Goal: Transaction & Acquisition: Obtain resource

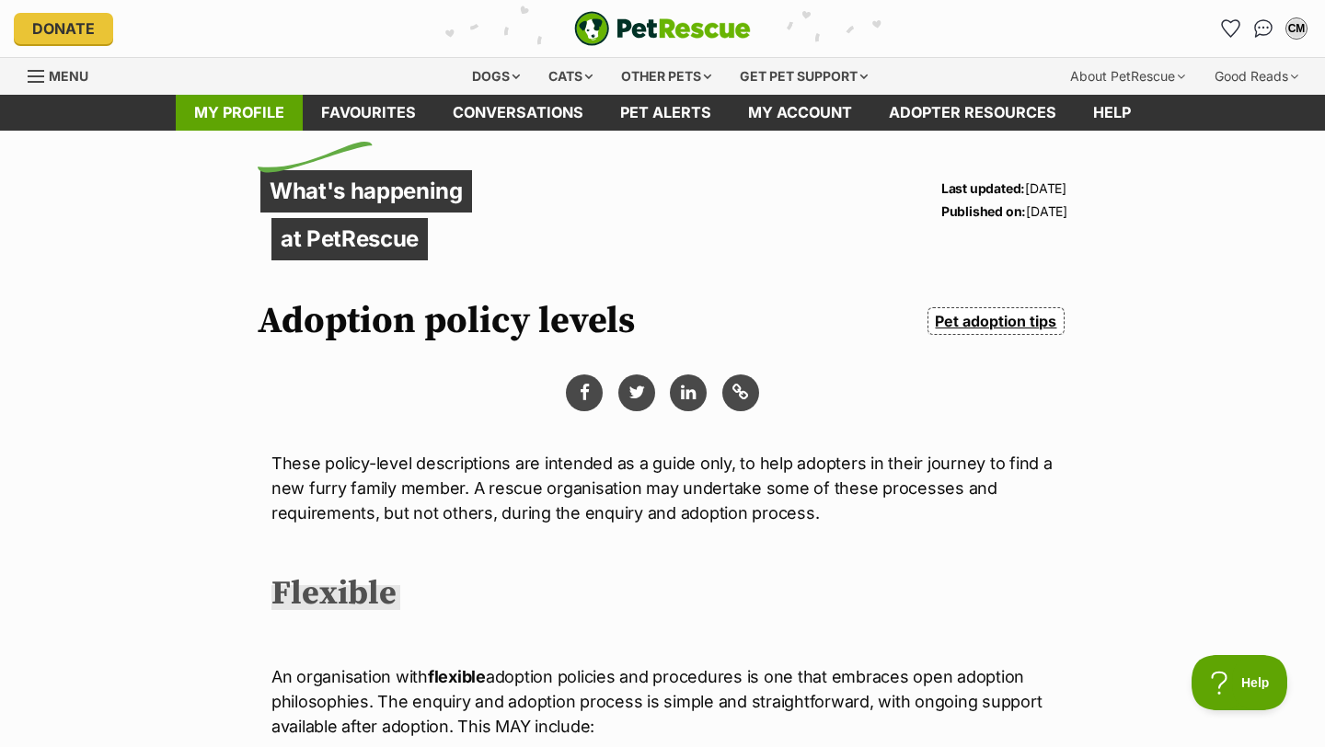
click at [271, 109] on link "My profile" at bounding box center [239, 113] width 127 height 36
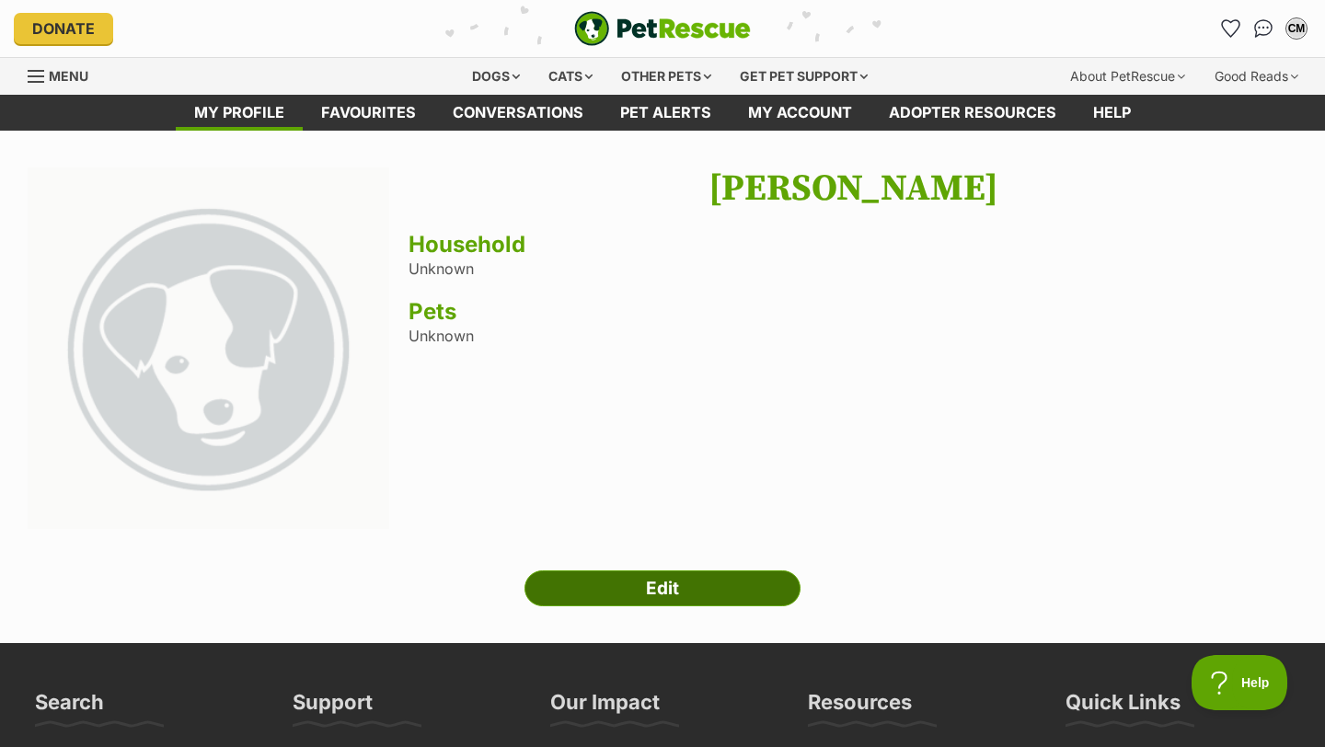
click at [638, 579] on link "Edit" at bounding box center [662, 588] width 276 height 37
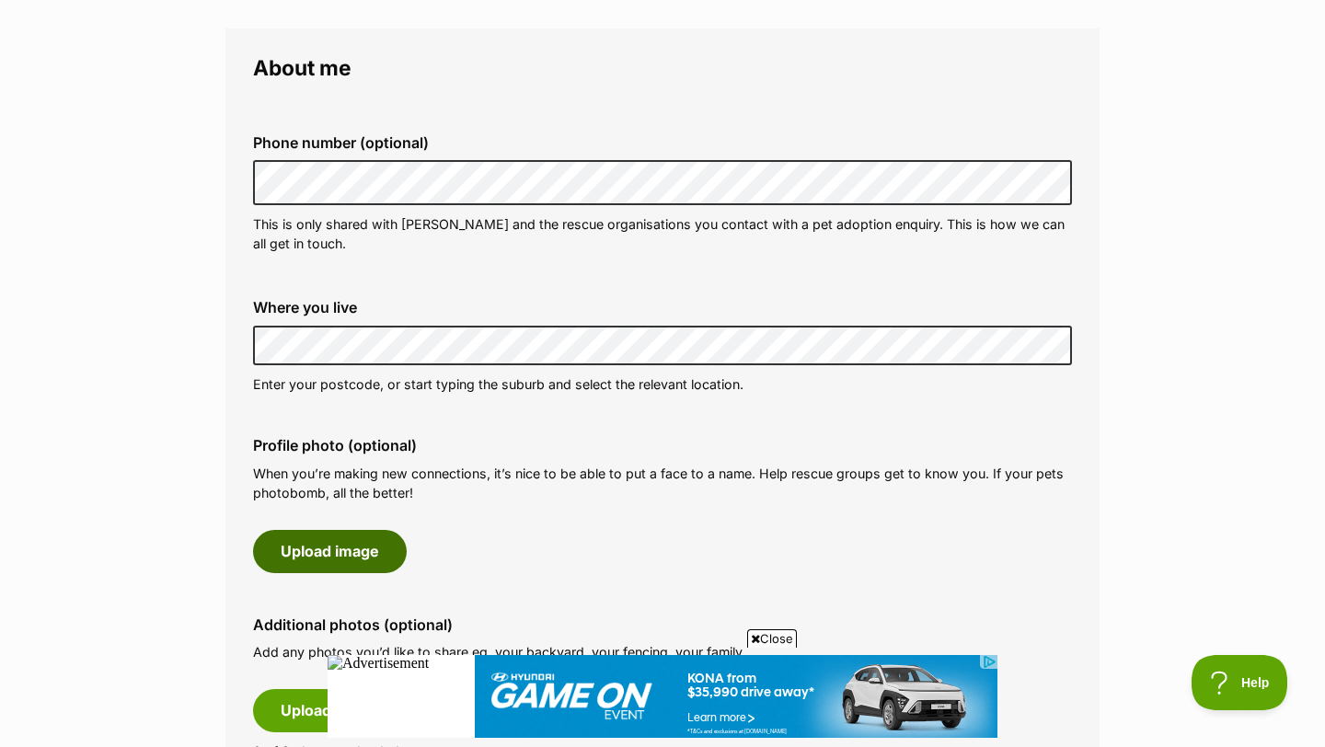
click at [358, 543] on button "Upload image" at bounding box center [330, 551] width 154 height 42
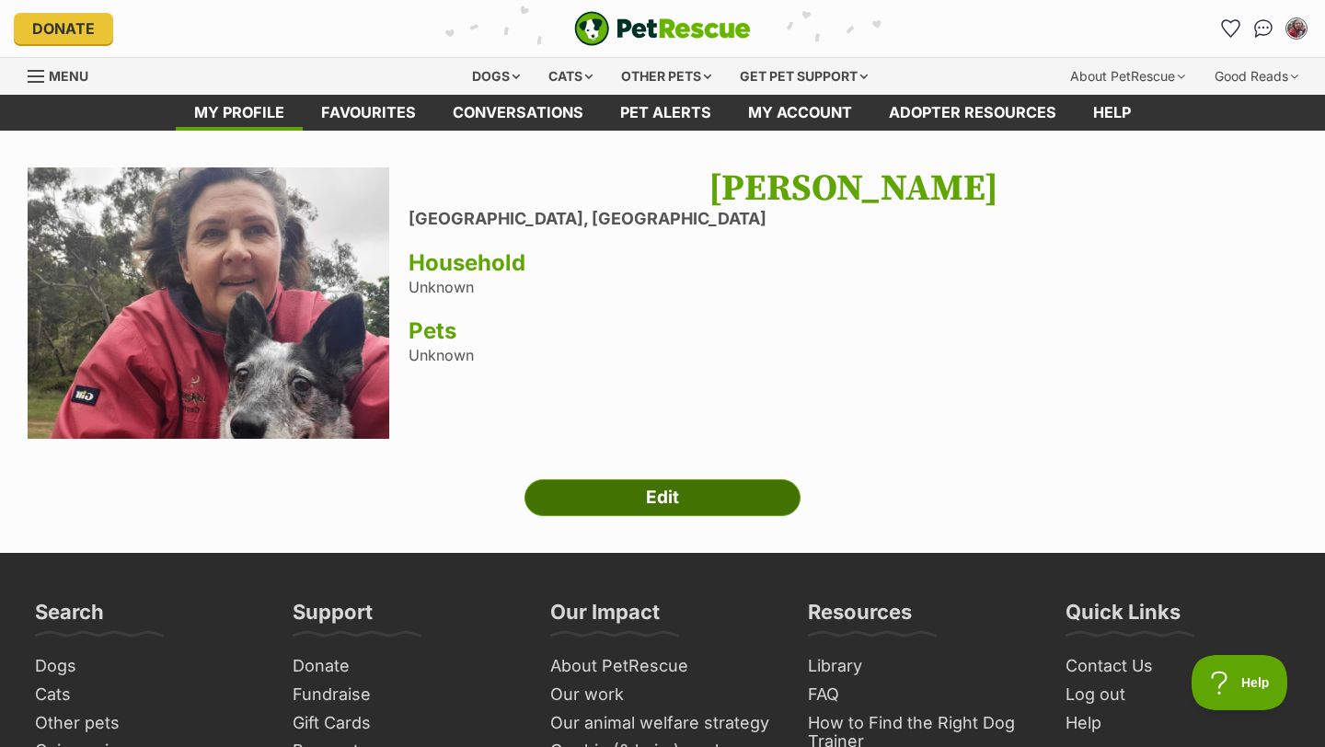
click at [609, 485] on link "Edit" at bounding box center [662, 497] width 276 height 37
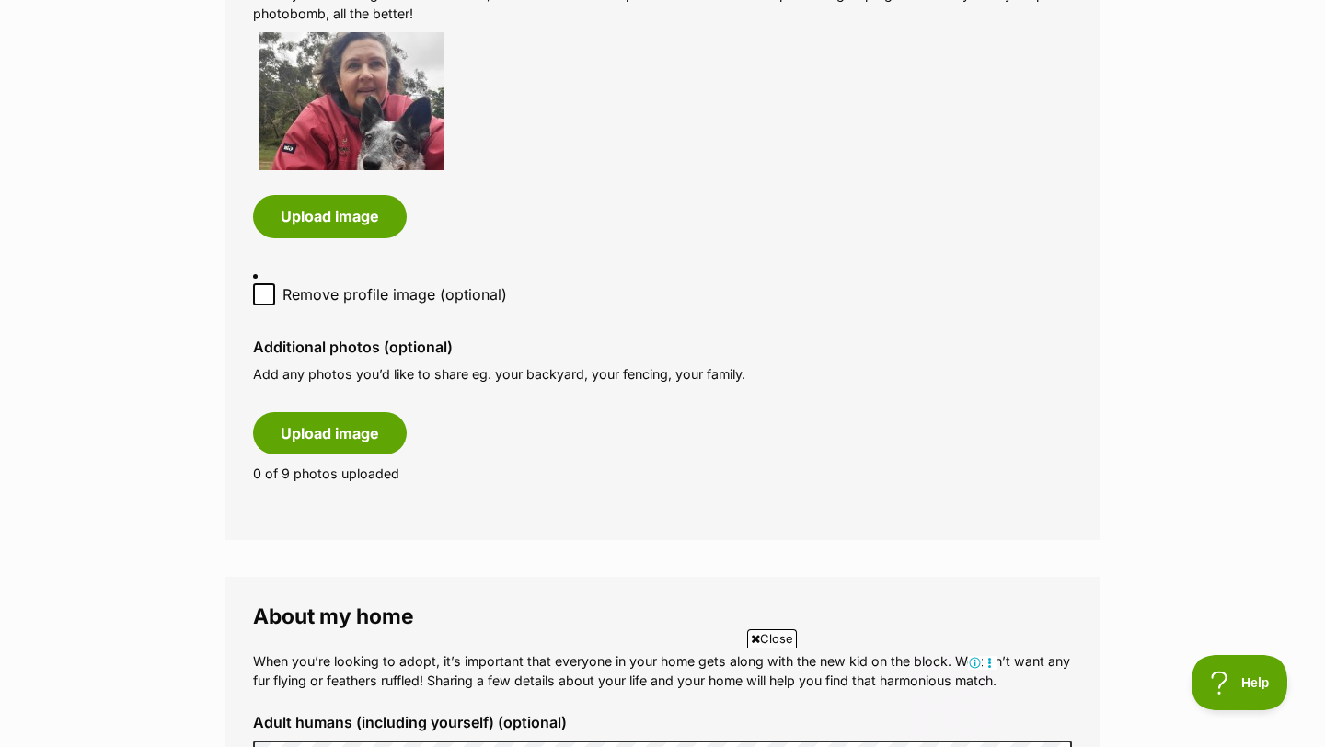
scroll to position [973, 0]
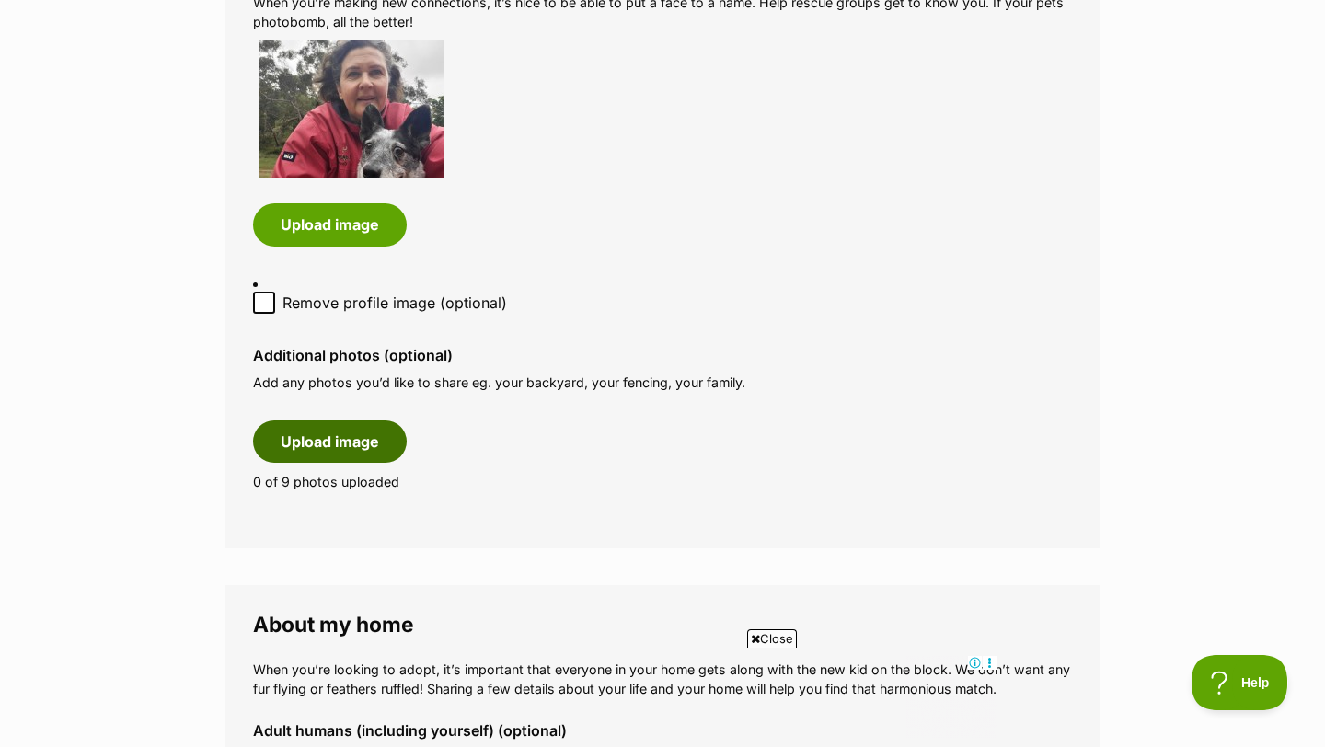
click at [329, 431] on button "Upload image" at bounding box center [330, 441] width 154 height 42
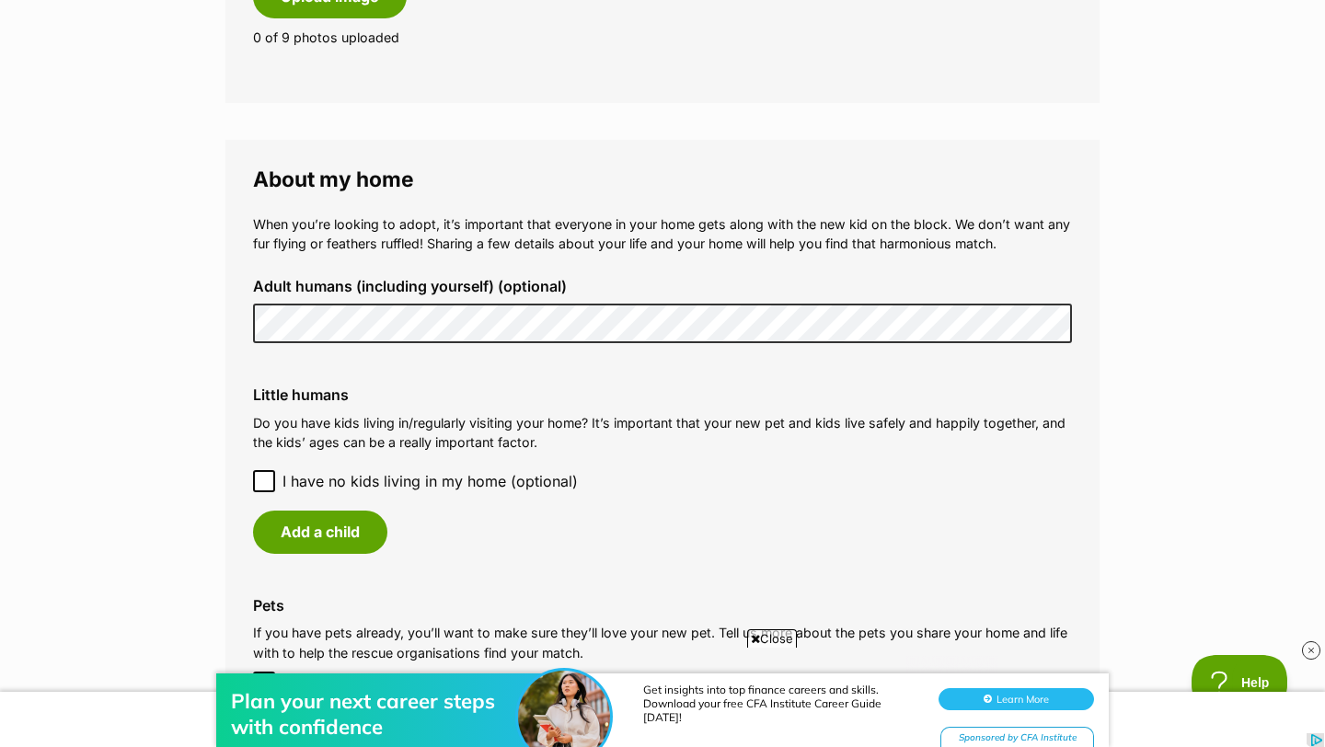
scroll to position [1642, 0]
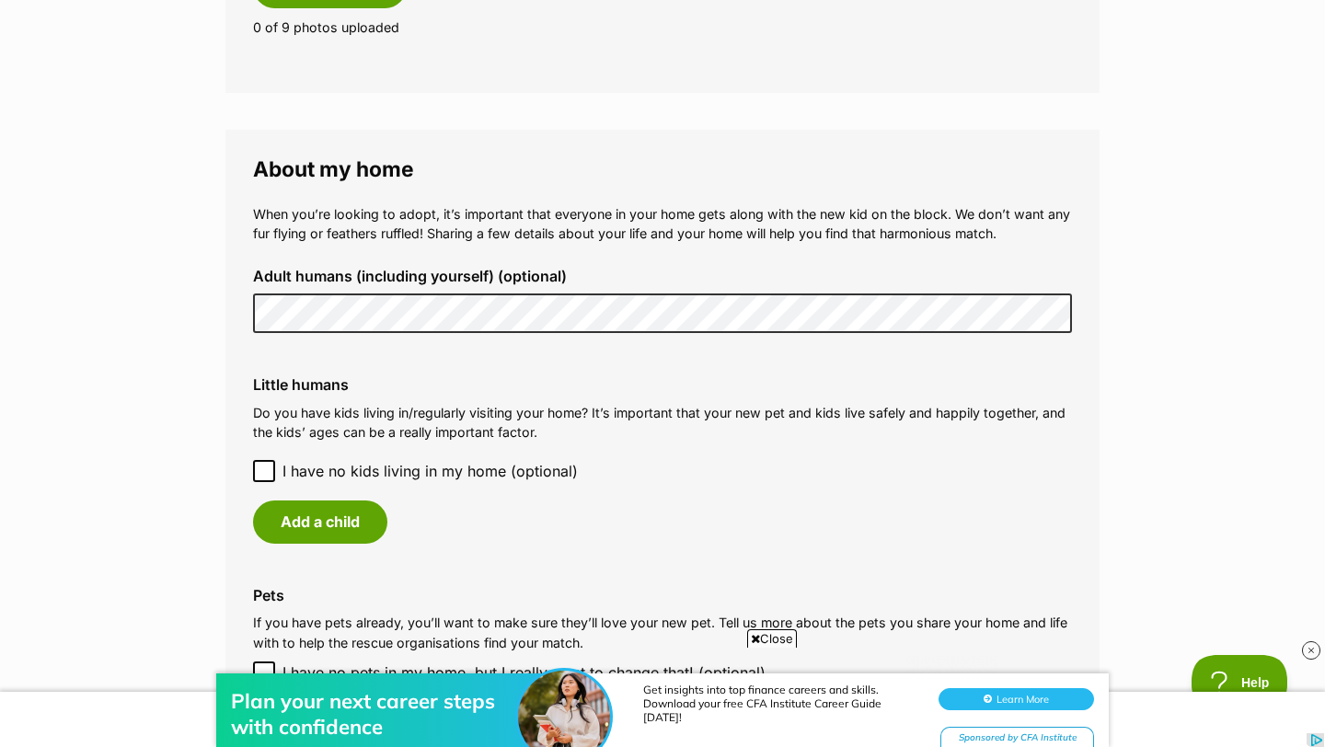
click at [259, 465] on icon at bounding box center [264, 471] width 13 height 13
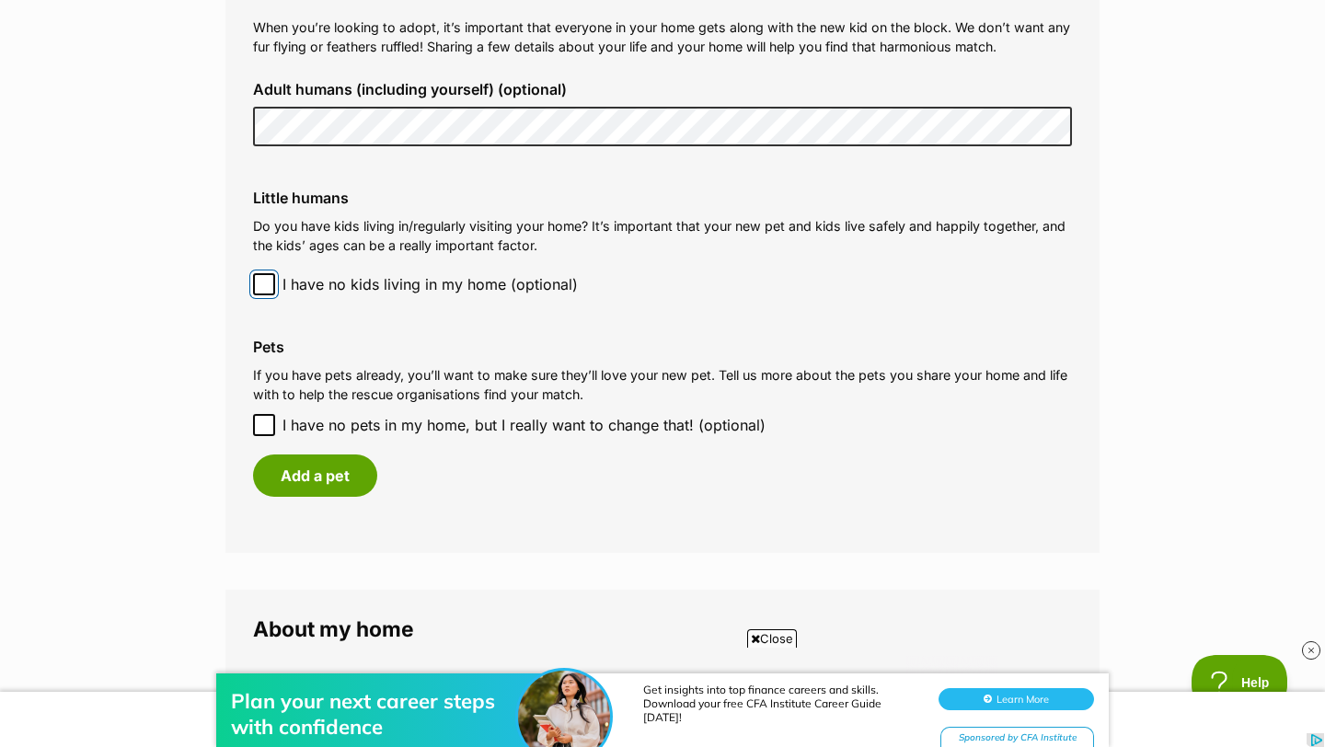
scroll to position [1835, 0]
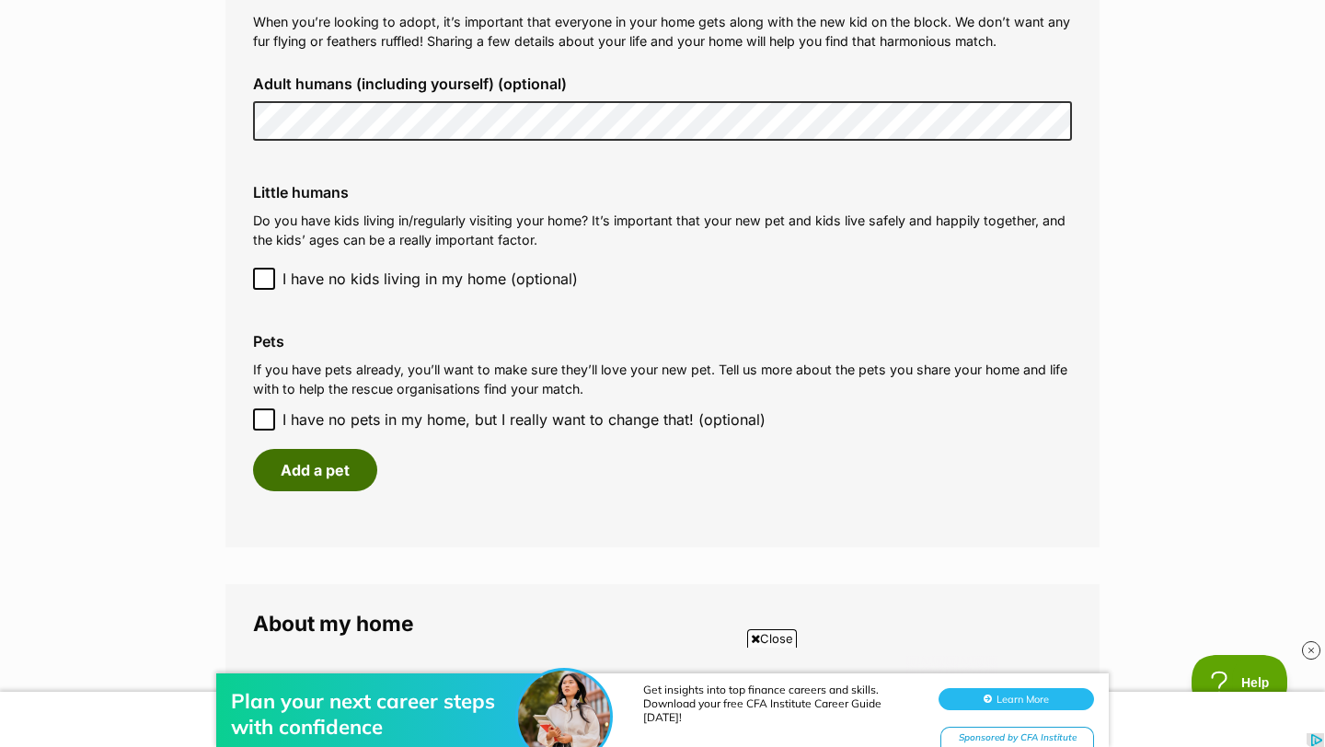
click at [323, 455] on button "Add a pet" at bounding box center [315, 470] width 124 height 42
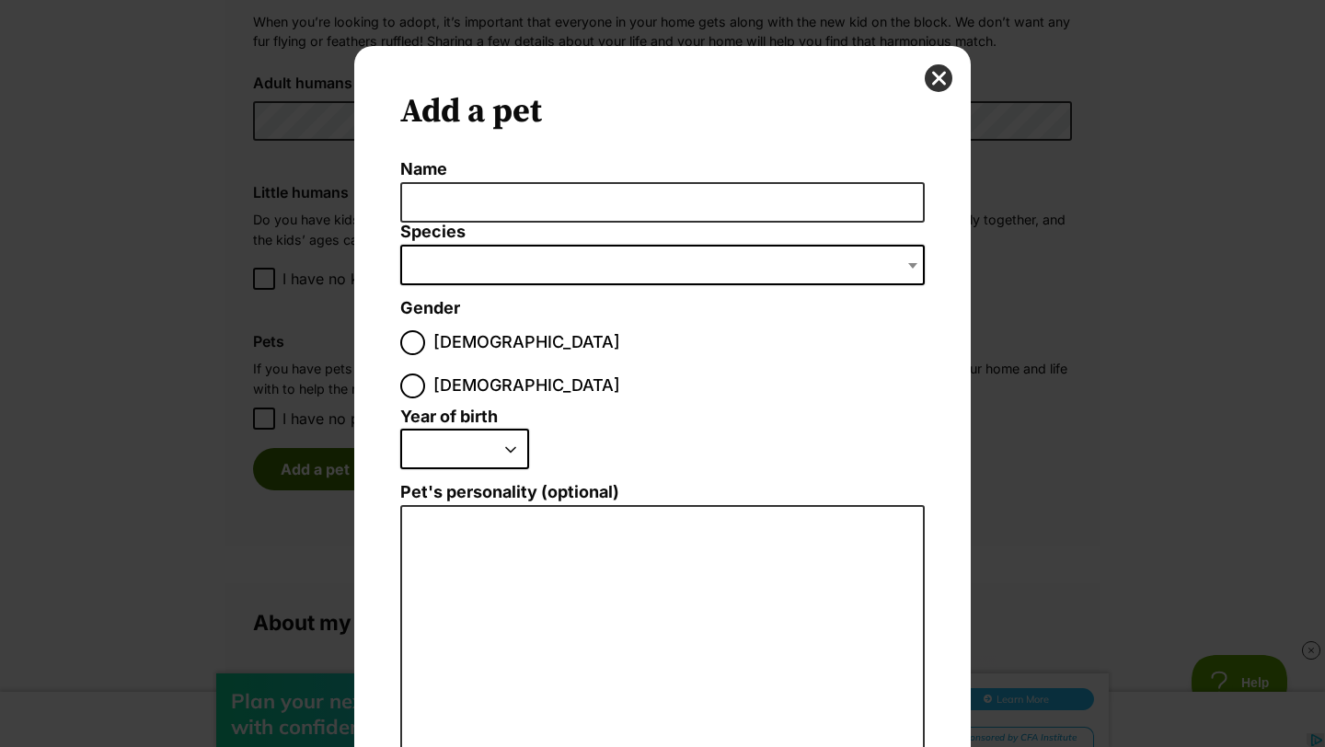
scroll to position [0, 0]
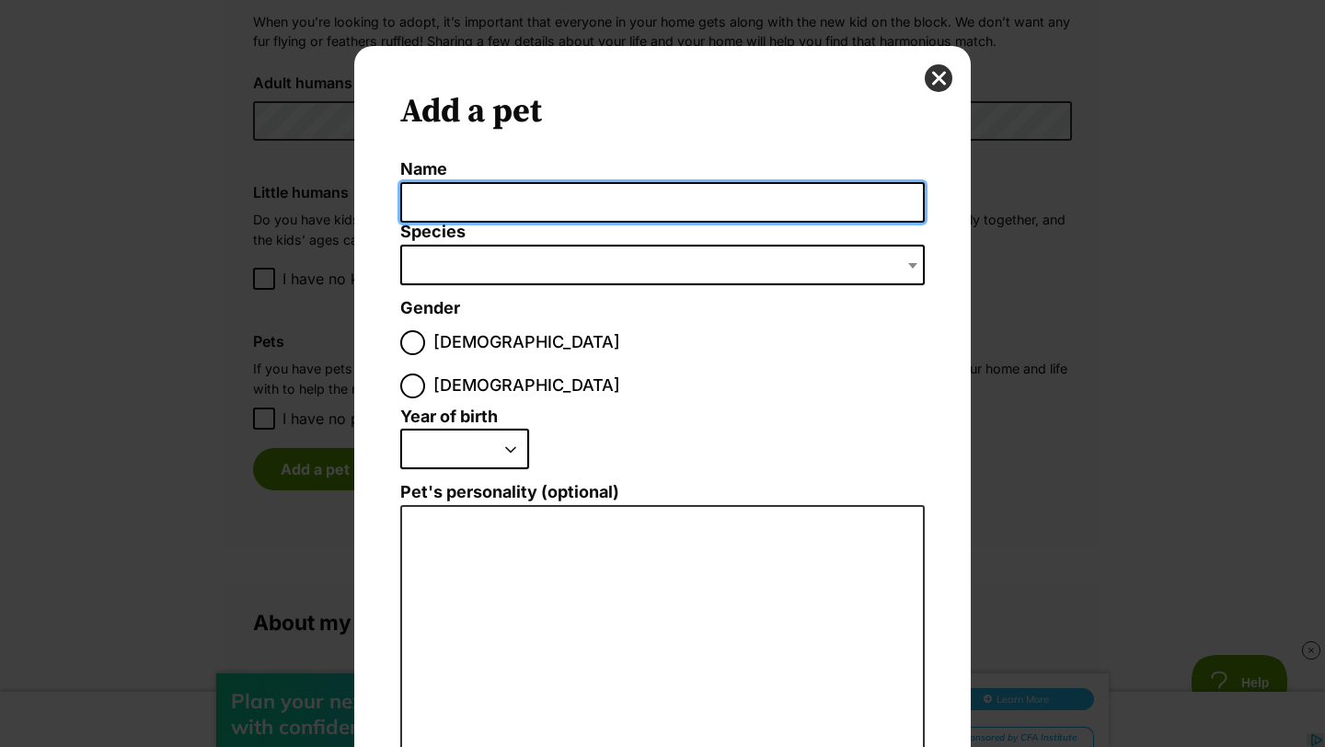
click at [502, 201] on input "Name" at bounding box center [662, 202] width 524 height 41
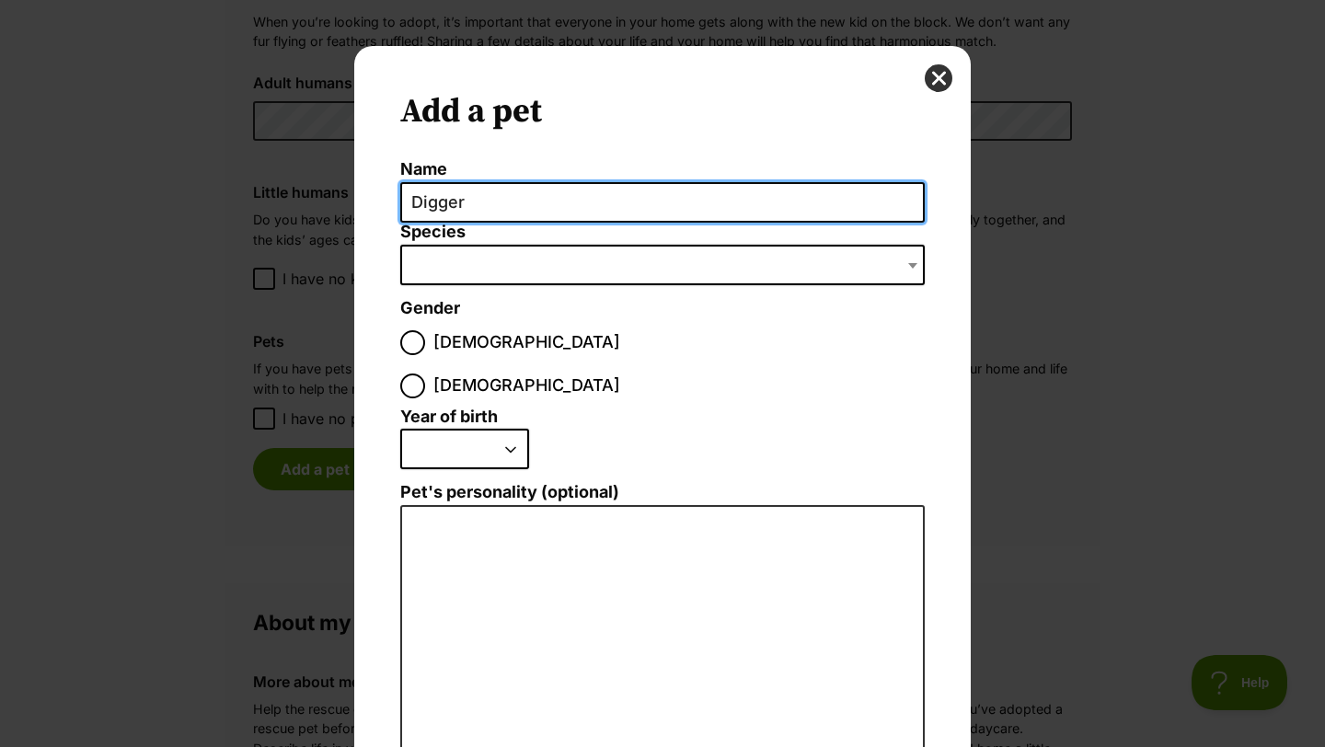
type input "Digger"
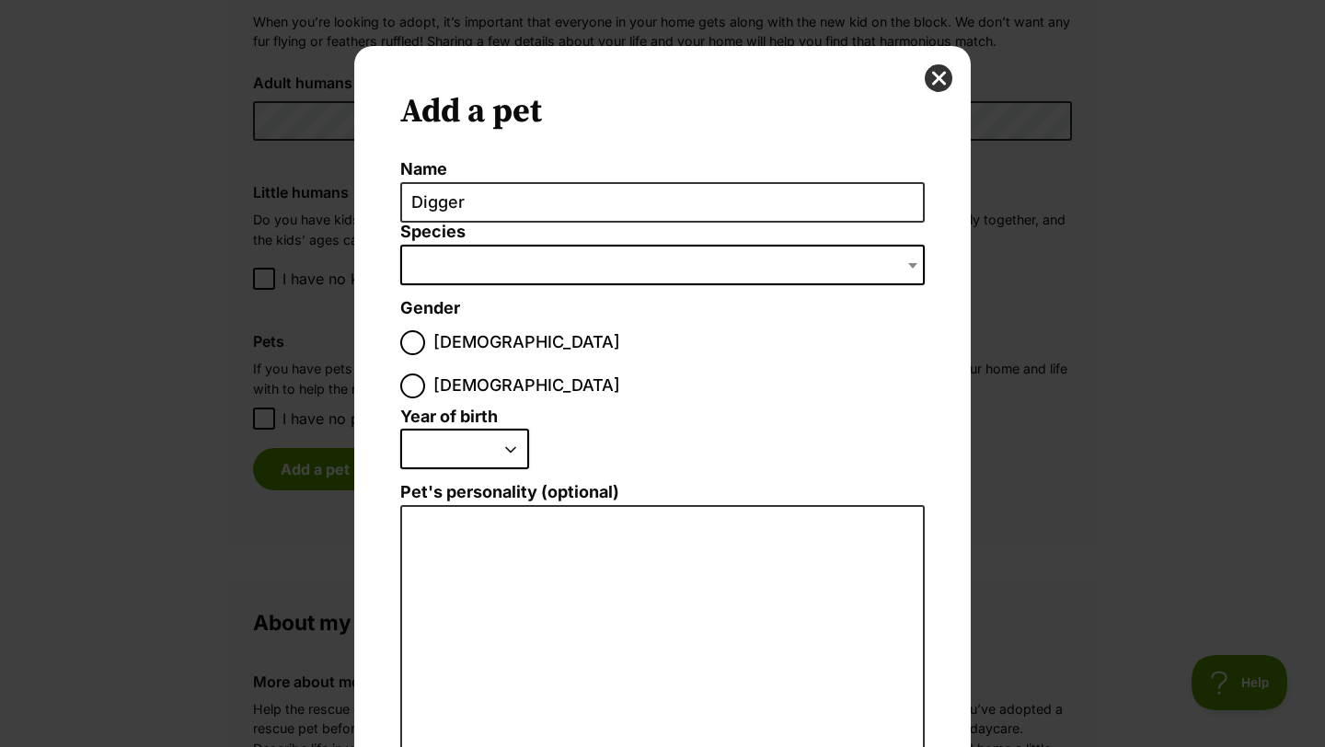
click at [491, 269] on span "Dialog Window - Close (Press escape to close)" at bounding box center [662, 265] width 524 height 40
type input "Blue Heele"
click at [475, 259] on span "Dialog Window - Close (Press escape to close)" at bounding box center [662, 265] width 524 height 40
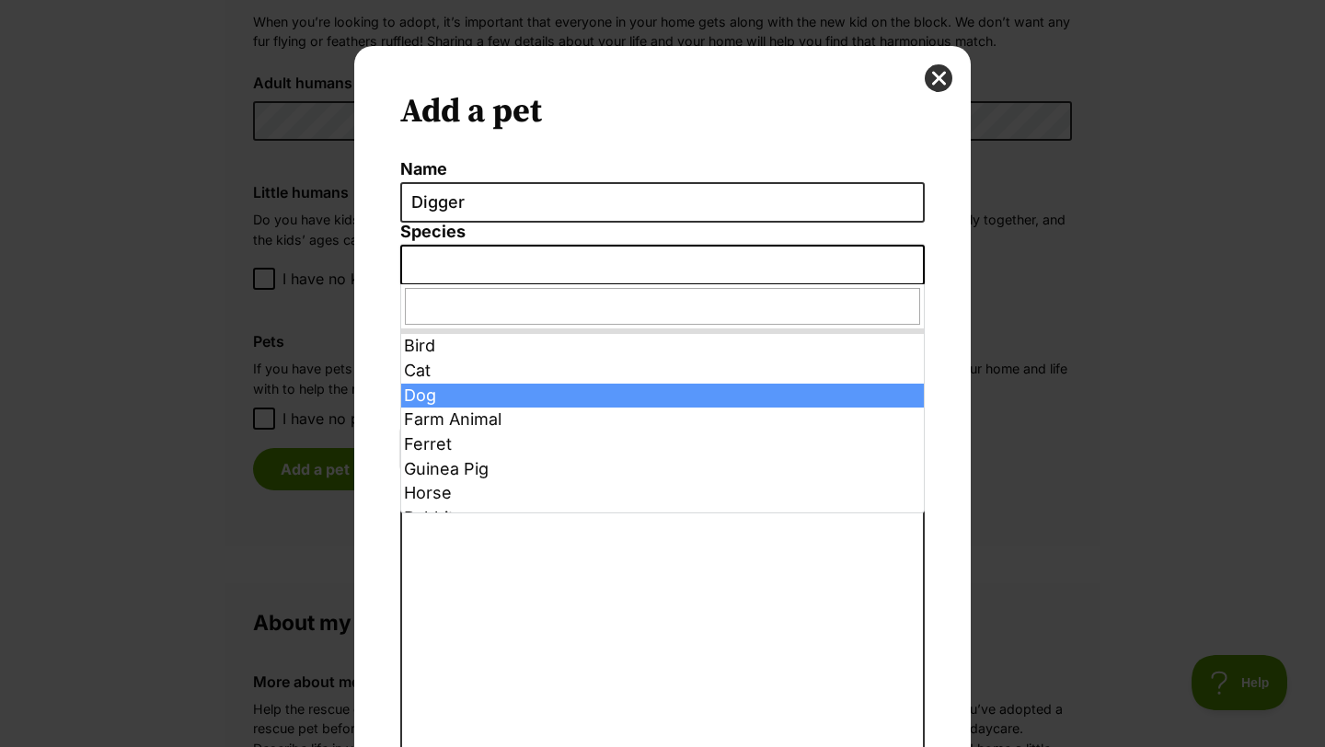
select select "1"
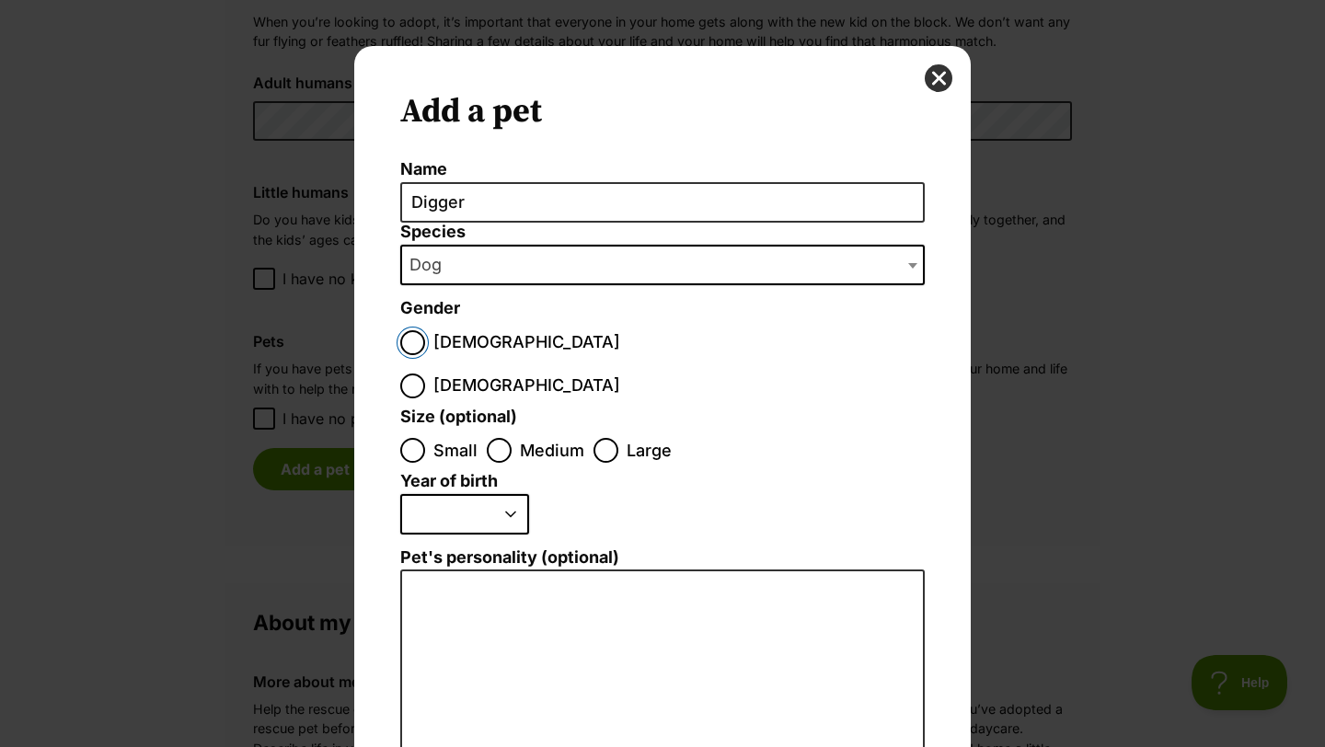
click at [411, 338] on input "Male" at bounding box center [412, 342] width 25 height 25
radio input "true"
click at [497, 438] on input "Medium" at bounding box center [499, 450] width 25 height 25
radio input "true"
click at [501, 494] on select "2025 2024 2023 2022 2021 2020 2019 2018 2017 2016 2015 2014 2013 2012 2011 2010…" at bounding box center [464, 514] width 129 height 40
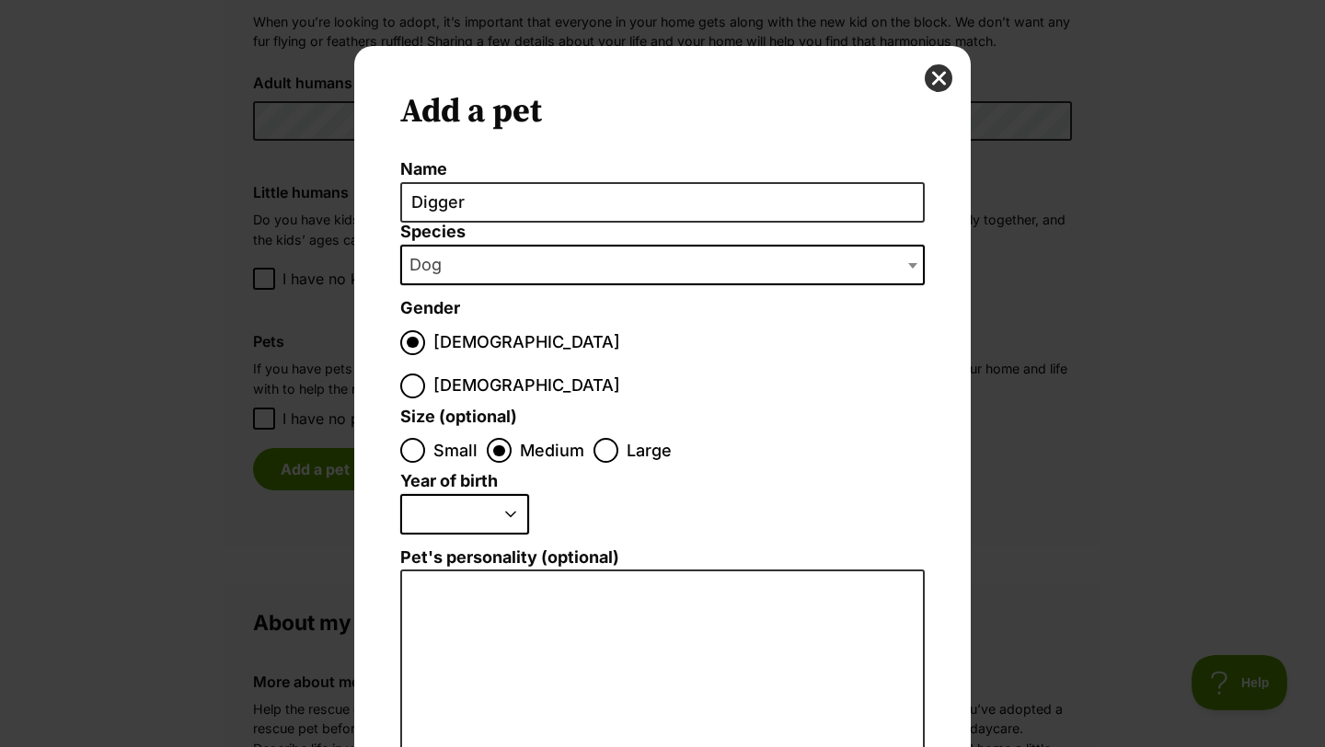
select select "2021"
click at [400, 494] on select "2025 2024 2023 2022 2021 2020 2019 2018 2017 2016 2015 2014 2013 2012 2011 2010…" at bounding box center [464, 514] width 129 height 40
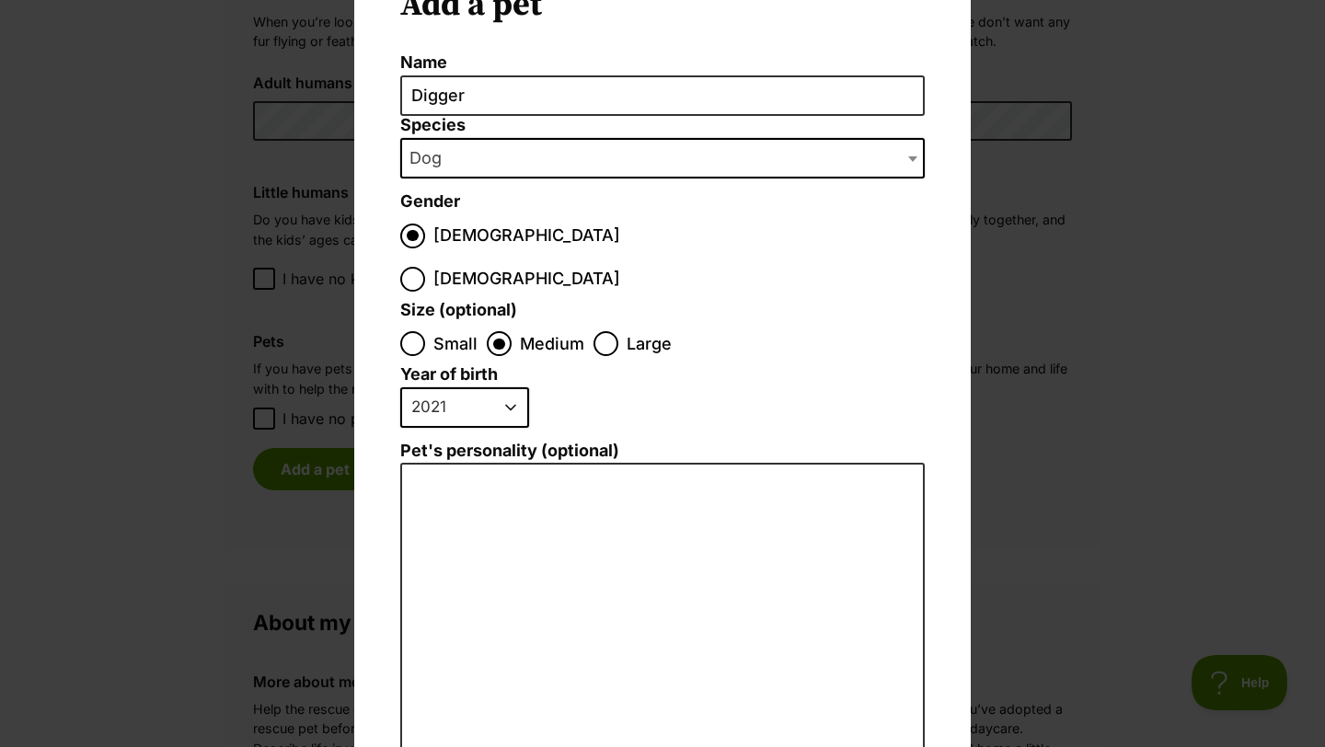
scroll to position [121, 0]
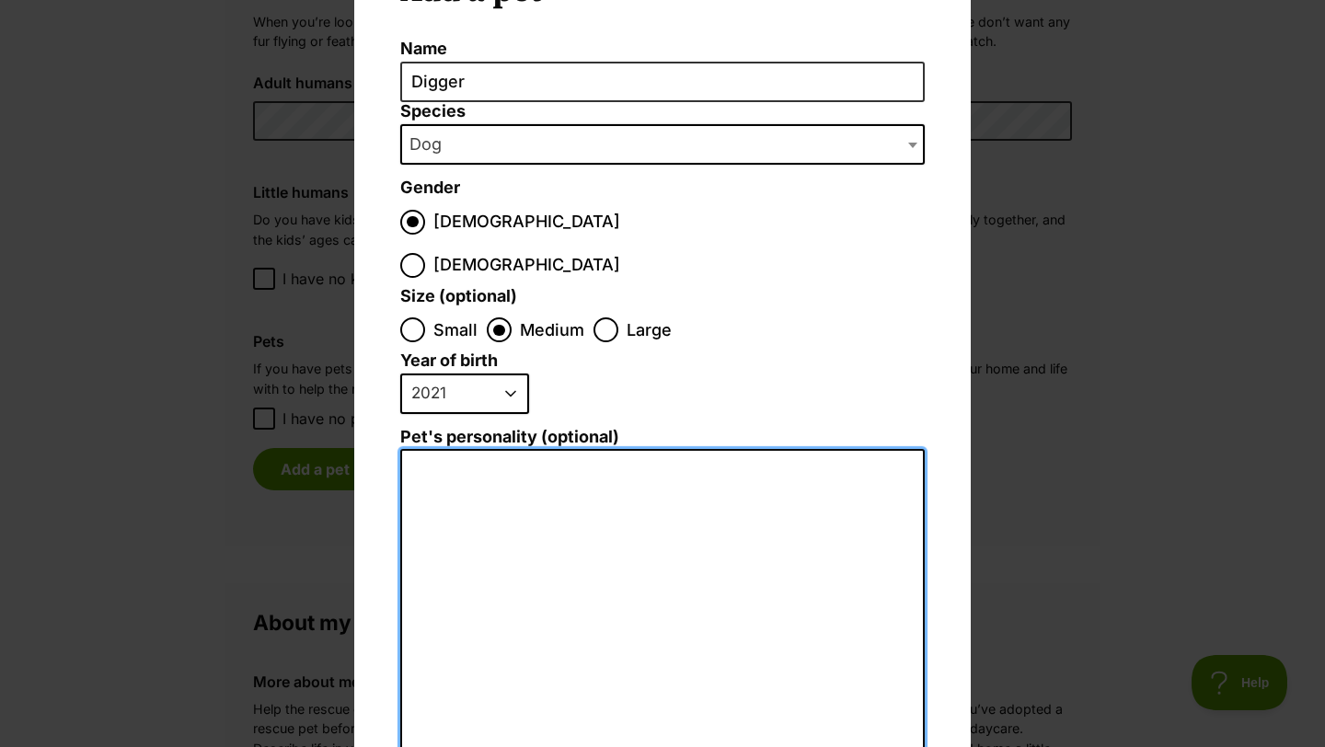
click at [483, 458] on textarea "Pet's personality (optional)" at bounding box center [662, 650] width 524 height 403
click at [517, 449] on textarea "Digger is an australian Cattledog" at bounding box center [662, 650] width 524 height 403
click at [640, 449] on textarea "Digger is an Australian Cattledog" at bounding box center [662, 650] width 524 height 403
click at [690, 449] on textarea "Digger is an Australian Cattle dog" at bounding box center [662, 650] width 524 height 403
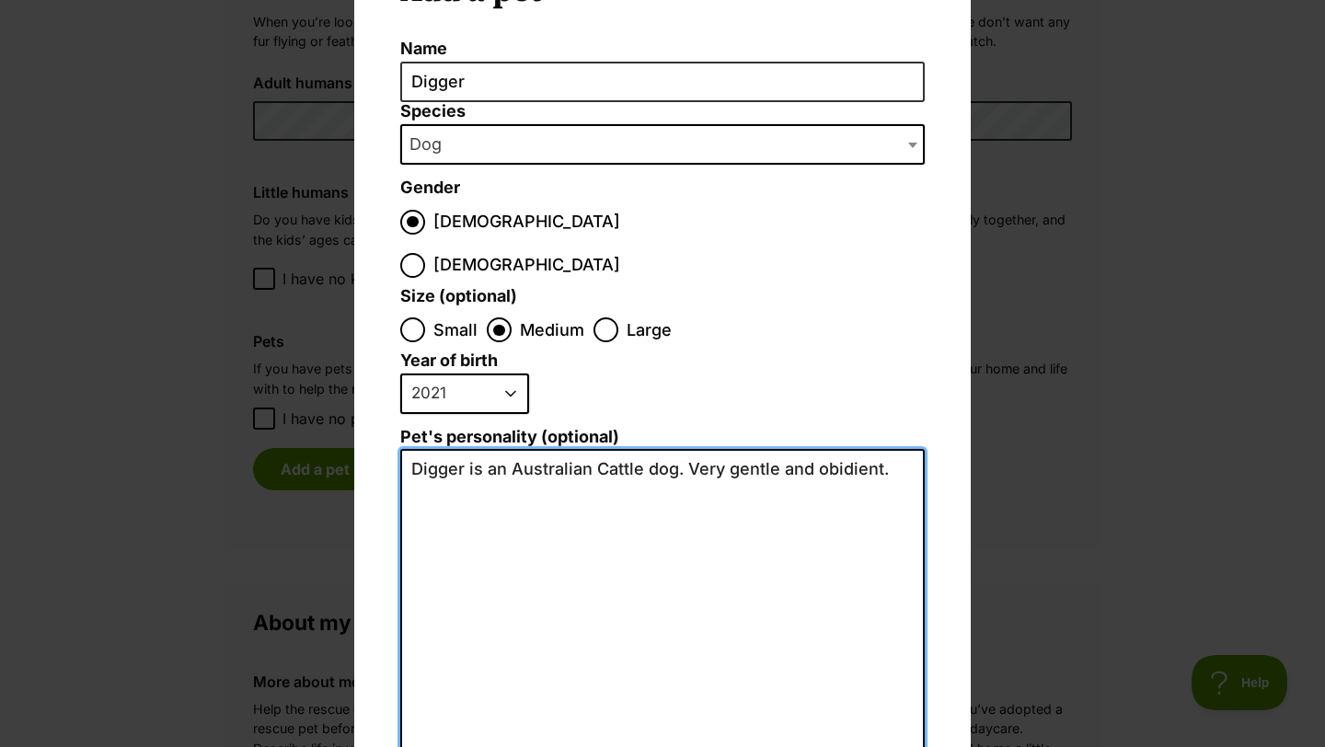
click at [846, 449] on textarea "Digger is an Australian Cattle dog. Very gentle and obidient." at bounding box center [662, 650] width 524 height 403
click at [892, 449] on textarea "Digger is an Australian Cattle dog. Very gentle and obidient." at bounding box center [662, 650] width 524 height 403
click at [837, 449] on textarea "Digger is an Australian Cattle dog. Very gentle and obidient." at bounding box center [662, 650] width 524 height 403
click at [910, 449] on textarea "Digger is an Australian Cattle dog. Very gentle and obedient." at bounding box center [662, 650] width 524 height 403
click at [819, 449] on textarea "Digger is an Australian Cattle dog. Very gentle and obedient. He is my son's do…" at bounding box center [662, 650] width 524 height 403
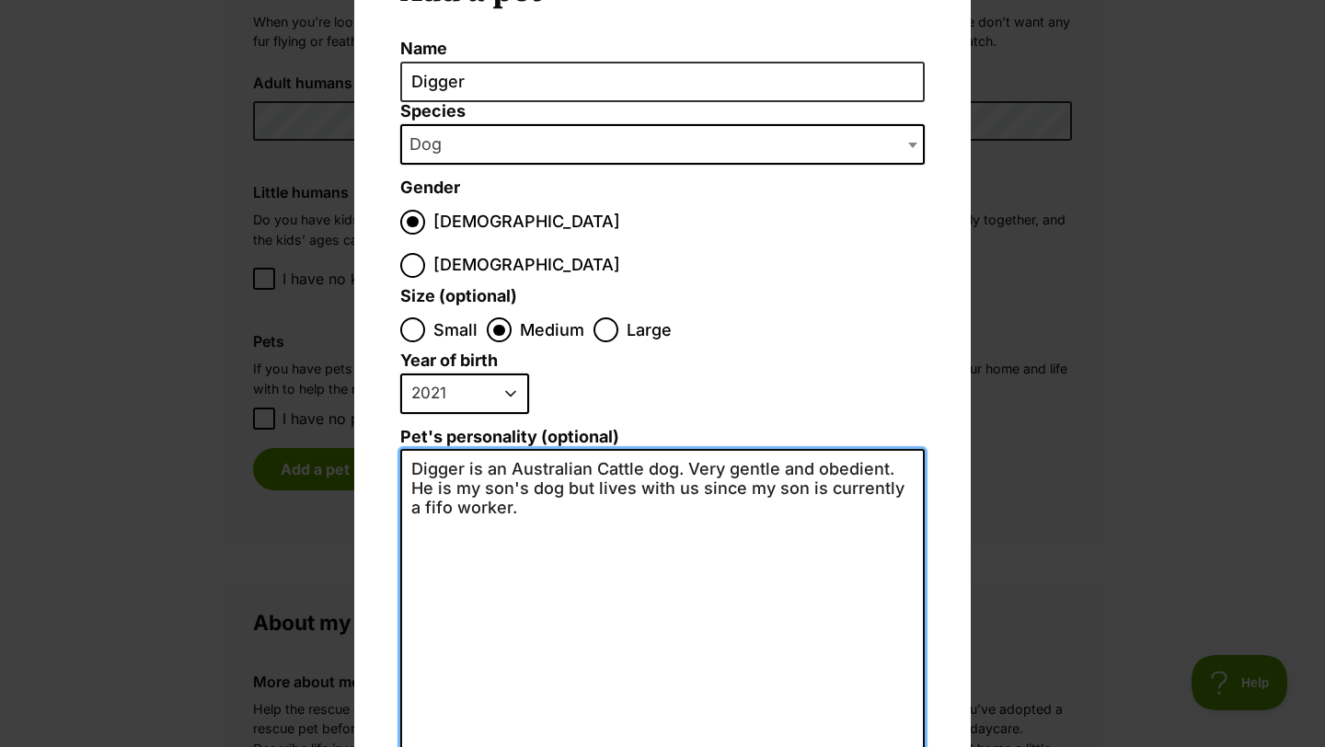
click at [524, 467] on textarea "Digger is an Australian Cattle dog. Very gentle and obedient. He is my son's do…" at bounding box center [662, 650] width 524 height 403
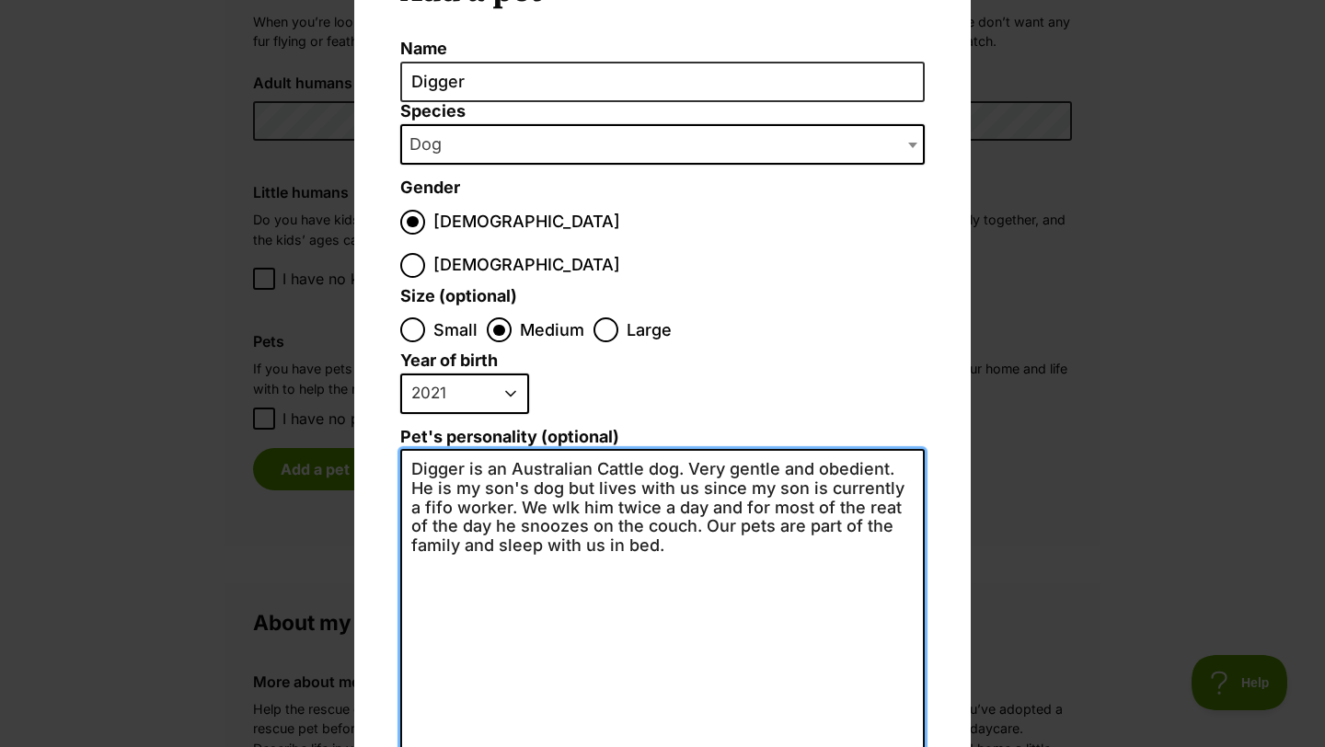
click at [548, 467] on textarea "Digger is an Australian Cattle dog. Very gentle and obedient. He is my son's do…" at bounding box center [662, 650] width 524 height 403
click at [886, 467] on textarea "Digger is an Australian Cattle dog. Very gentle and obedient. He is my son's do…" at bounding box center [662, 650] width 524 height 403
click at [676, 506] on textarea "Digger is an Australian Cattle dog. Very gentle and obedient. He is my son's do…" at bounding box center [662, 650] width 524 height 403
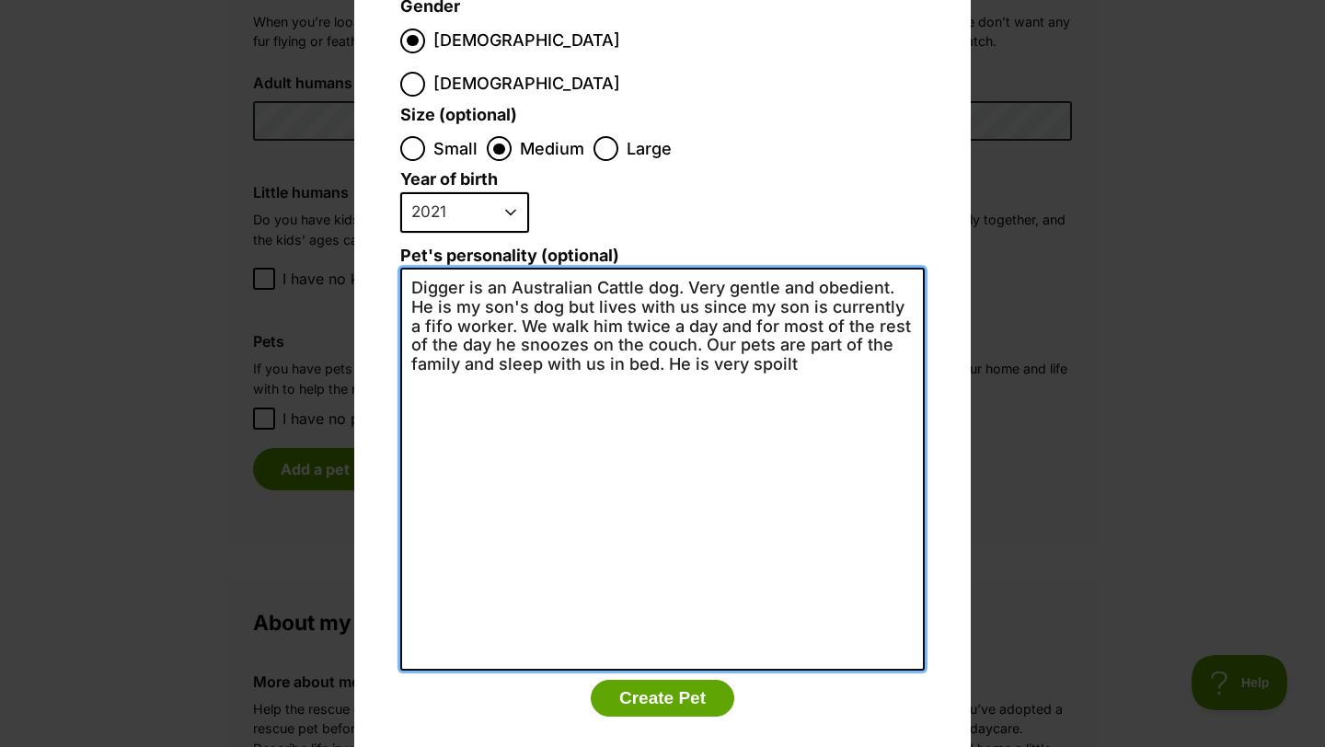
click at [811, 324] on textarea "Digger is an Australian Cattle dog. Very gentle and obedient. He is my son's do…" at bounding box center [662, 469] width 524 height 403
click at [771, 322] on textarea "Digger is an Australian Cattle dog. Very gentle and obedient. He is my son's do…" at bounding box center [662, 469] width 524 height 403
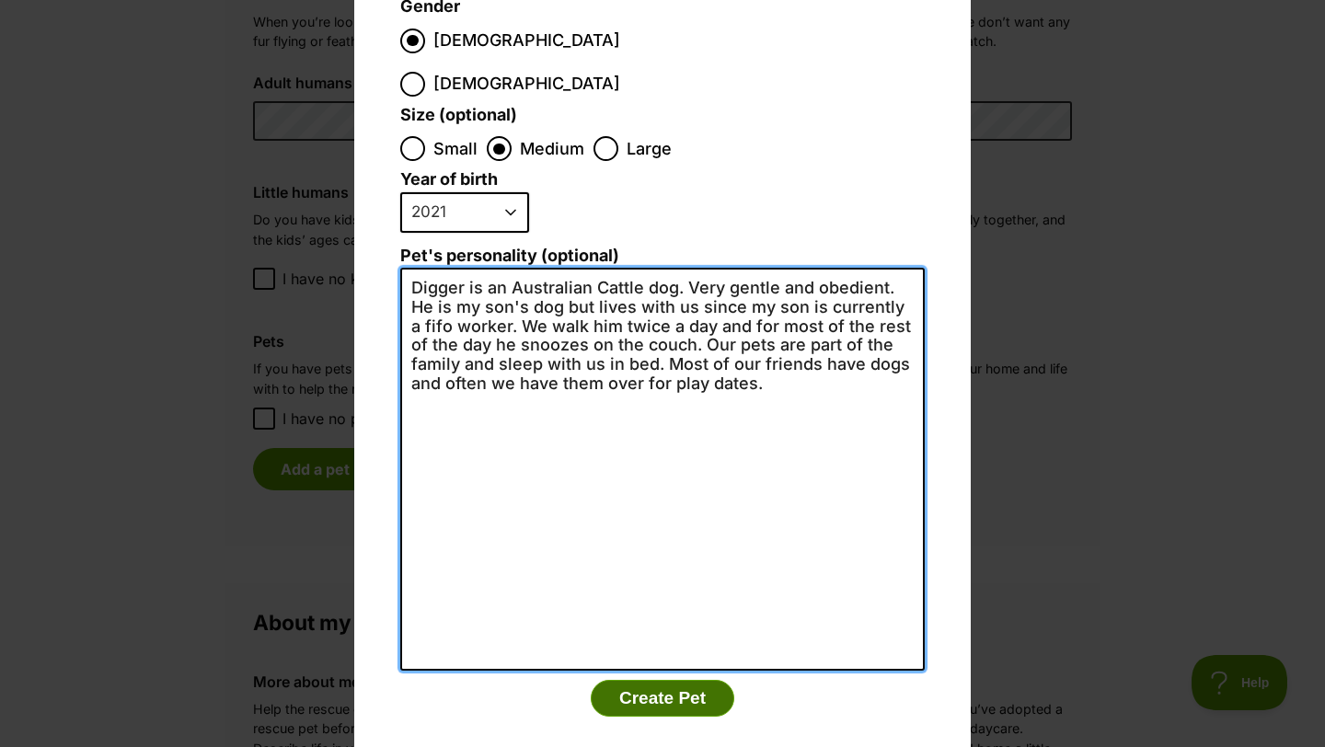
type textarea "Digger is an Australian Cattle dog. Very gentle and obedient. He is my son's do…"
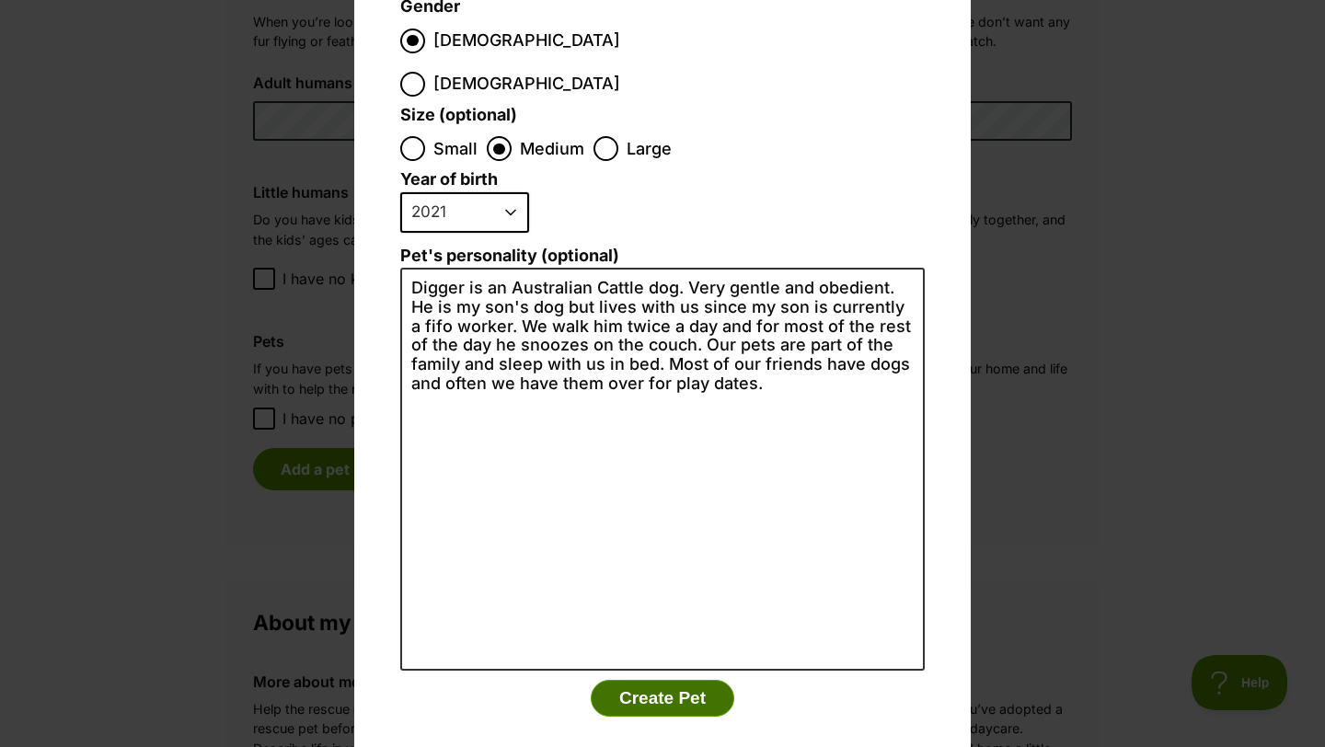
click at [642, 680] on button "Create Pet" at bounding box center [663, 698] width 144 height 37
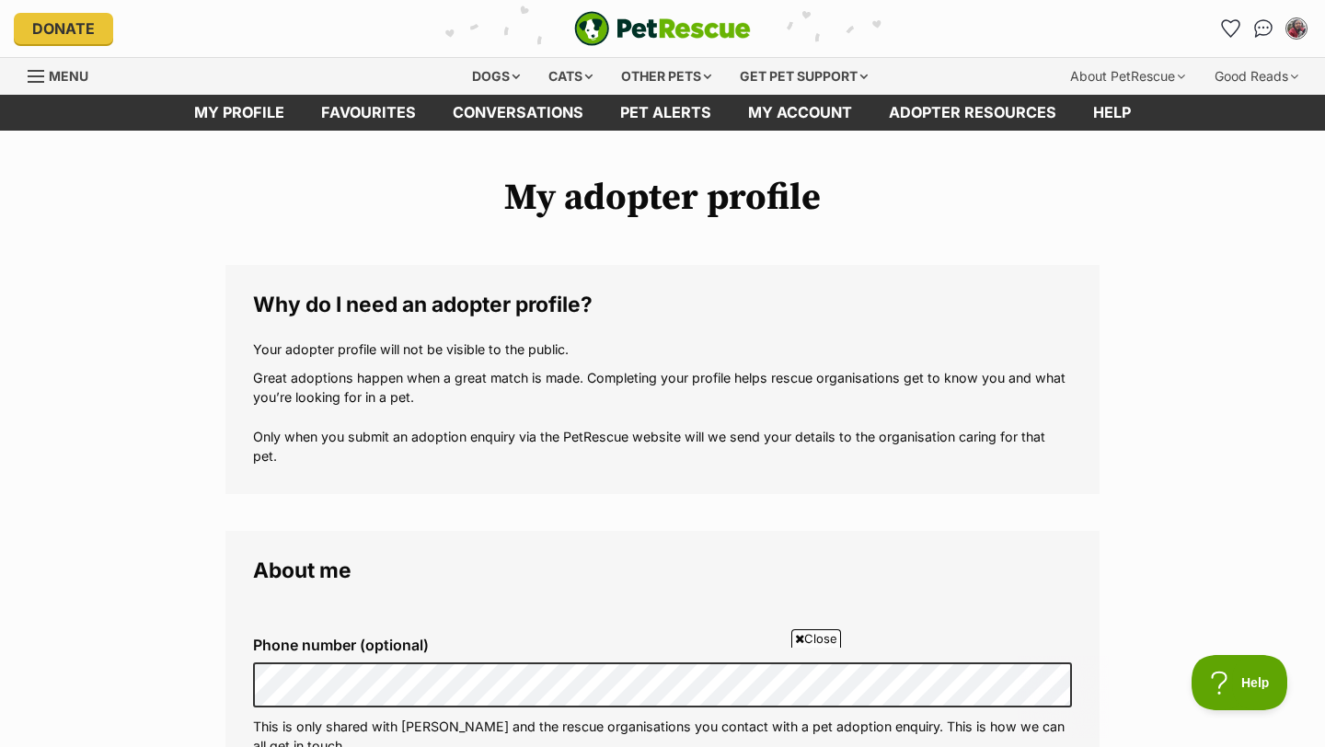
scroll to position [1835, 0]
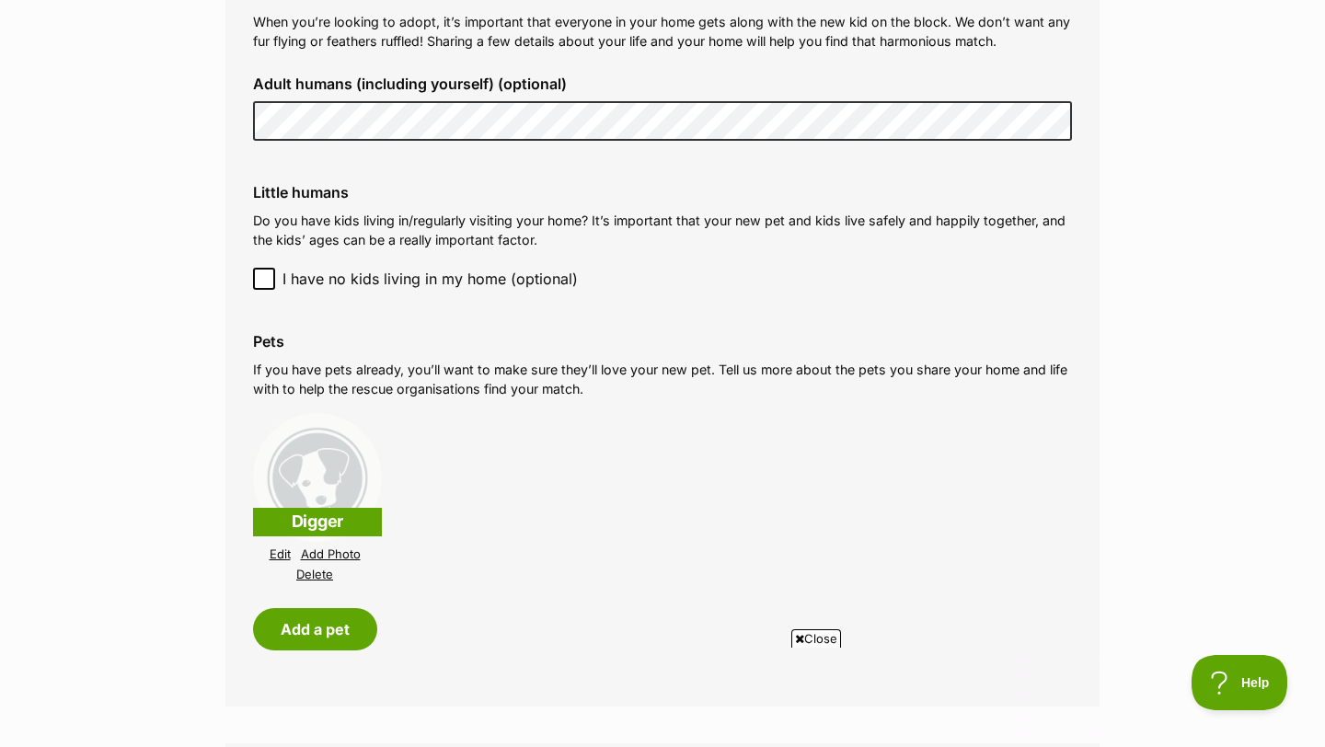
click at [335, 547] on link "Add Photo" at bounding box center [331, 554] width 60 height 14
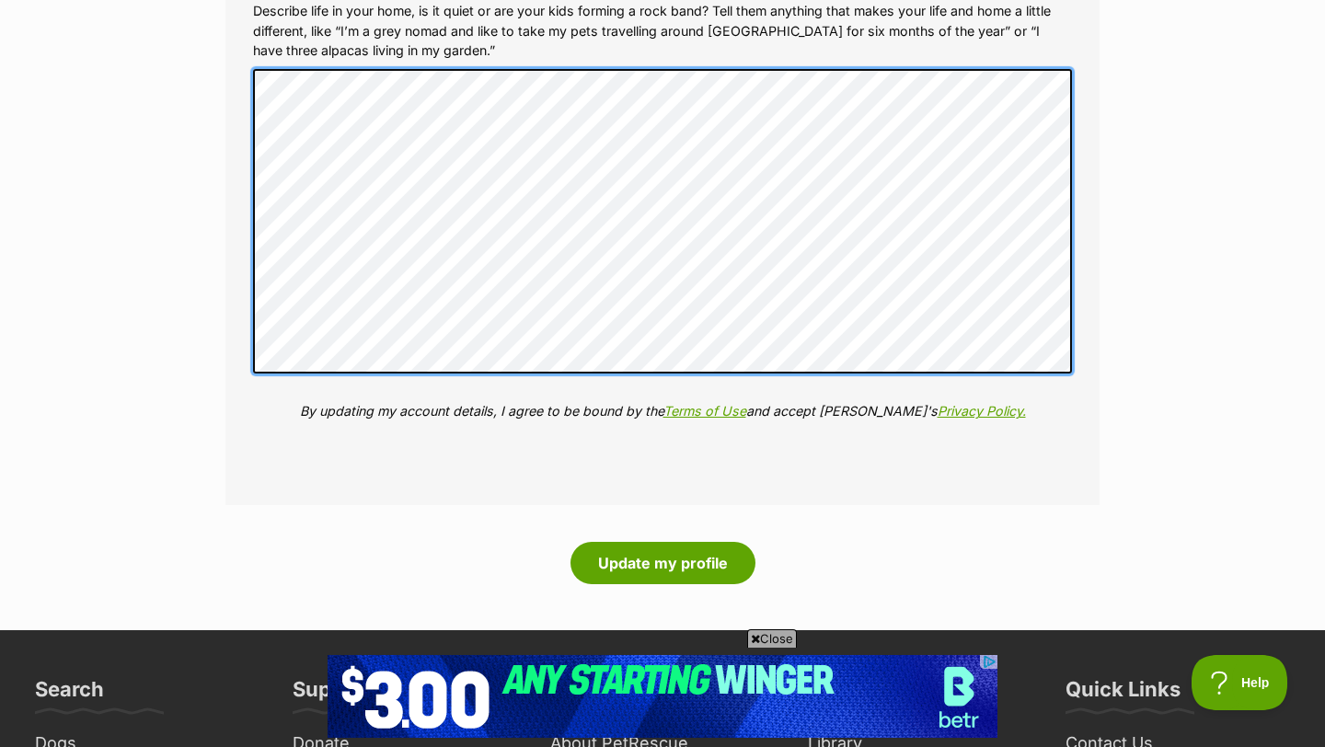
scroll to position [0, 0]
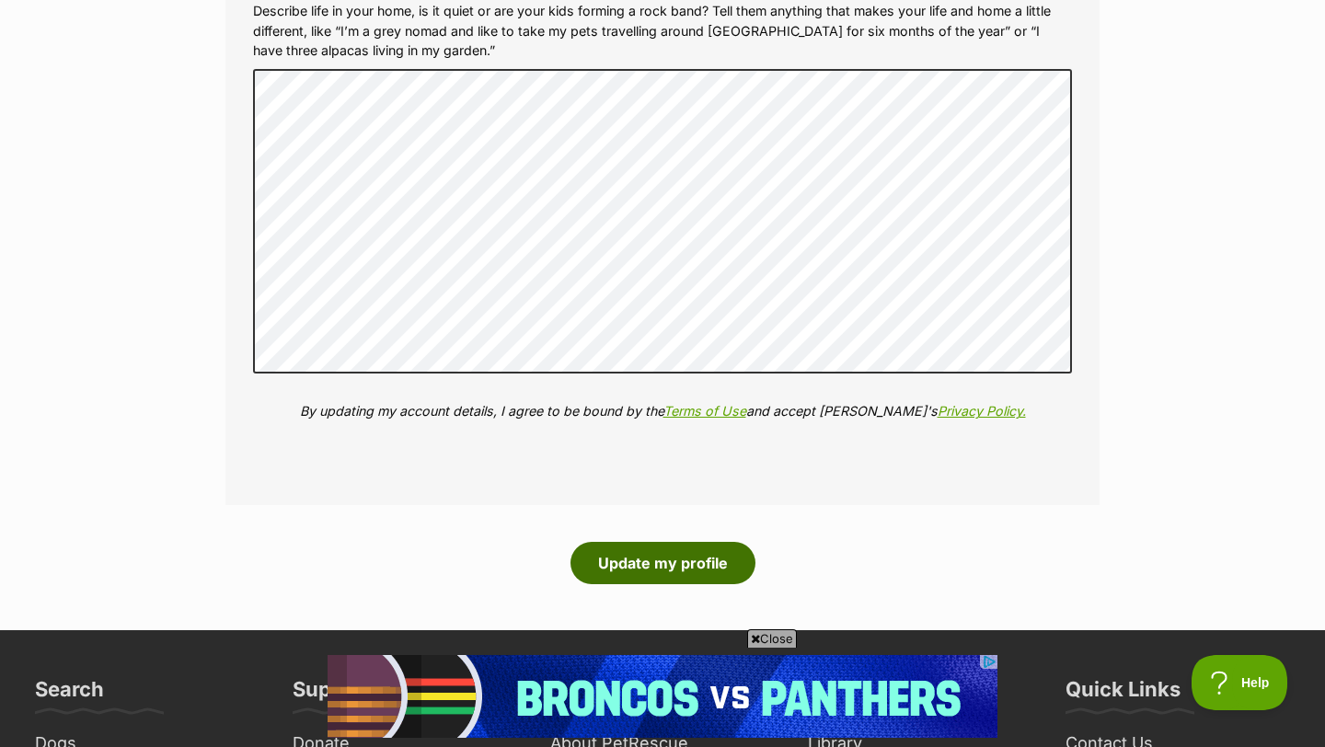
click at [620, 542] on button "Update my profile" at bounding box center [662, 563] width 185 height 42
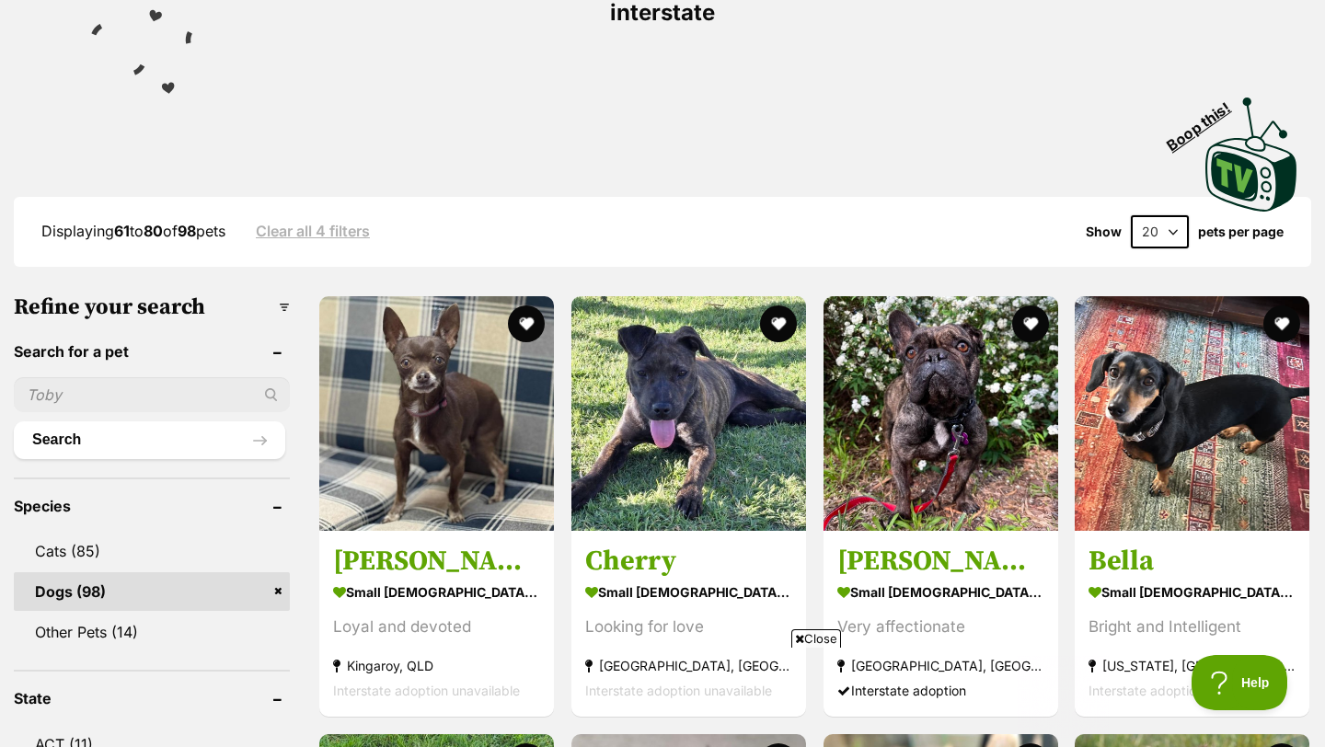
click at [60, 377] on input "text" at bounding box center [152, 394] width 276 height 35
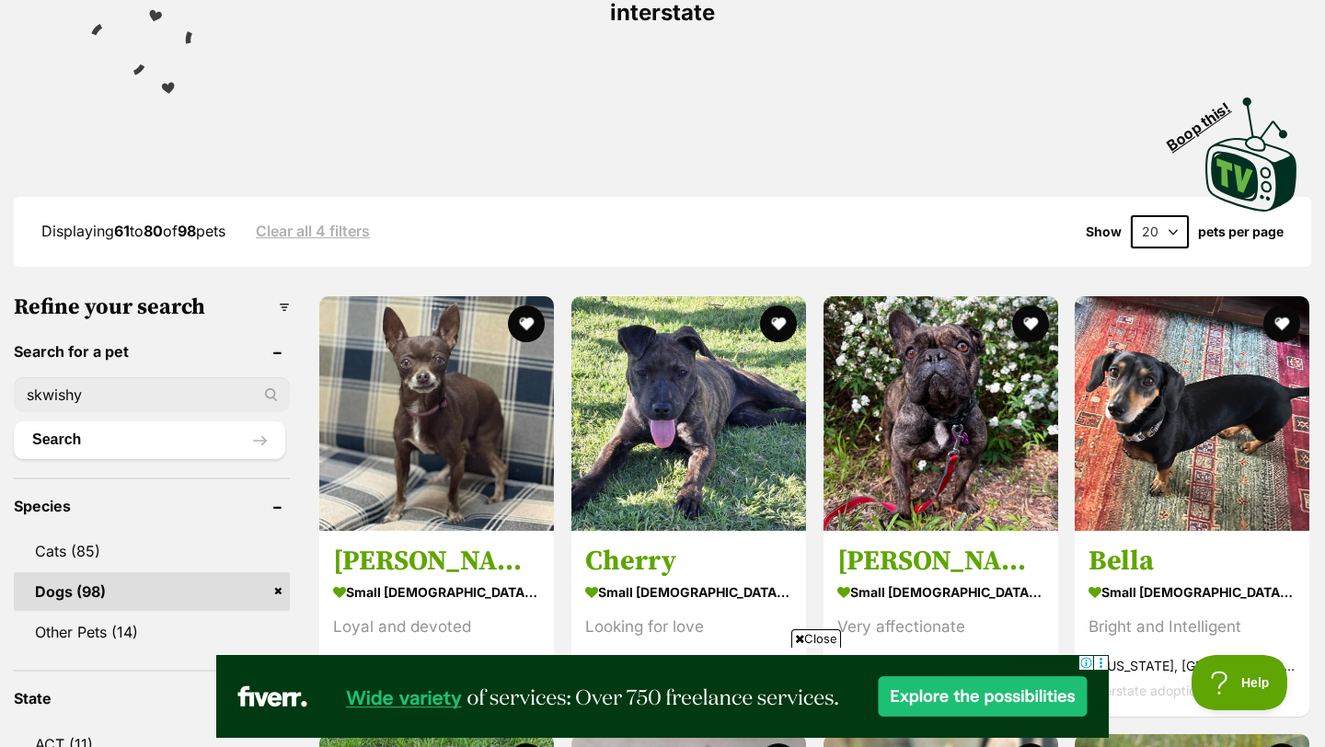
type input "skwishy"
click at [14, 421] on button "Search" at bounding box center [149, 439] width 271 height 37
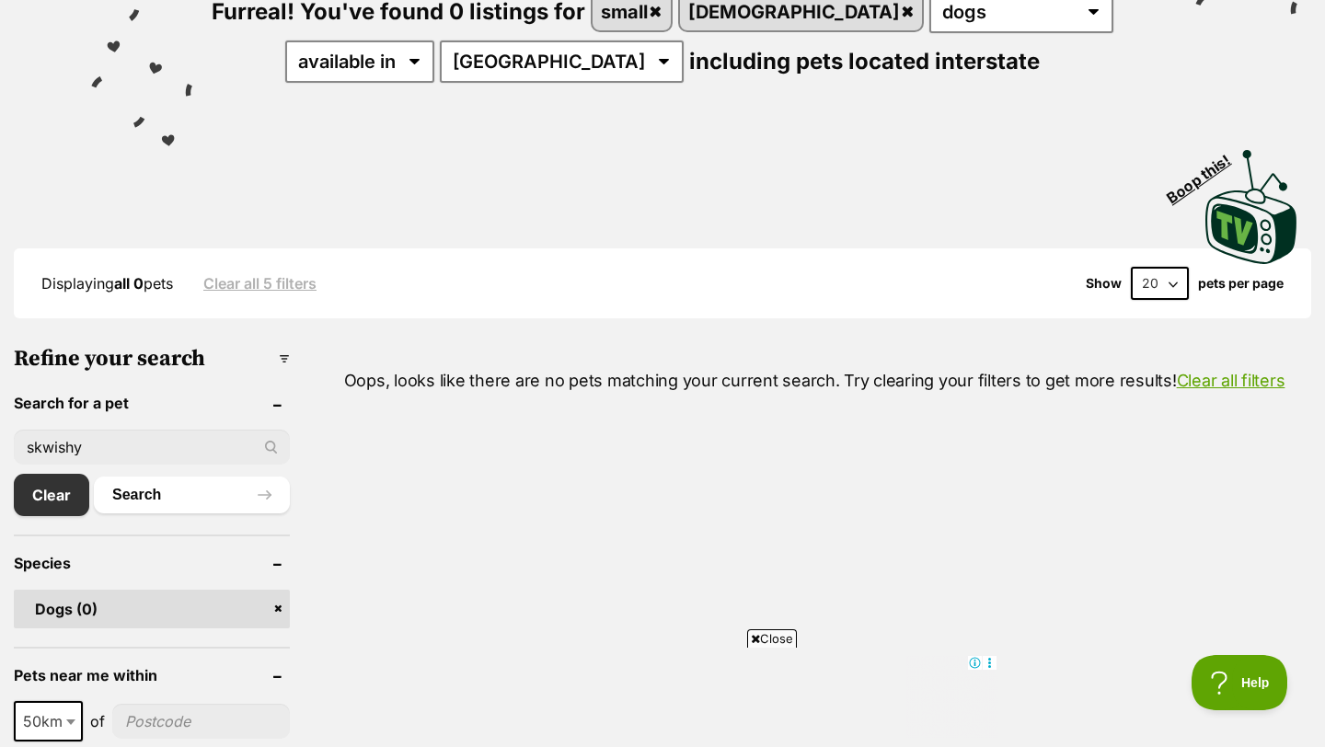
click at [54, 451] on input "skwishy" at bounding box center [152, 447] width 276 height 35
click at [181, 448] on input "ishy" at bounding box center [152, 447] width 276 height 35
type input "i"
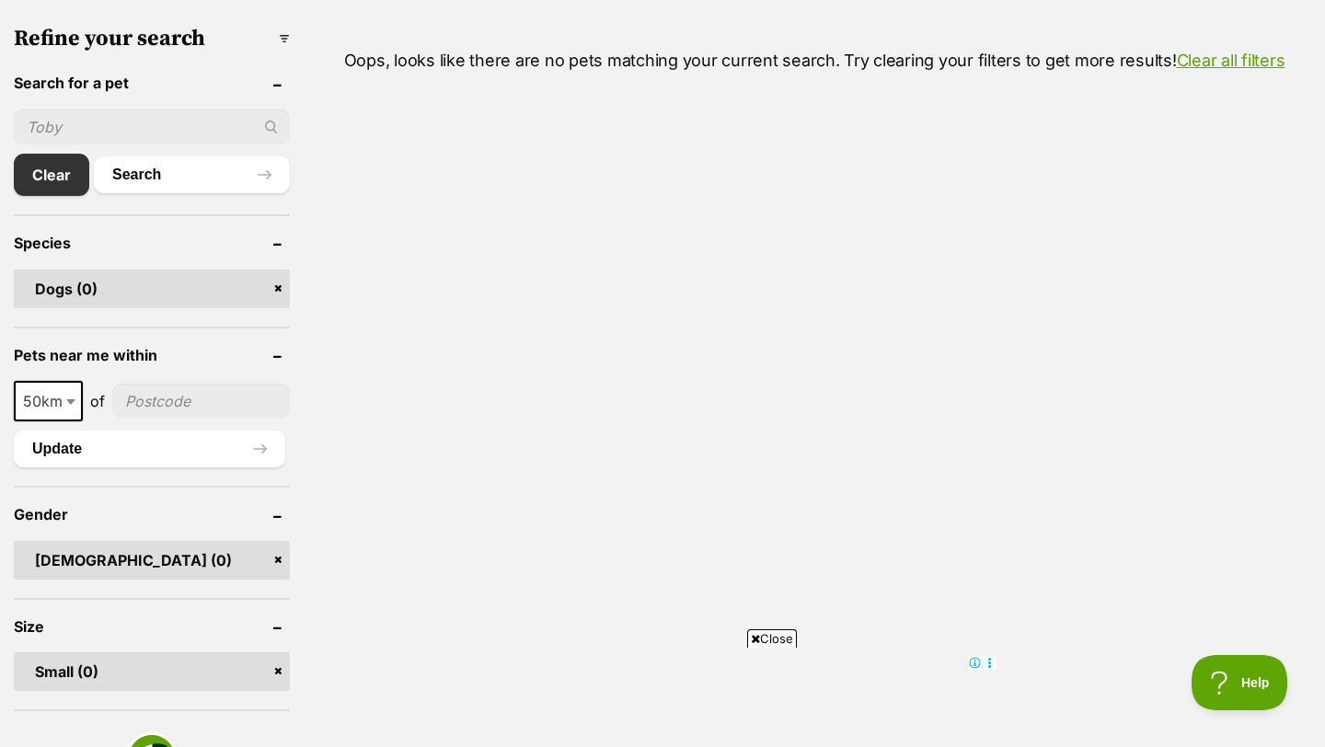
scroll to position [581, 0]
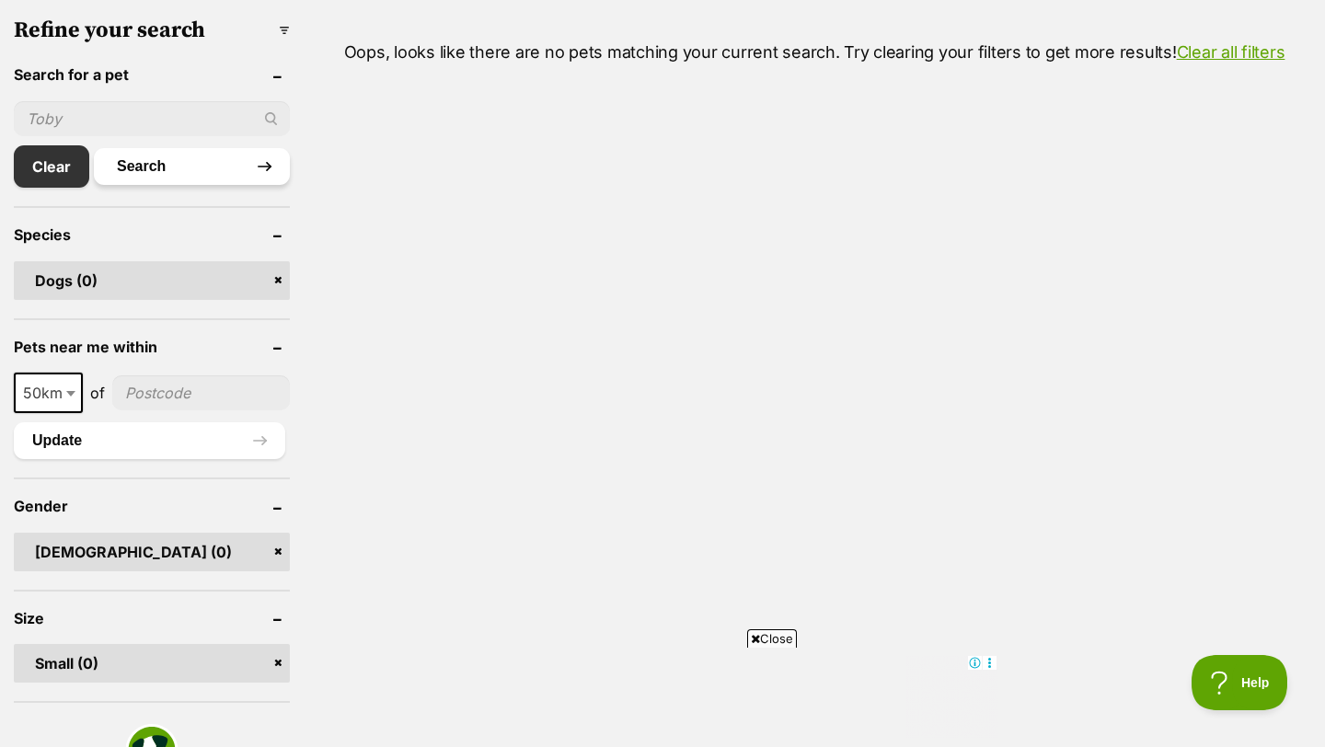
click at [137, 175] on button "Search" at bounding box center [192, 166] width 196 height 37
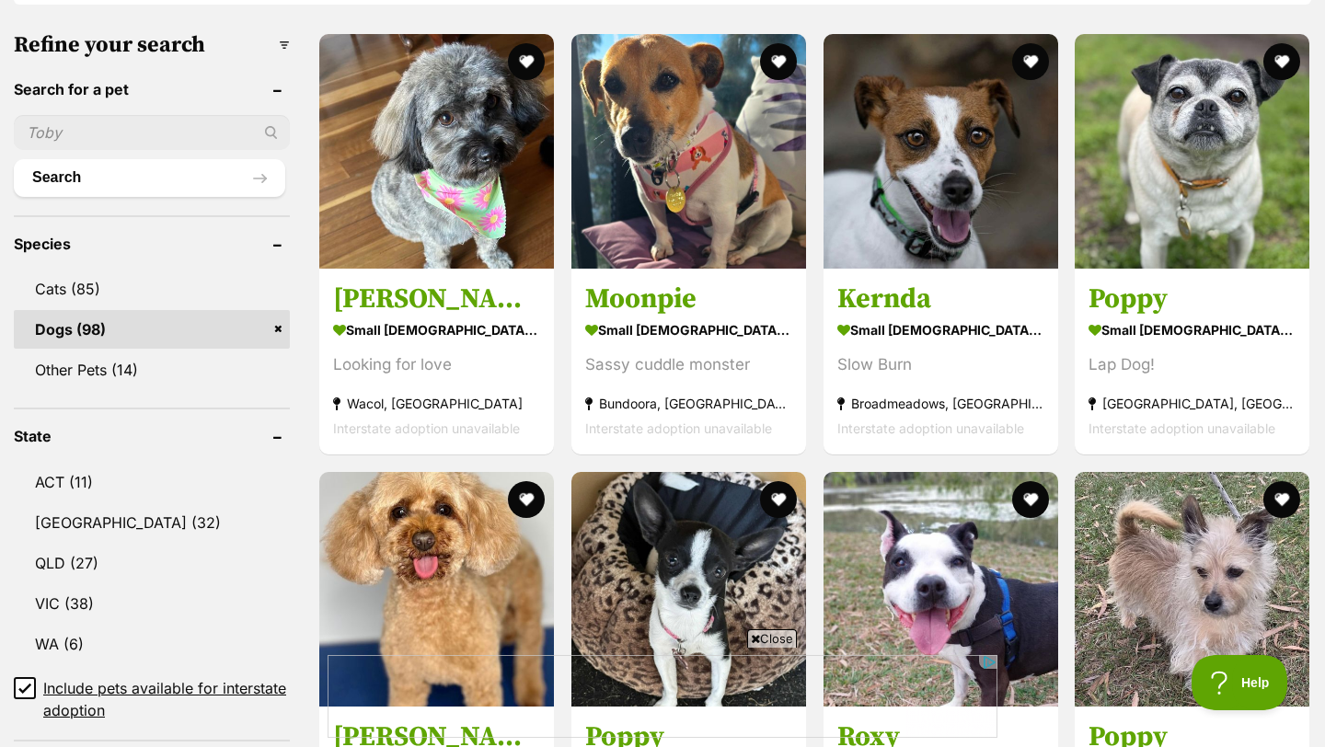
scroll to position [614, 0]
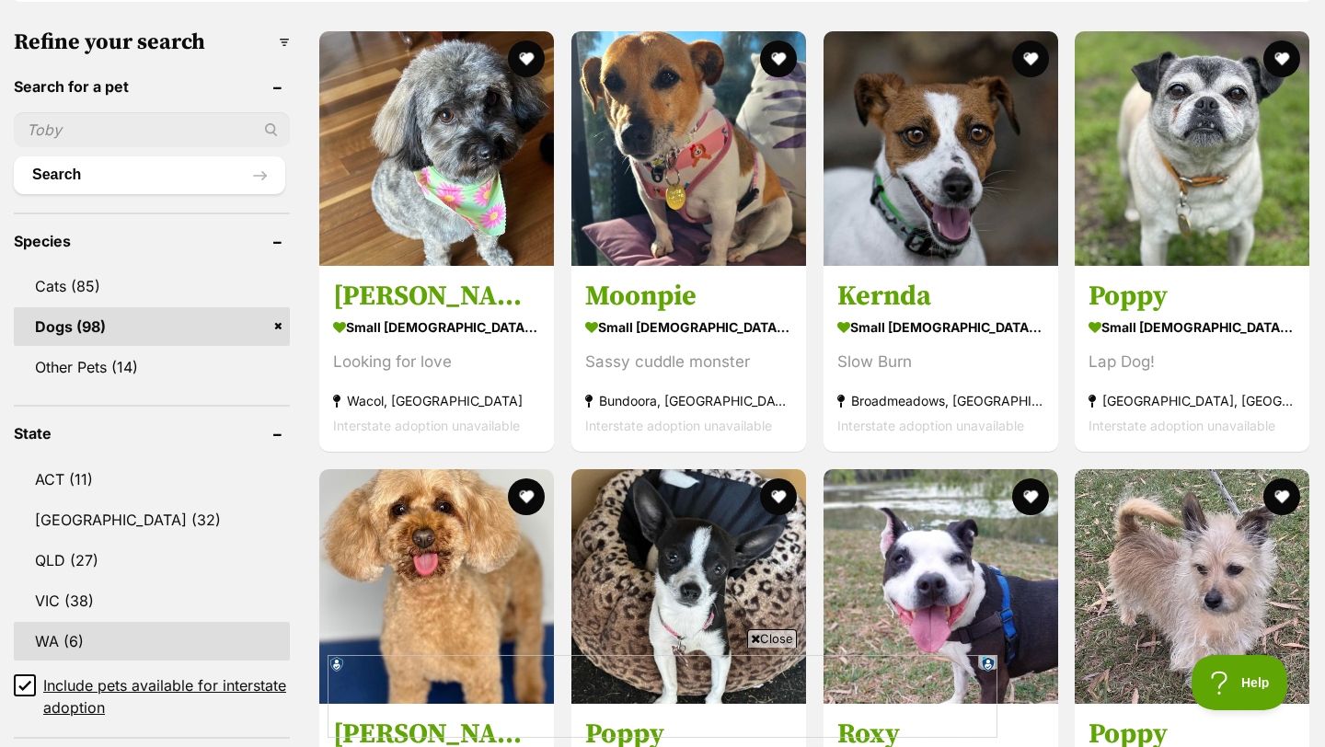
click at [206, 622] on link "WA (6)" at bounding box center [152, 641] width 276 height 39
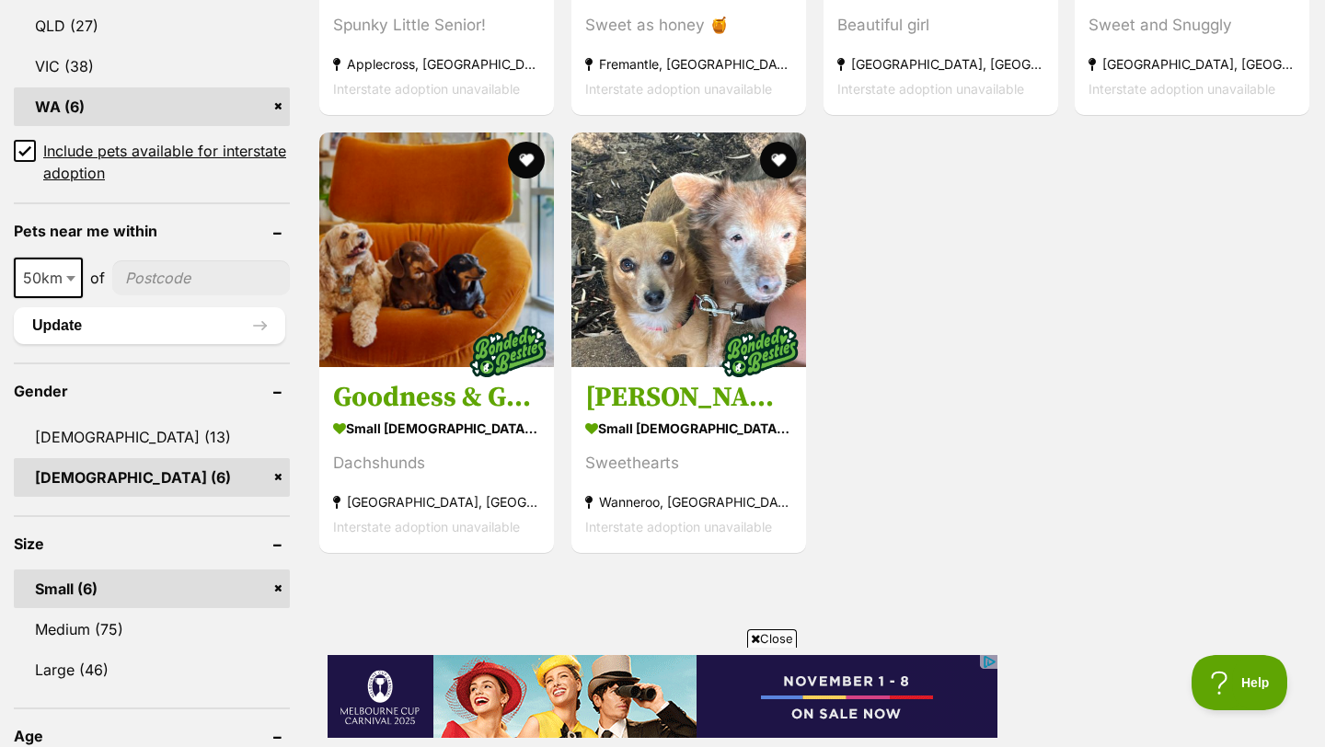
scroll to position [1065, 0]
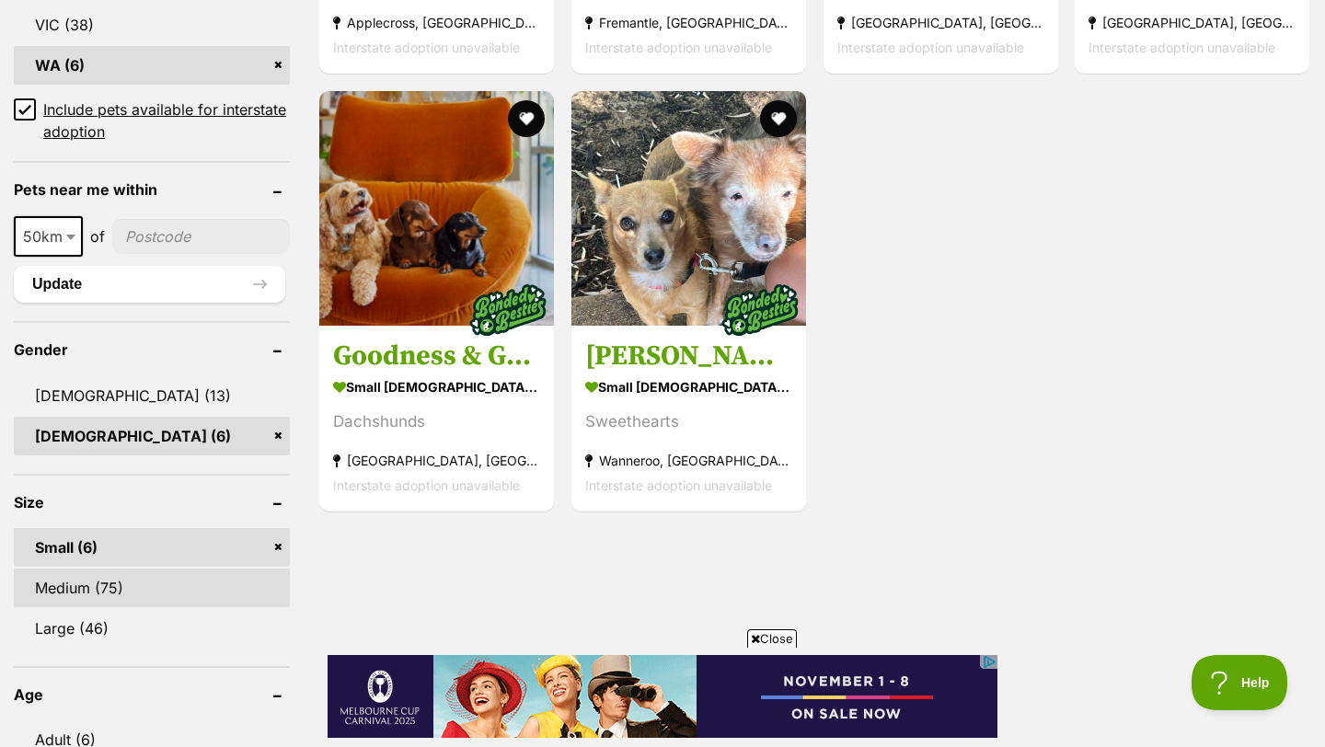
click at [171, 593] on link "Medium (75)" at bounding box center [152, 588] width 276 height 39
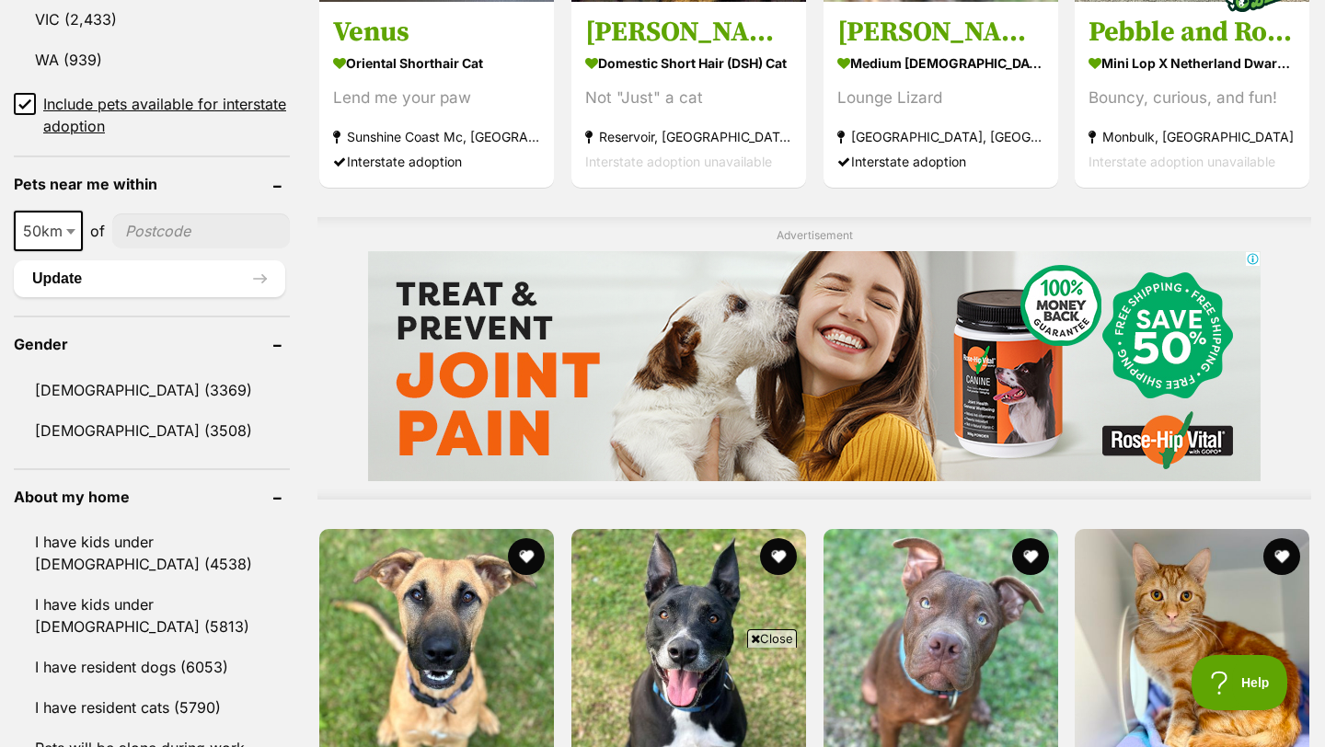
scroll to position [1219, 0]
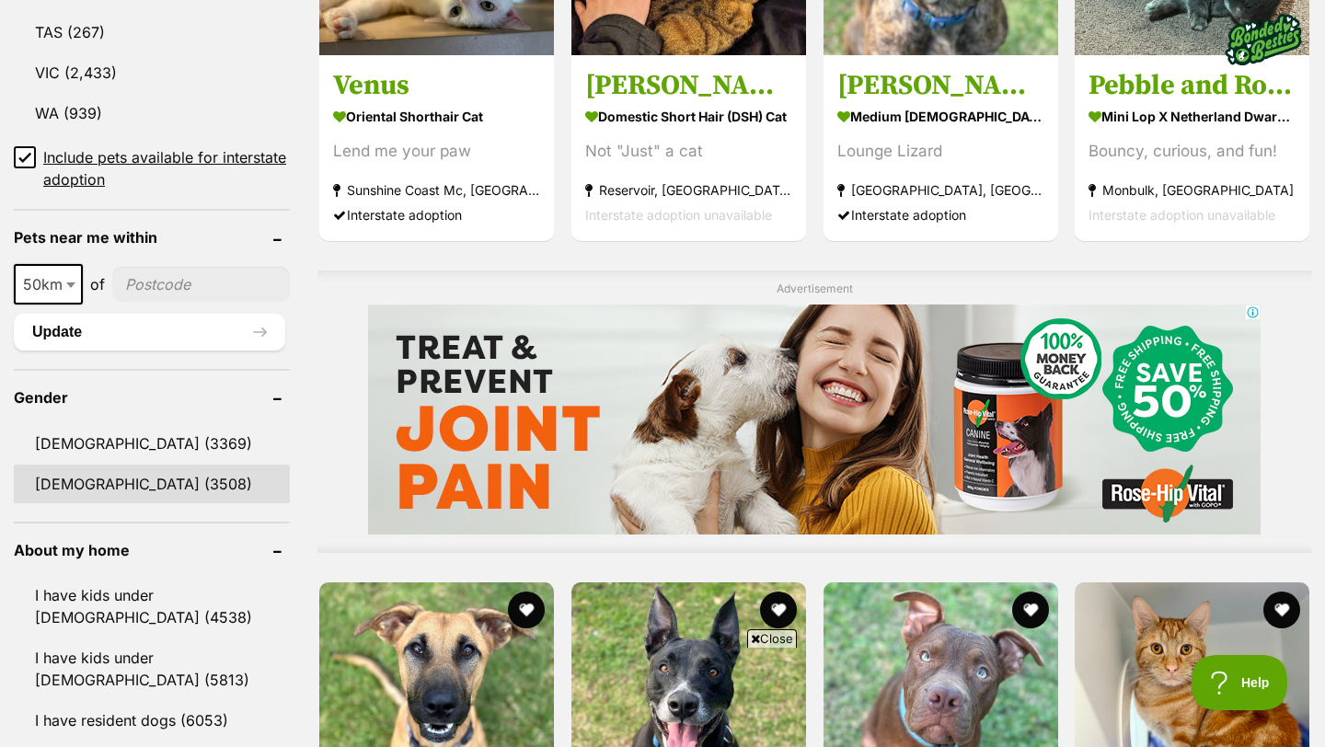
click at [100, 481] on link "Female (3508)" at bounding box center [152, 484] width 276 height 39
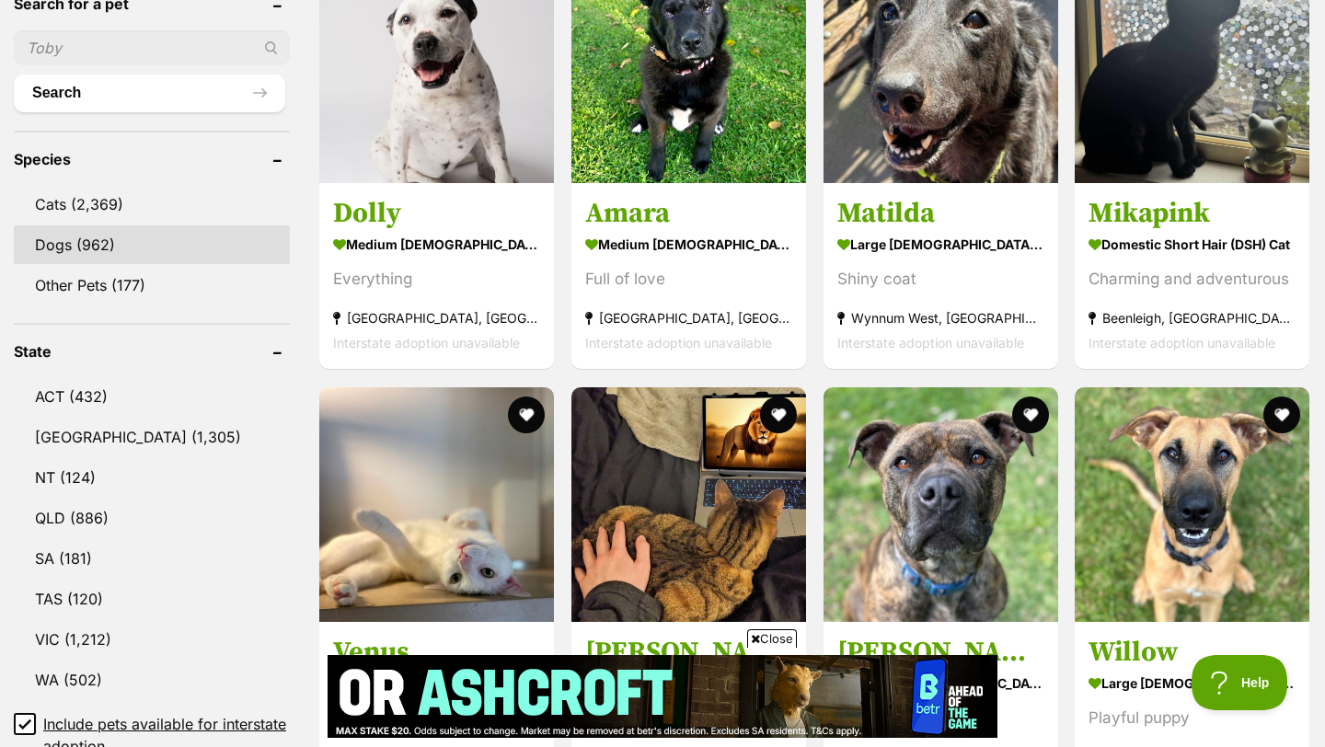
click at [95, 241] on link "Dogs (962)" at bounding box center [152, 244] width 276 height 39
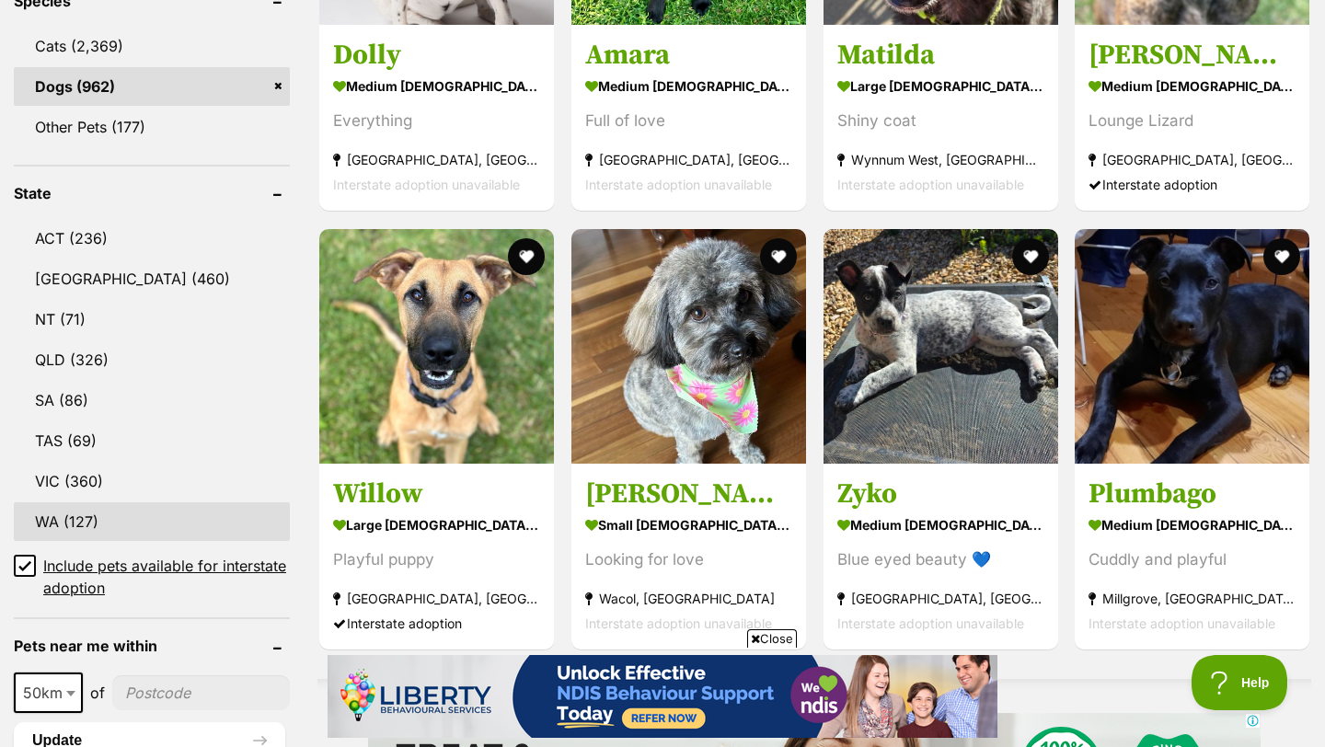
click at [100, 524] on link "WA (127)" at bounding box center [152, 521] width 276 height 39
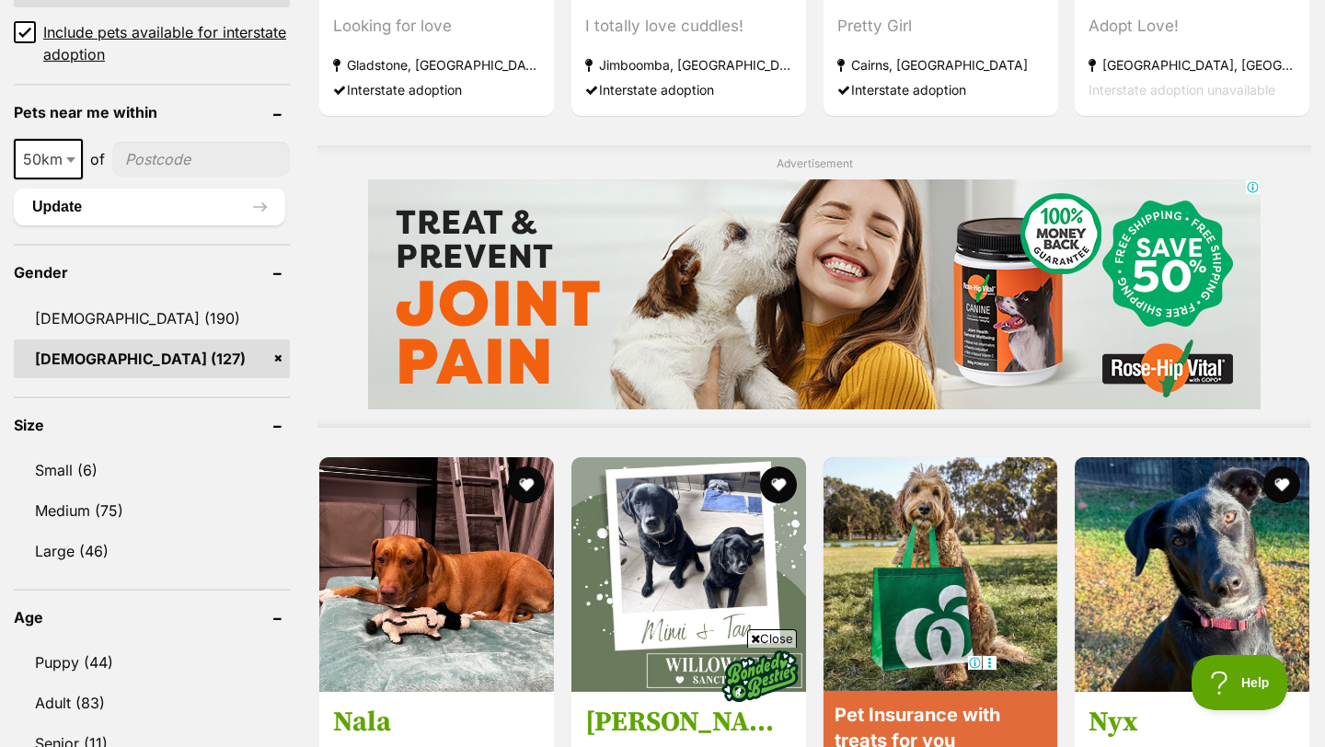
scroll to position [1348, 0]
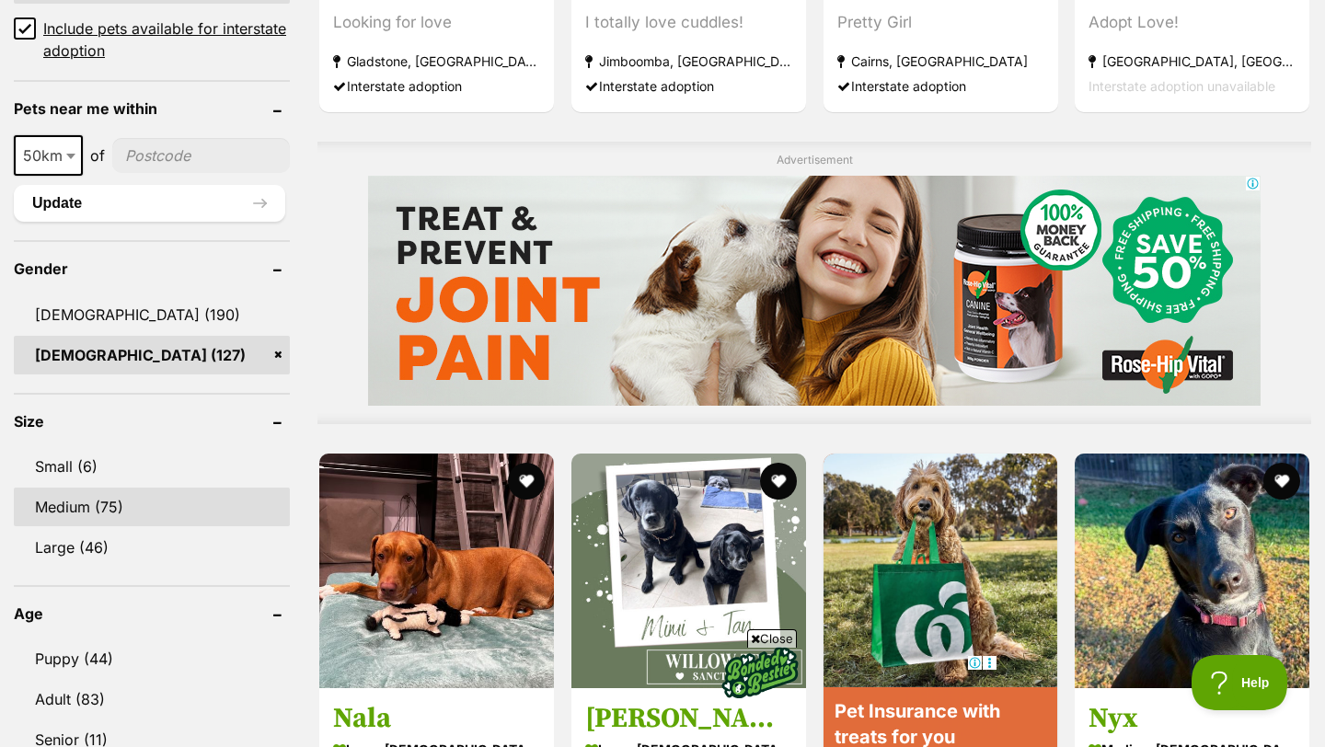
click at [92, 509] on link "Medium (75)" at bounding box center [152, 507] width 276 height 39
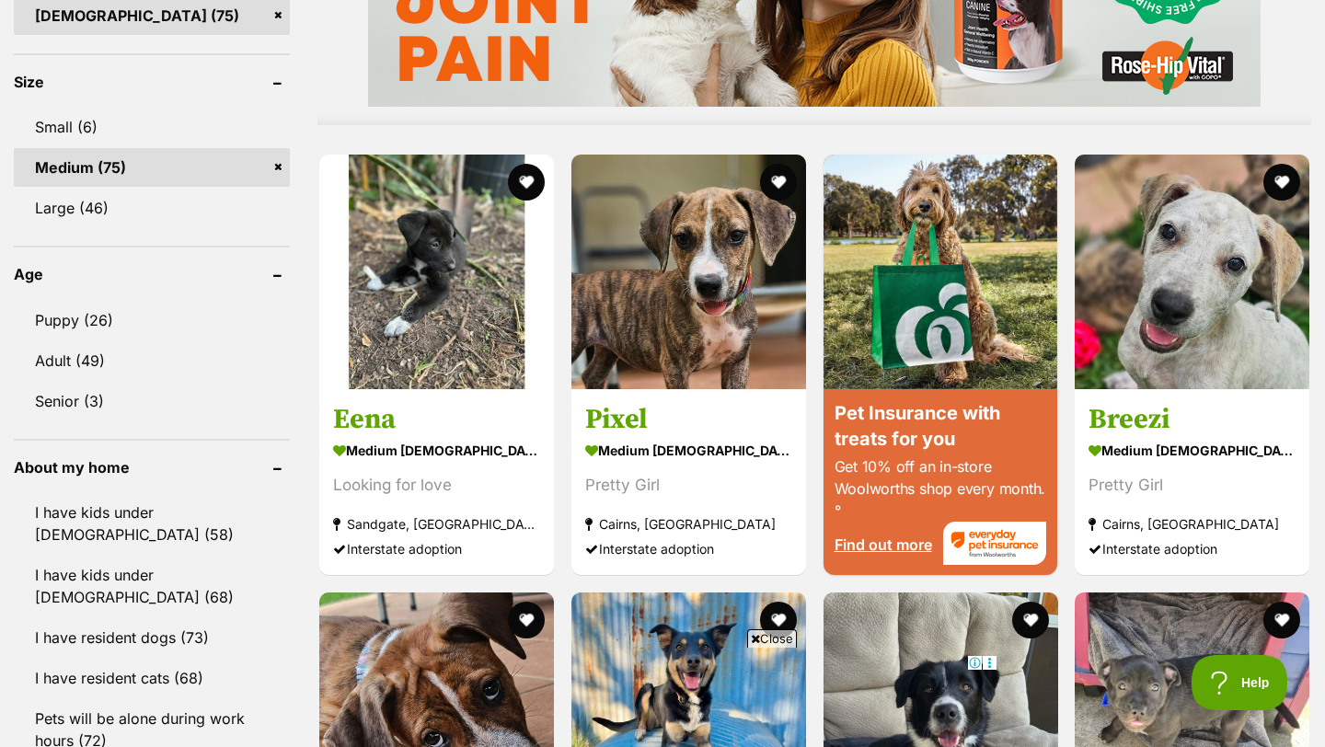
scroll to position [1698, 0]
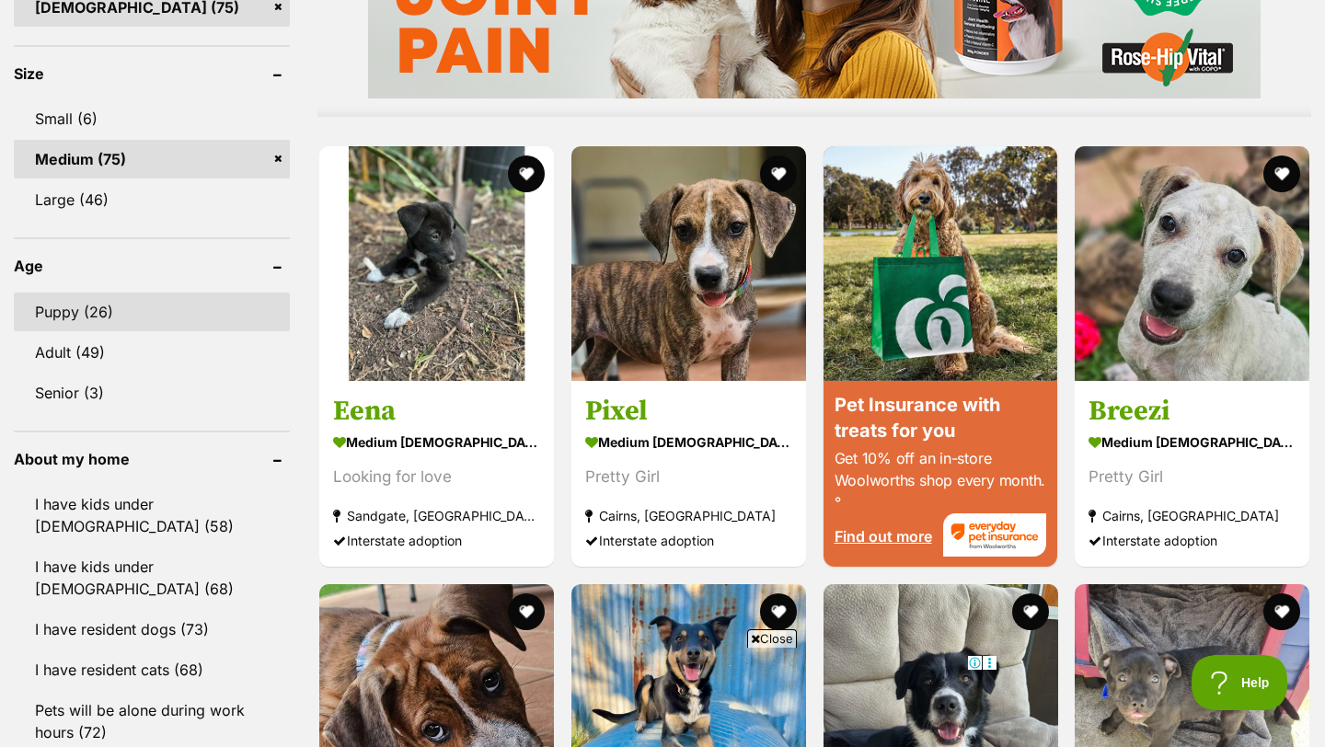
click at [69, 293] on link "Puppy (26)" at bounding box center [152, 312] width 276 height 39
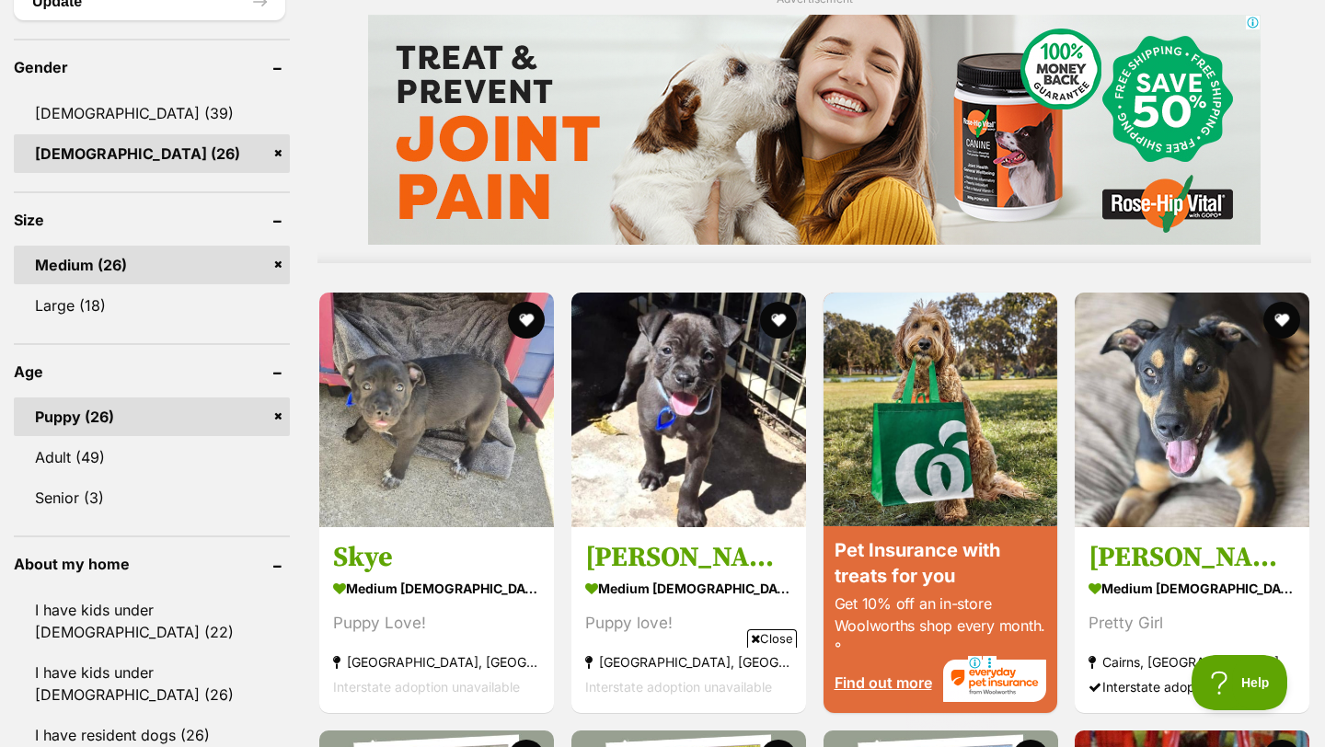
scroll to position [1602, 0]
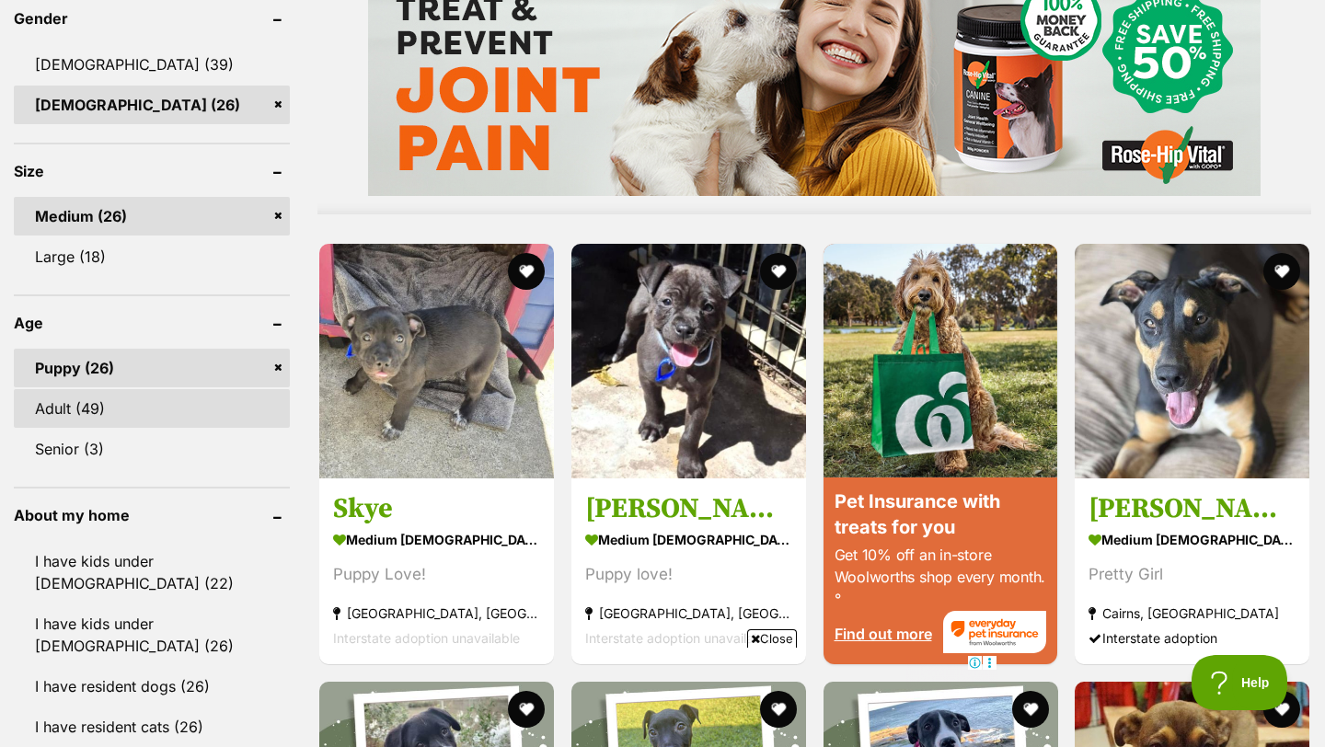
click at [135, 389] on link "Adult (49)" at bounding box center [152, 408] width 276 height 39
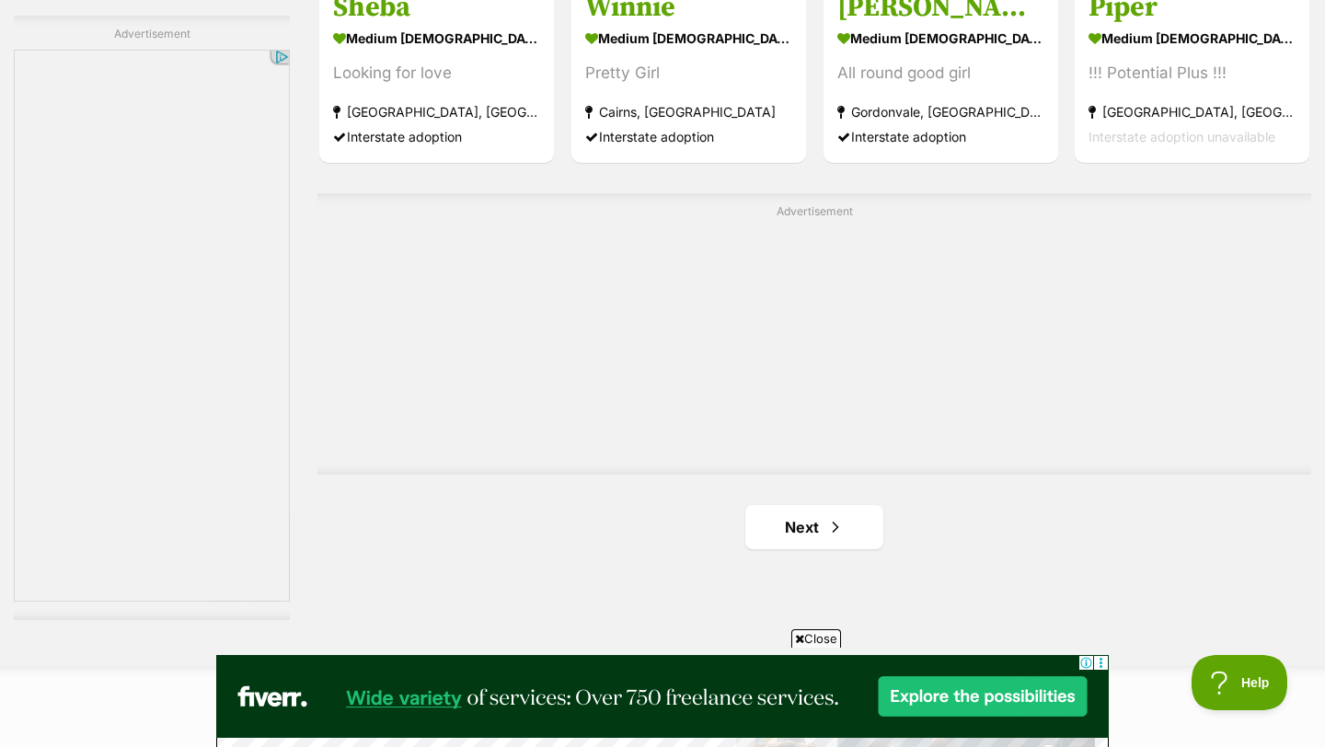
scroll to position [3174, 0]
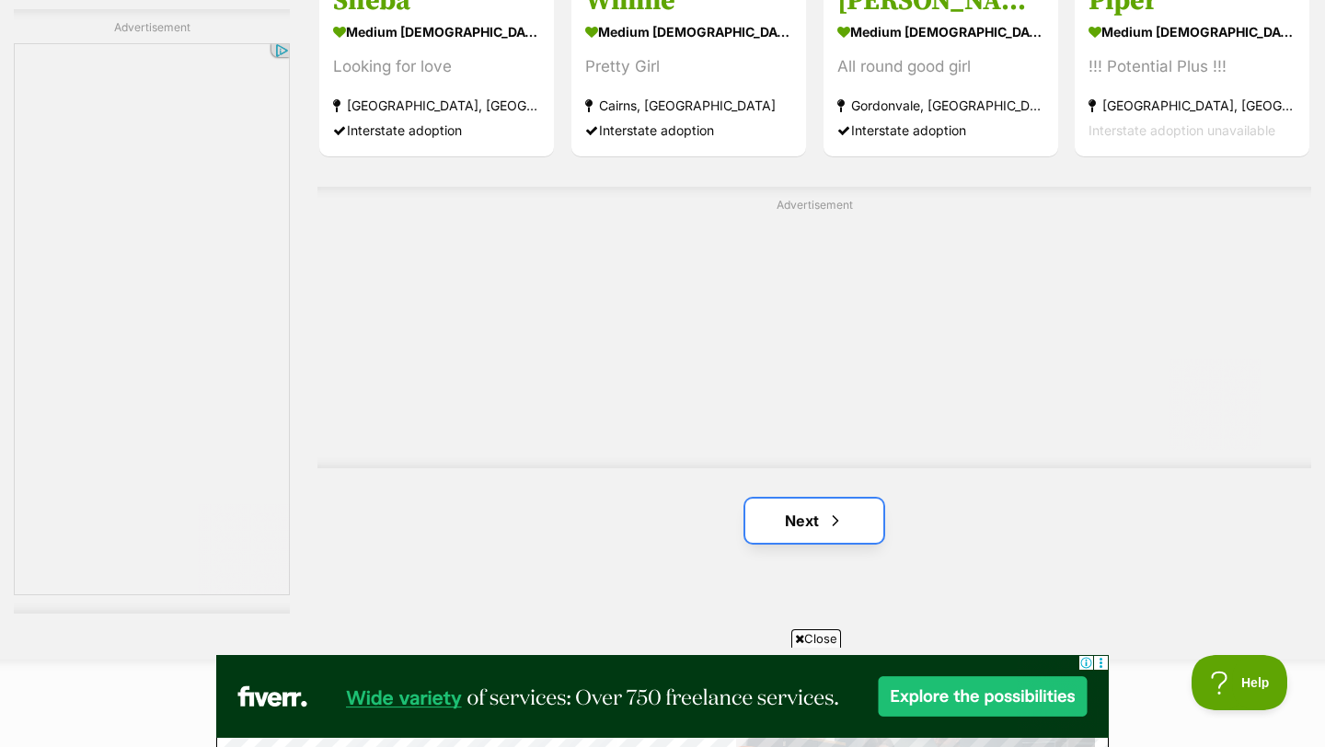
click at [783, 499] on link "Next" at bounding box center [814, 521] width 138 height 44
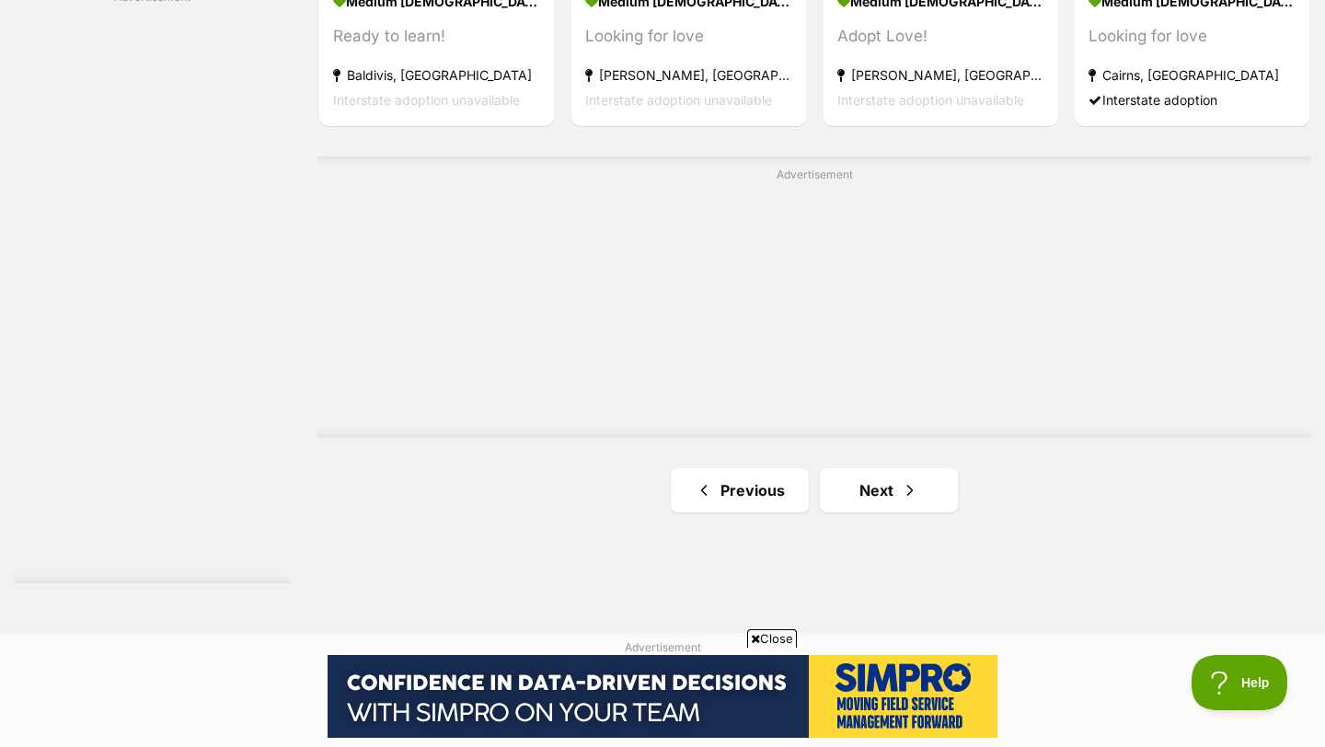
scroll to position [3206, 0]
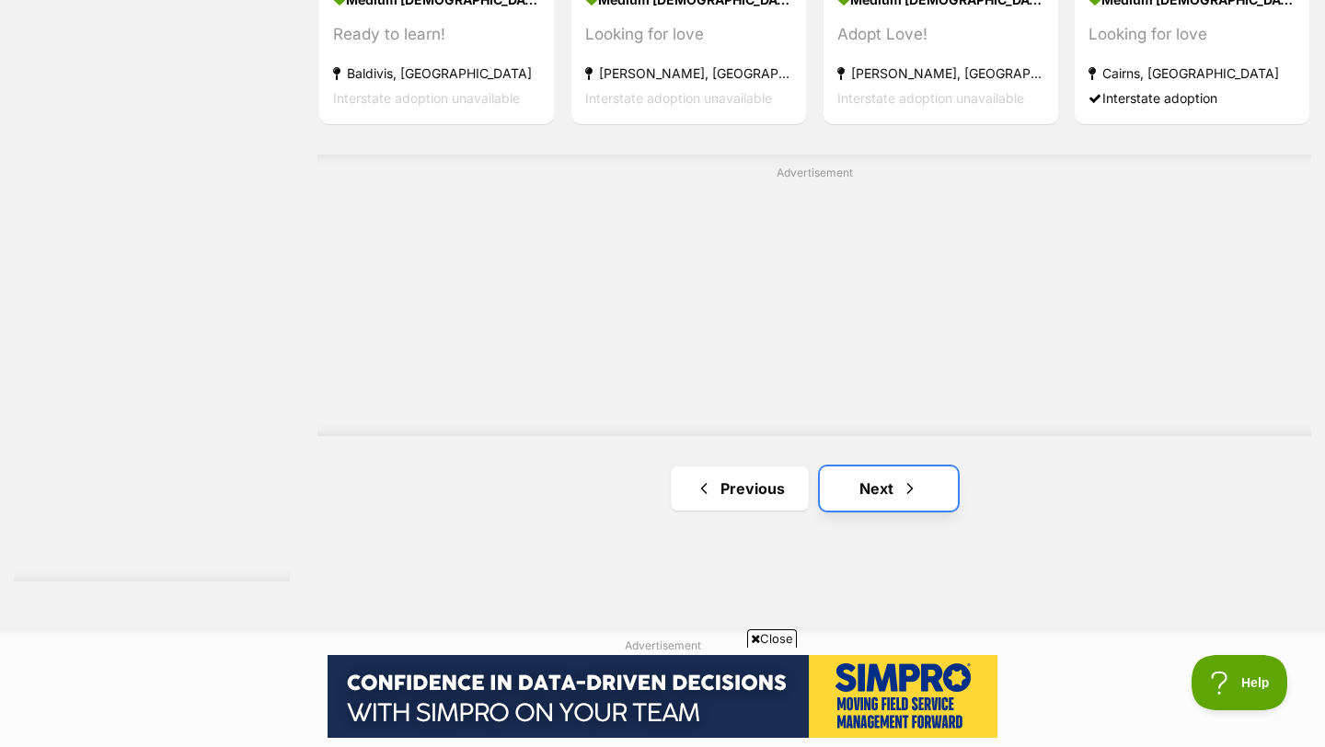
click at [869, 466] on link "Next" at bounding box center [889, 488] width 138 height 44
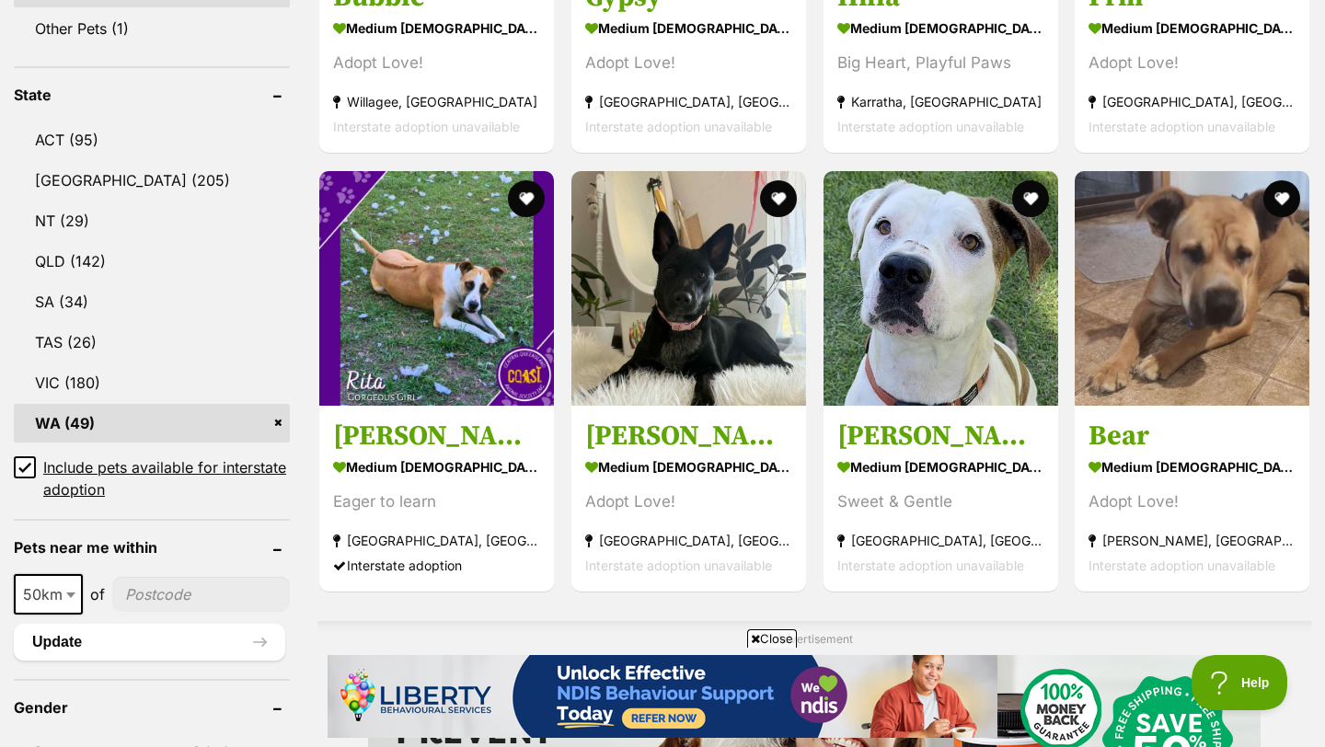
scroll to position [915, 0]
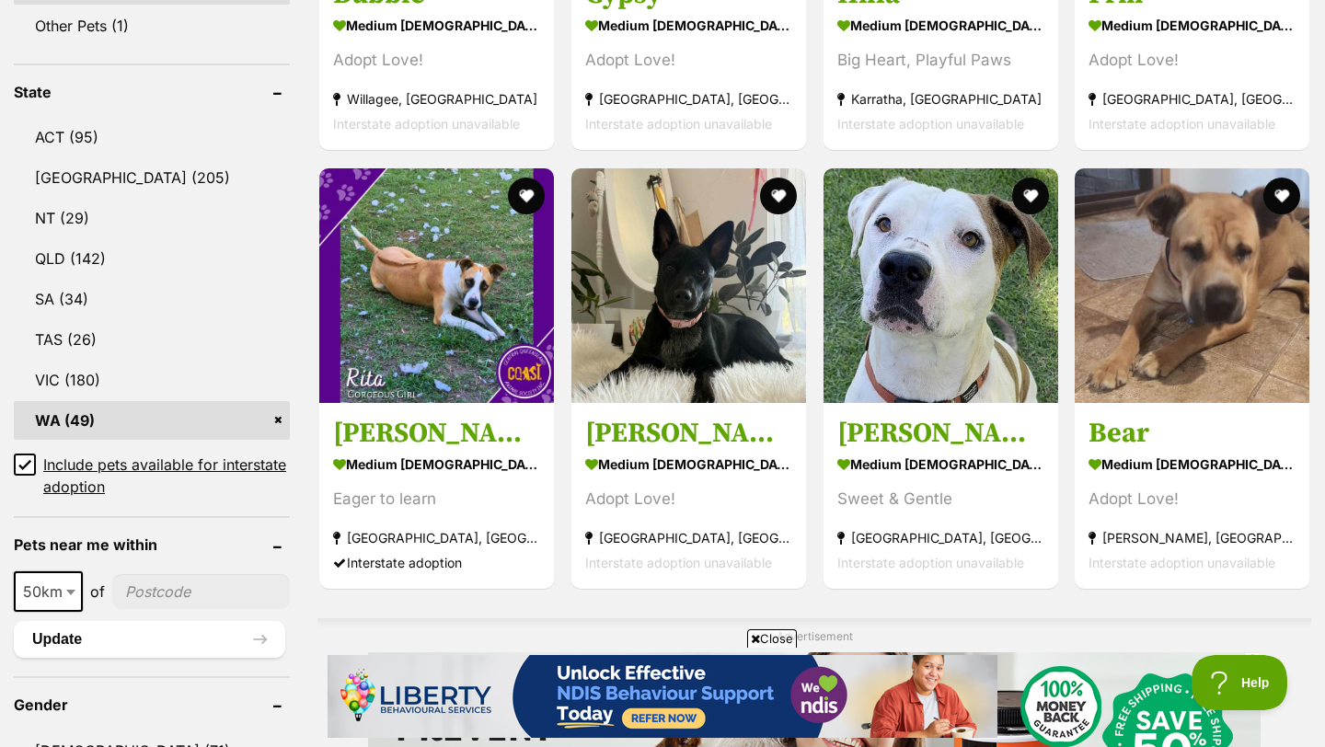
click at [30, 458] on icon at bounding box center [24, 464] width 13 height 13
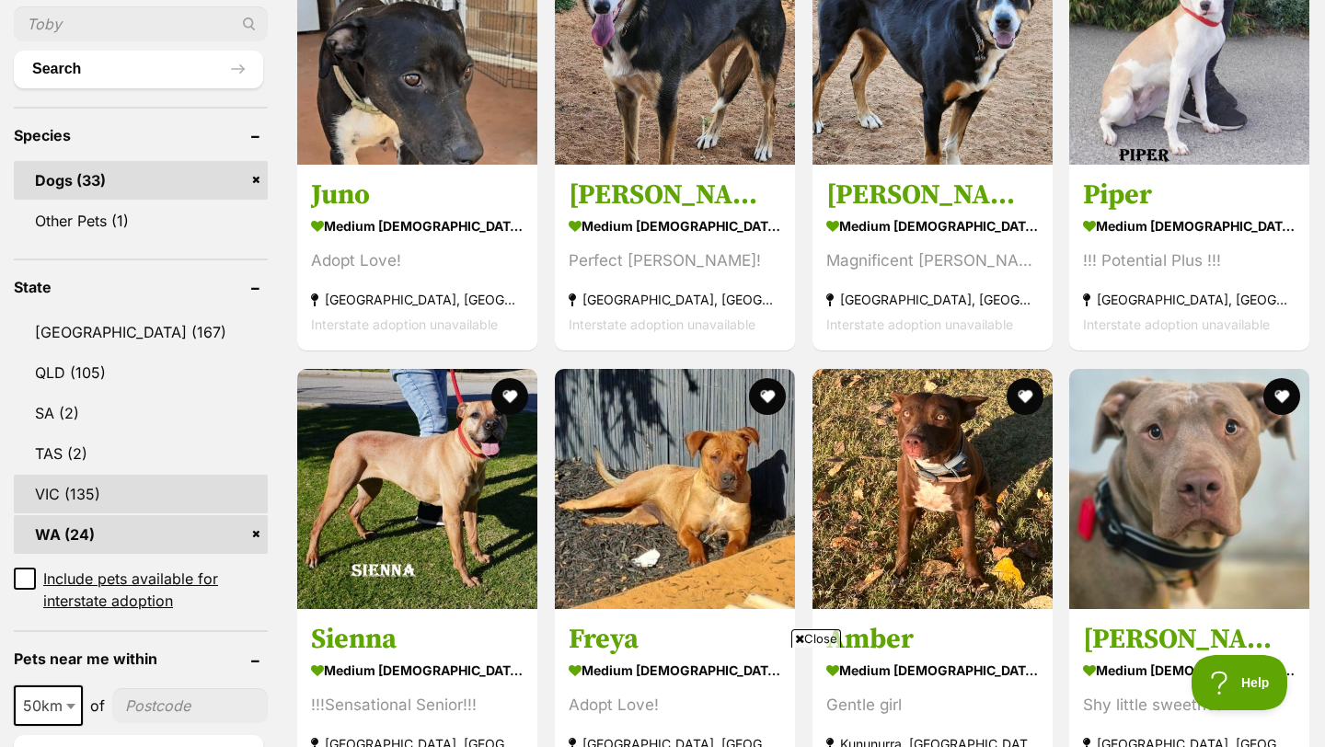
click at [68, 492] on link "VIC (135)" at bounding box center [141, 494] width 254 height 39
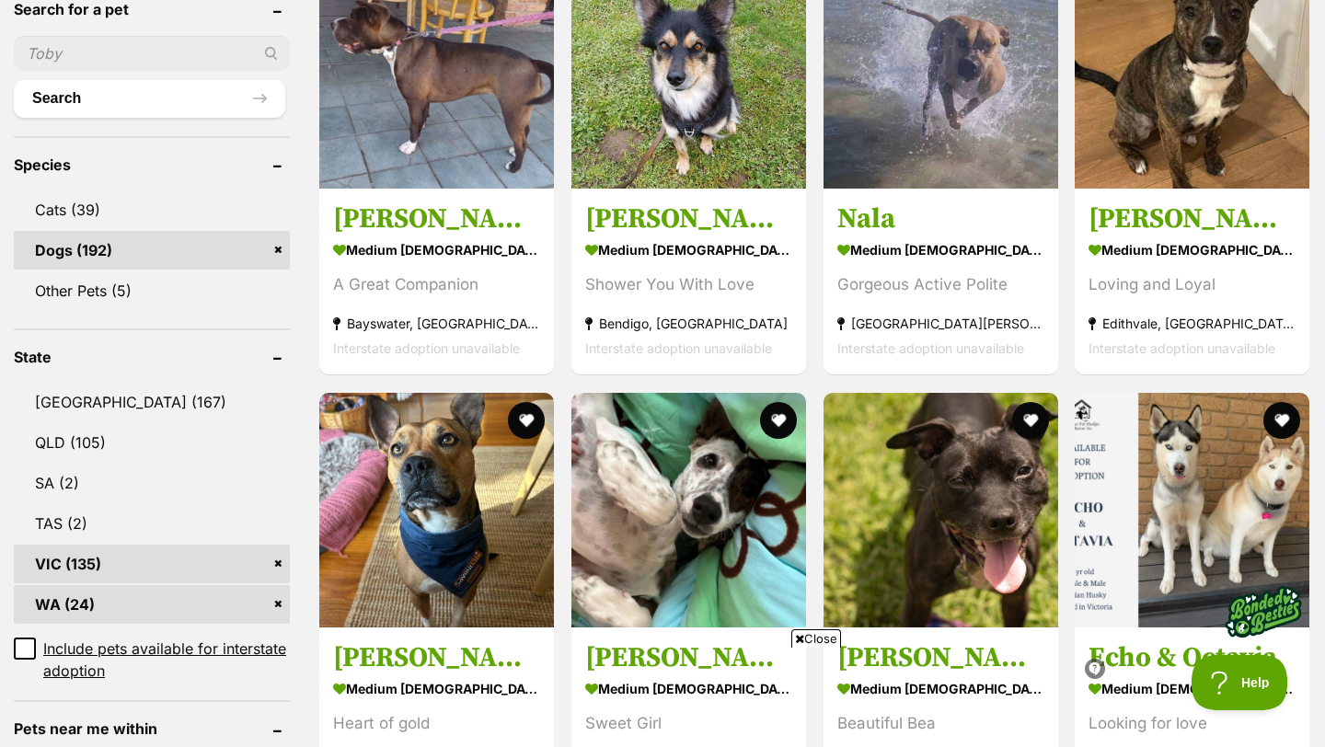
scroll to position [650, 0]
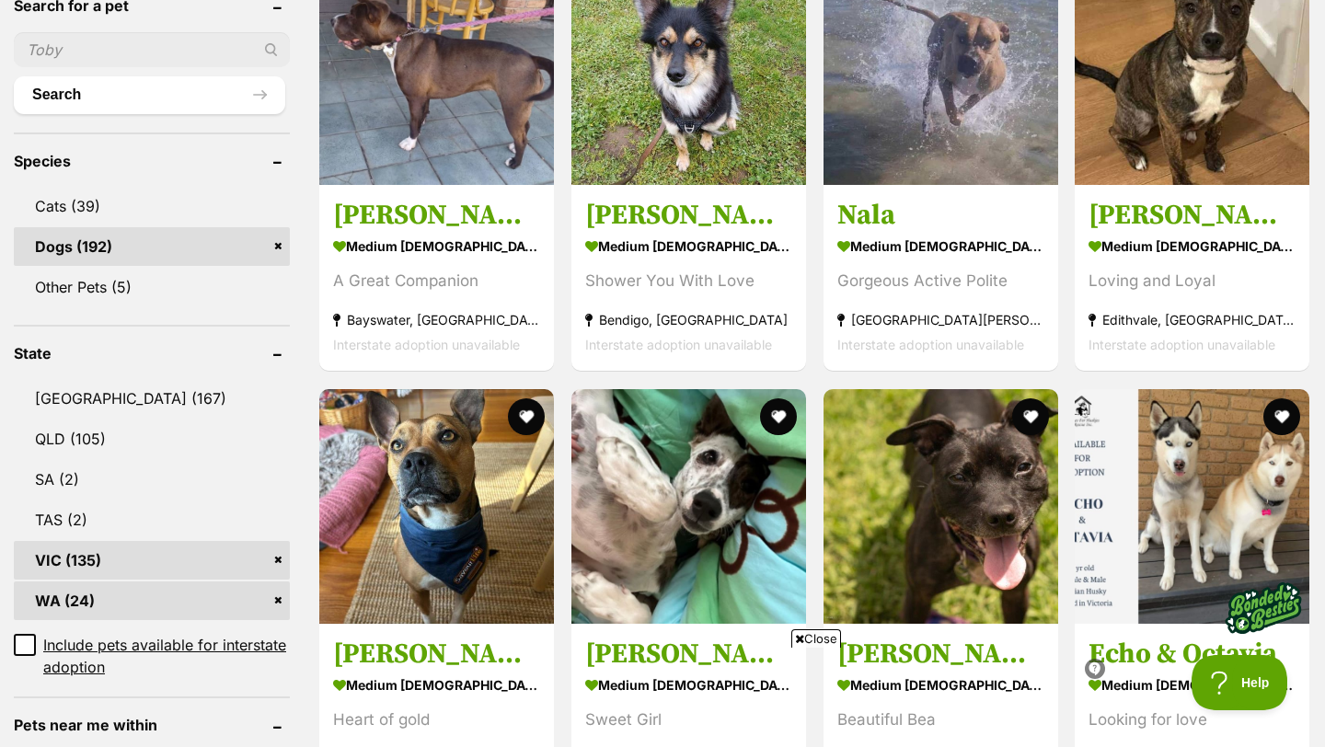
click at [280, 602] on link "WA (24)" at bounding box center [152, 600] width 276 height 39
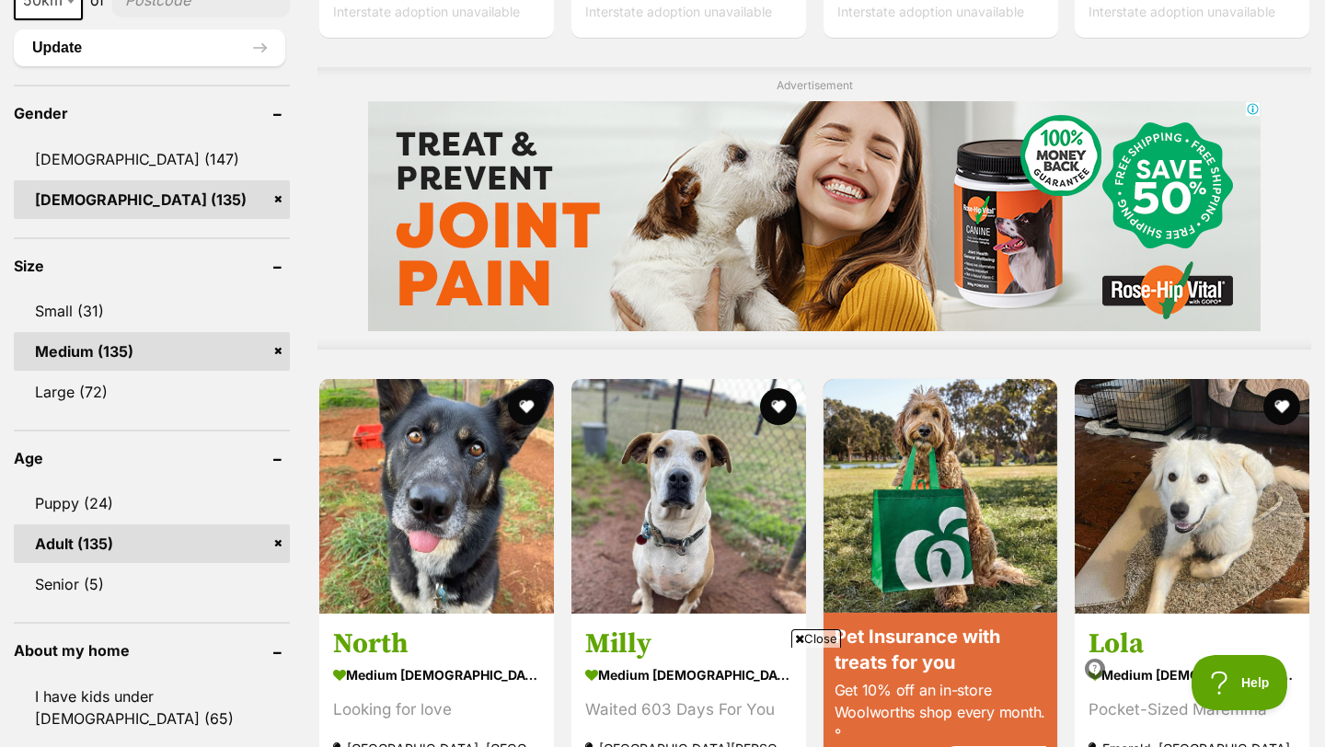
scroll to position [1442, 0]
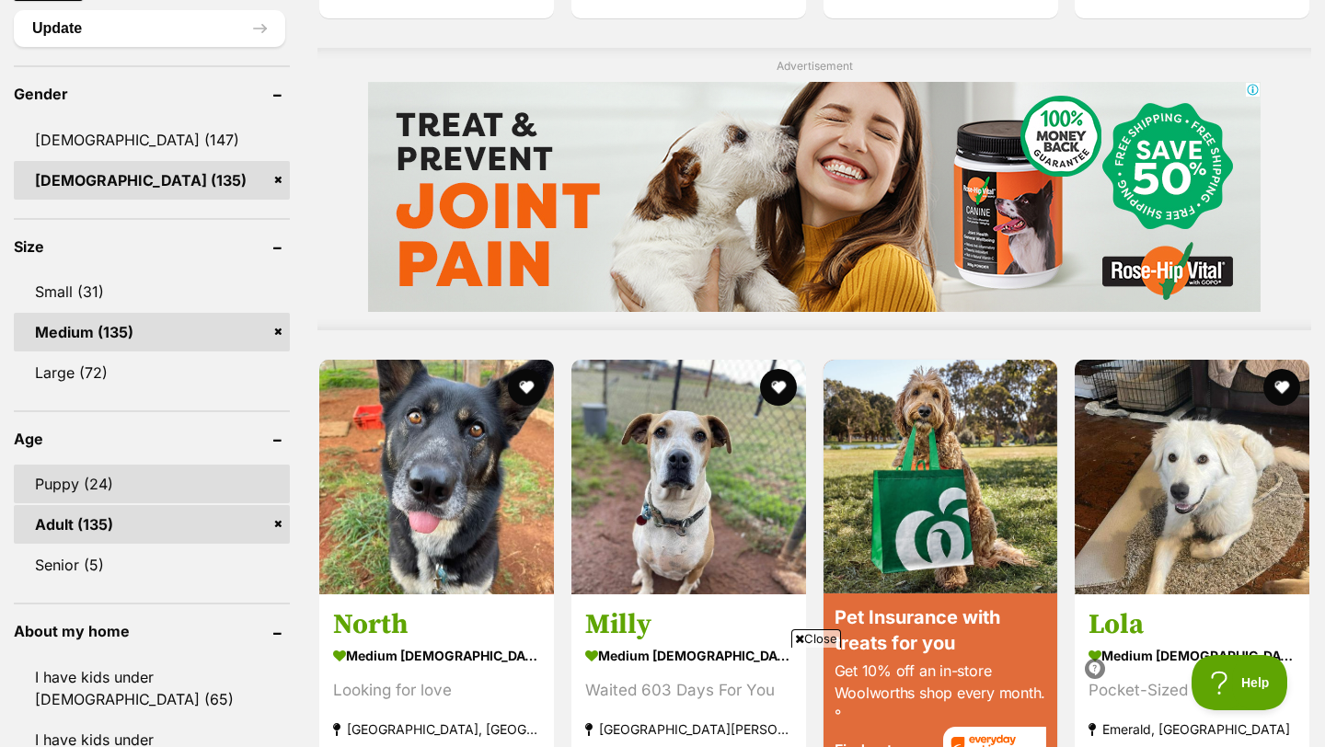
click at [271, 489] on link "Puppy (24)" at bounding box center [152, 484] width 276 height 39
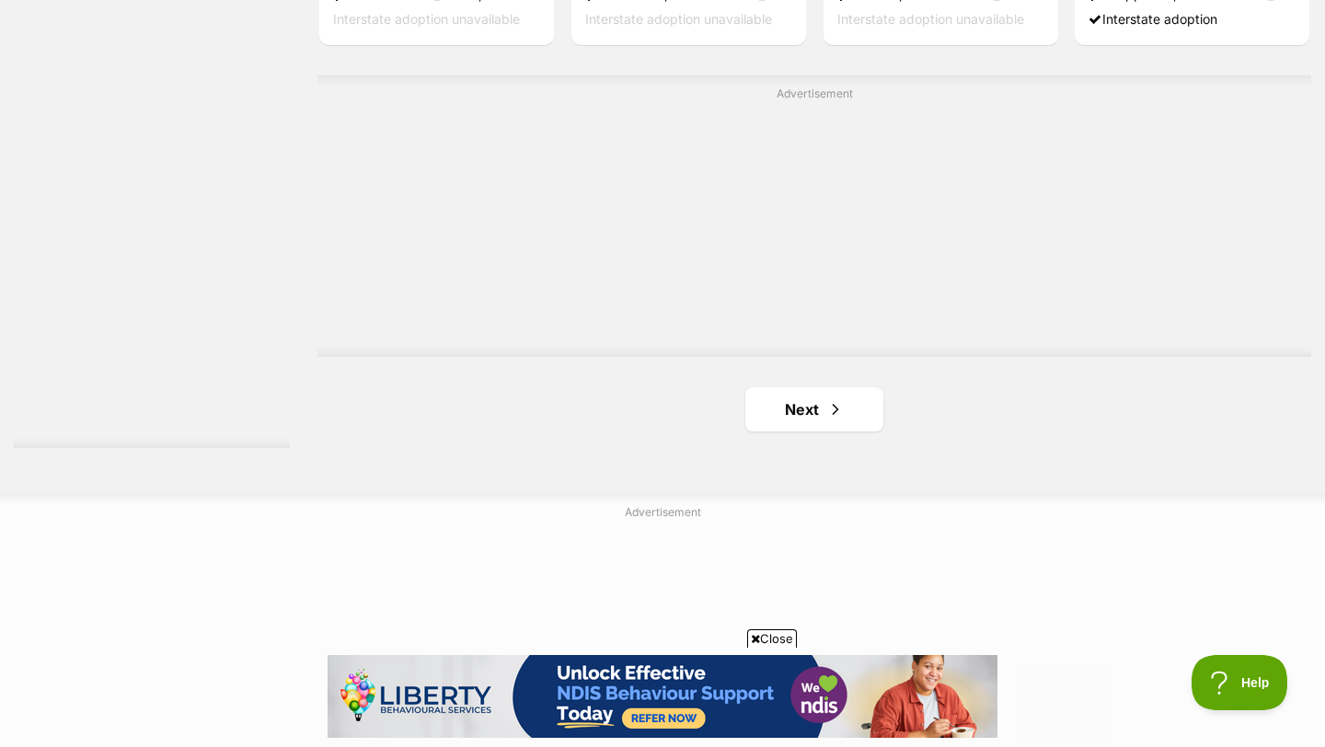
scroll to position [3257, 0]
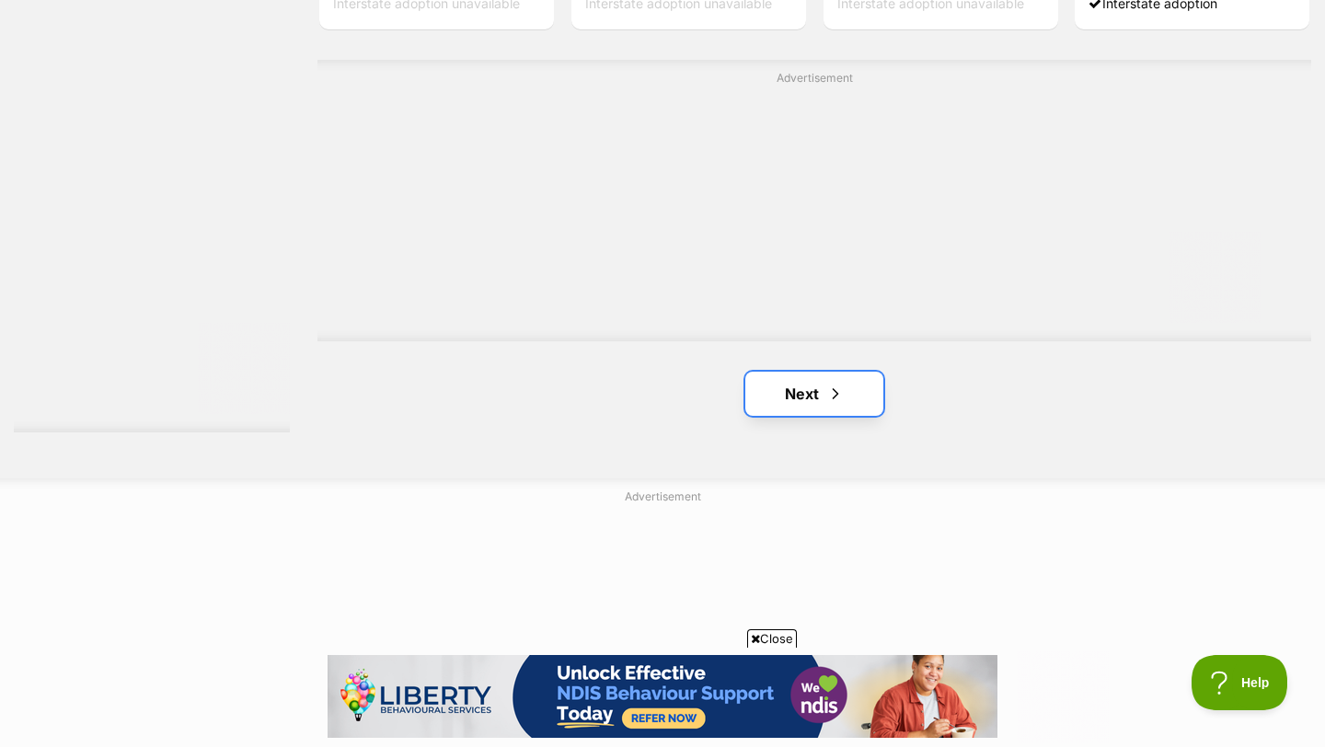
click at [838, 397] on span "Next page" at bounding box center [835, 394] width 18 height 22
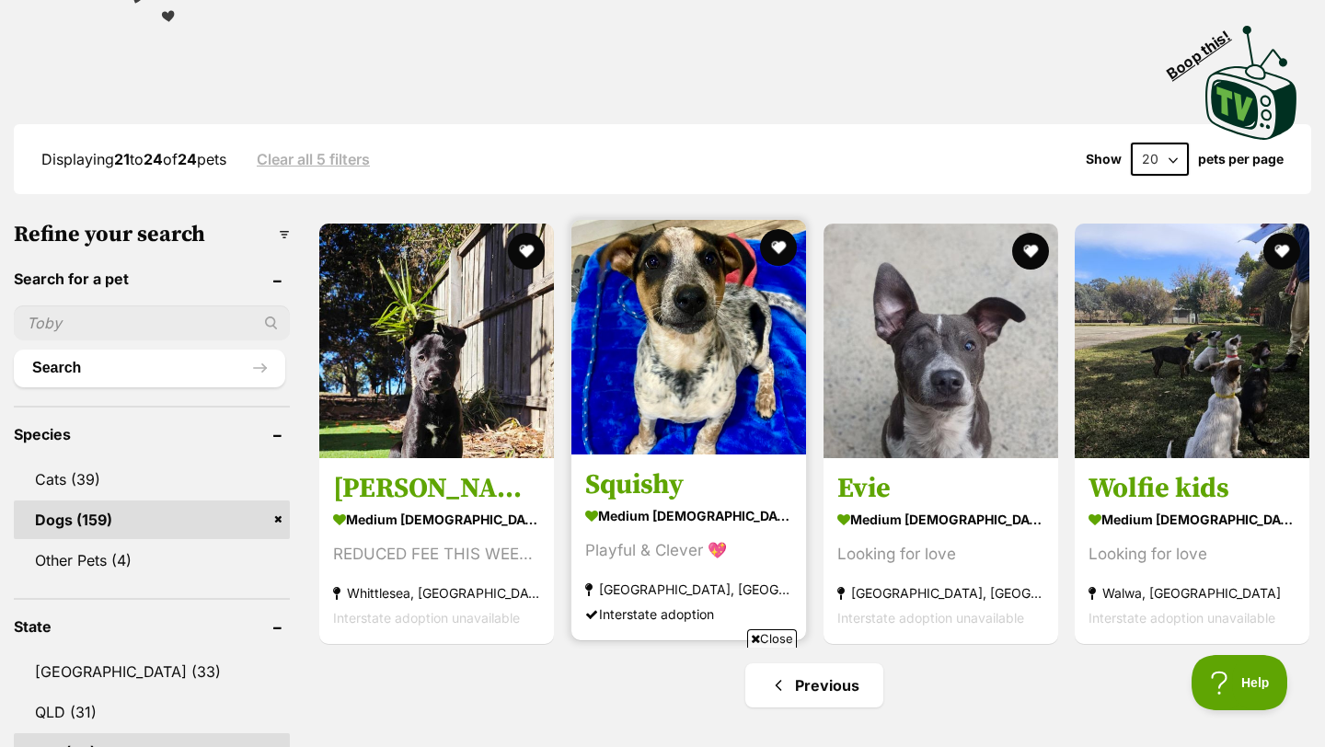
click at [672, 422] on img at bounding box center [688, 337] width 235 height 235
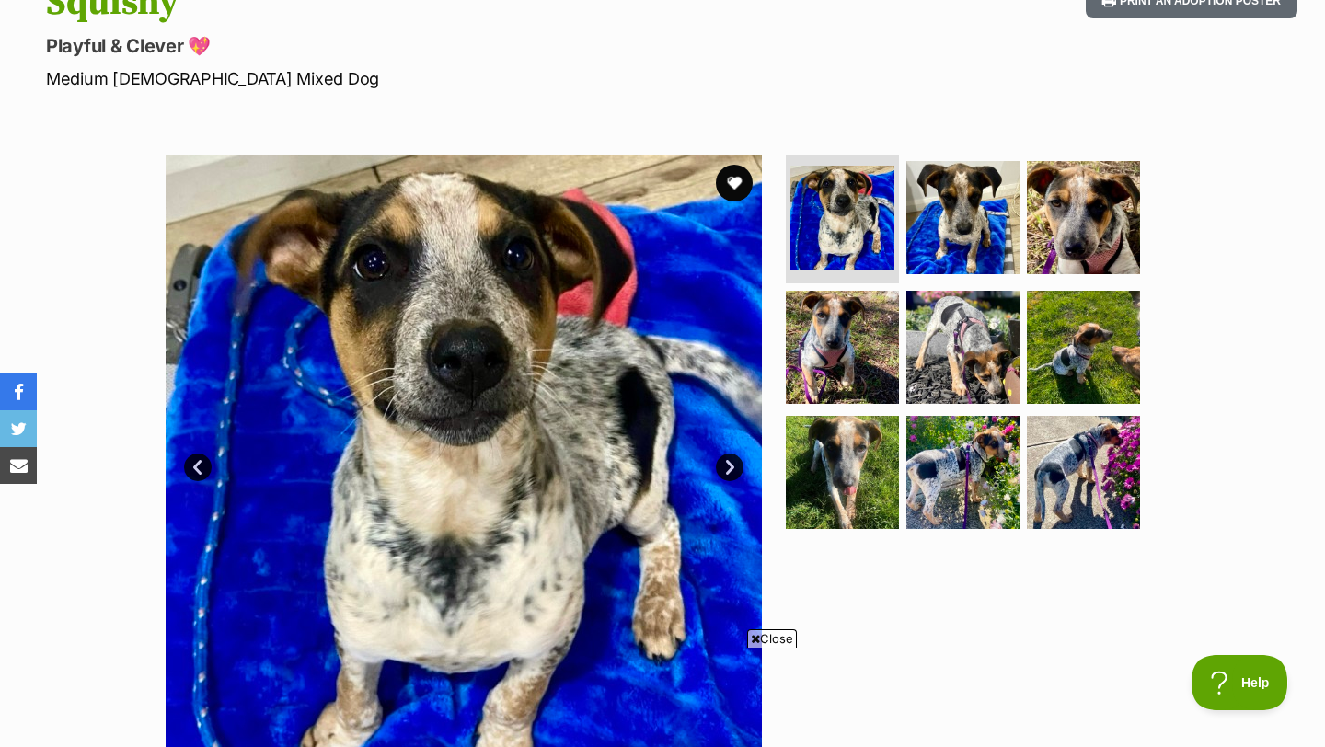
scroll to position [245, 0]
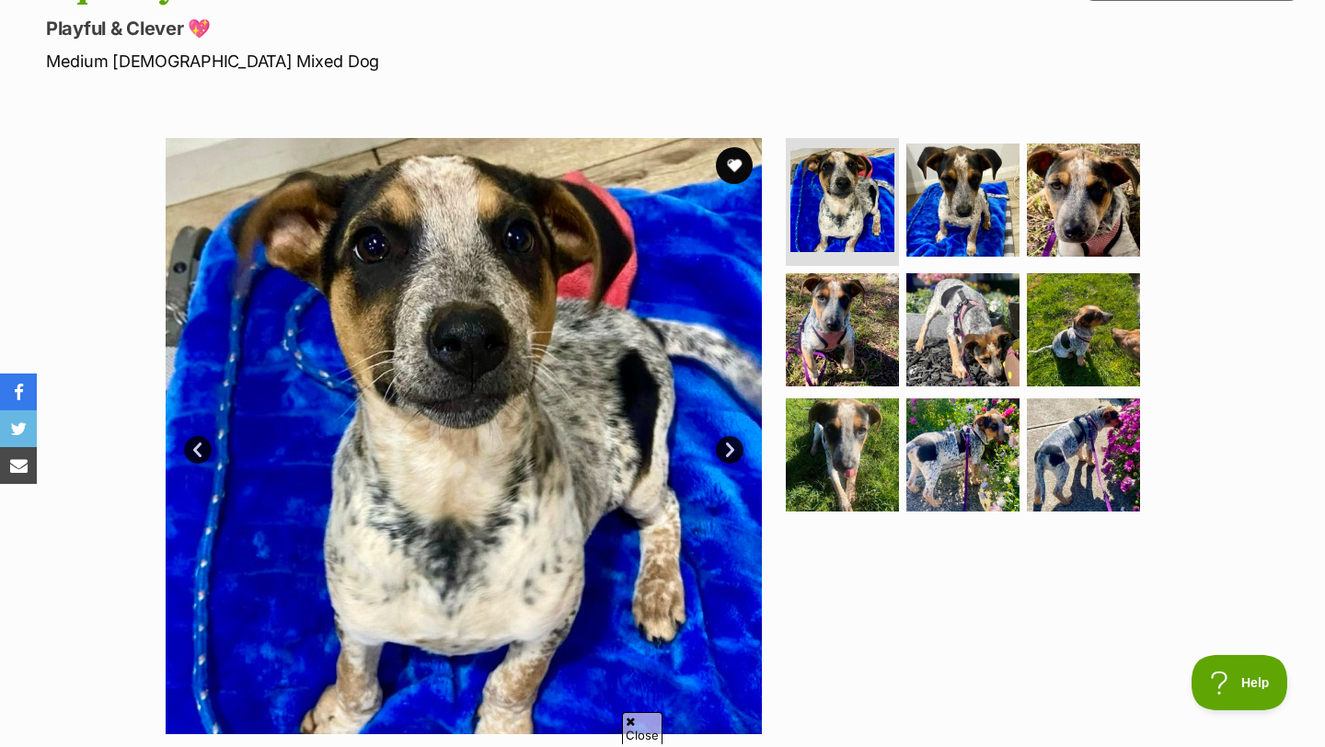
click at [725, 446] on link "Next" at bounding box center [730, 450] width 28 height 28
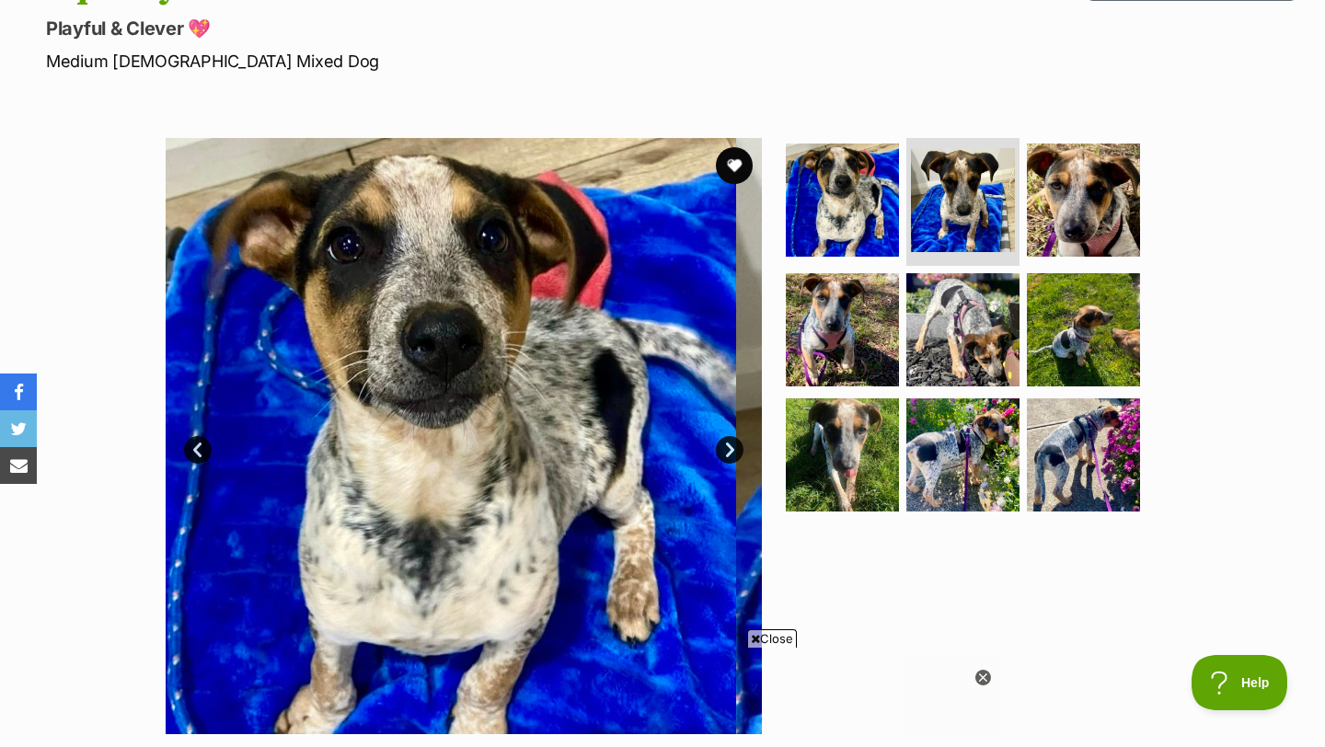
scroll to position [0, 0]
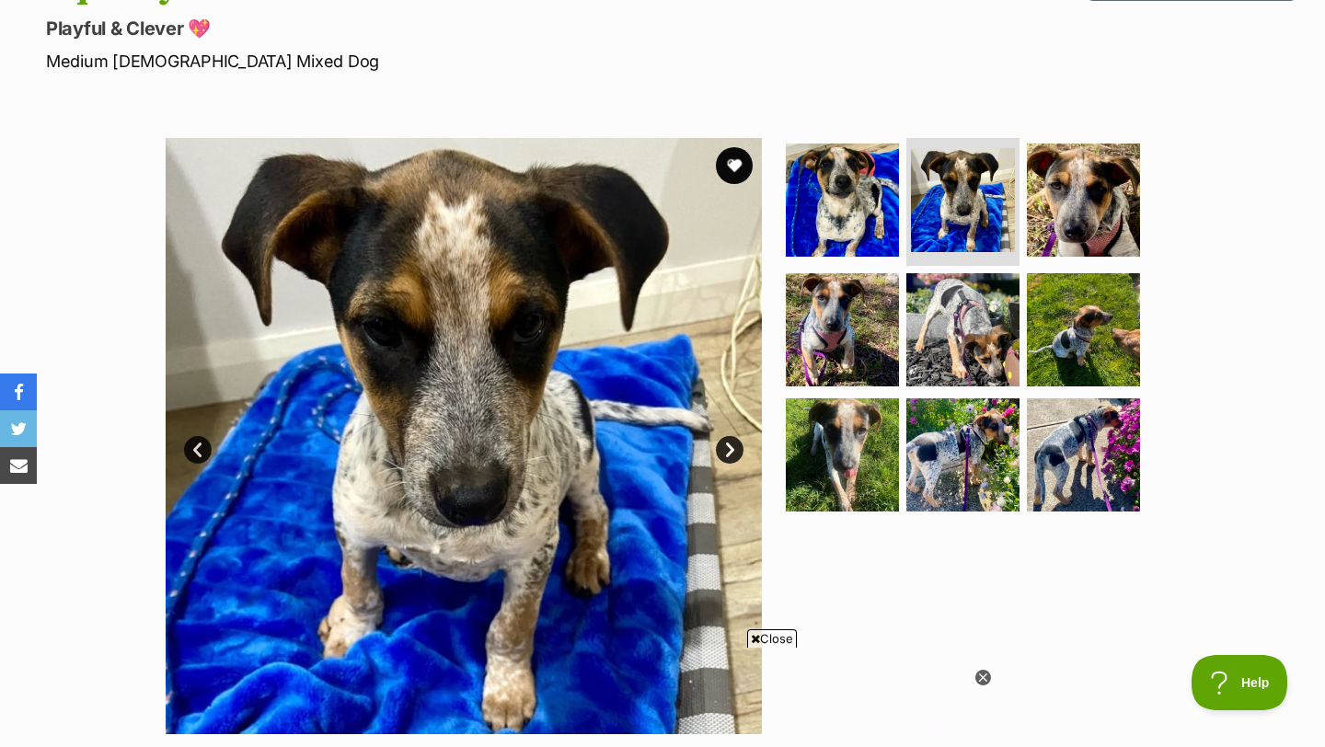
click at [725, 446] on link "Next" at bounding box center [730, 450] width 28 height 28
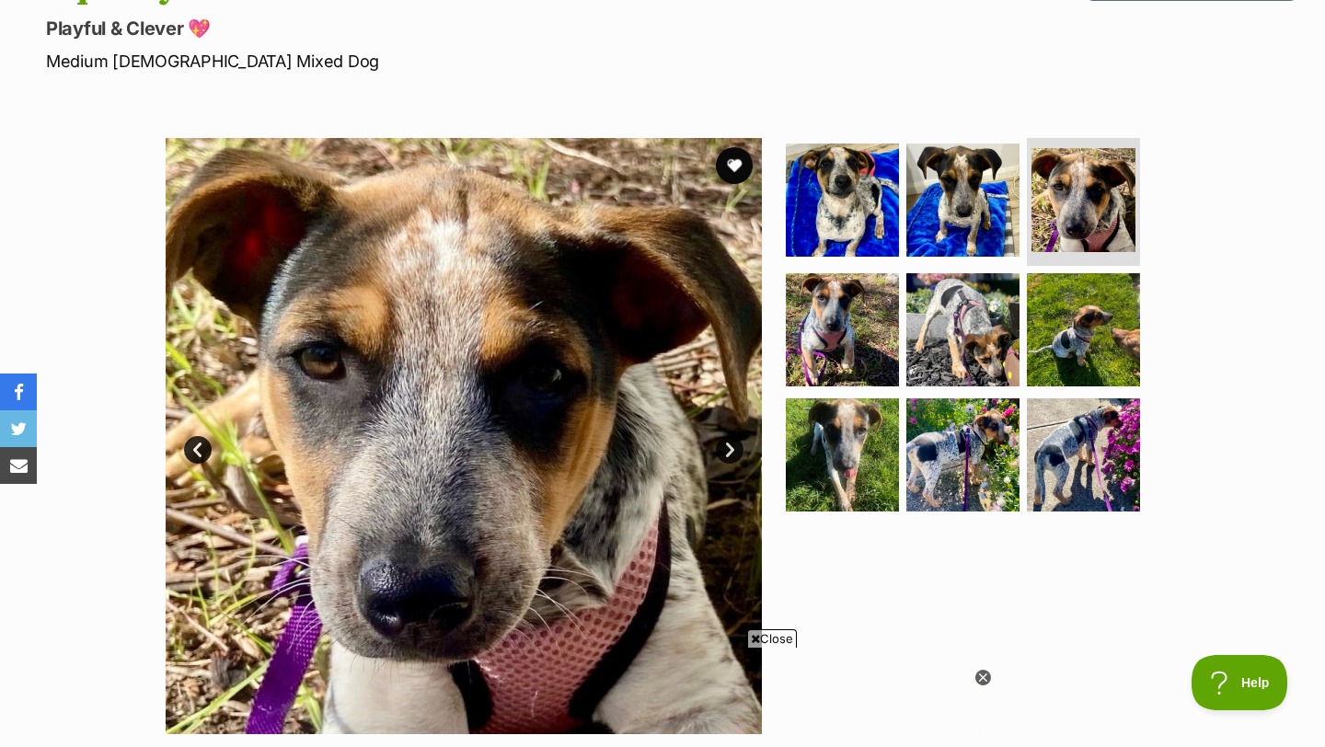
click at [770, 638] on span "Close" at bounding box center [772, 638] width 50 height 18
click at [985, 675] on icon at bounding box center [983, 677] width 6 height 6
click at [736, 448] on link "Next" at bounding box center [730, 450] width 28 height 28
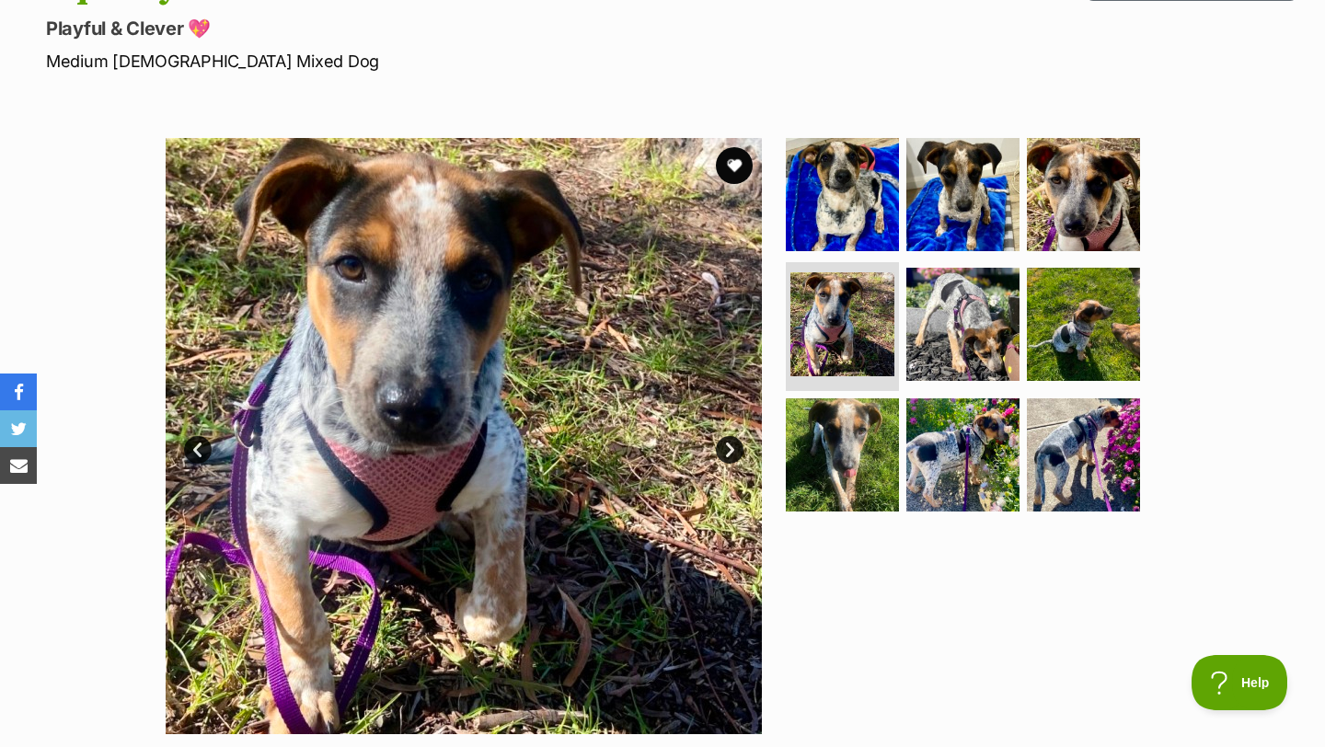
click at [736, 448] on link "Next" at bounding box center [730, 450] width 28 height 28
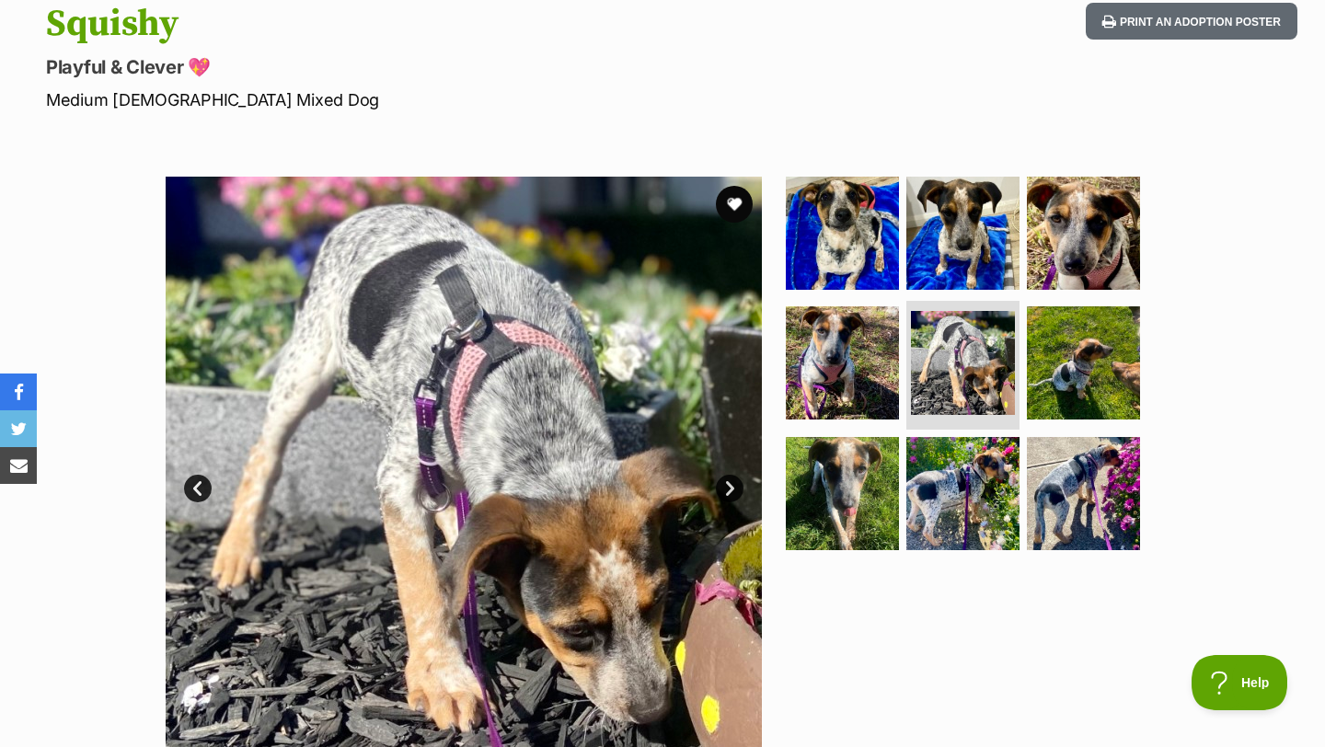
scroll to position [200, 0]
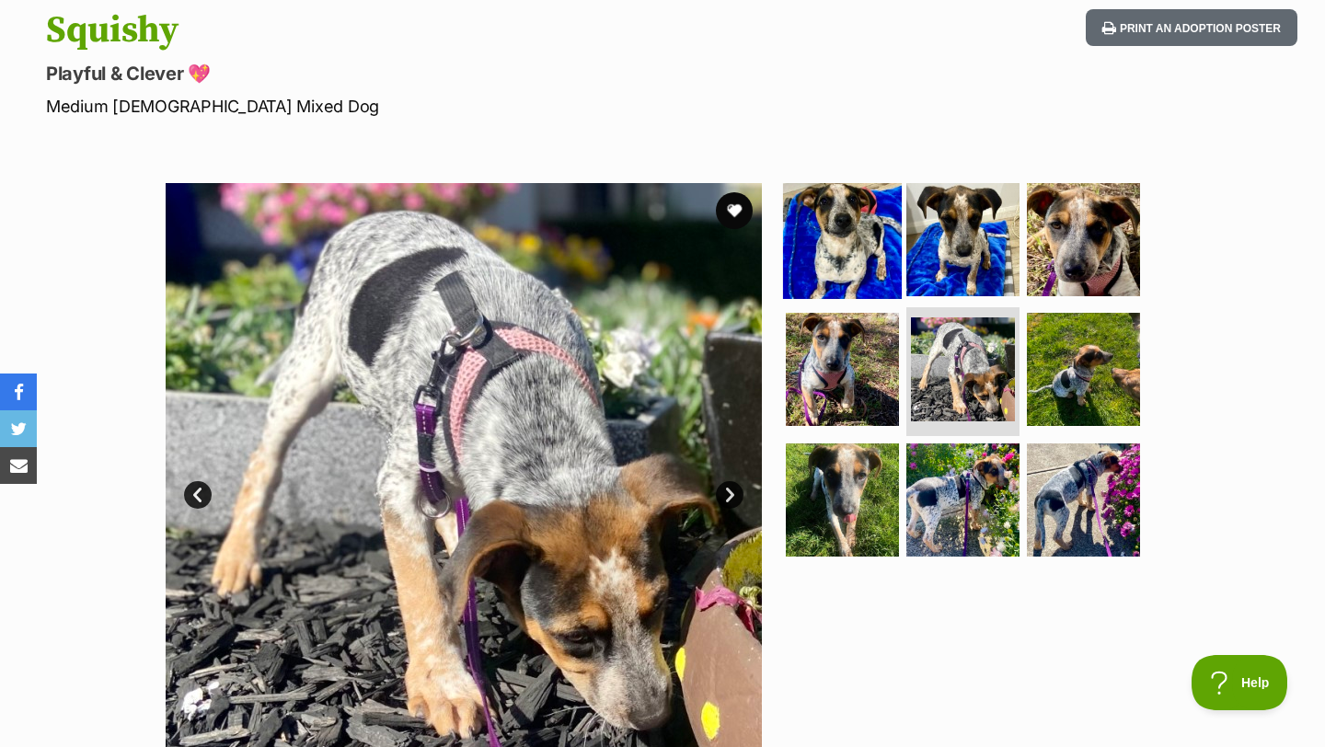
click at [806, 204] on img at bounding box center [842, 238] width 119 height 119
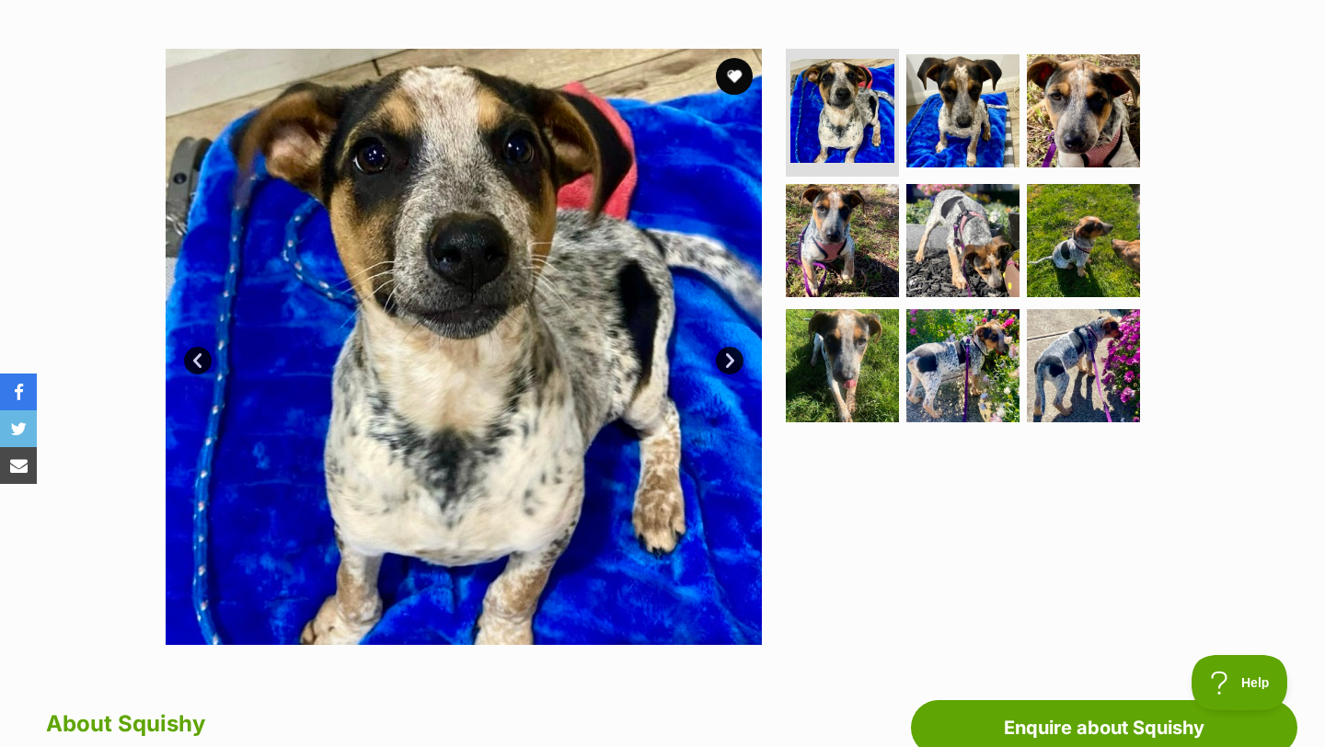
scroll to position [332, 0]
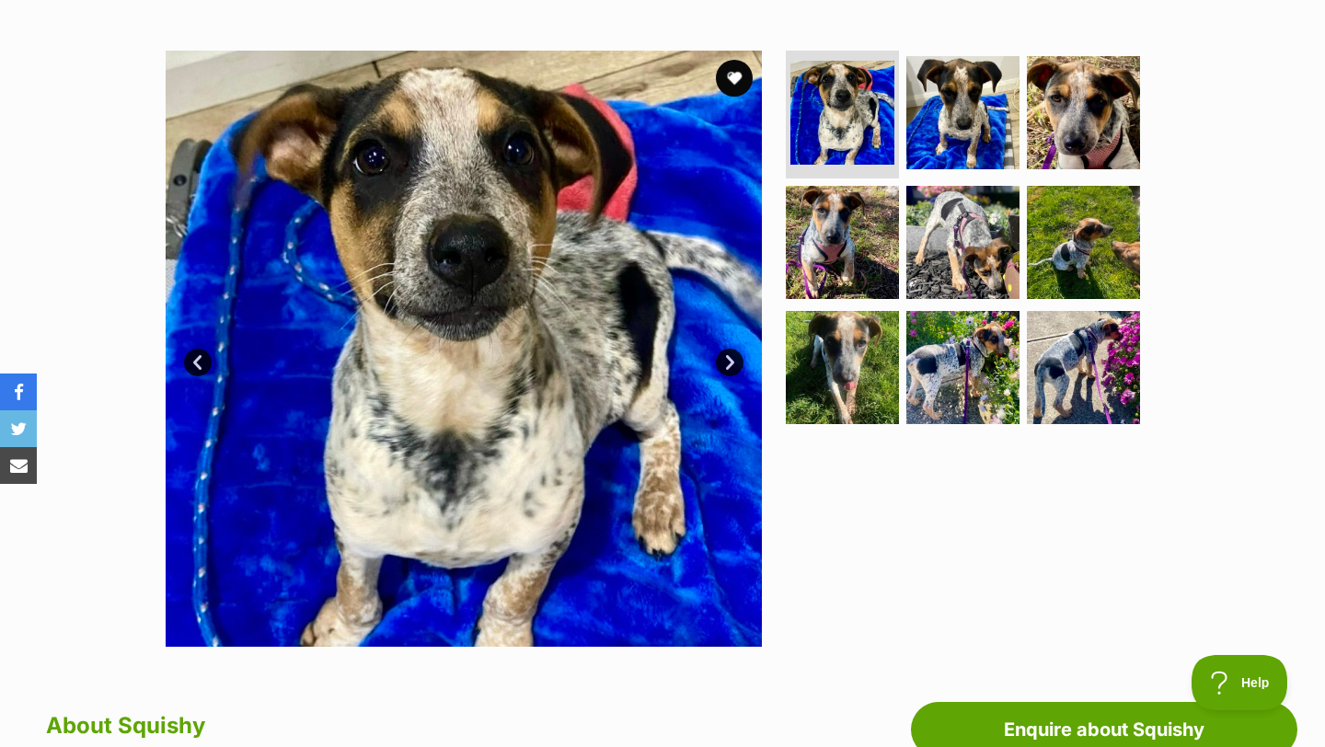
click at [737, 356] on link "Next" at bounding box center [730, 363] width 28 height 28
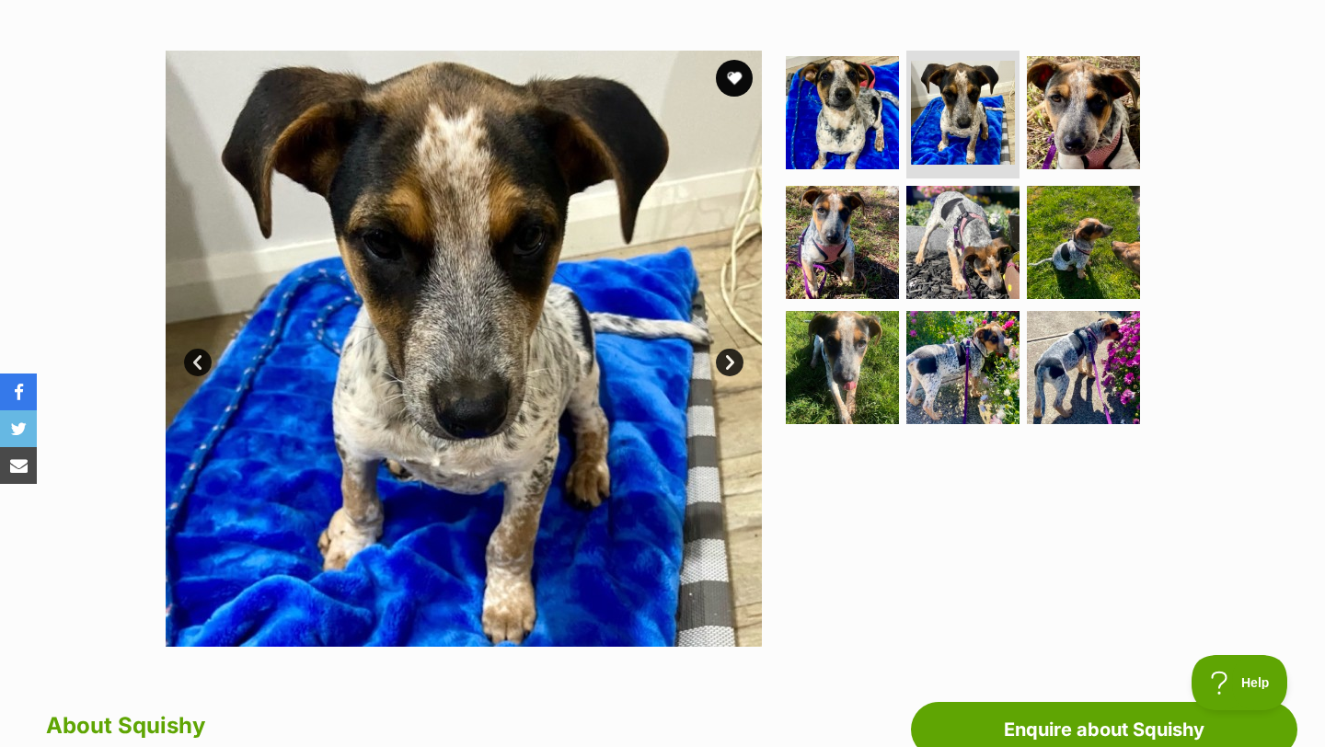
click at [737, 356] on link "Next" at bounding box center [730, 363] width 28 height 28
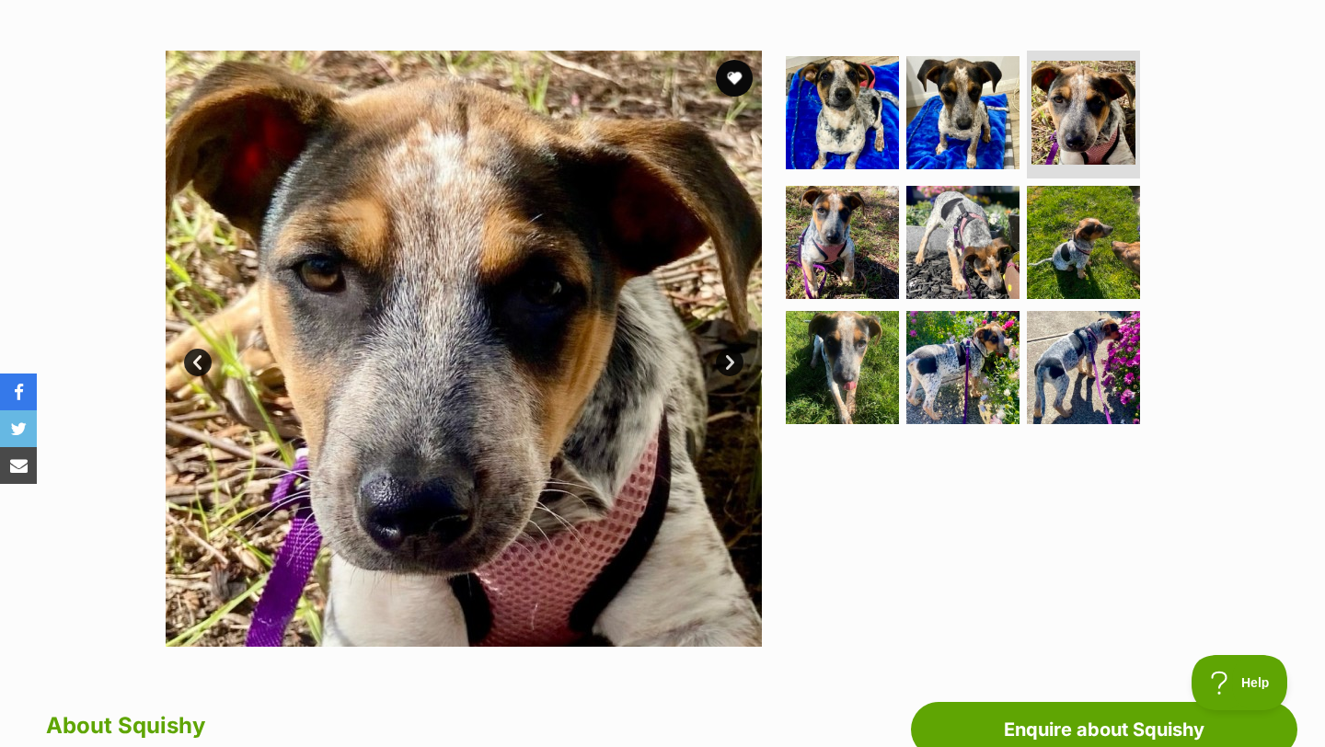
click at [737, 356] on link "Next" at bounding box center [730, 363] width 28 height 28
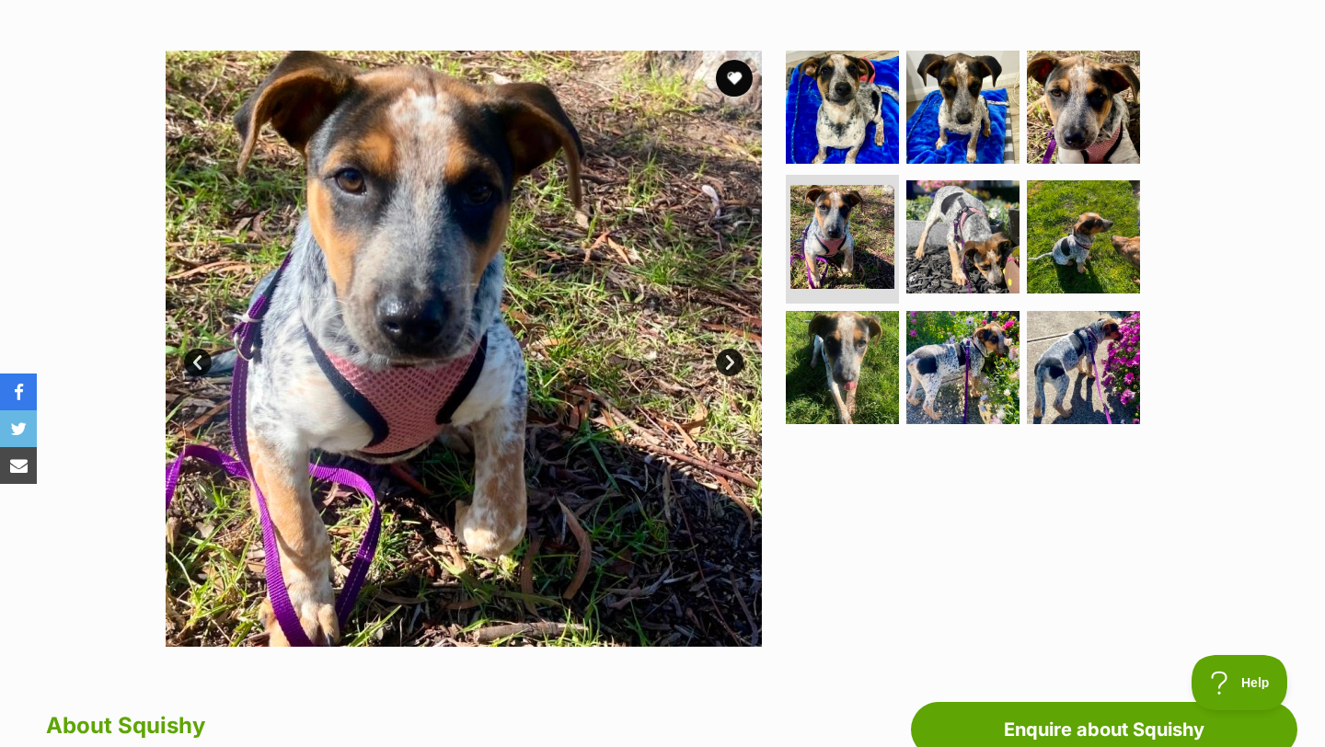
click at [737, 356] on link "Next" at bounding box center [730, 363] width 28 height 28
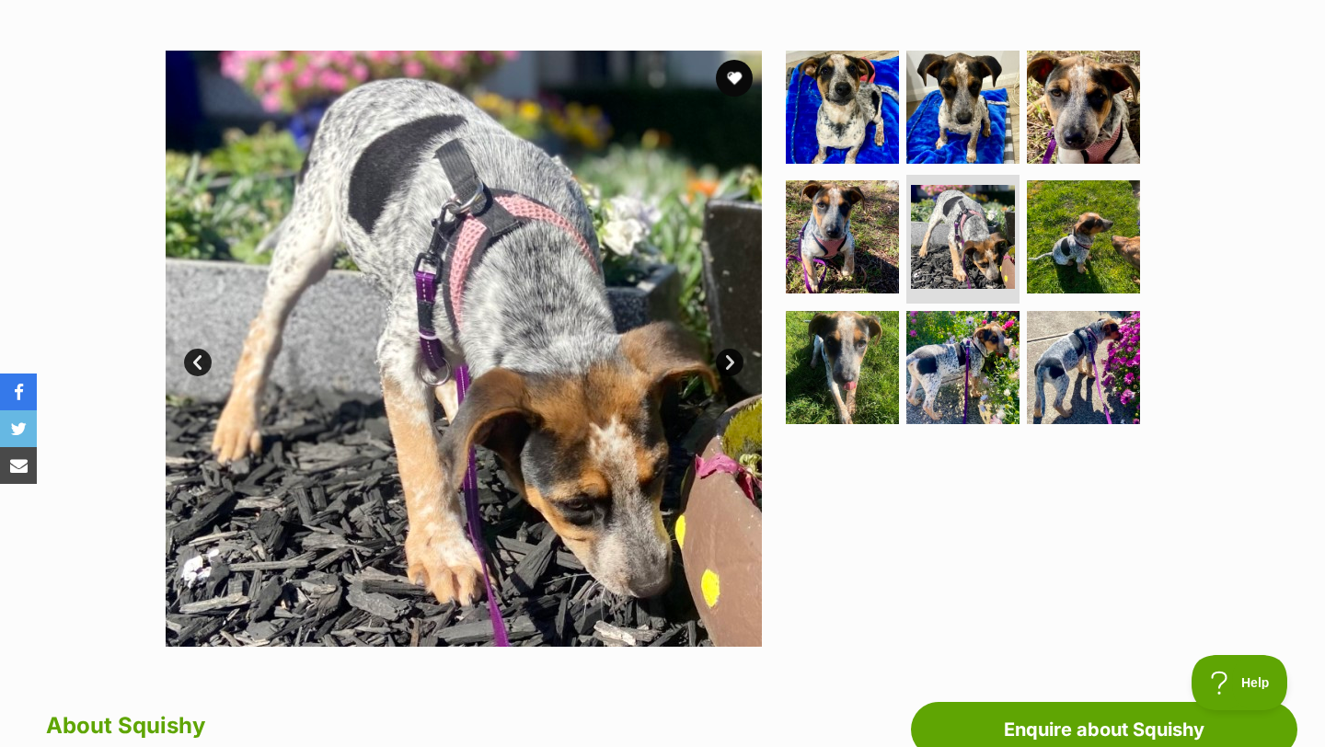
click at [737, 356] on link "Next" at bounding box center [730, 363] width 28 height 28
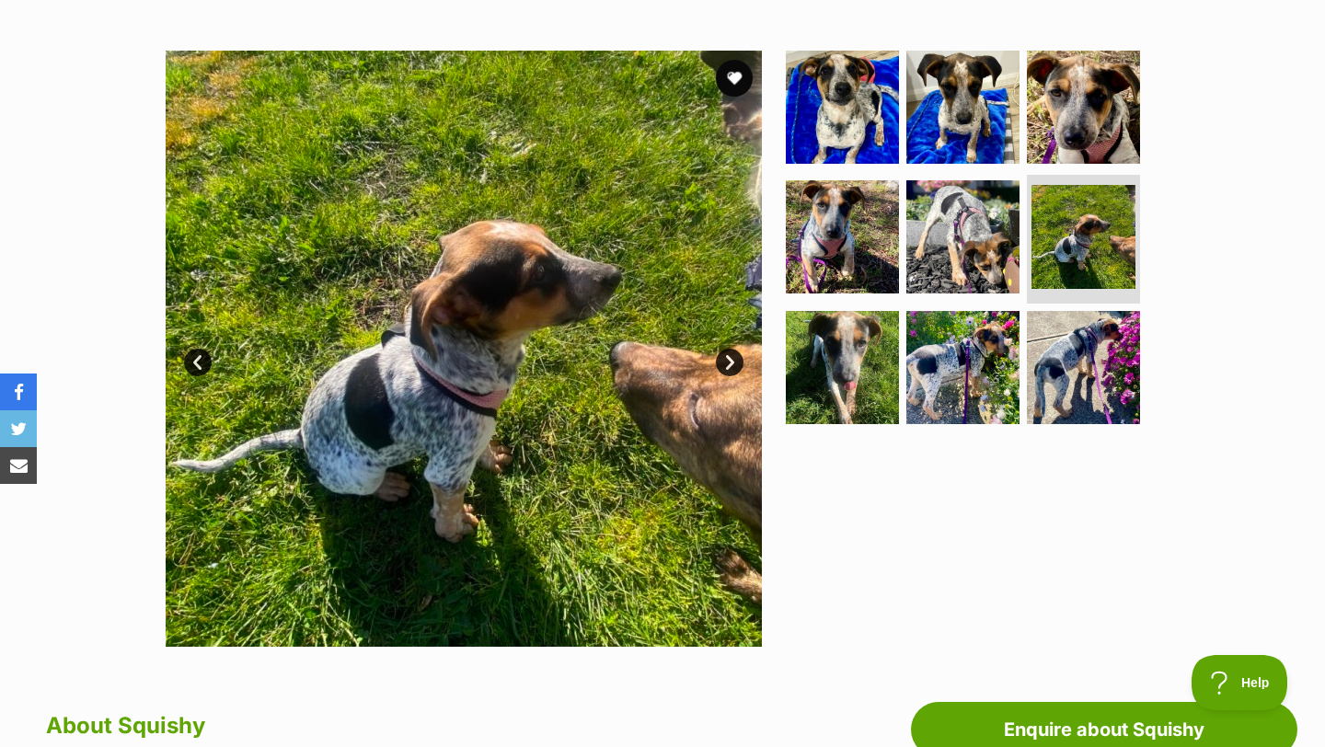
click at [737, 356] on link "Next" at bounding box center [730, 363] width 28 height 28
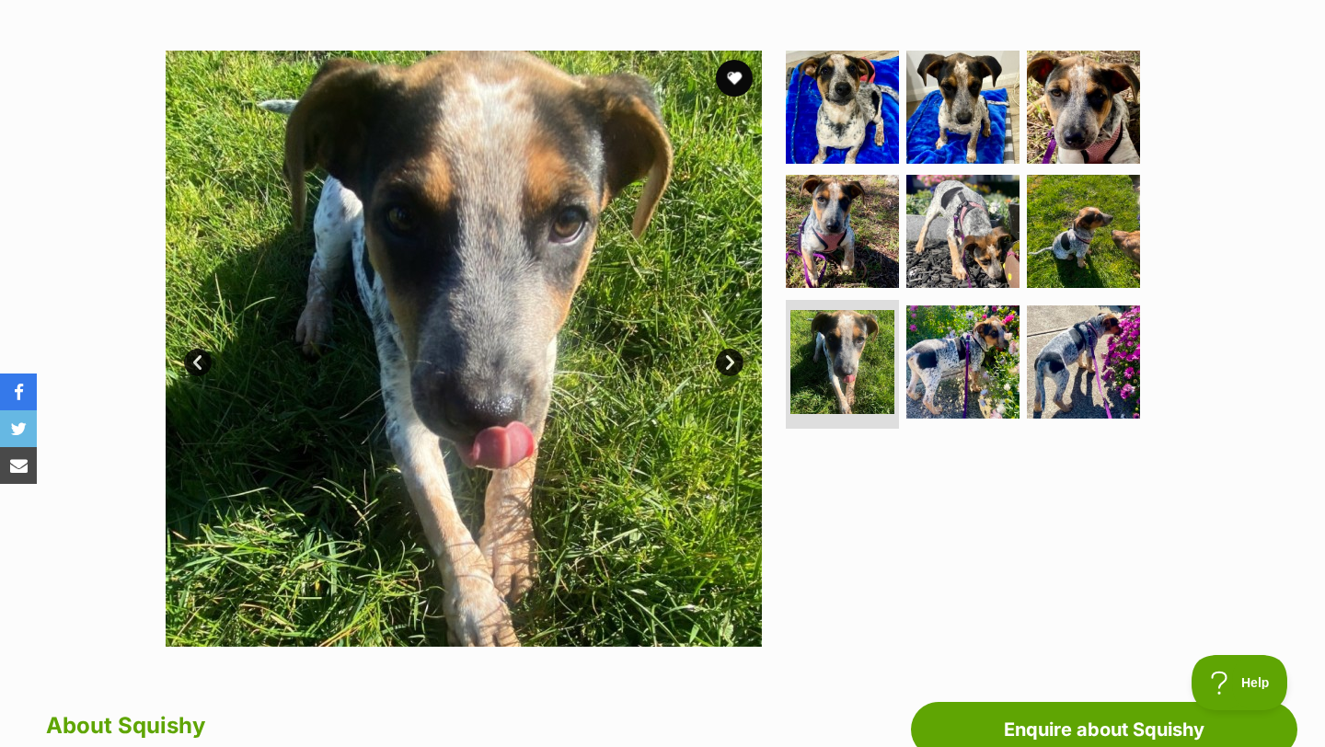
click at [737, 356] on link "Next" at bounding box center [730, 363] width 28 height 28
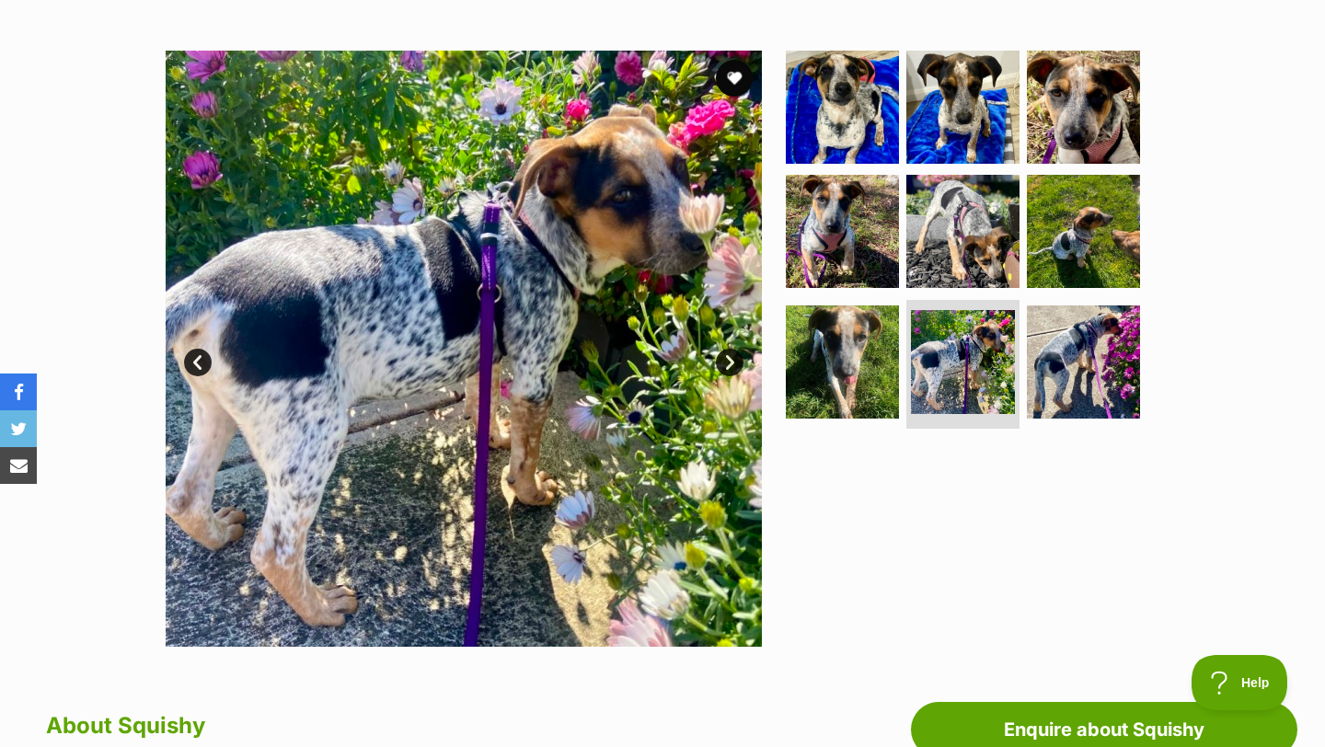
click at [733, 360] on link "Next" at bounding box center [730, 363] width 28 height 28
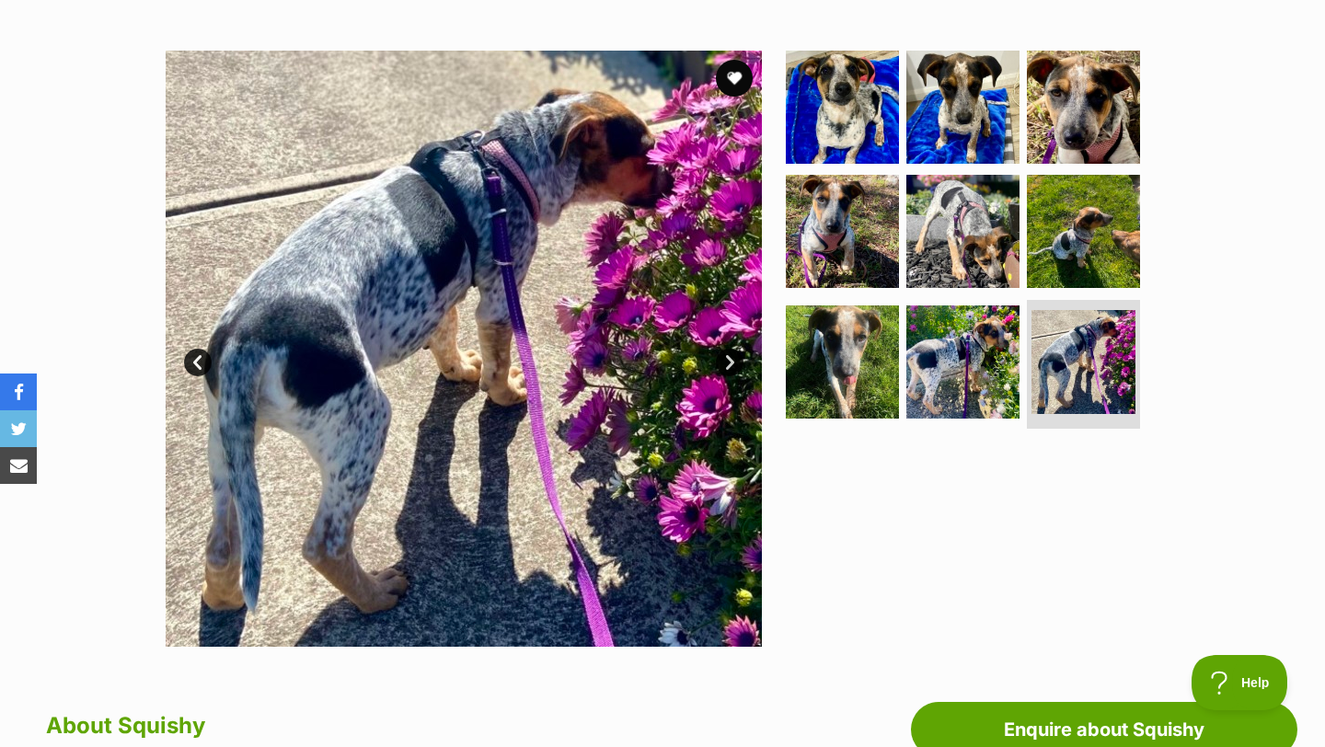
click at [725, 354] on link "Next" at bounding box center [730, 363] width 28 height 28
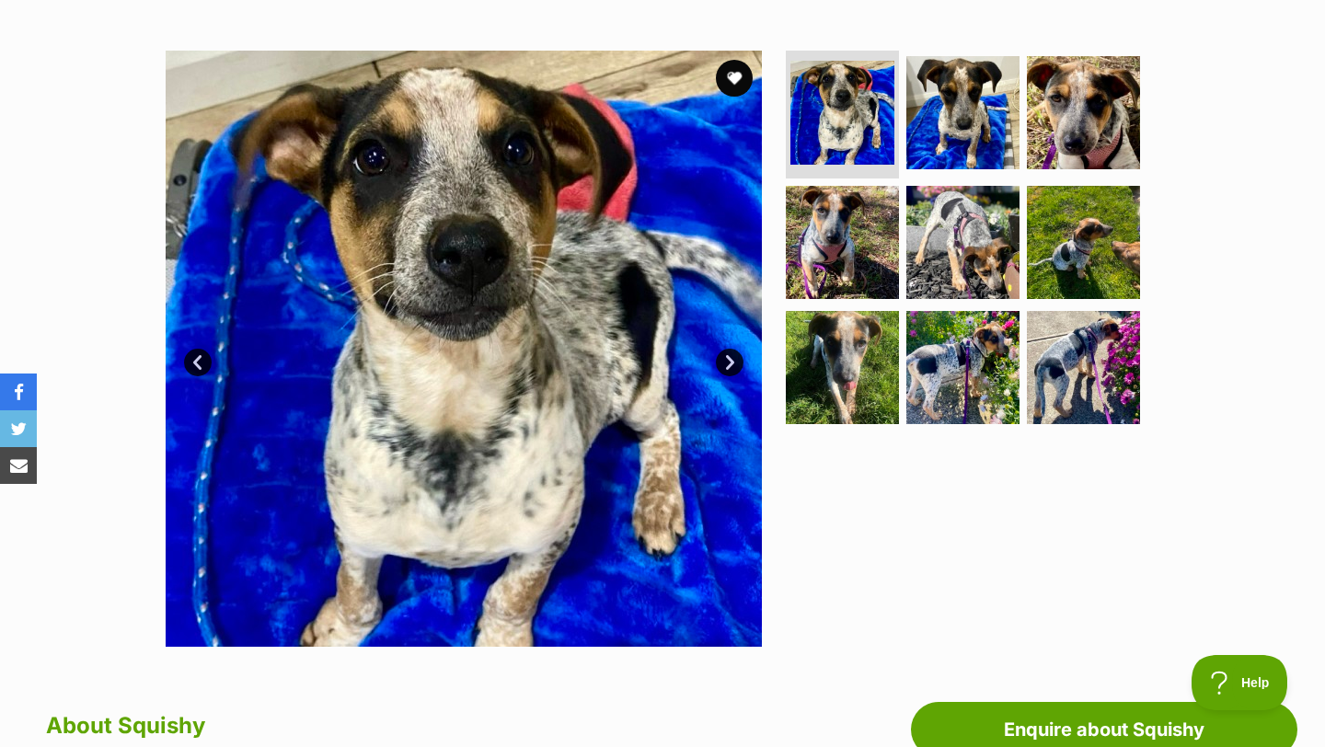
click at [725, 354] on link "Next" at bounding box center [730, 363] width 28 height 28
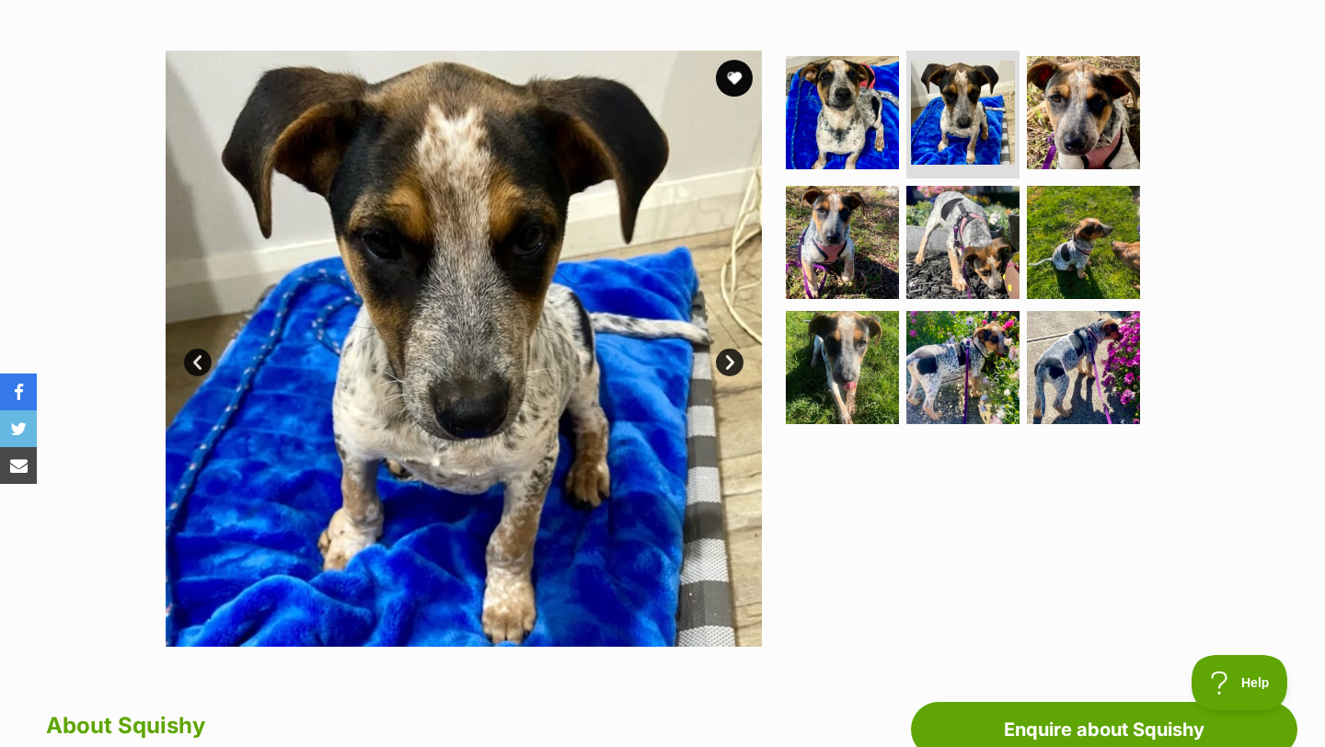
click at [725, 354] on link "Next" at bounding box center [730, 363] width 28 height 28
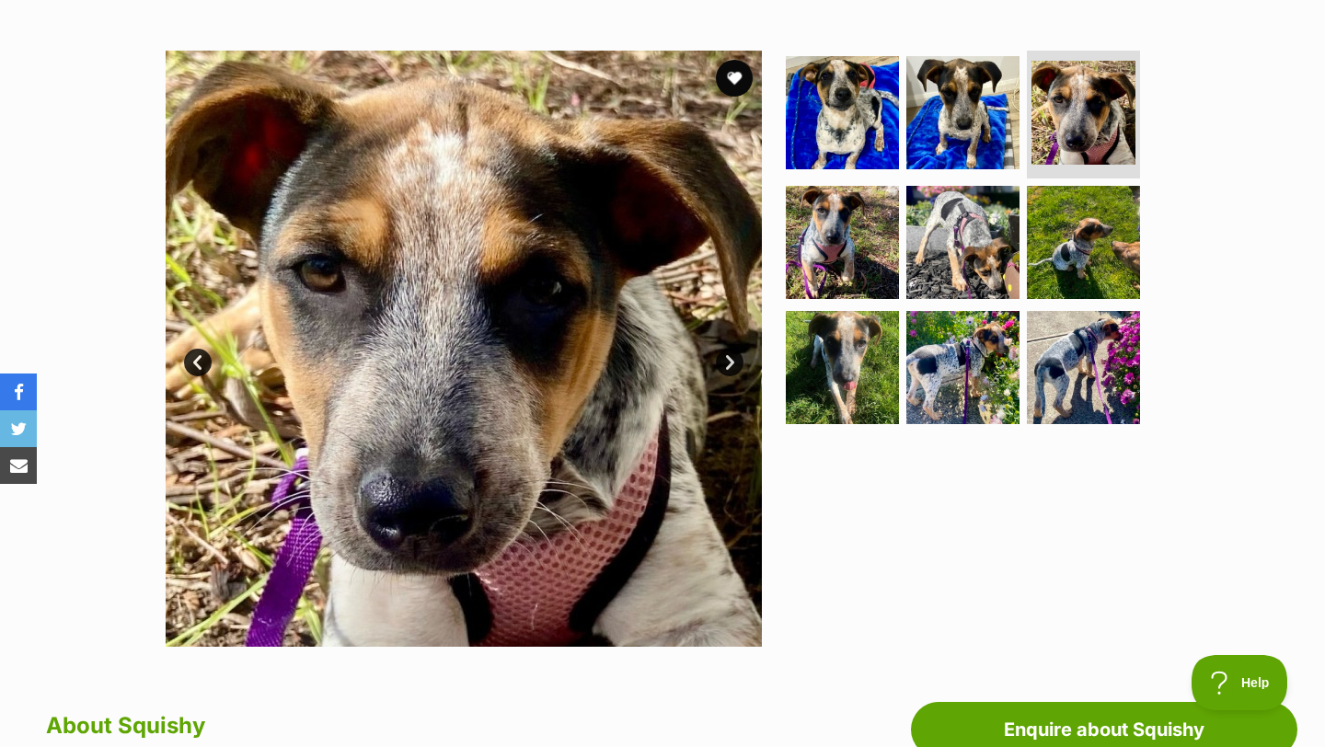
click at [725, 354] on link "Next" at bounding box center [730, 363] width 28 height 28
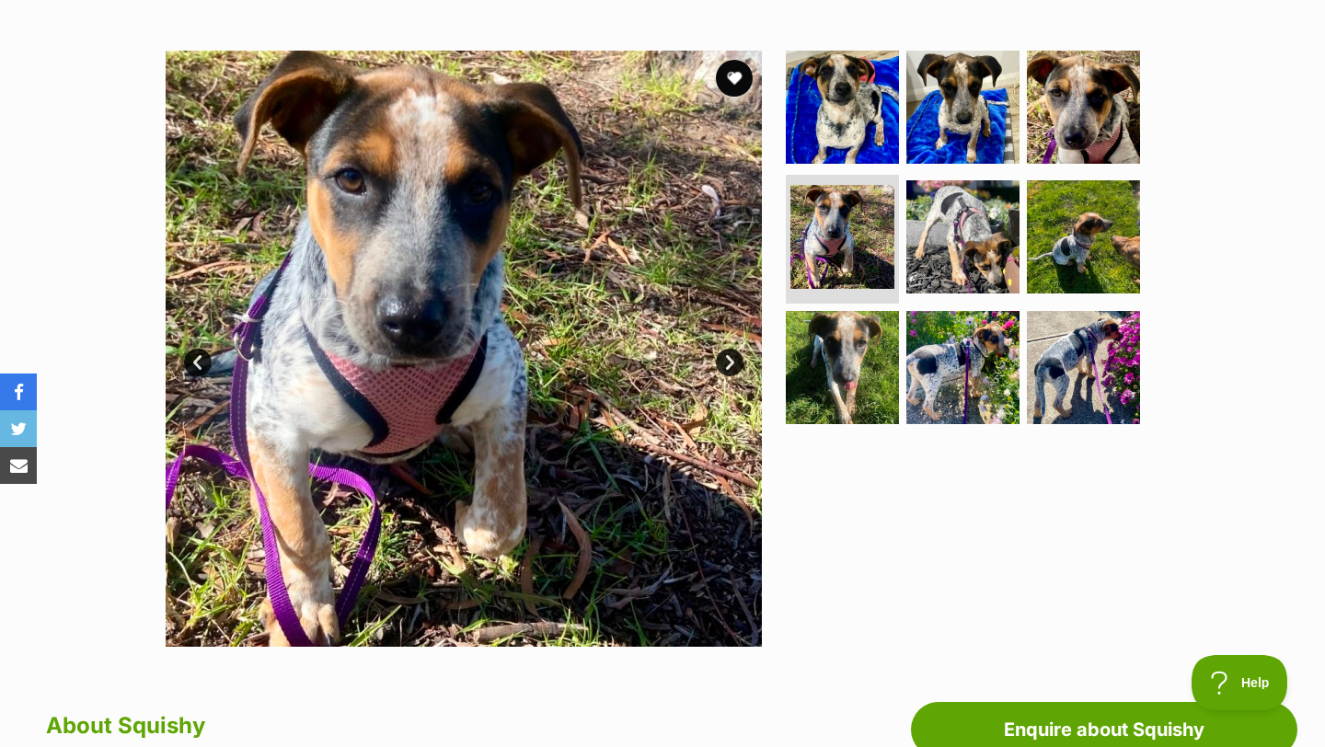
click at [725, 354] on link "Next" at bounding box center [730, 363] width 28 height 28
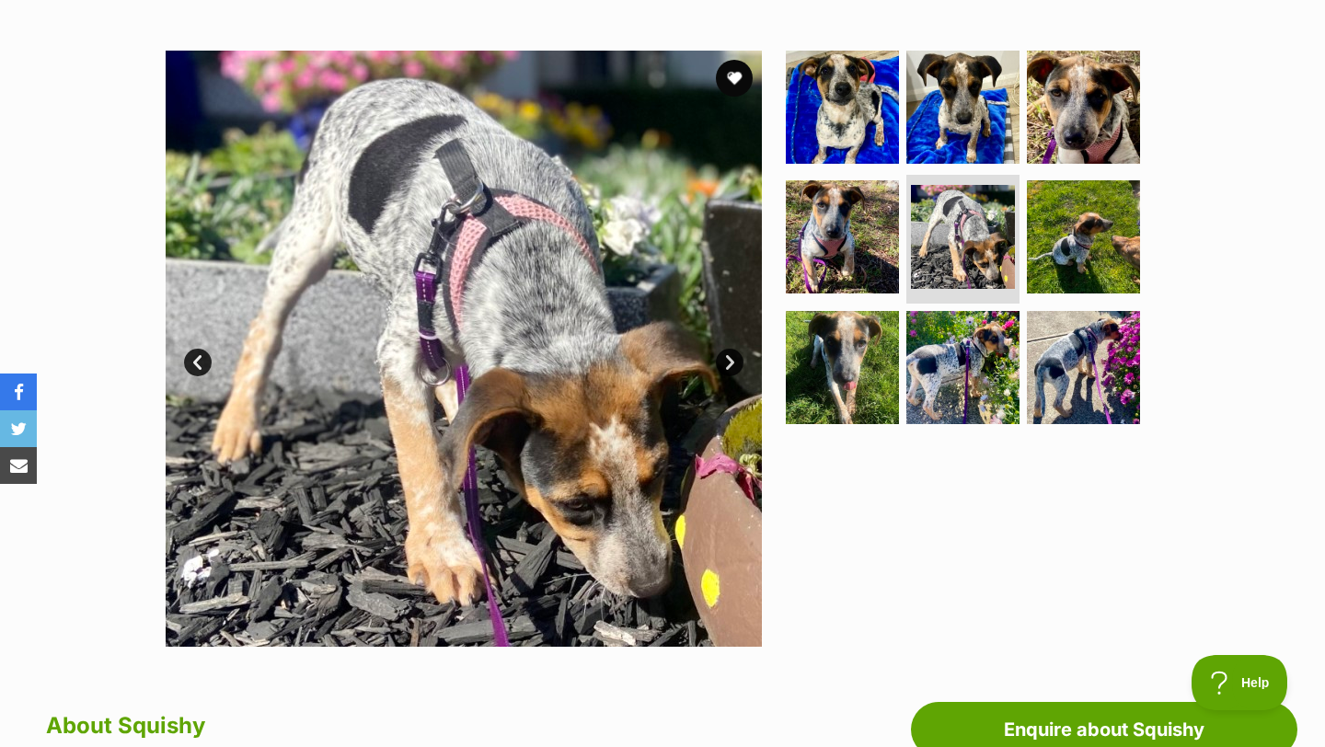
click at [727, 362] on link "Next" at bounding box center [730, 363] width 28 height 28
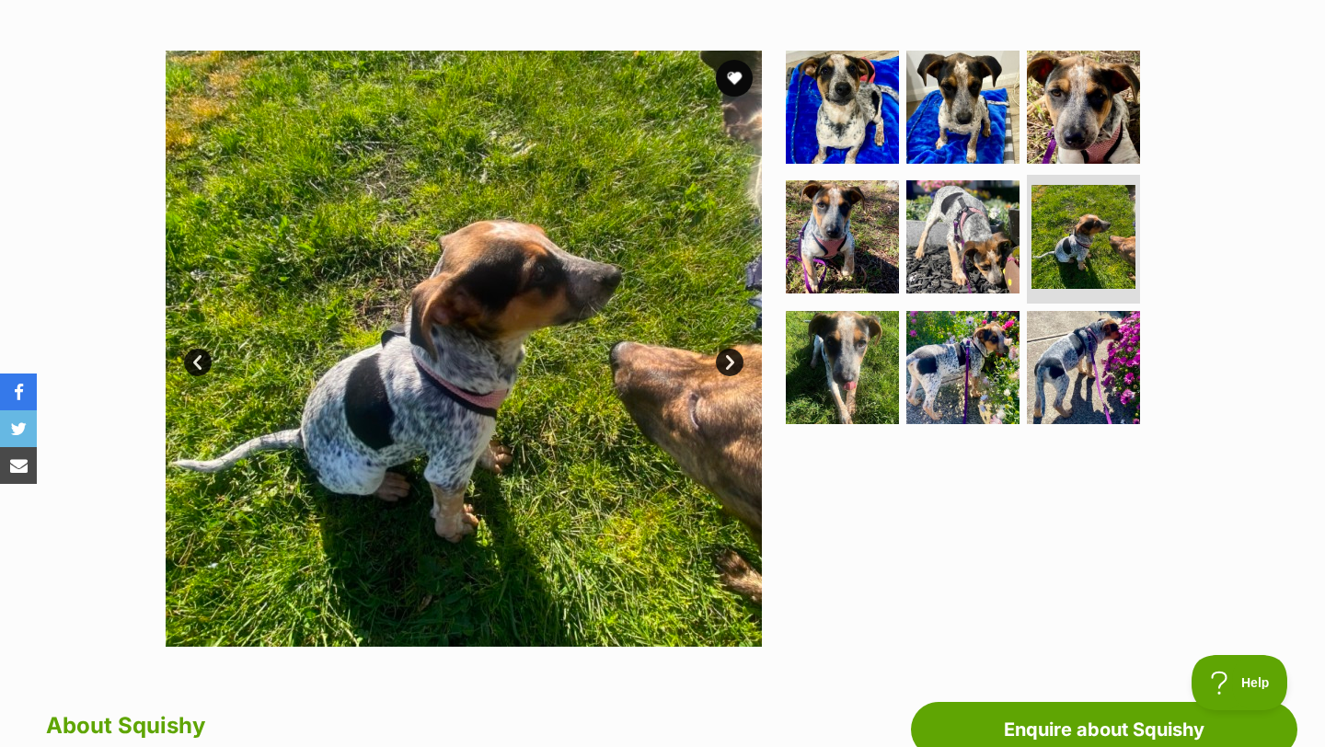
click at [727, 362] on link "Next" at bounding box center [730, 363] width 28 height 28
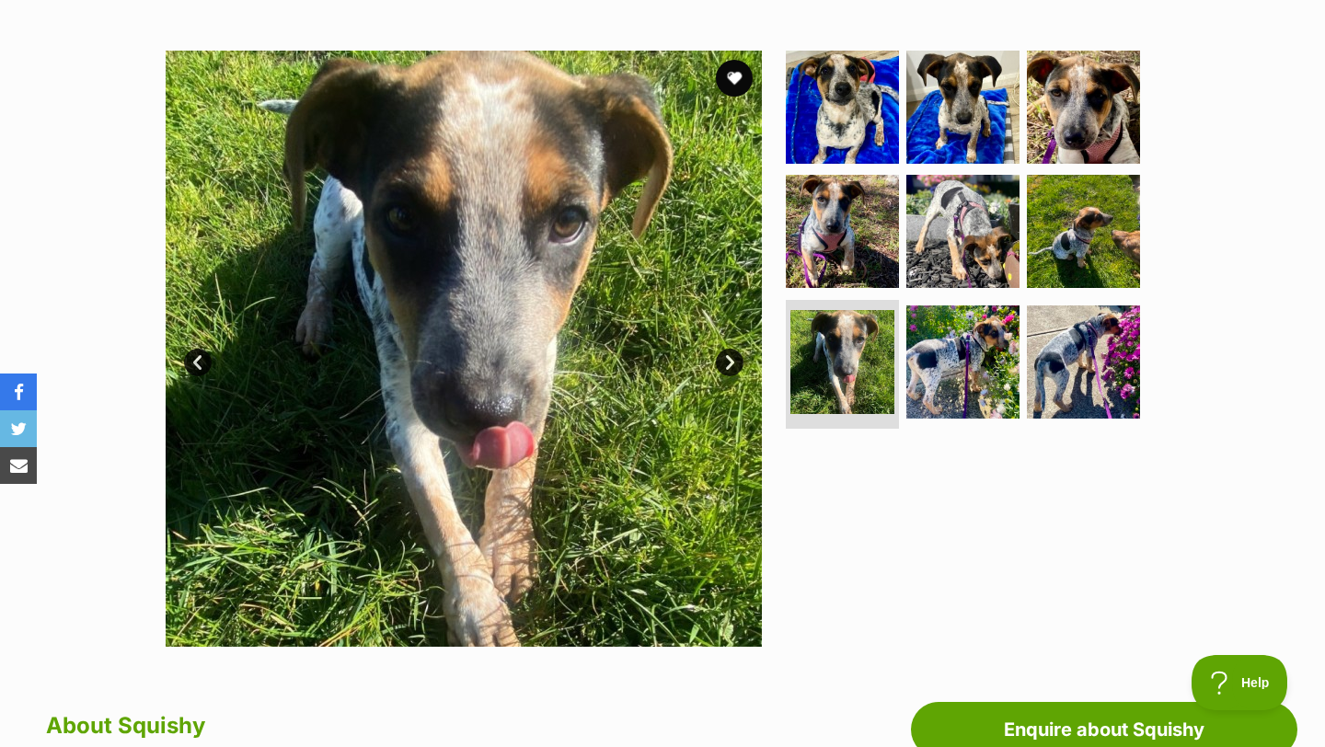
click at [727, 362] on link "Next" at bounding box center [730, 363] width 28 height 28
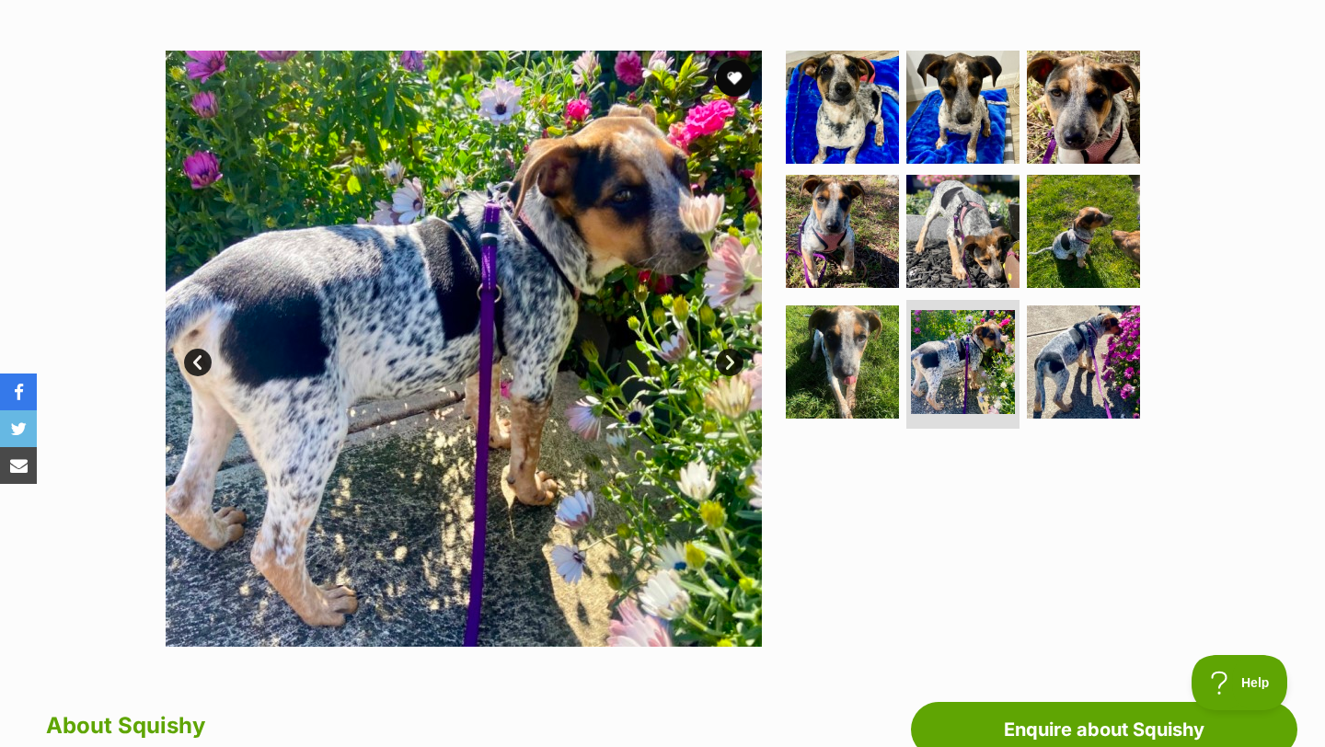
click at [732, 353] on link "Next" at bounding box center [730, 363] width 28 height 28
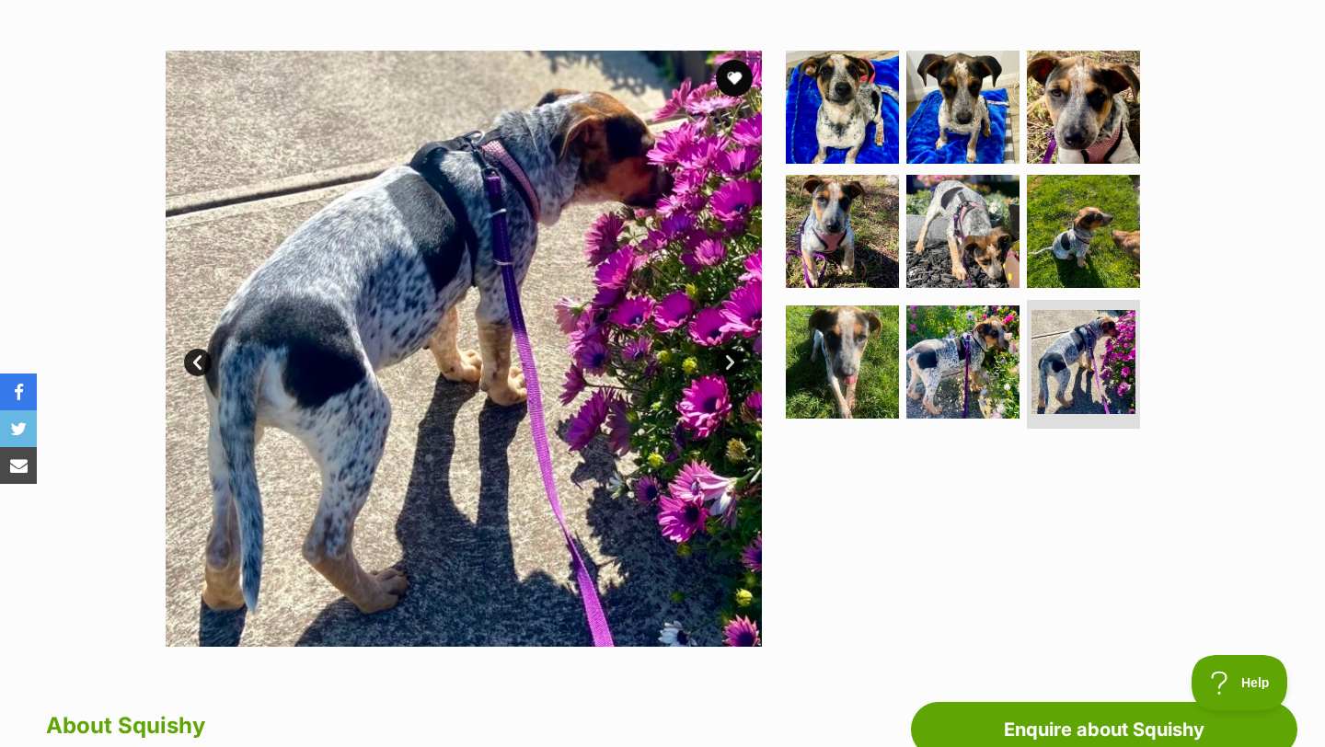
click at [732, 353] on link "Next" at bounding box center [730, 363] width 28 height 28
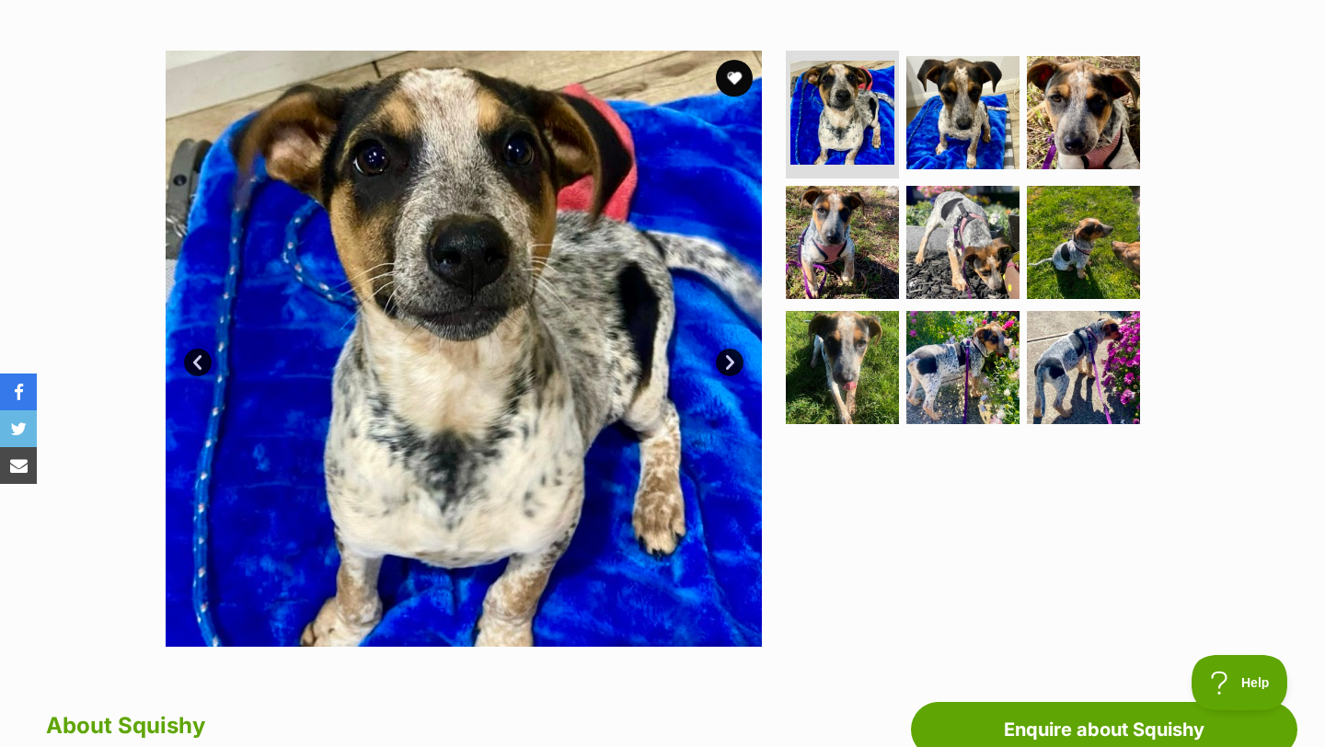
click at [732, 353] on link "Next" at bounding box center [730, 363] width 28 height 28
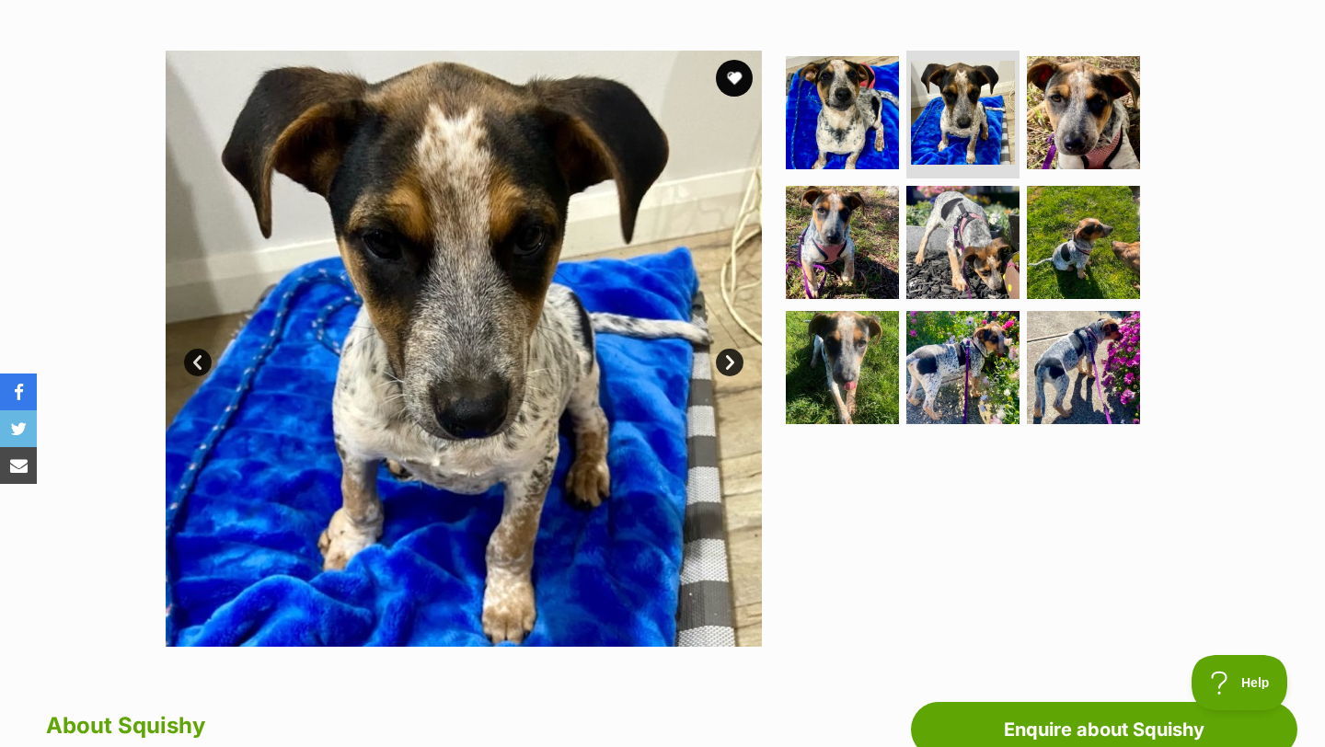
click at [732, 353] on link "Next" at bounding box center [730, 363] width 28 height 28
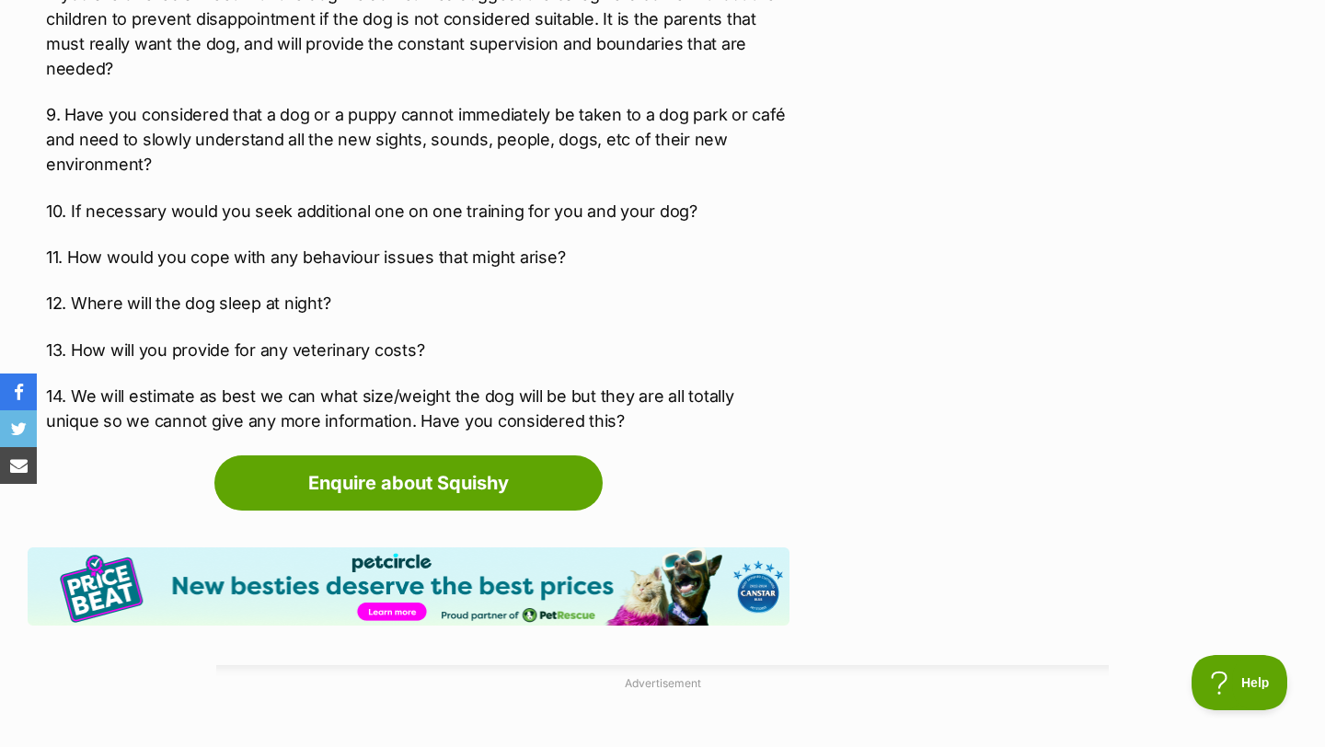
scroll to position [3301, 0]
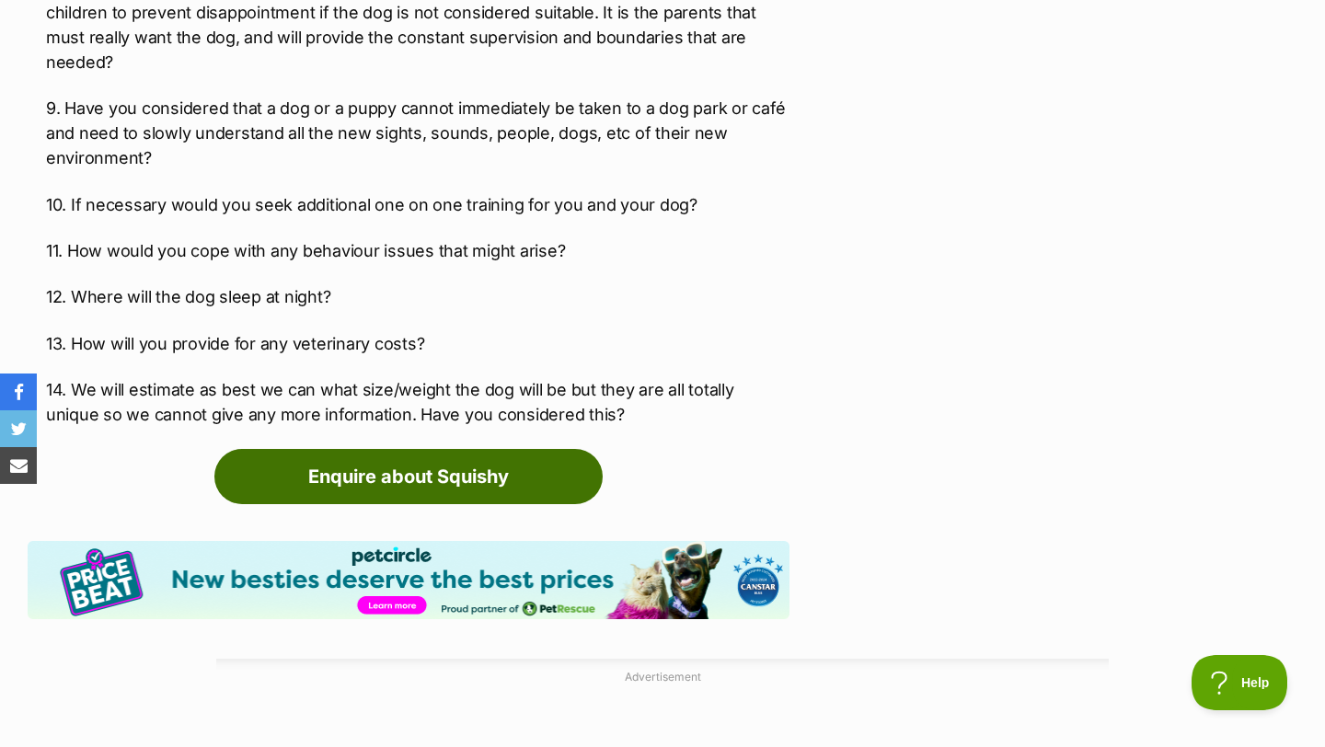
click at [492, 476] on link "Enquire about Squishy" at bounding box center [408, 476] width 388 height 55
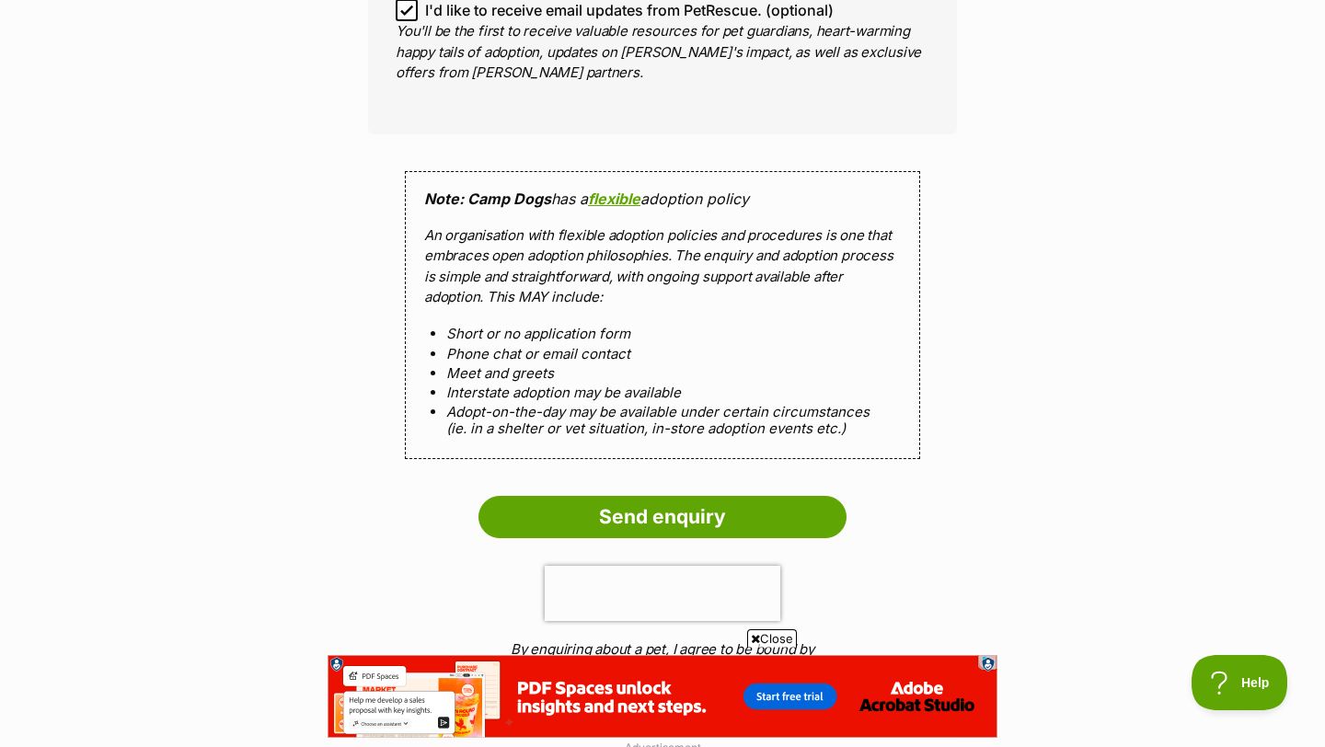
scroll to position [1601, 0]
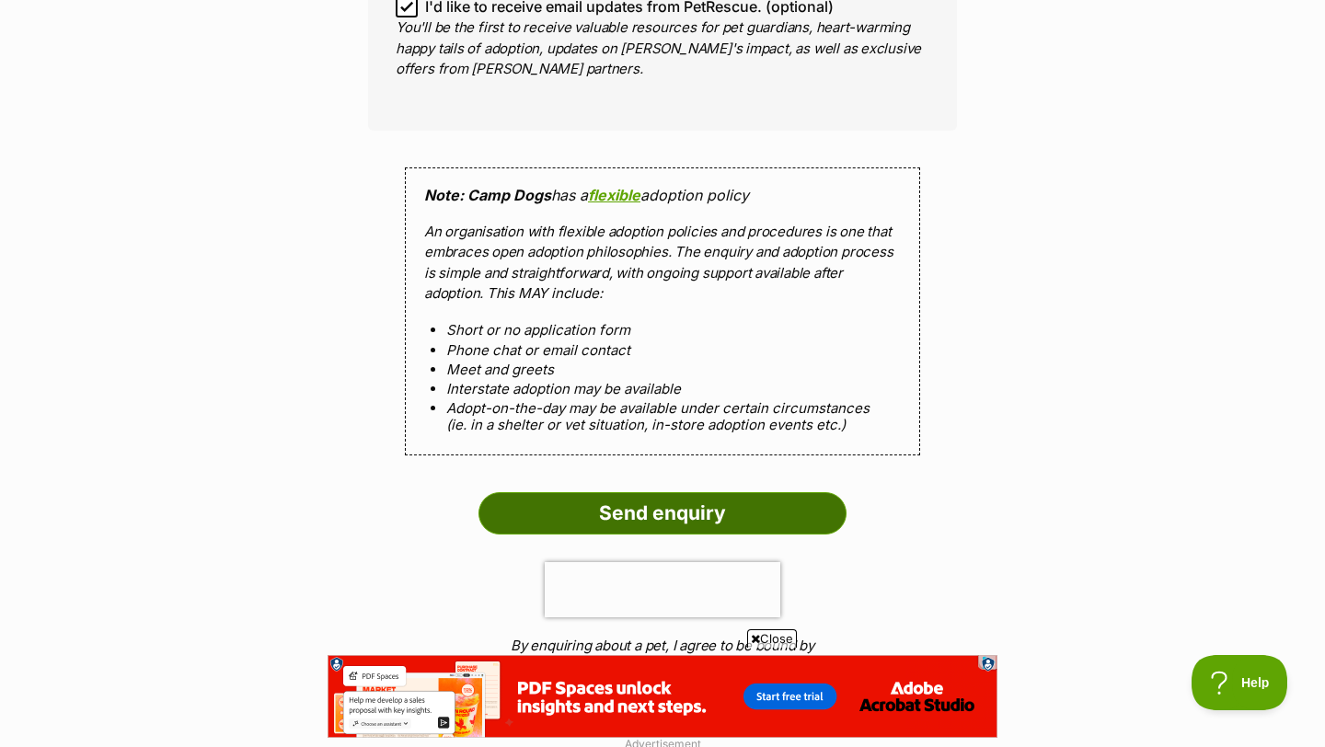
click at [645, 492] on input "Send enquiry" at bounding box center [662, 513] width 368 height 42
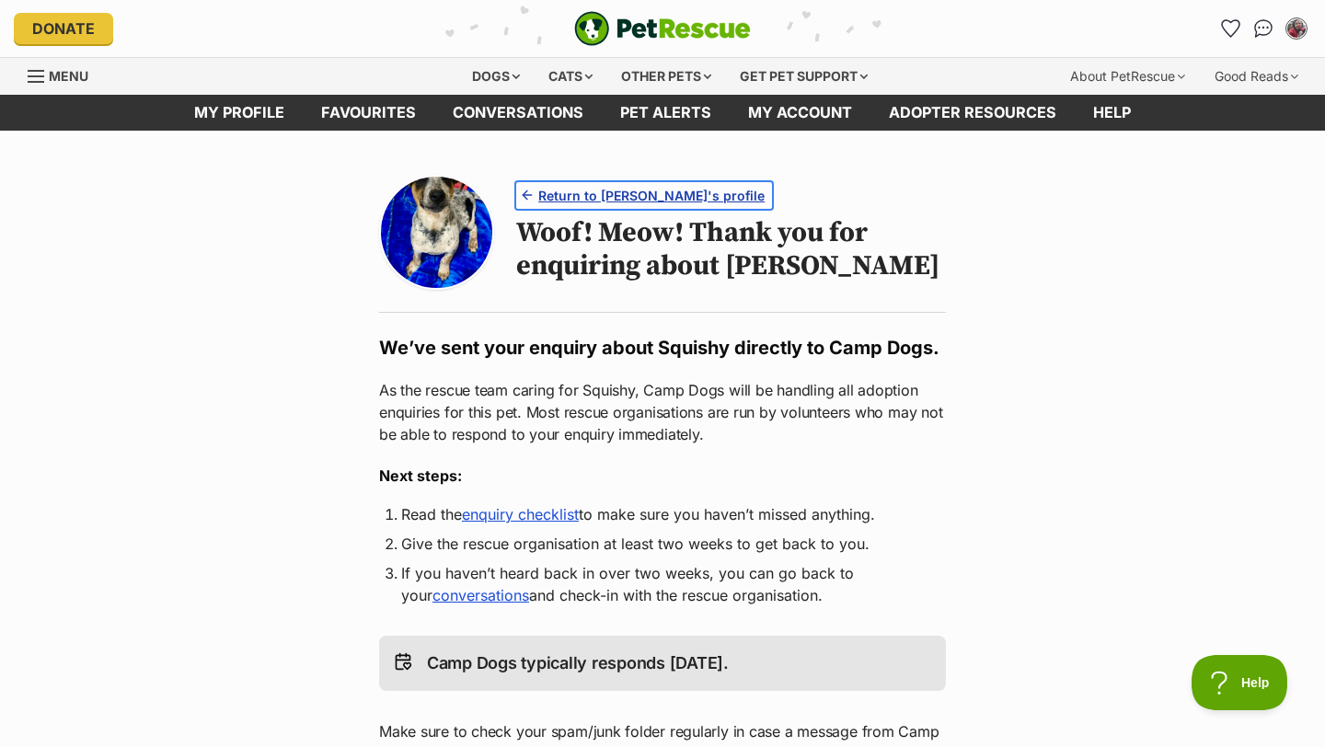
click at [605, 186] on span "Return to [PERSON_NAME]'s profile" at bounding box center [651, 195] width 226 height 19
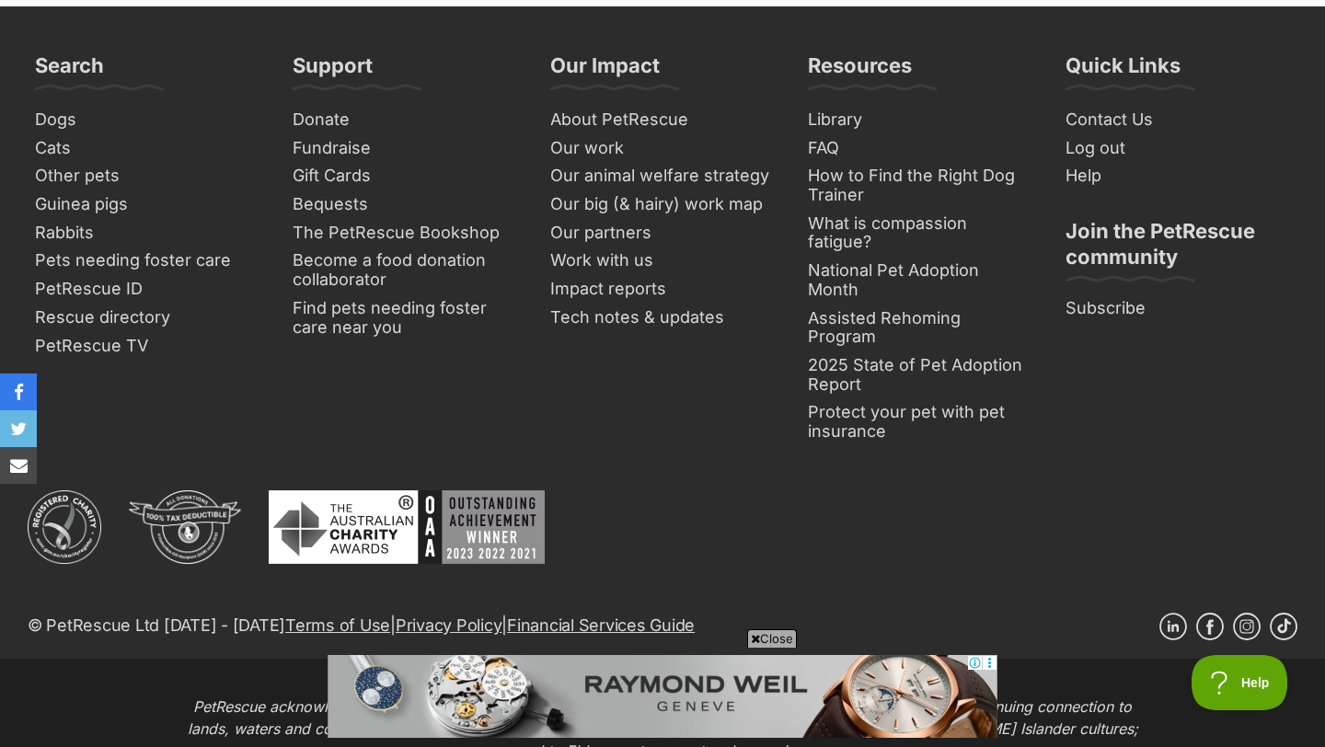
scroll to position [4267, 0]
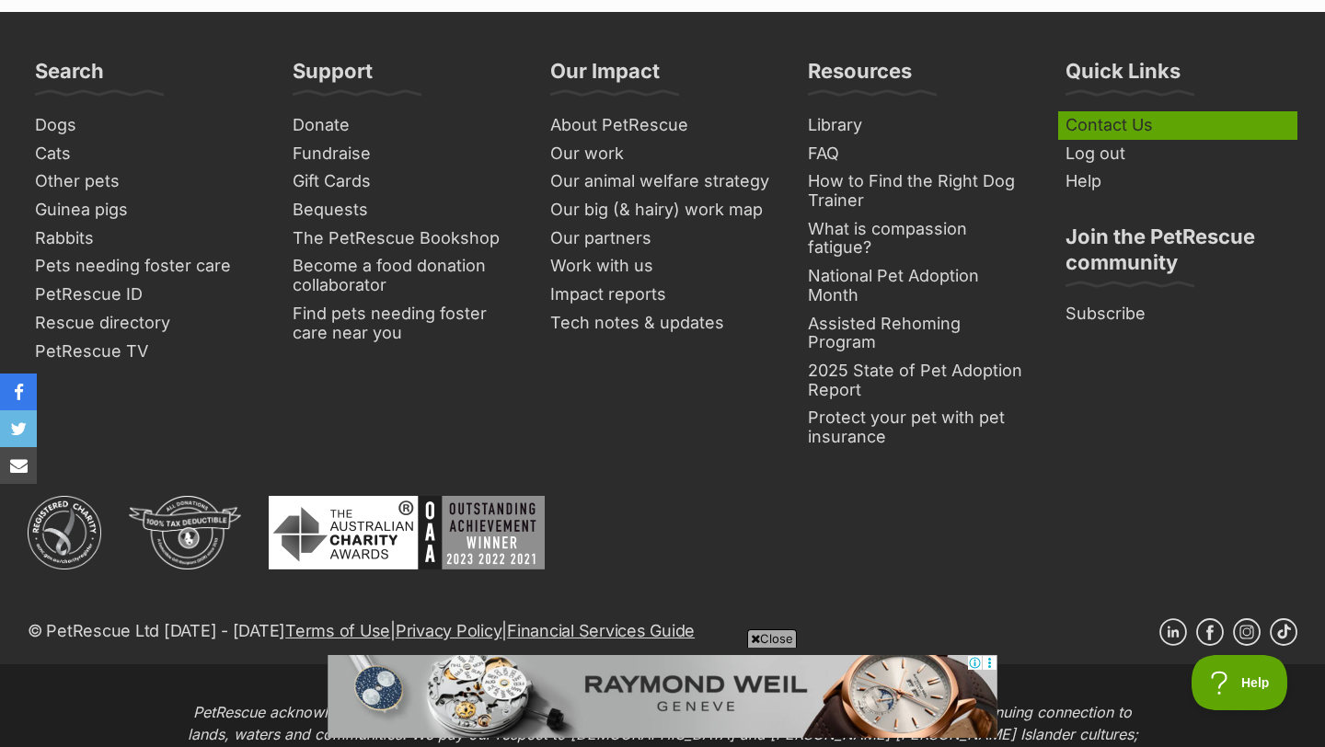
click at [1127, 127] on link "Contact Us" at bounding box center [1177, 125] width 239 height 29
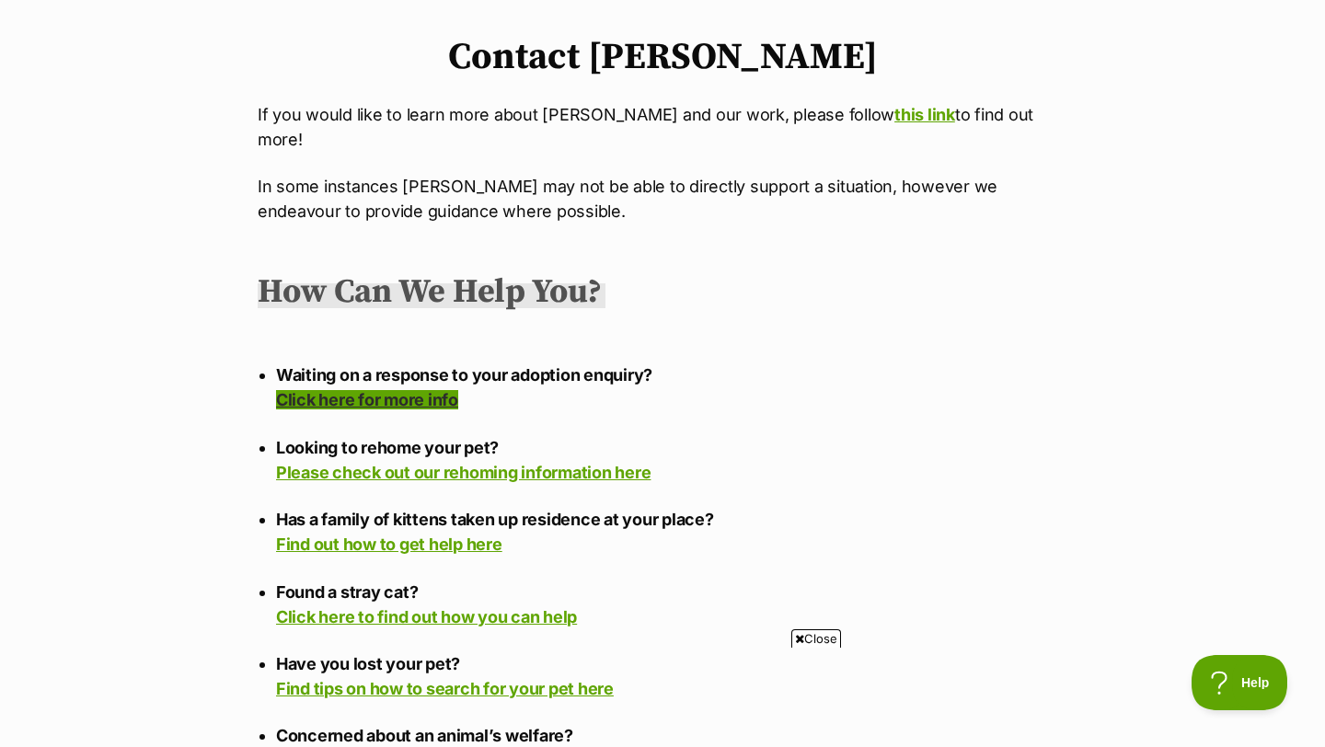
click at [403, 390] on link "Click here for more info" at bounding box center [367, 399] width 182 height 19
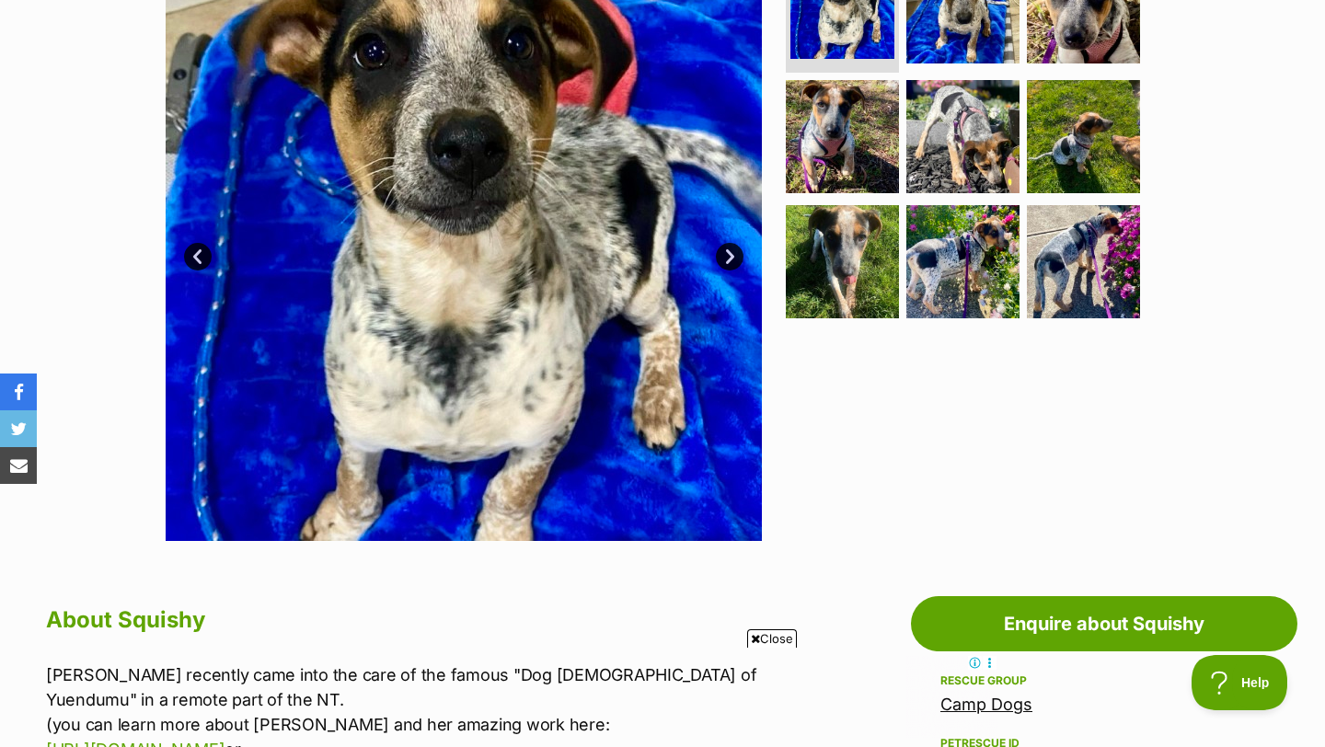
scroll to position [440, 0]
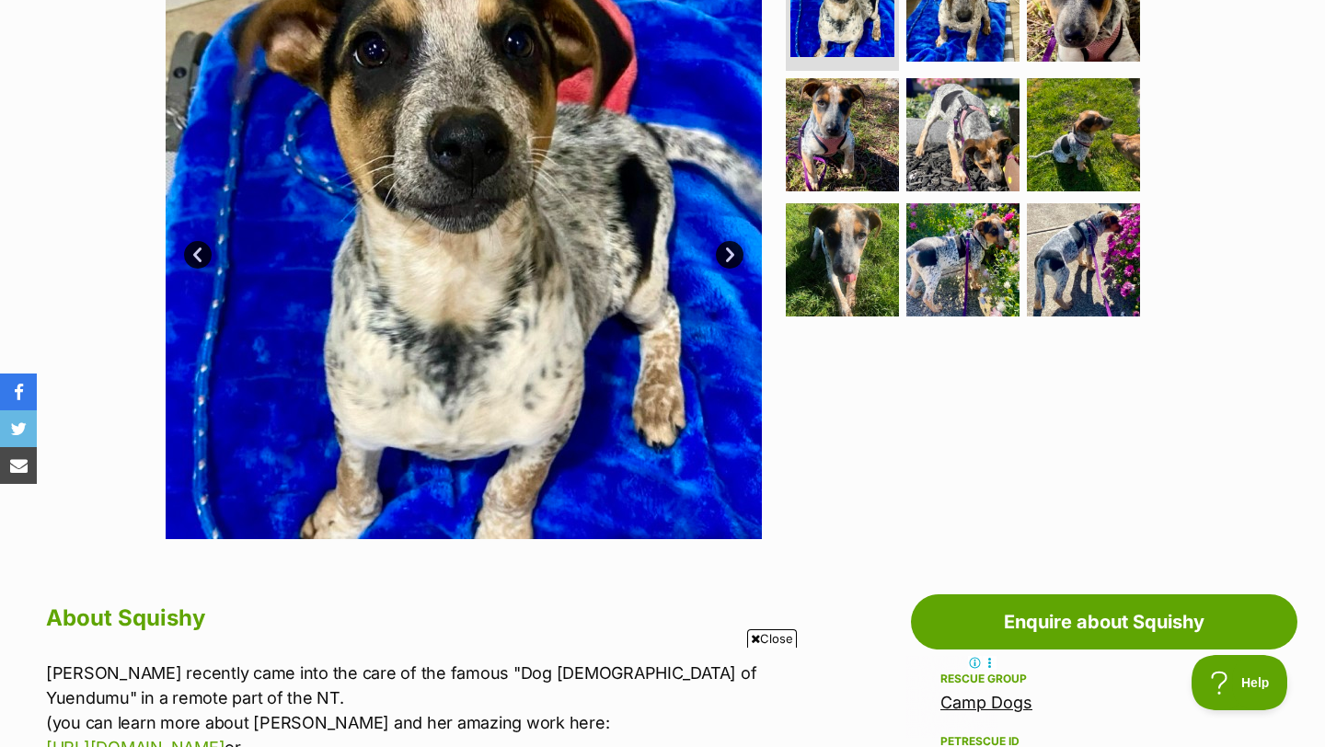
click at [760, 633] on span "Close" at bounding box center [772, 638] width 50 height 18
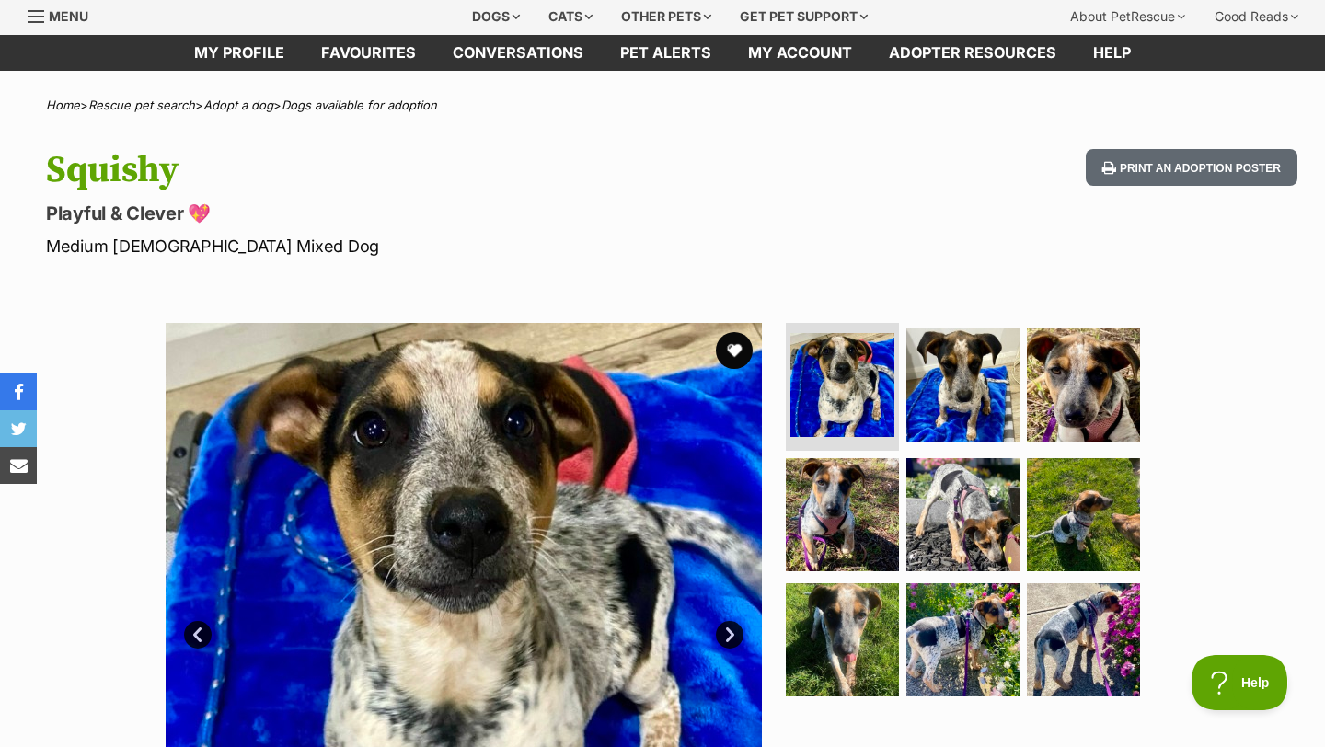
scroll to position [48, 0]
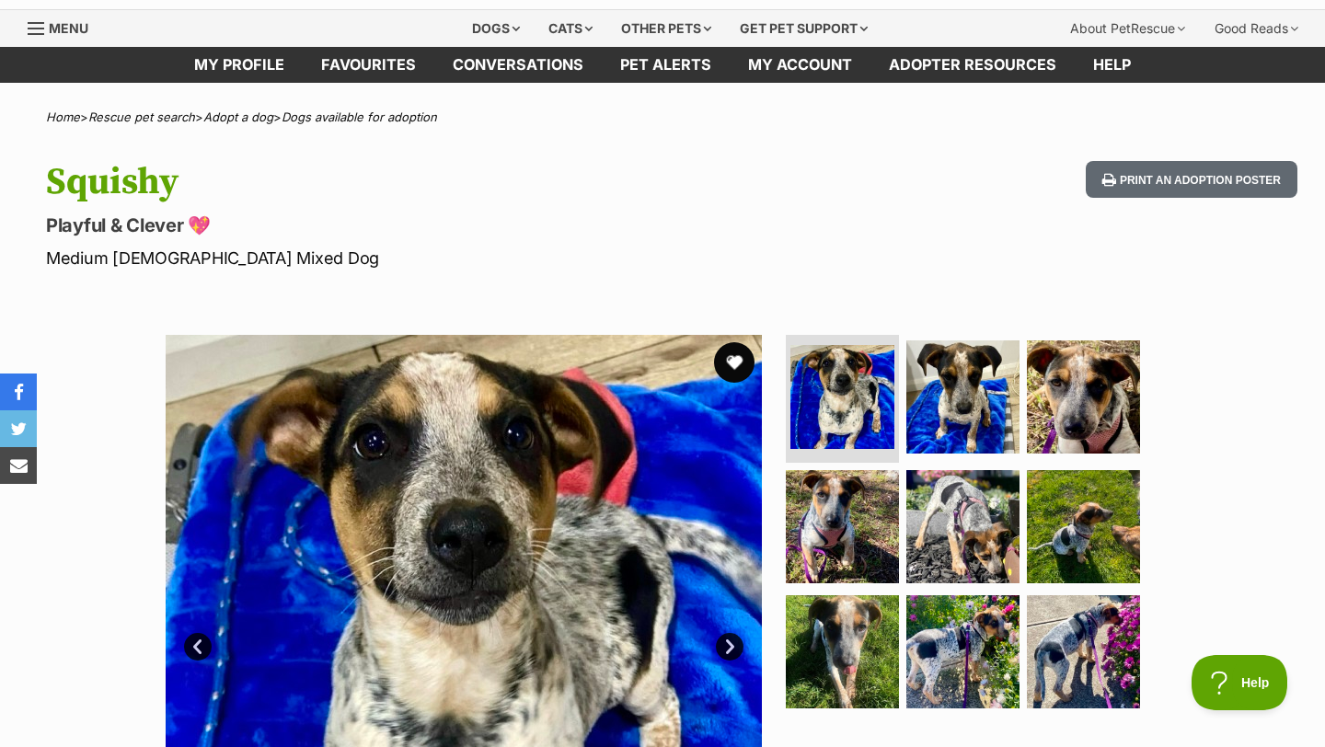
click at [731, 357] on button "favourite" at bounding box center [734, 362] width 40 height 40
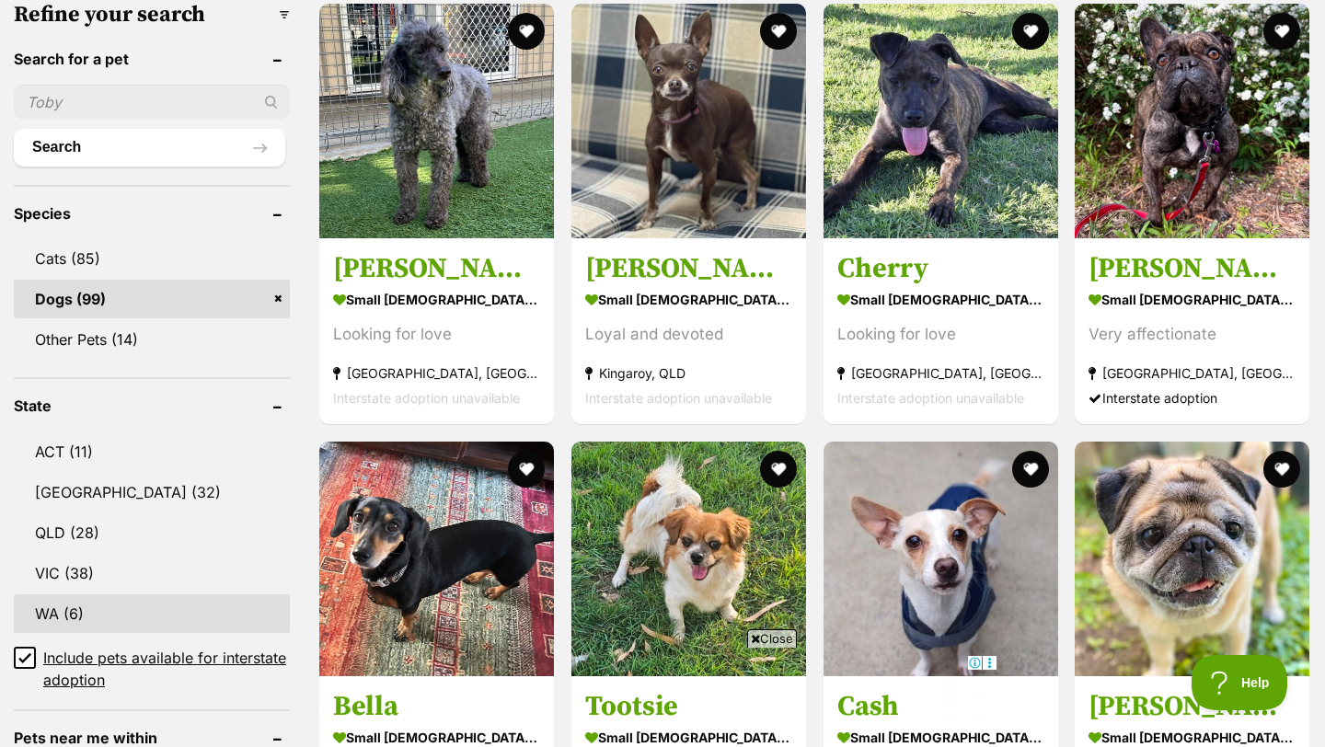
scroll to position [642, 0]
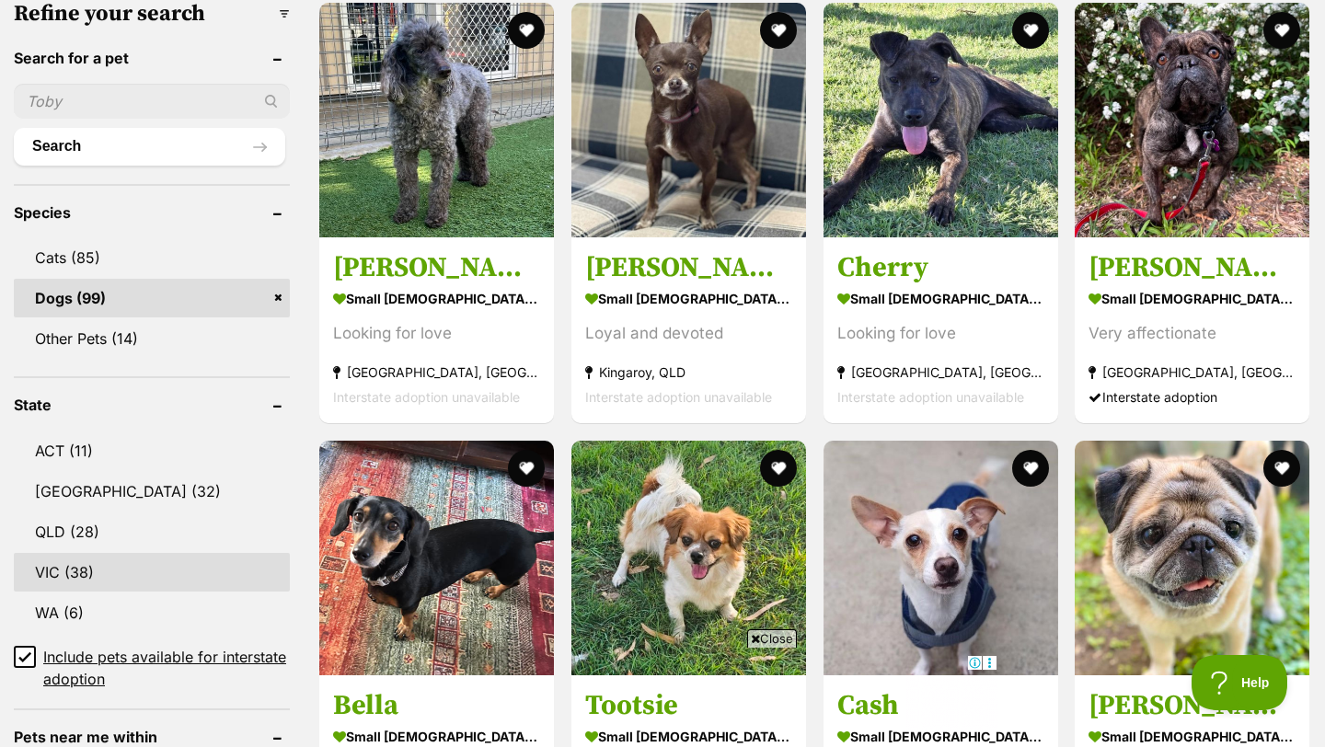
click at [109, 553] on link "VIC (38)" at bounding box center [152, 572] width 276 height 39
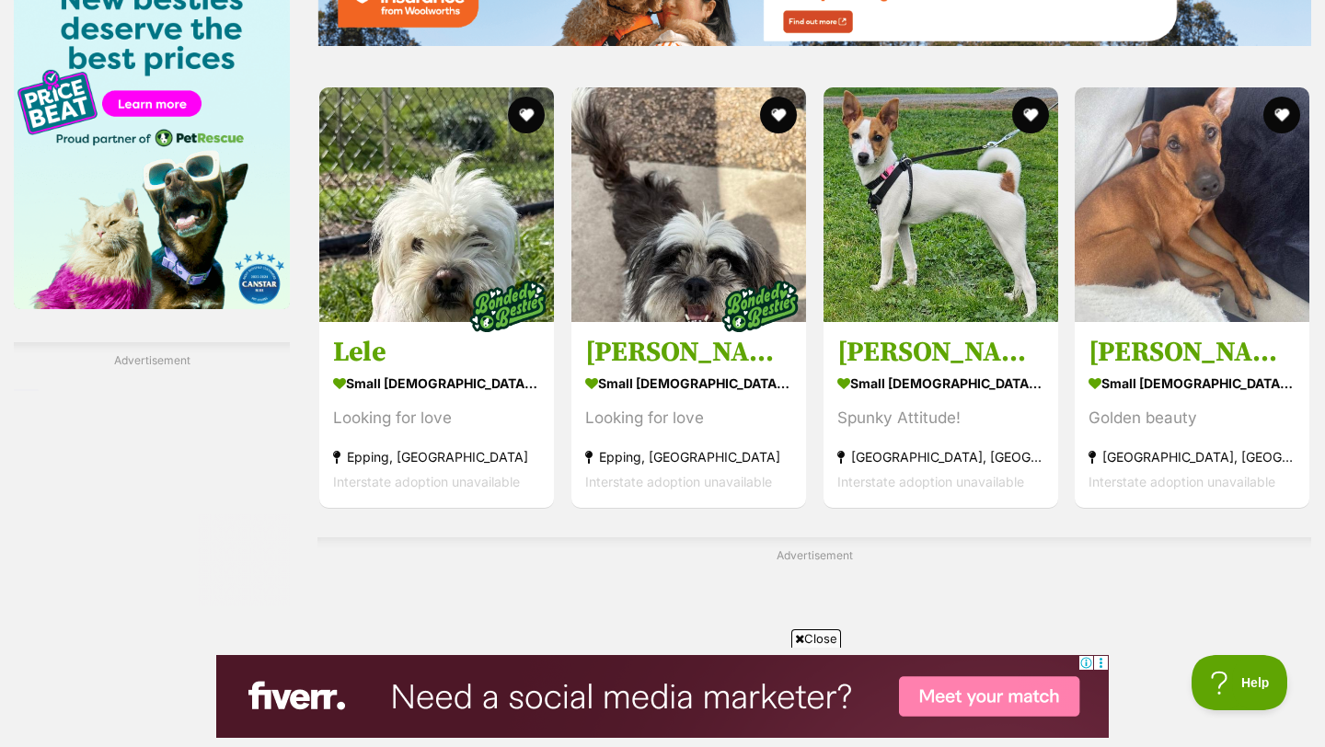
scroll to position [2824, 0]
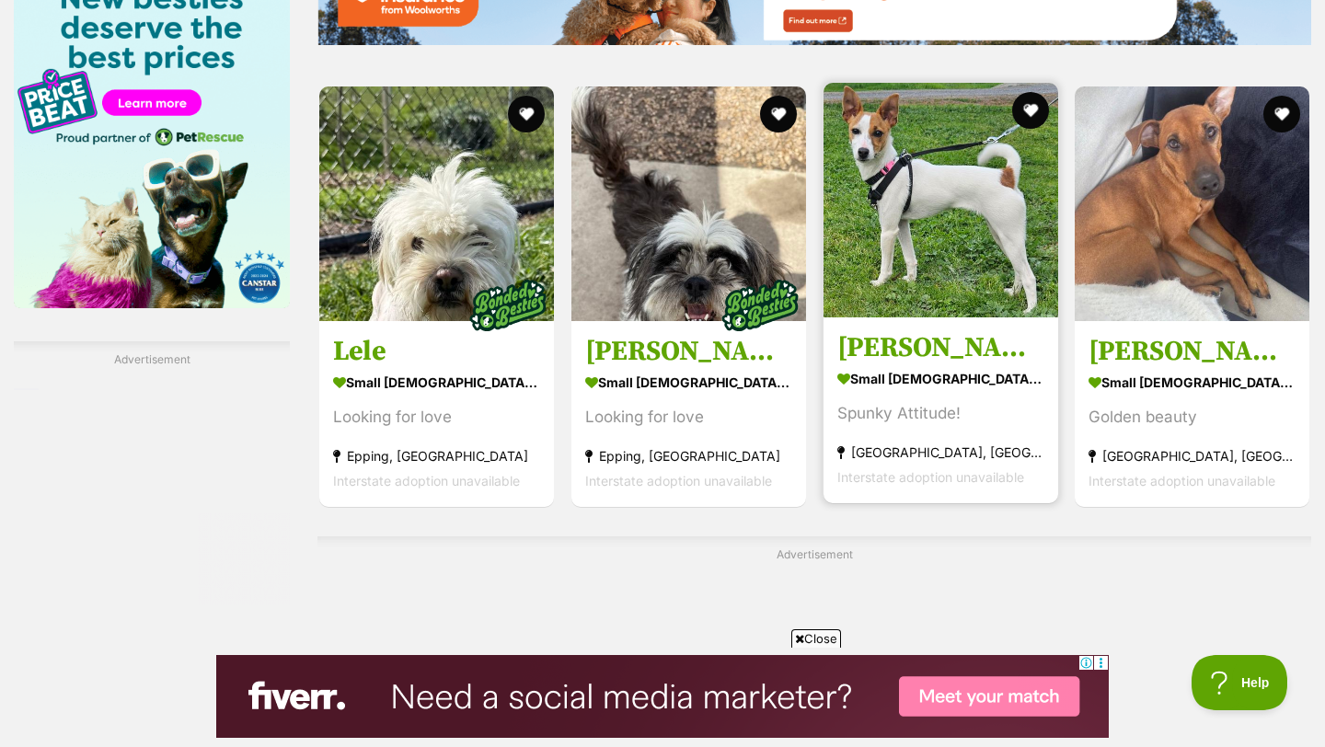
click at [937, 202] on img at bounding box center [940, 200] width 235 height 235
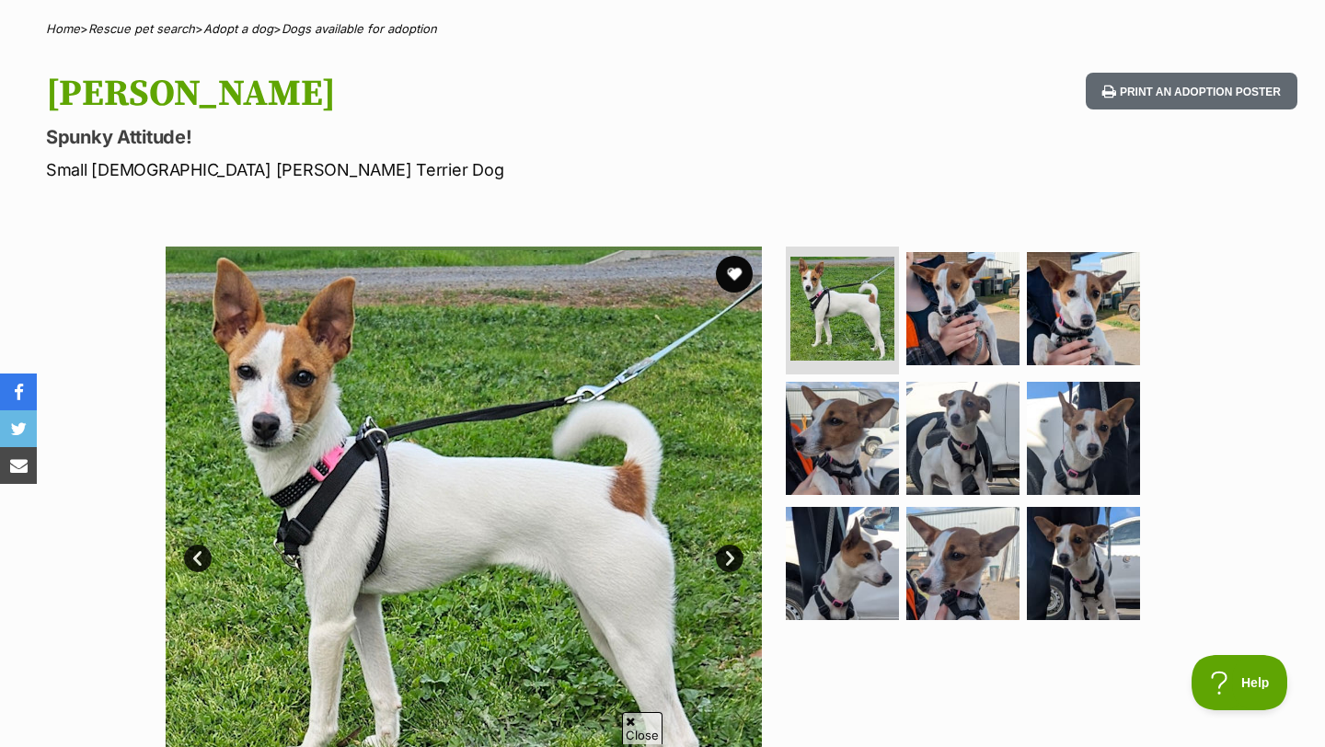
scroll to position [152, 0]
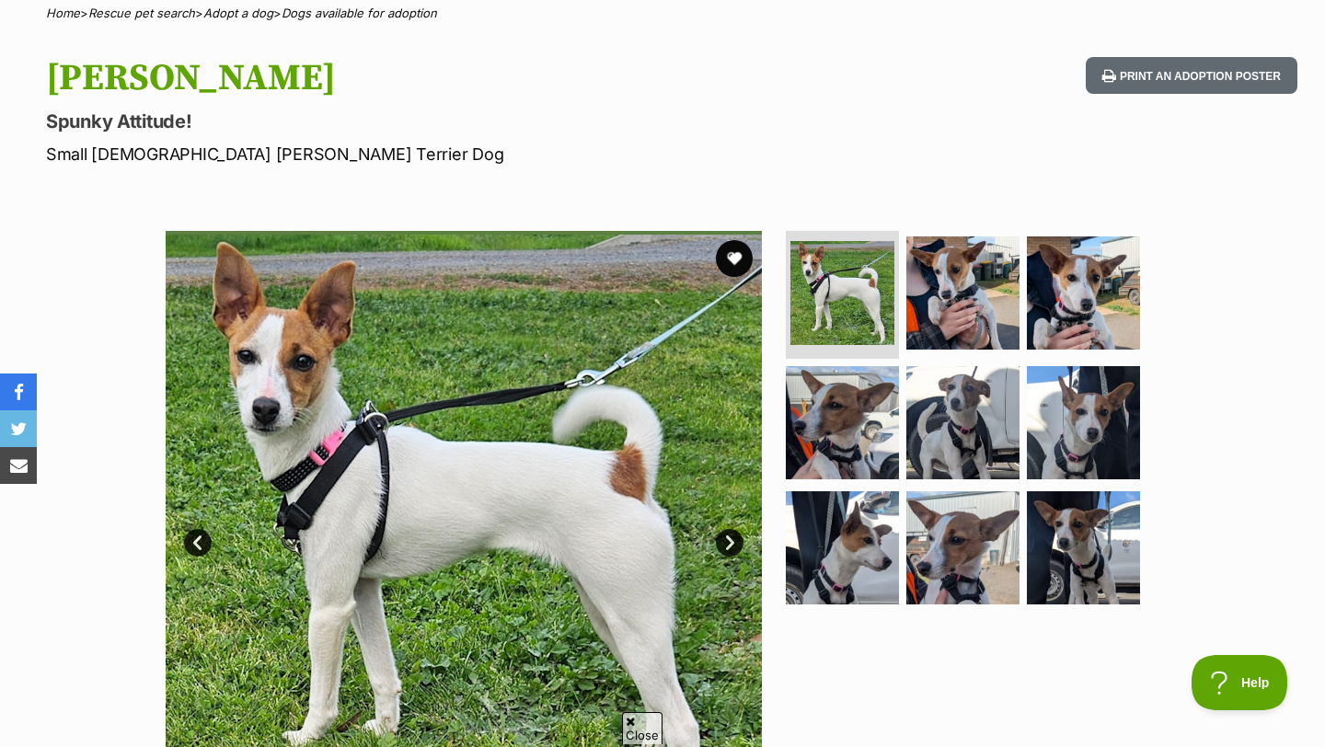
click at [737, 537] on link "Next" at bounding box center [730, 543] width 28 height 28
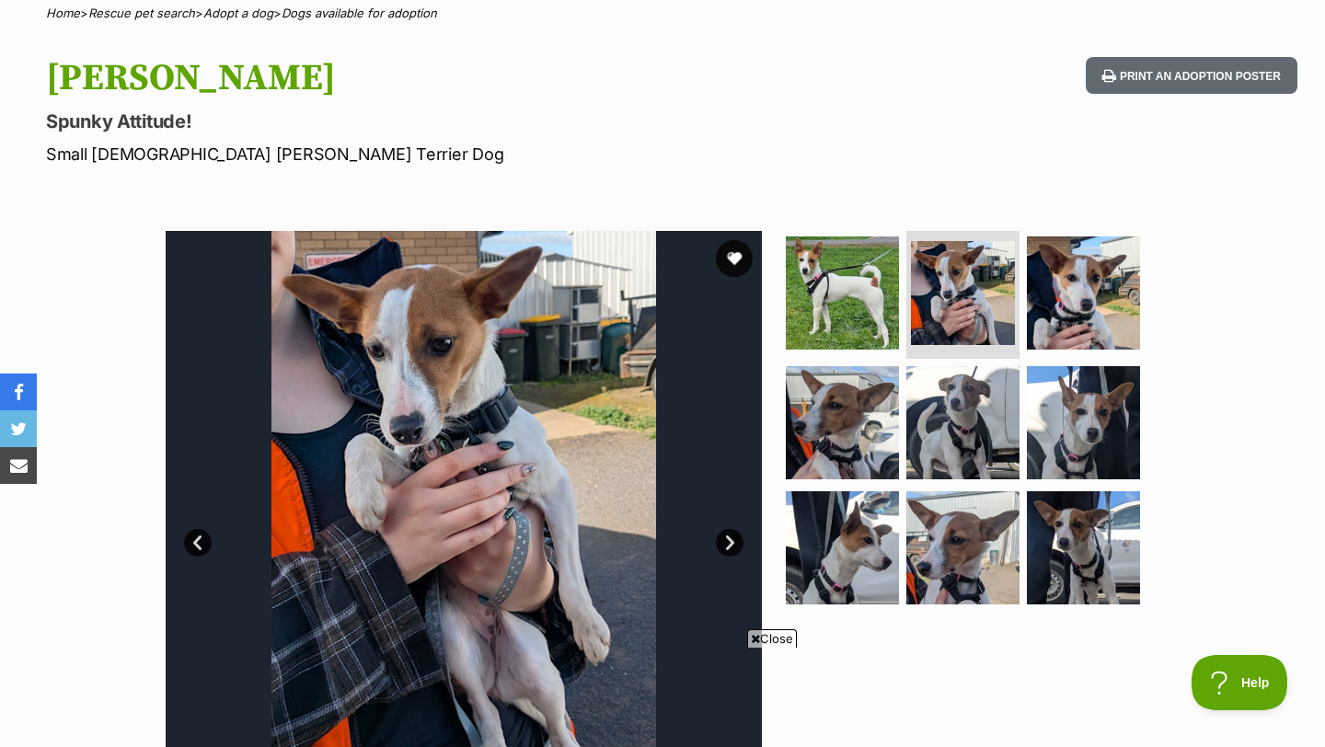
scroll to position [0, 0]
click at [737, 537] on link "Next" at bounding box center [730, 543] width 28 height 28
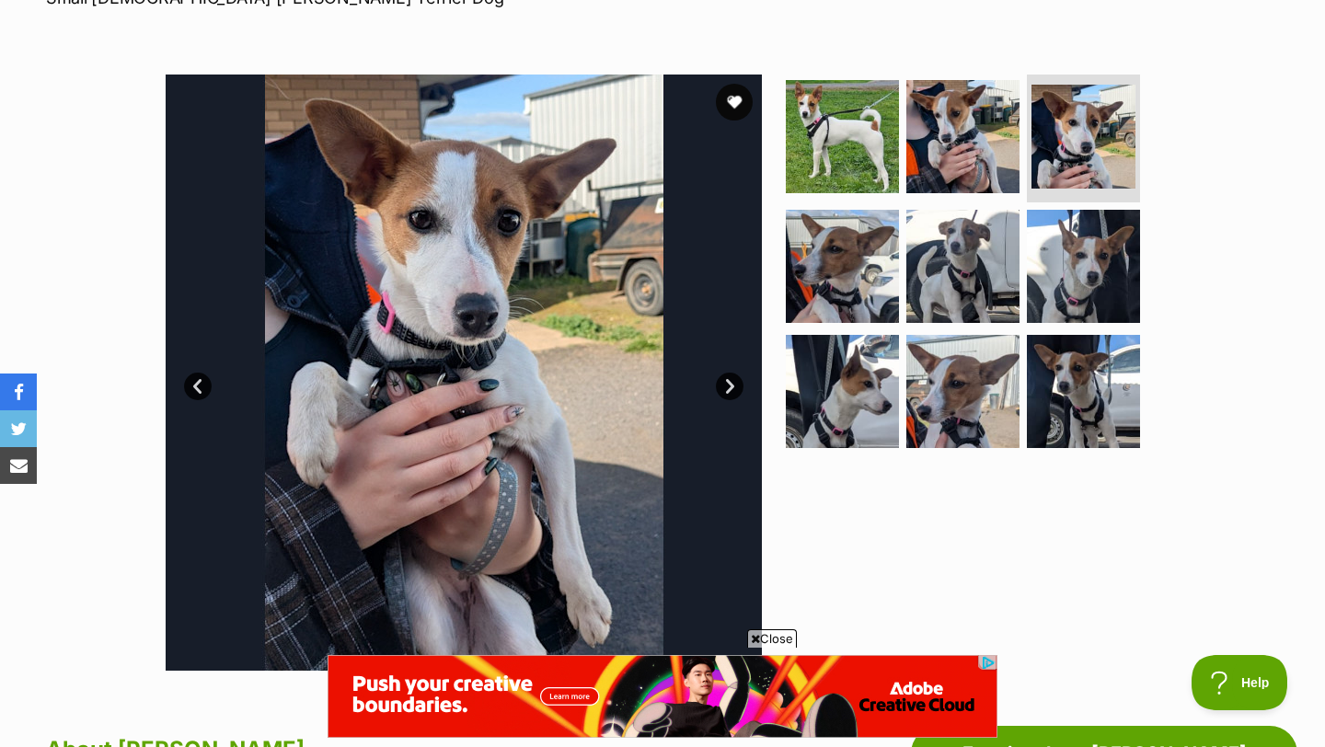
click at [730, 388] on link "Next" at bounding box center [730, 387] width 28 height 28
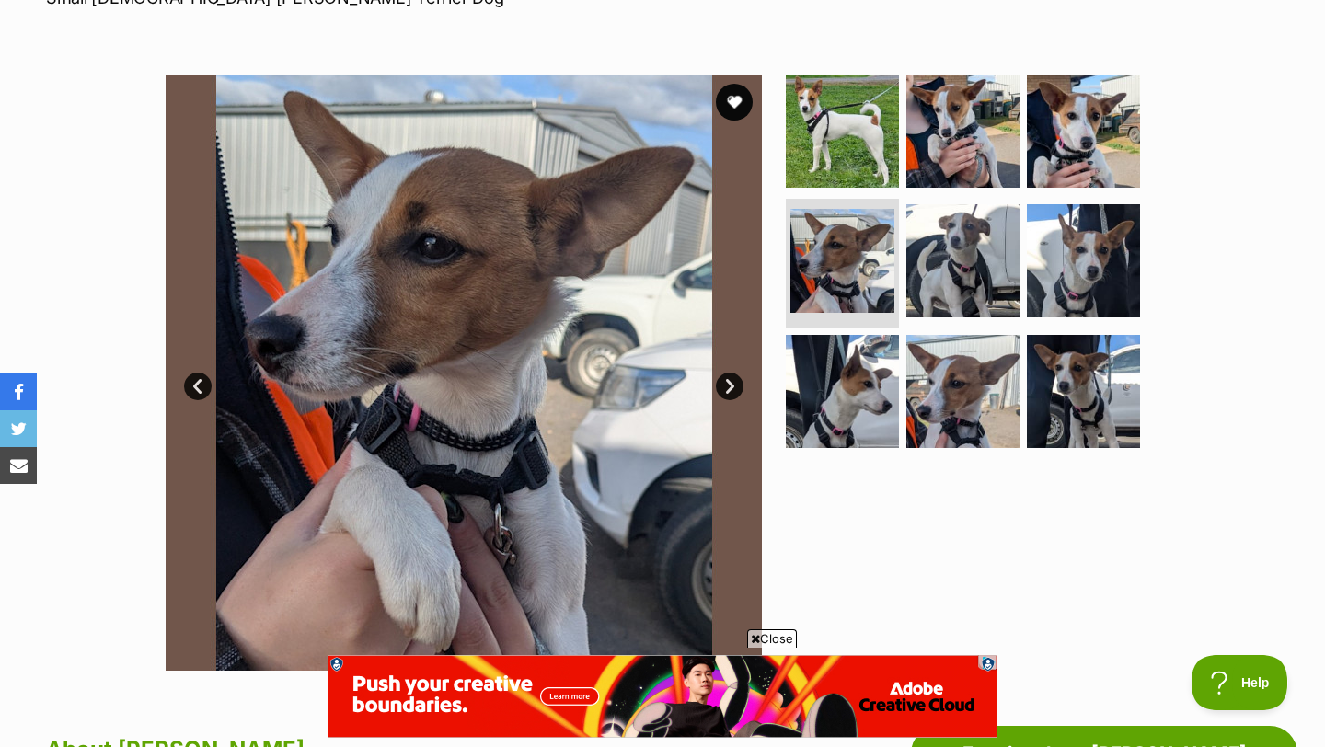
click at [730, 388] on link "Next" at bounding box center [730, 387] width 28 height 28
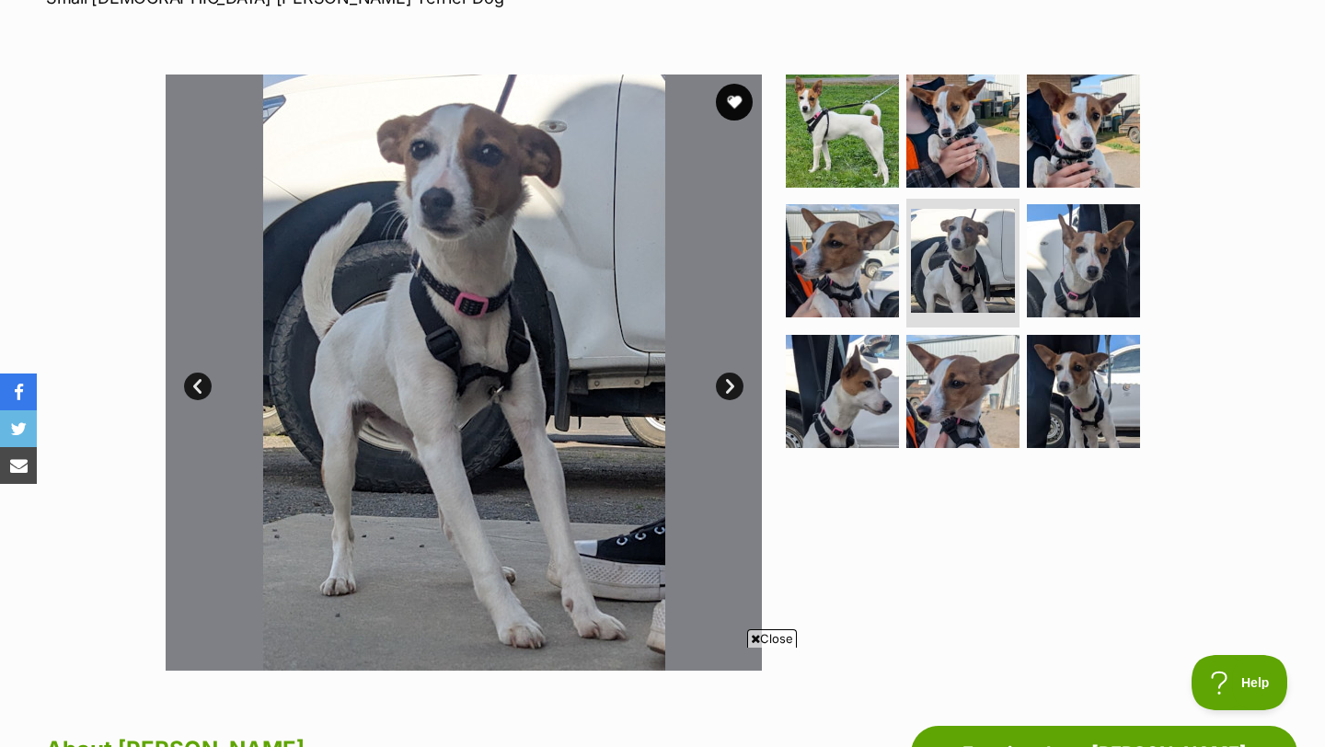
click at [730, 388] on link "Next" at bounding box center [730, 387] width 28 height 28
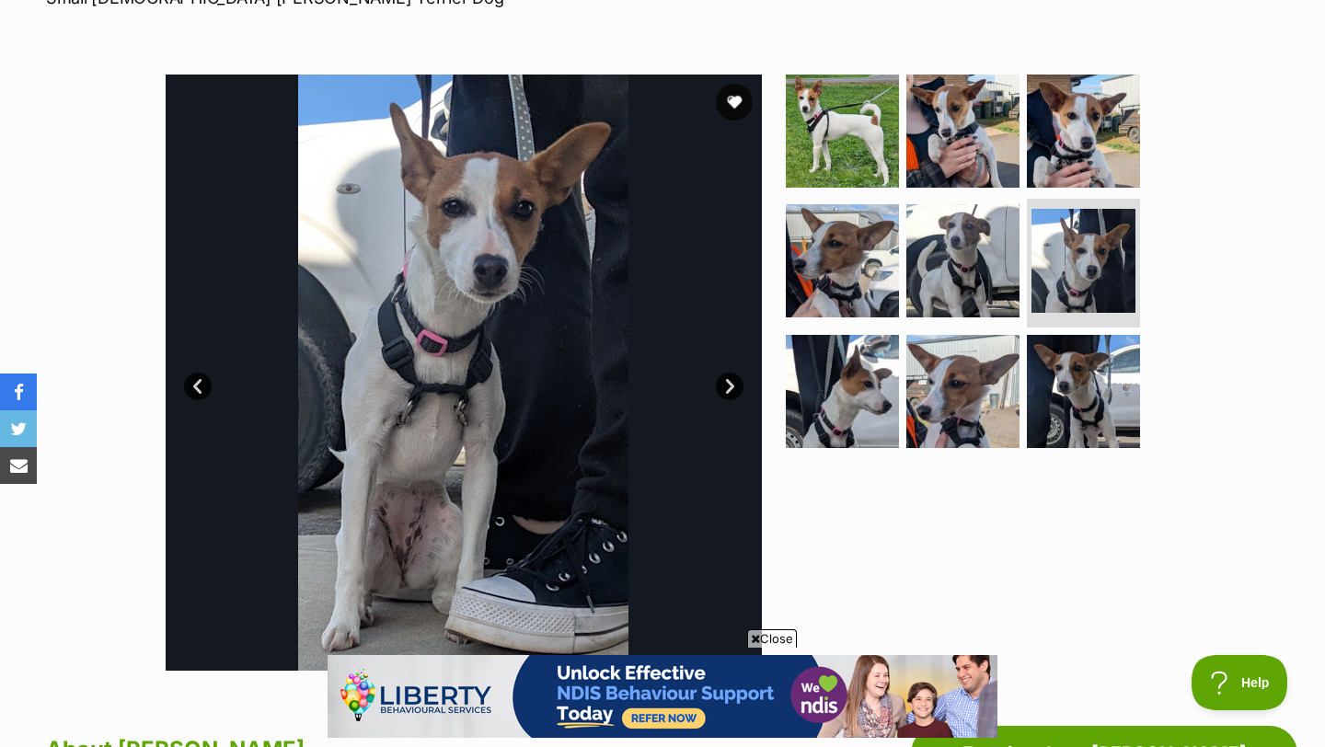
click at [730, 388] on link "Next" at bounding box center [730, 387] width 28 height 28
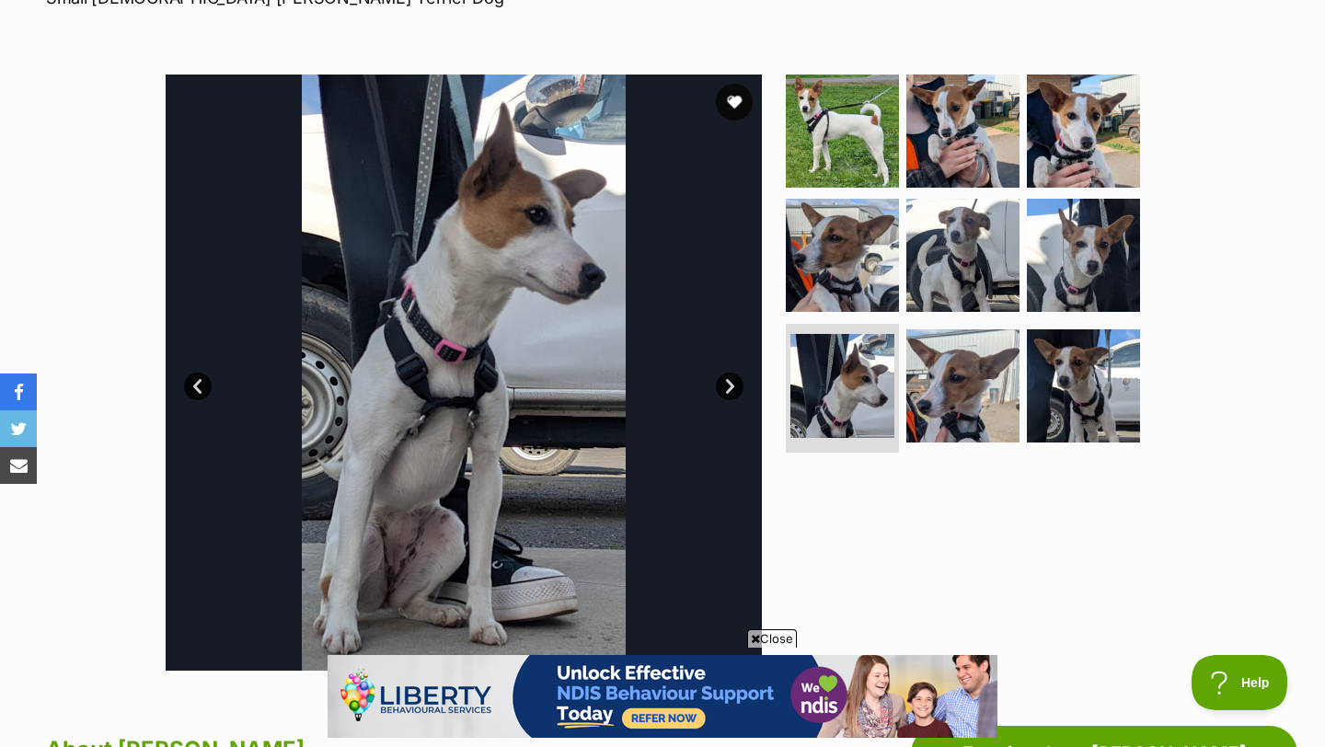
click at [730, 388] on link "Next" at bounding box center [730, 387] width 28 height 28
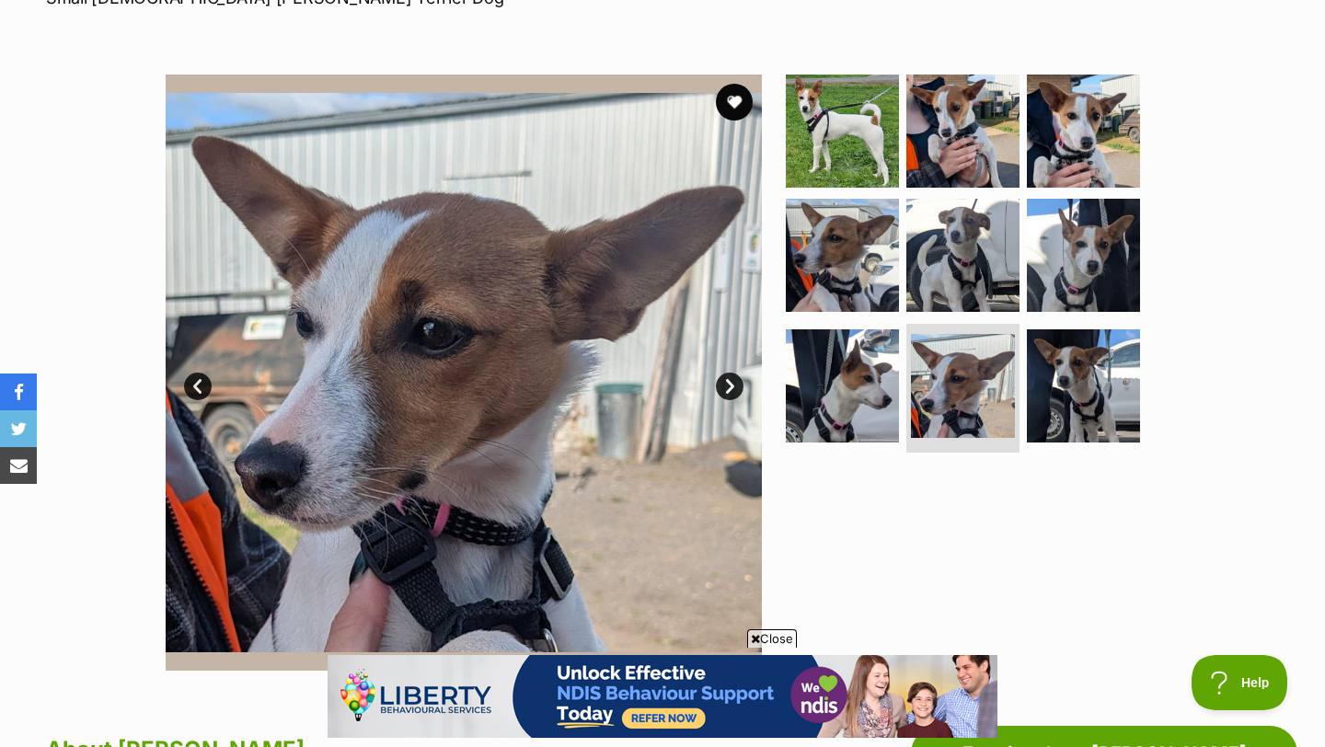
click at [730, 388] on link "Next" at bounding box center [730, 387] width 28 height 28
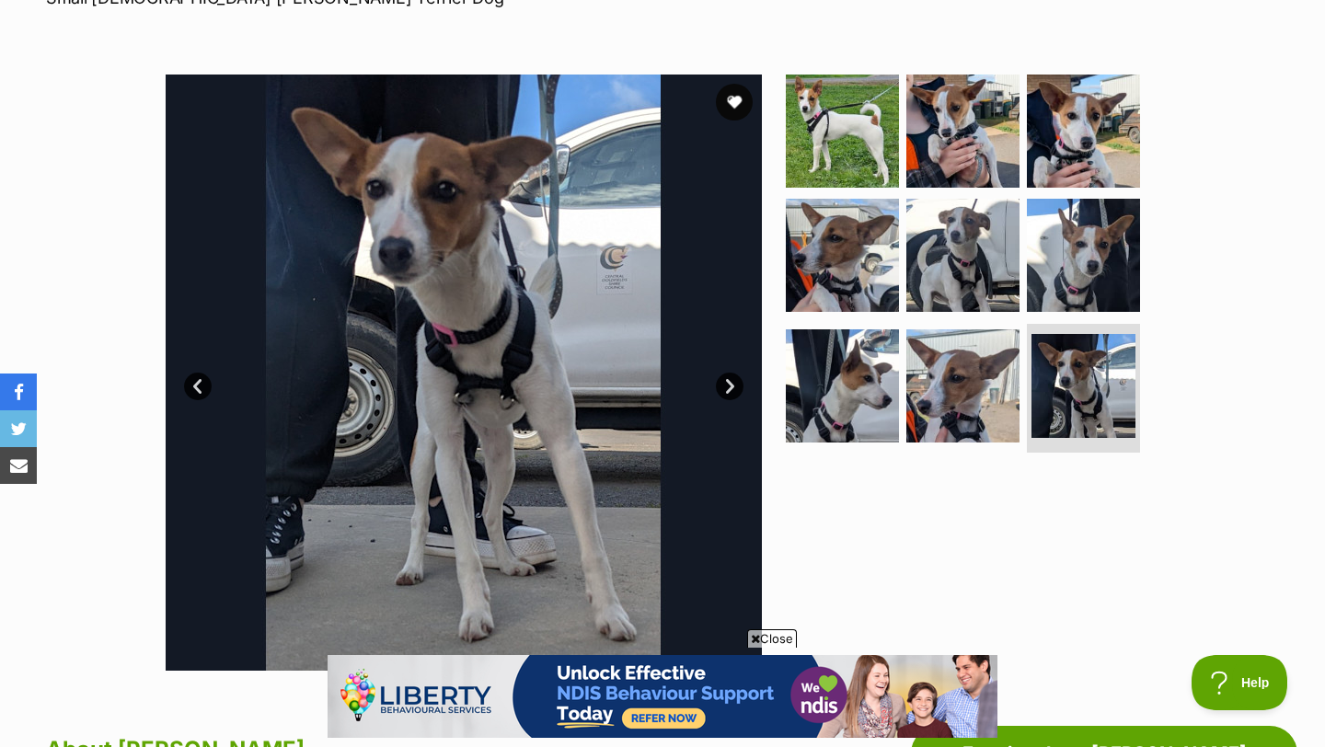
click at [730, 388] on link "Next" at bounding box center [730, 387] width 28 height 28
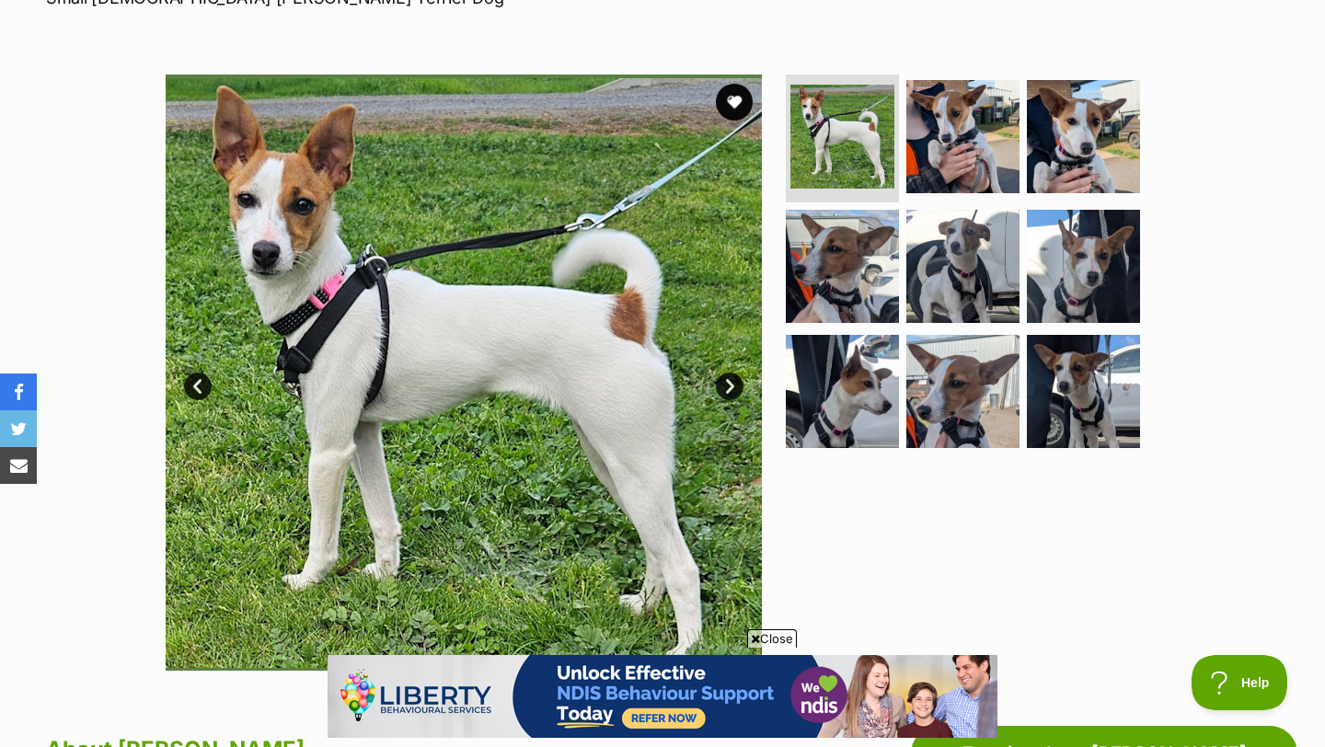
click at [725, 388] on link "Next" at bounding box center [730, 387] width 28 height 28
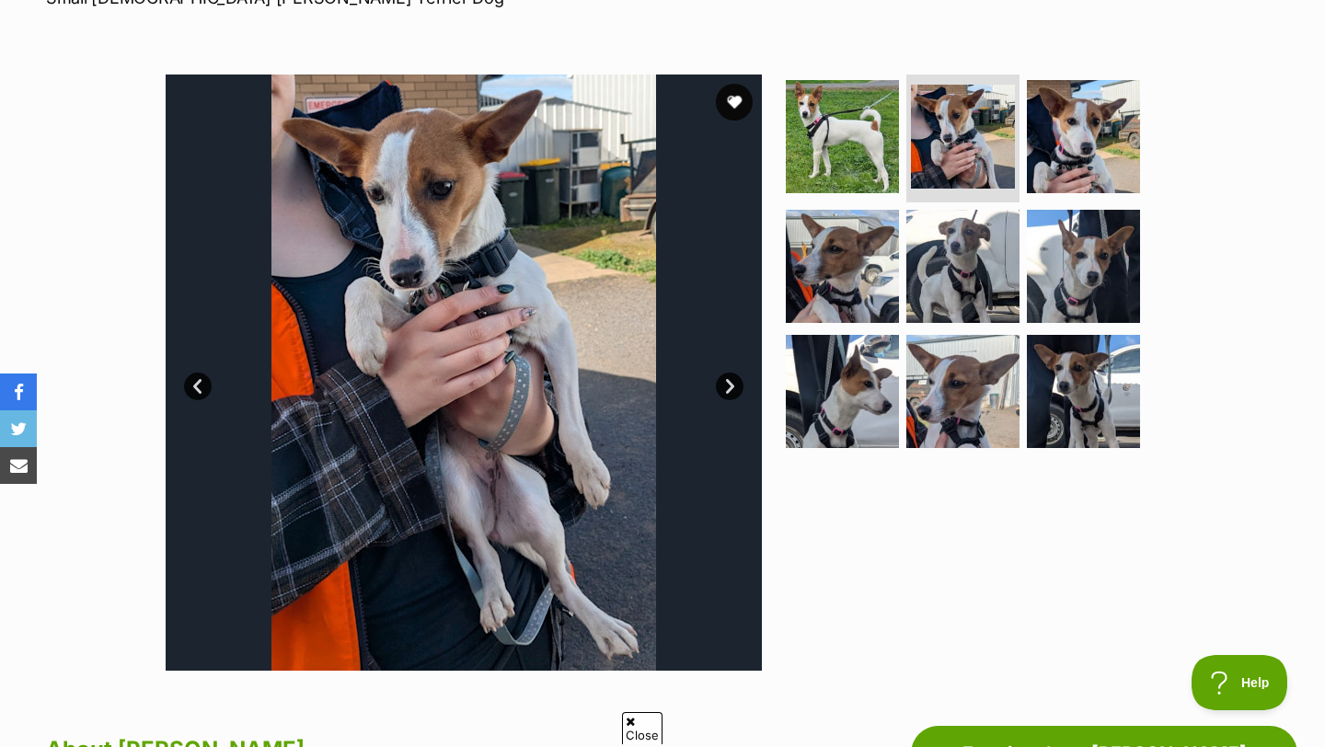
click at [725, 388] on link "Next" at bounding box center [730, 387] width 28 height 28
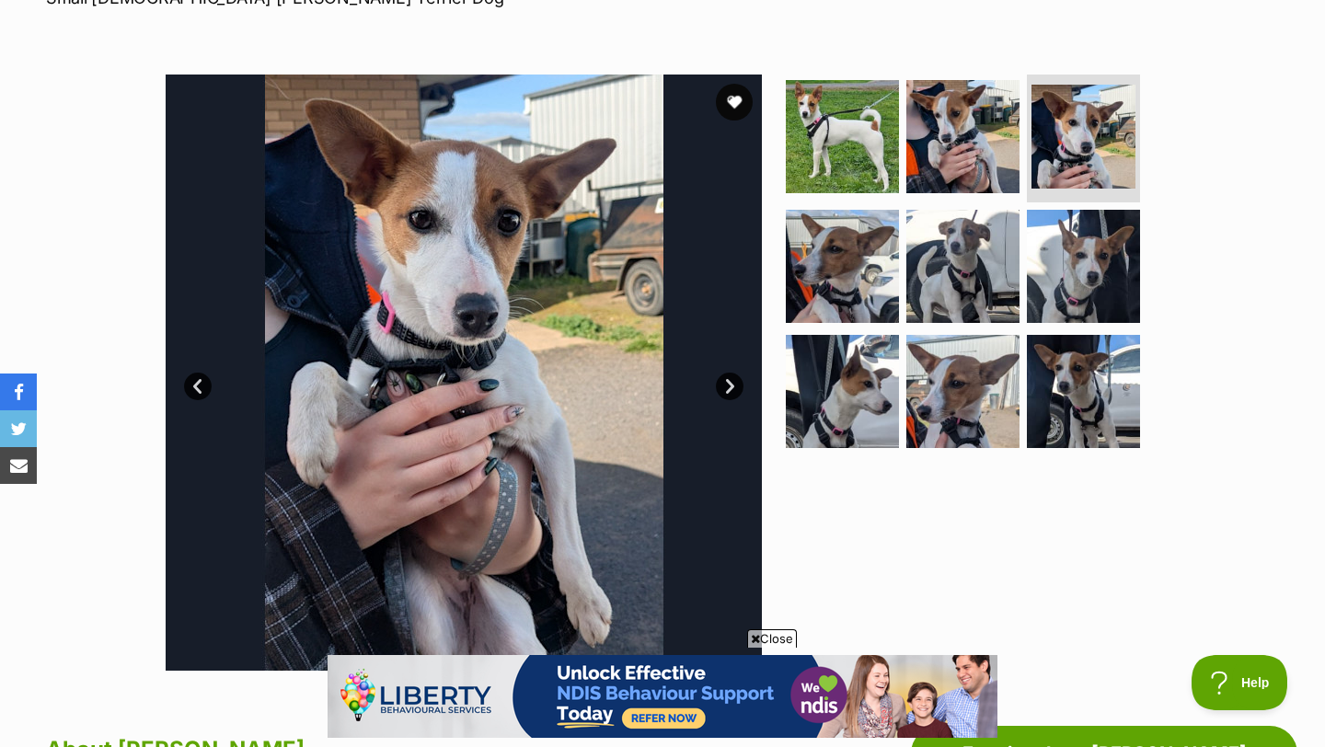
click at [725, 388] on link "Next" at bounding box center [730, 387] width 28 height 28
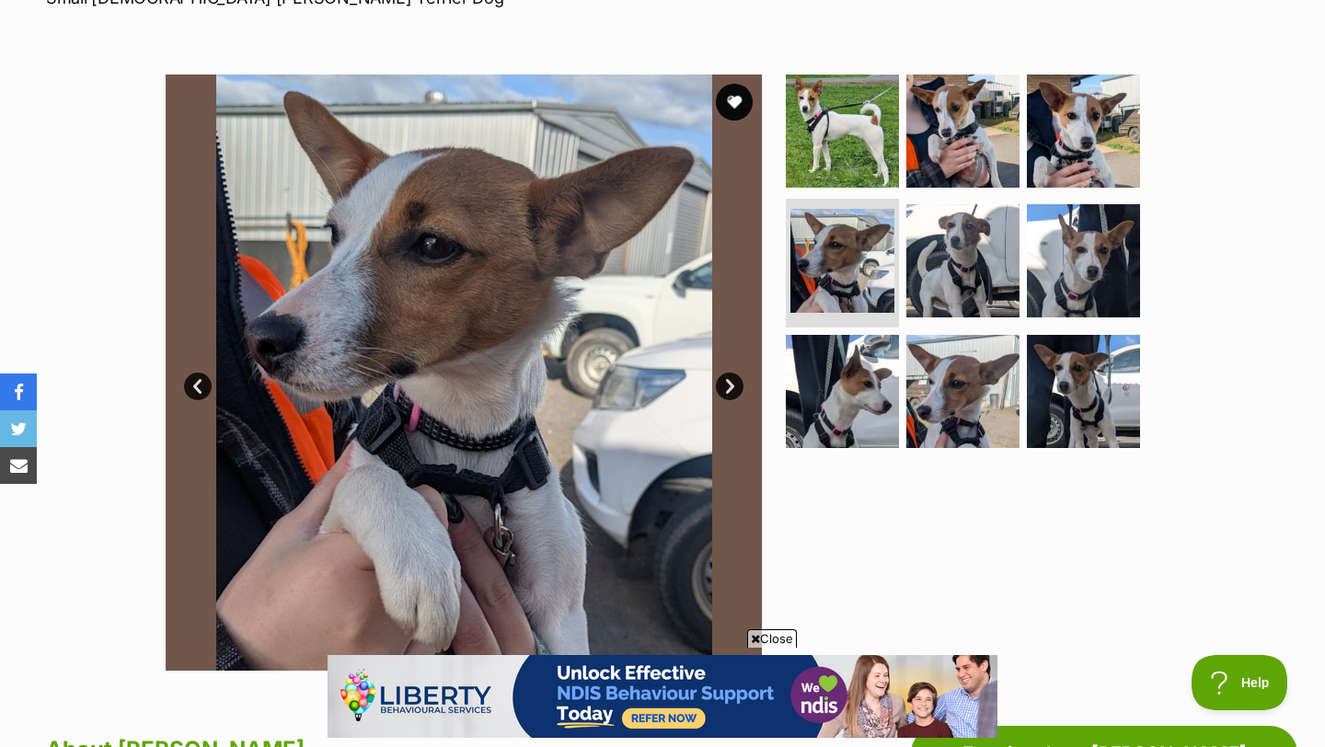
click at [725, 388] on link "Next" at bounding box center [730, 387] width 28 height 28
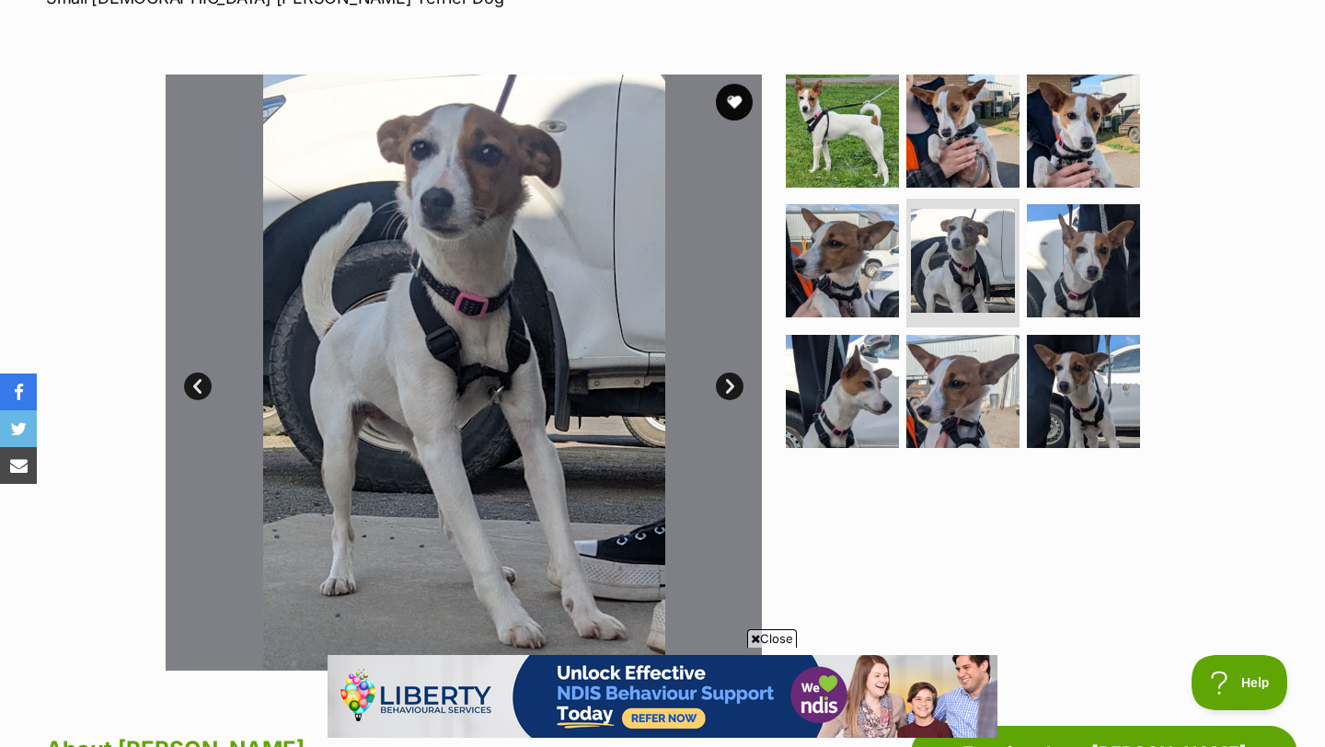
click at [725, 388] on link "Next" at bounding box center [730, 387] width 28 height 28
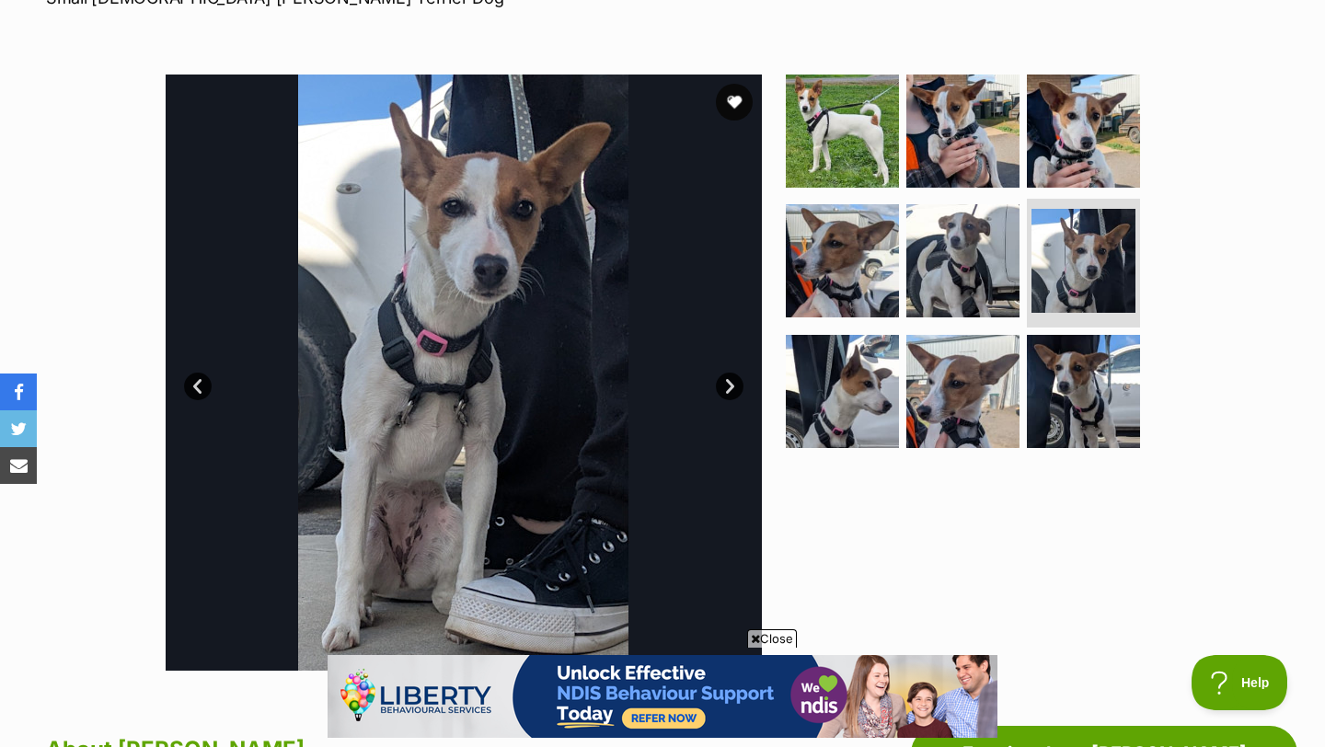
click at [725, 385] on link "Next" at bounding box center [730, 387] width 28 height 28
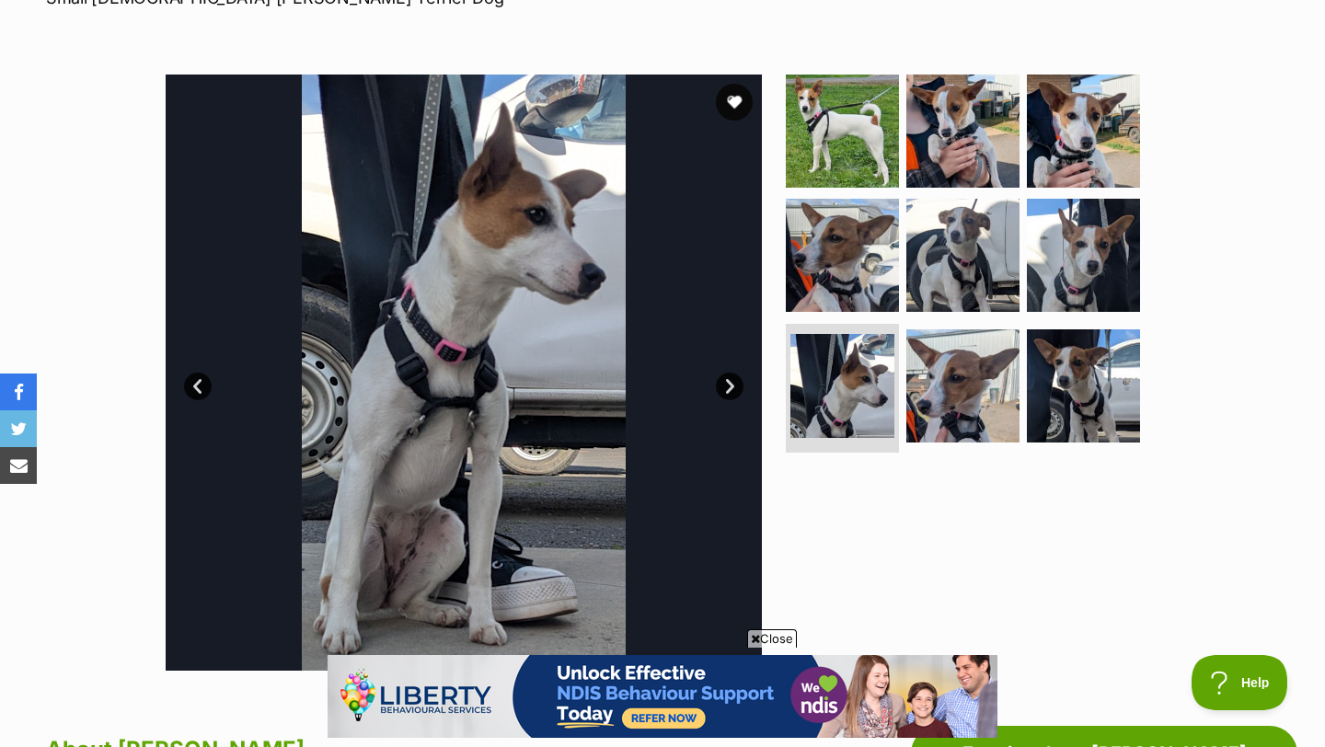
click at [725, 385] on link "Next" at bounding box center [730, 387] width 28 height 28
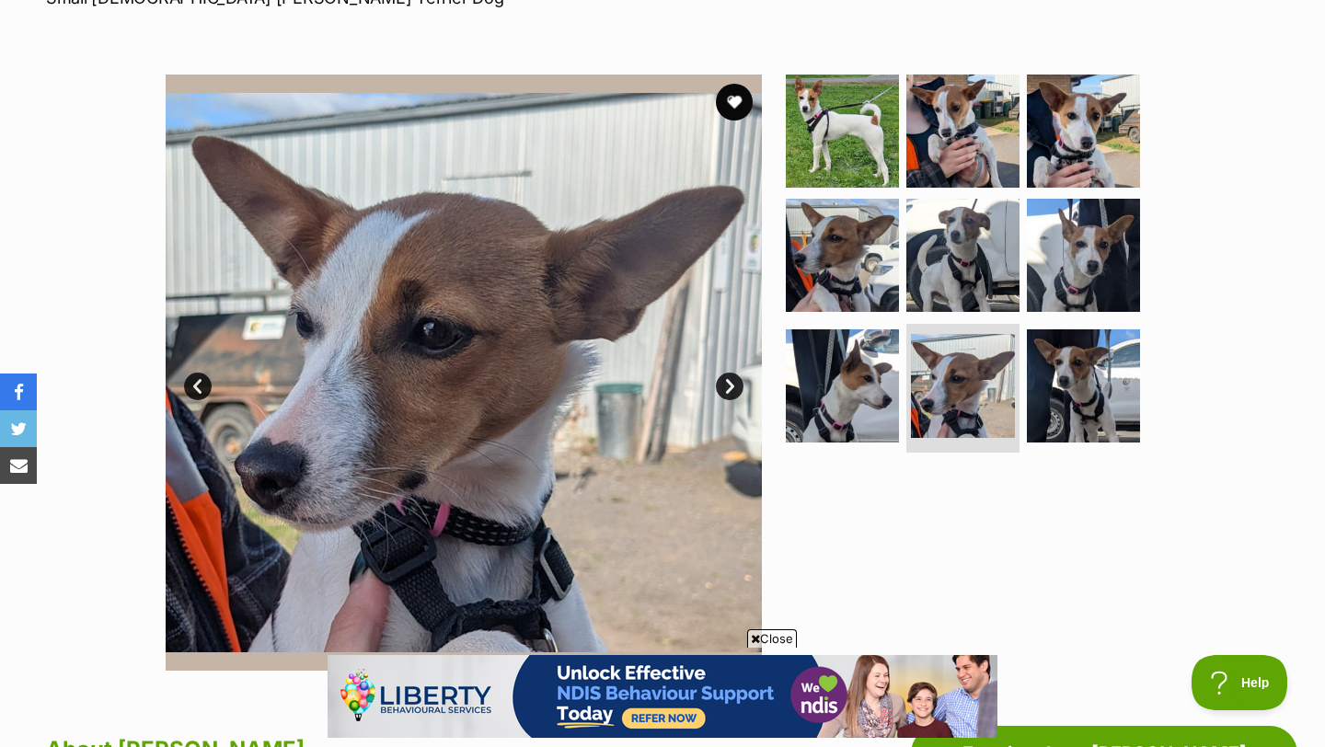
click at [725, 385] on link "Next" at bounding box center [730, 387] width 28 height 28
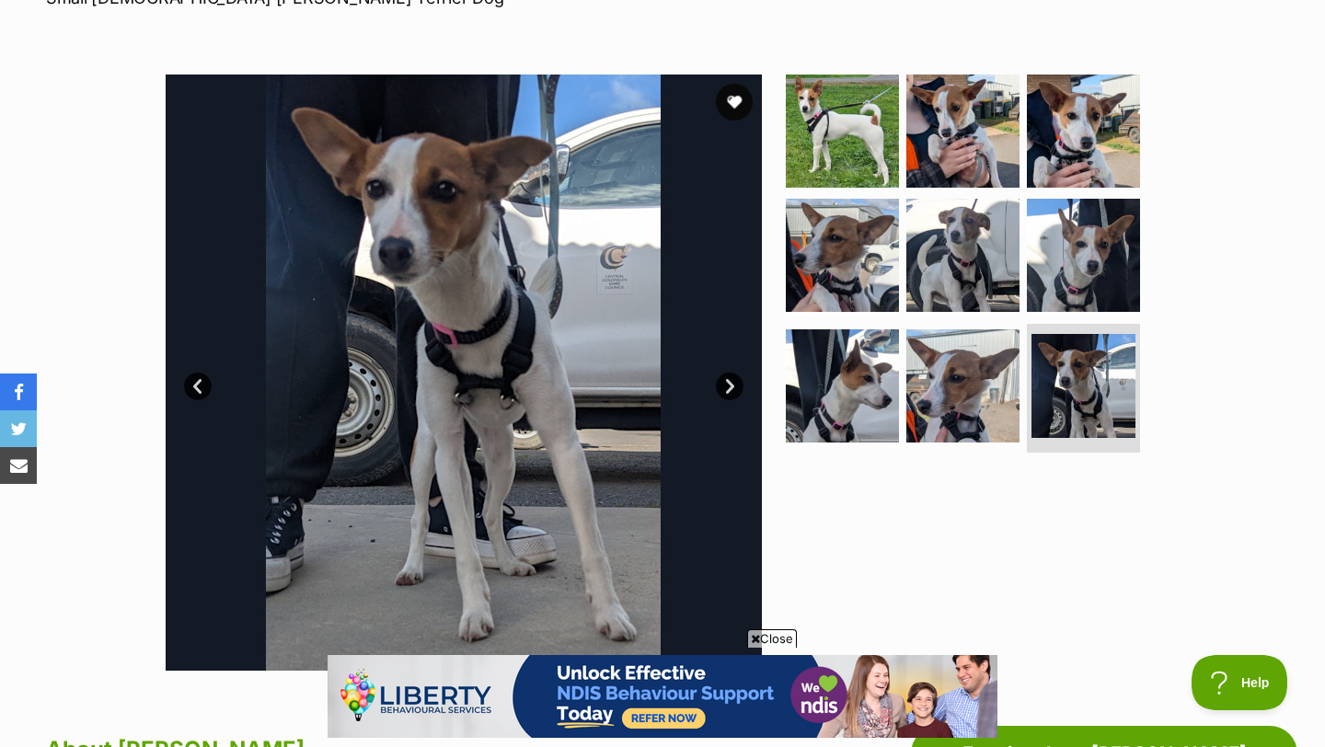
click at [725, 385] on link "Next" at bounding box center [730, 387] width 28 height 28
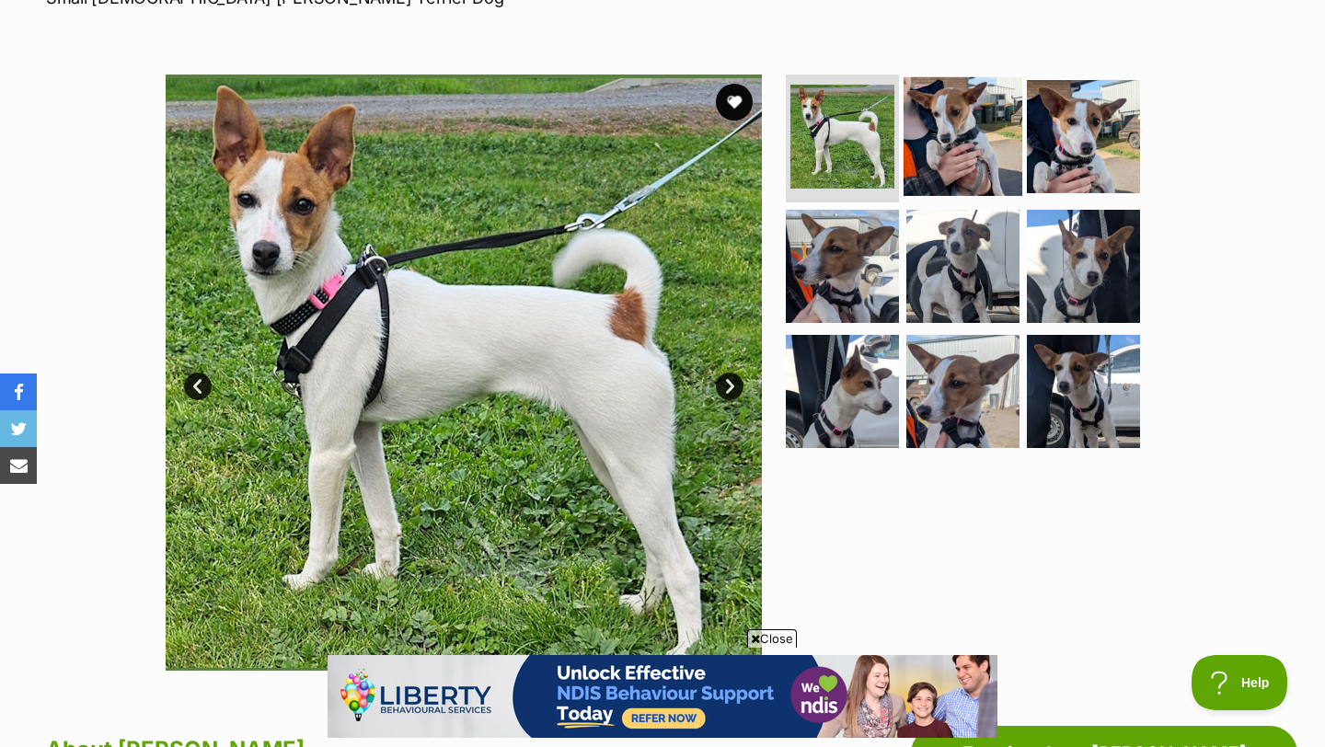
click at [962, 144] on img at bounding box center [963, 135] width 119 height 119
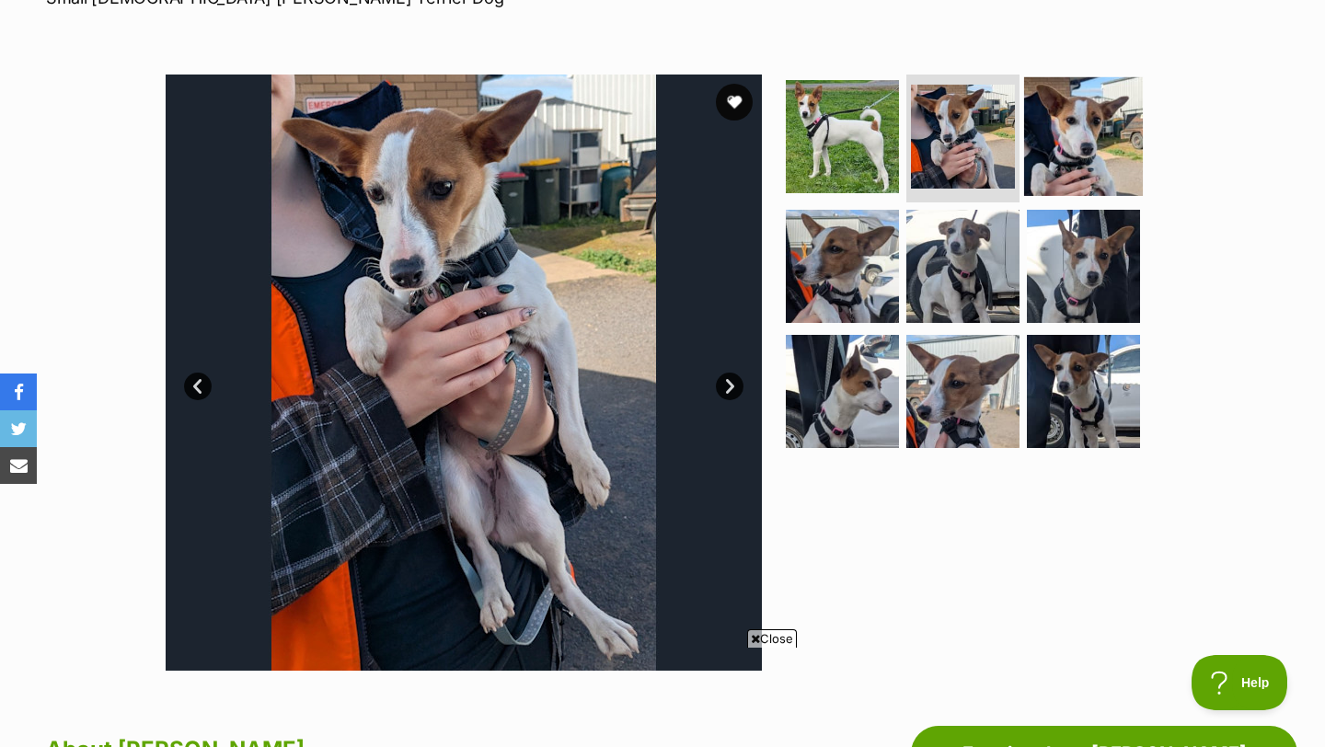
click at [1081, 143] on img at bounding box center [1083, 135] width 119 height 119
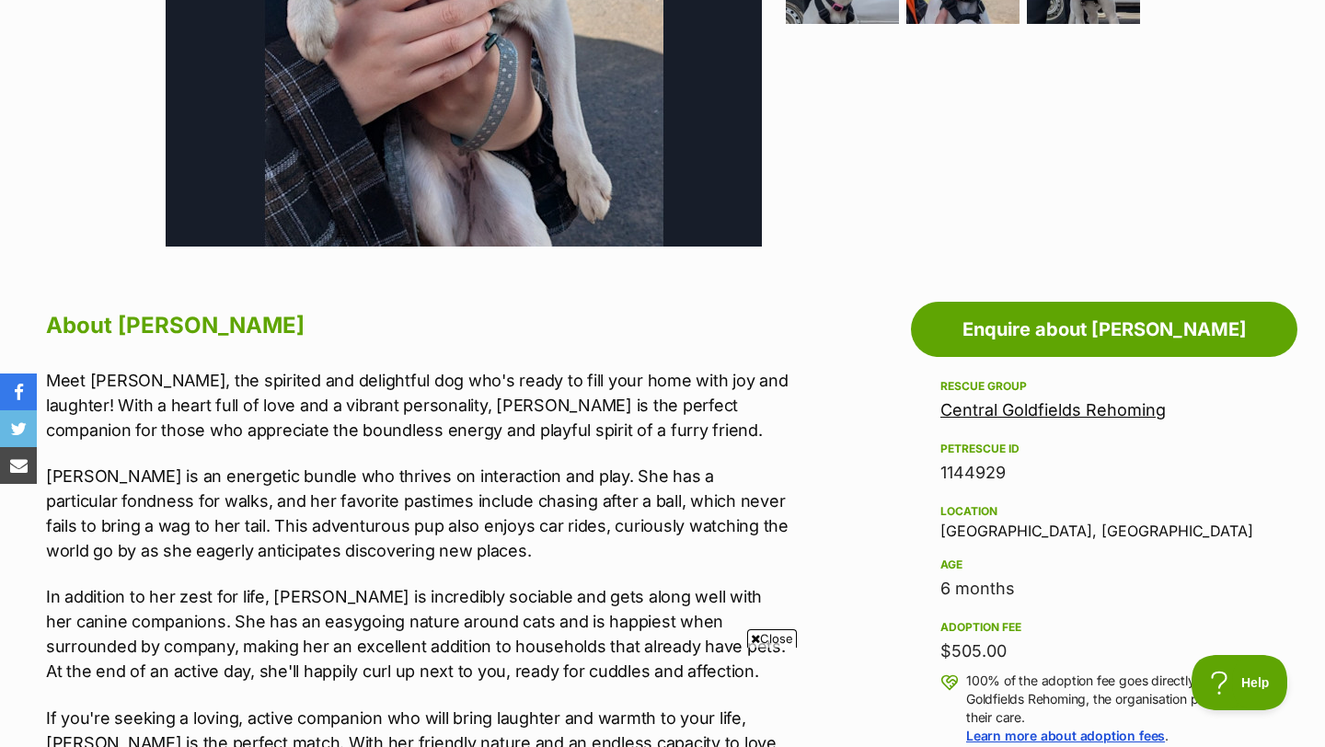
scroll to position [753, 0]
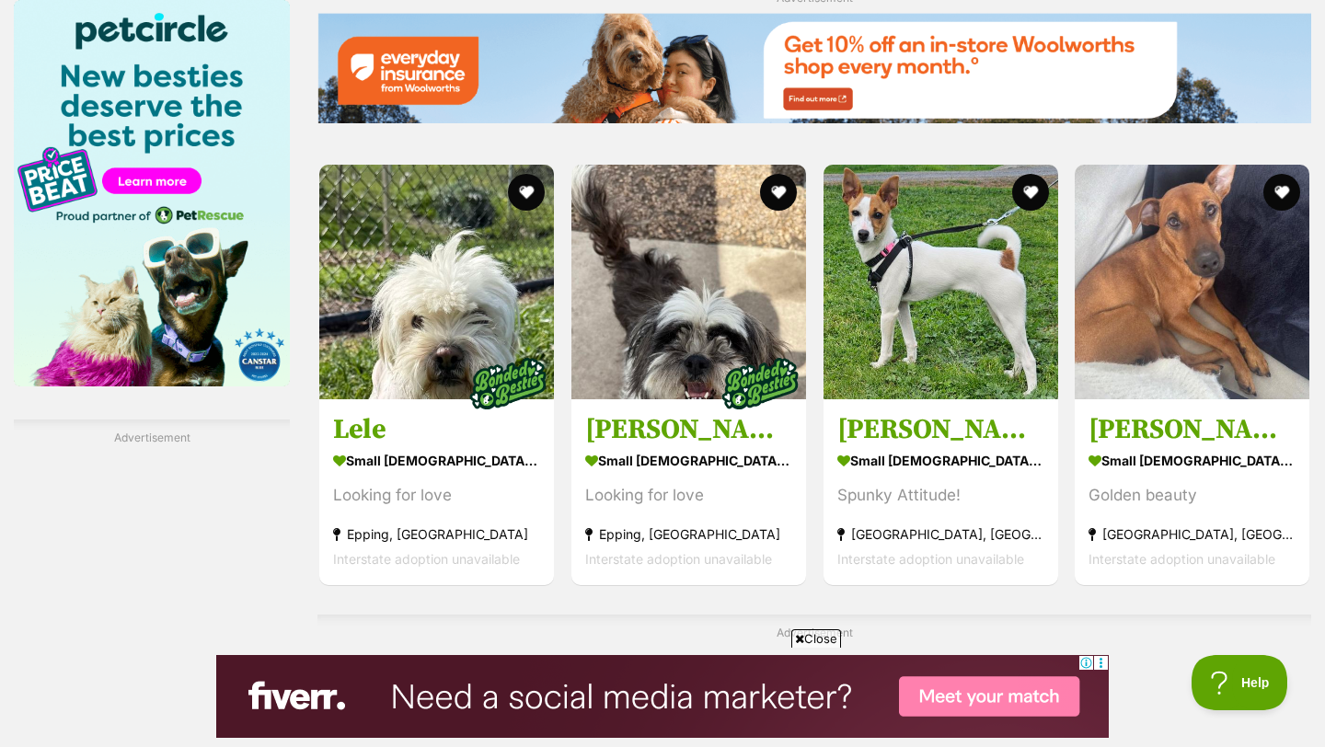
scroll to position [2769, 0]
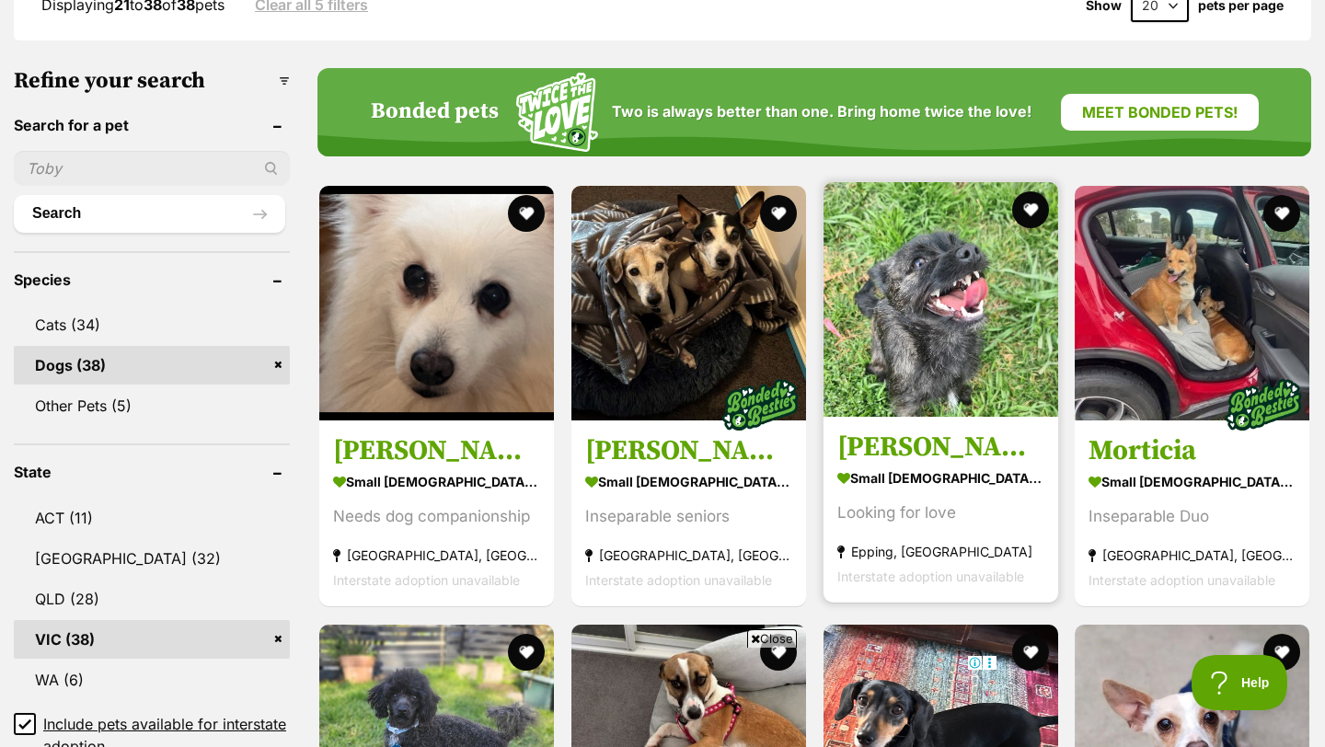
click at [939, 302] on img at bounding box center [940, 299] width 235 height 235
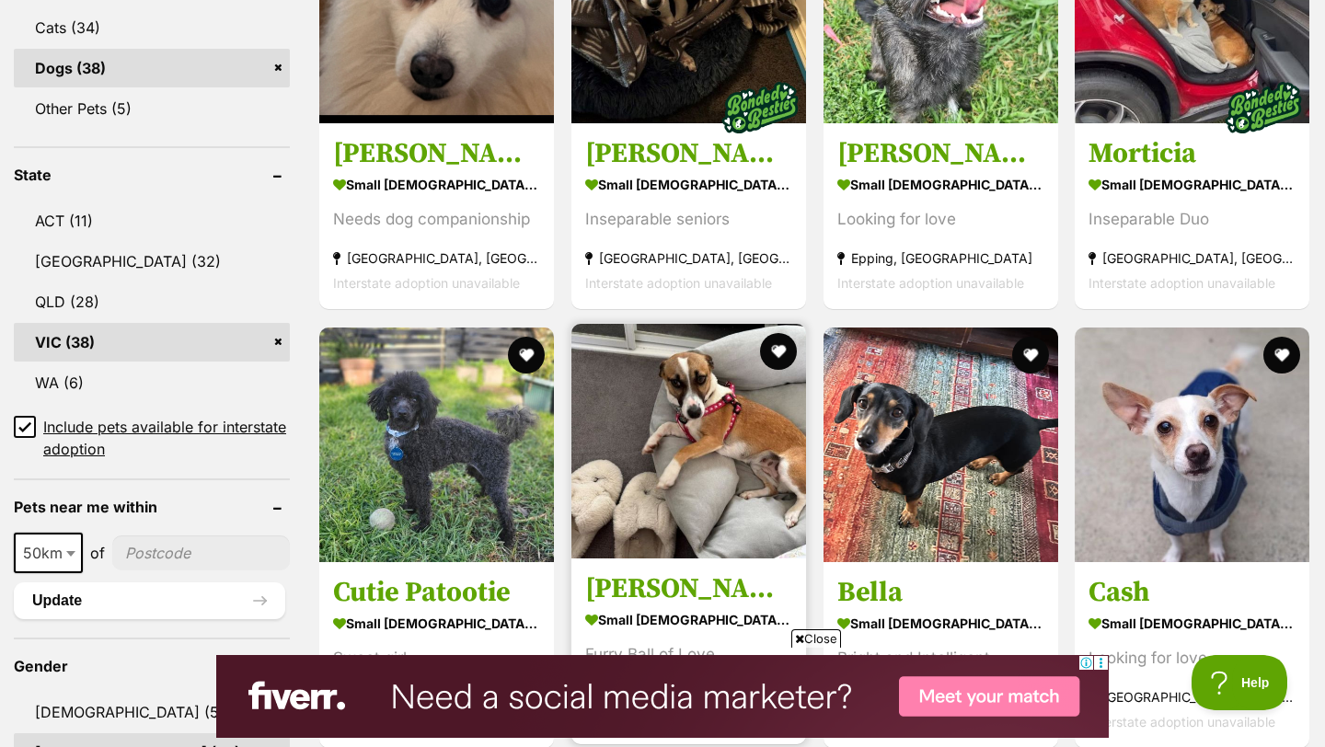
click at [697, 397] on img at bounding box center [688, 441] width 235 height 235
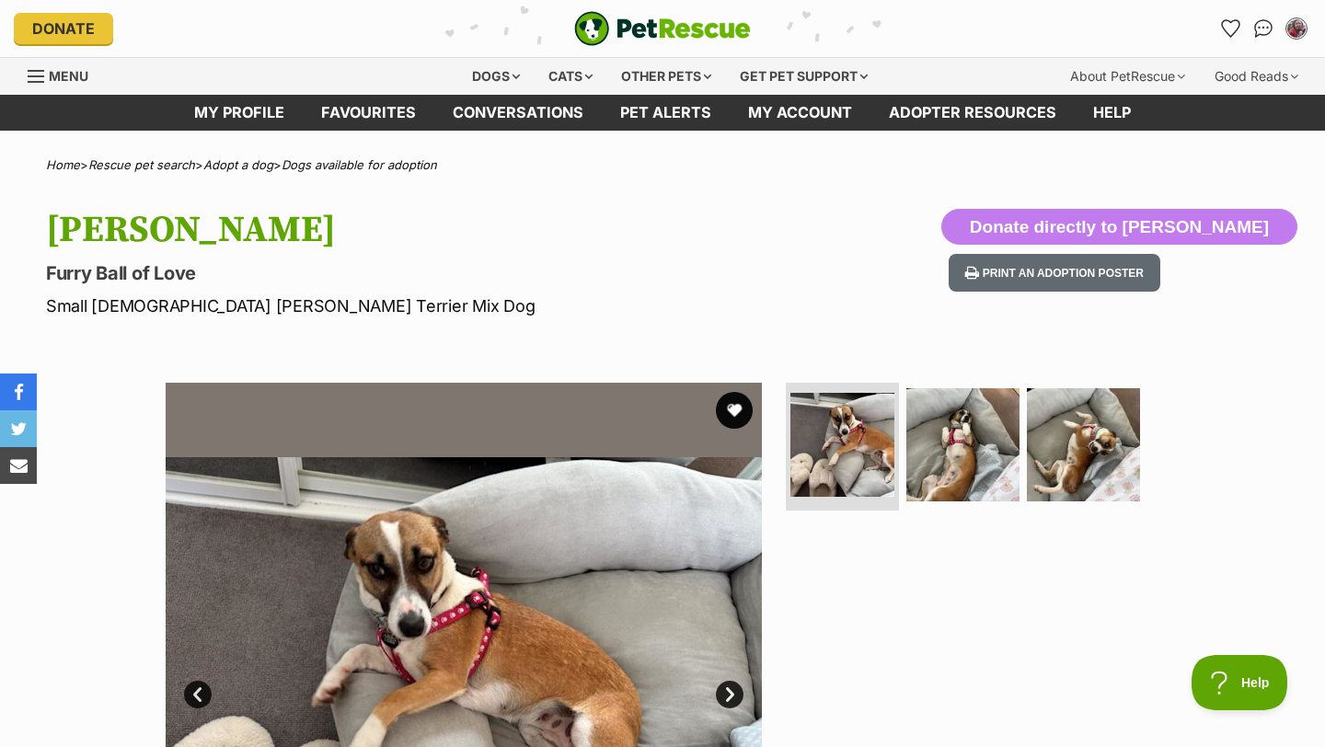
click at [552, 567] on img at bounding box center [464, 681] width 596 height 596
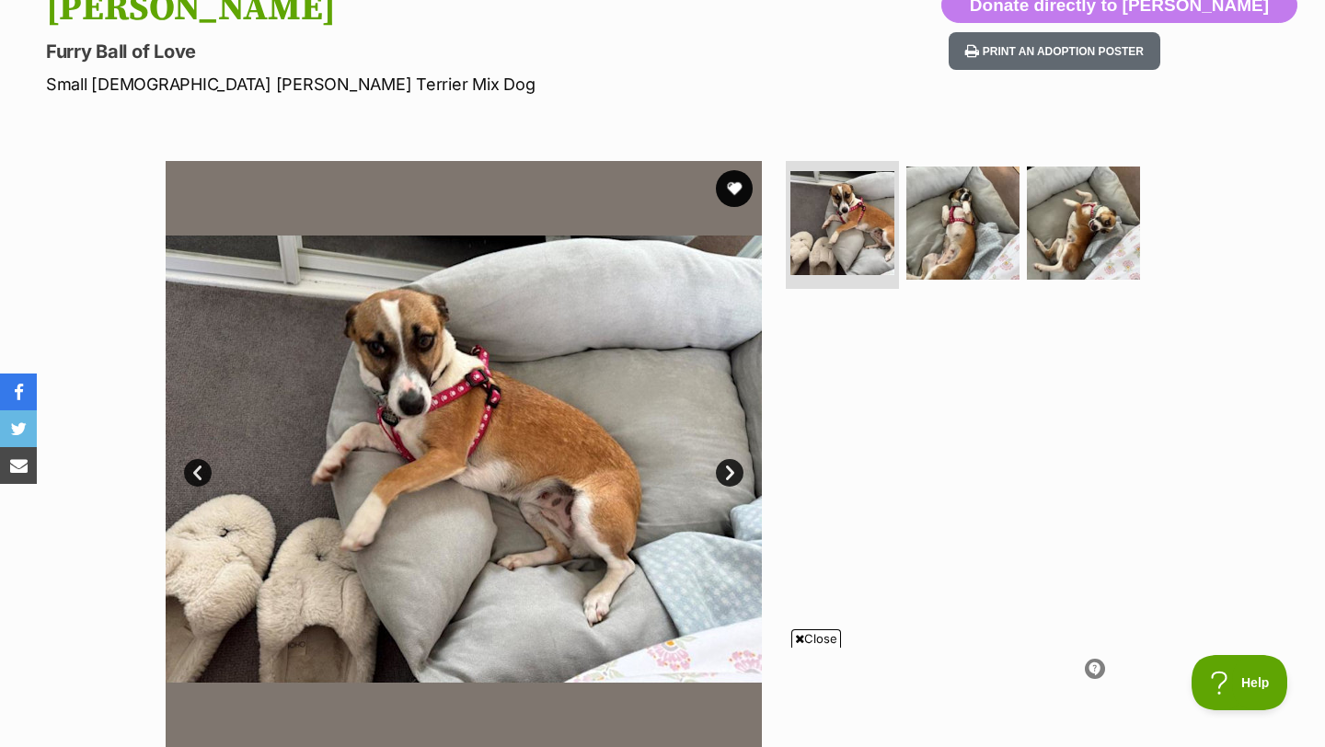
click at [727, 478] on link "Next" at bounding box center [730, 473] width 28 height 28
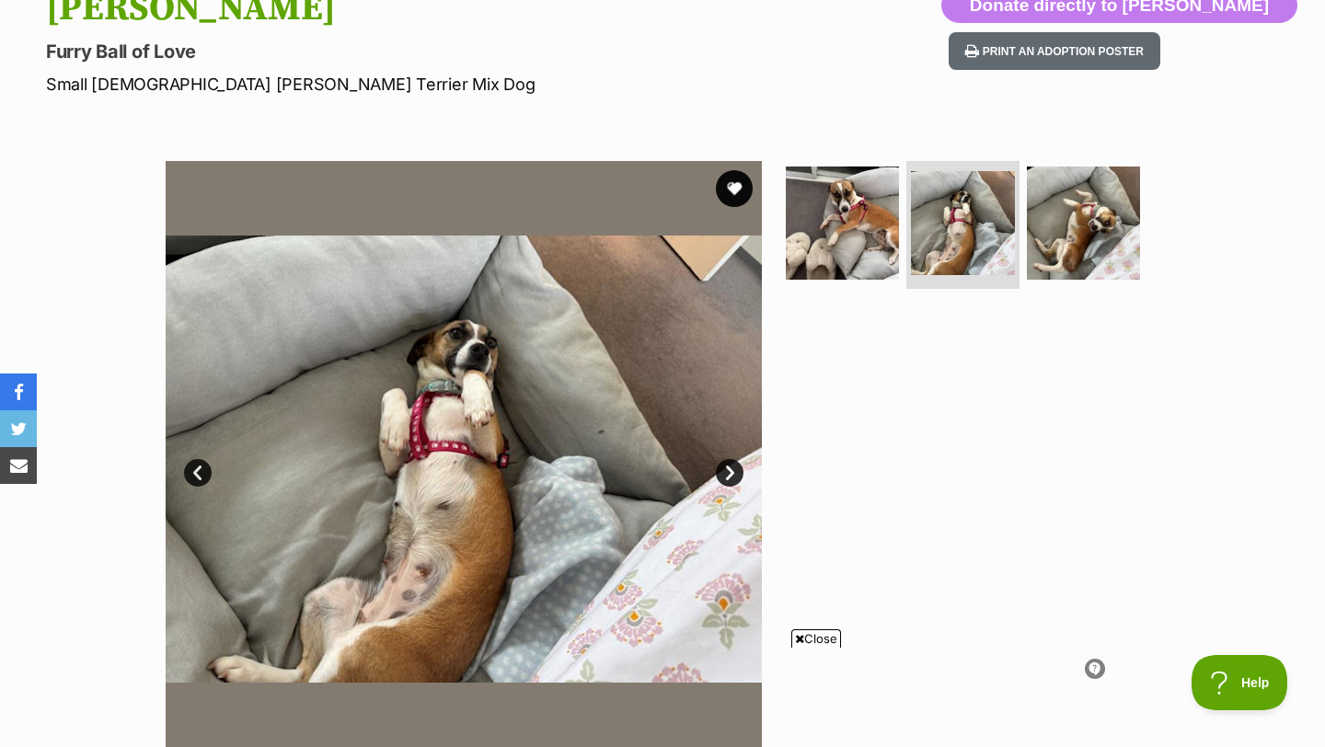
click at [727, 478] on link "Next" at bounding box center [730, 473] width 28 height 28
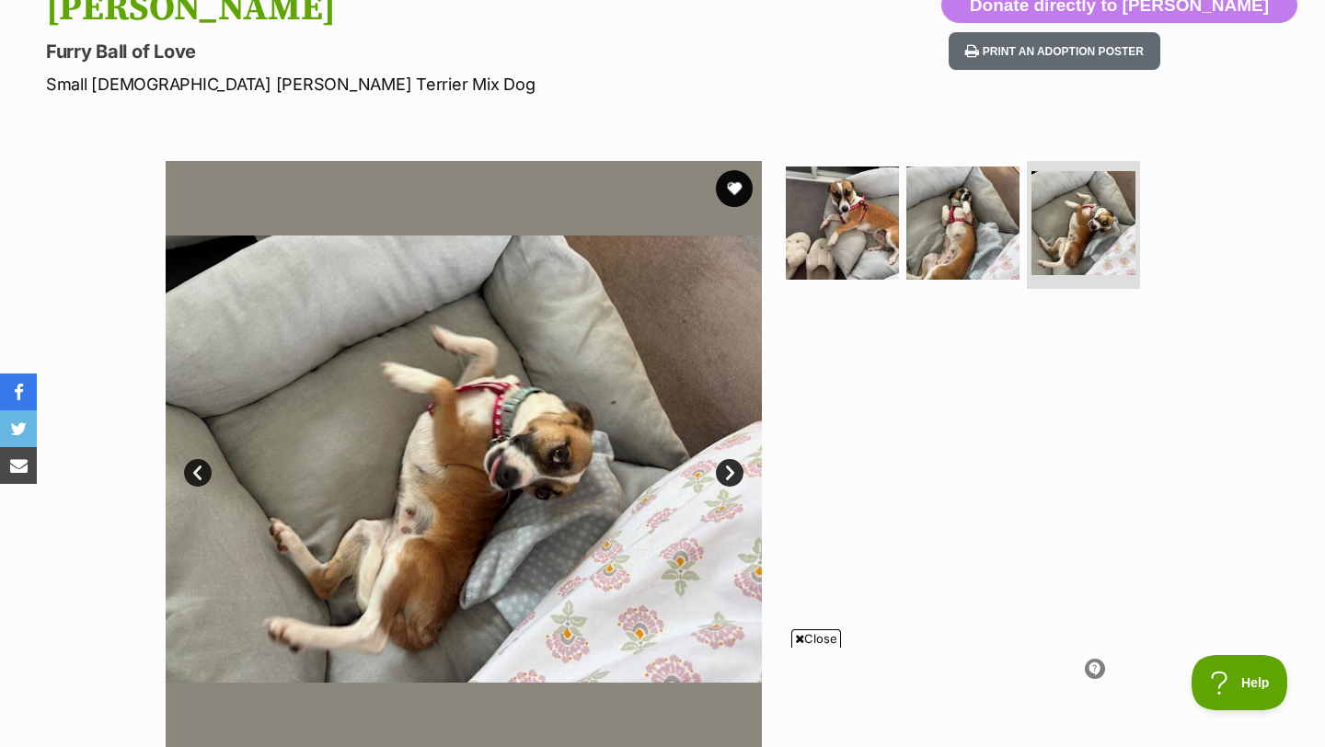
click at [727, 478] on link "Next" at bounding box center [730, 473] width 28 height 28
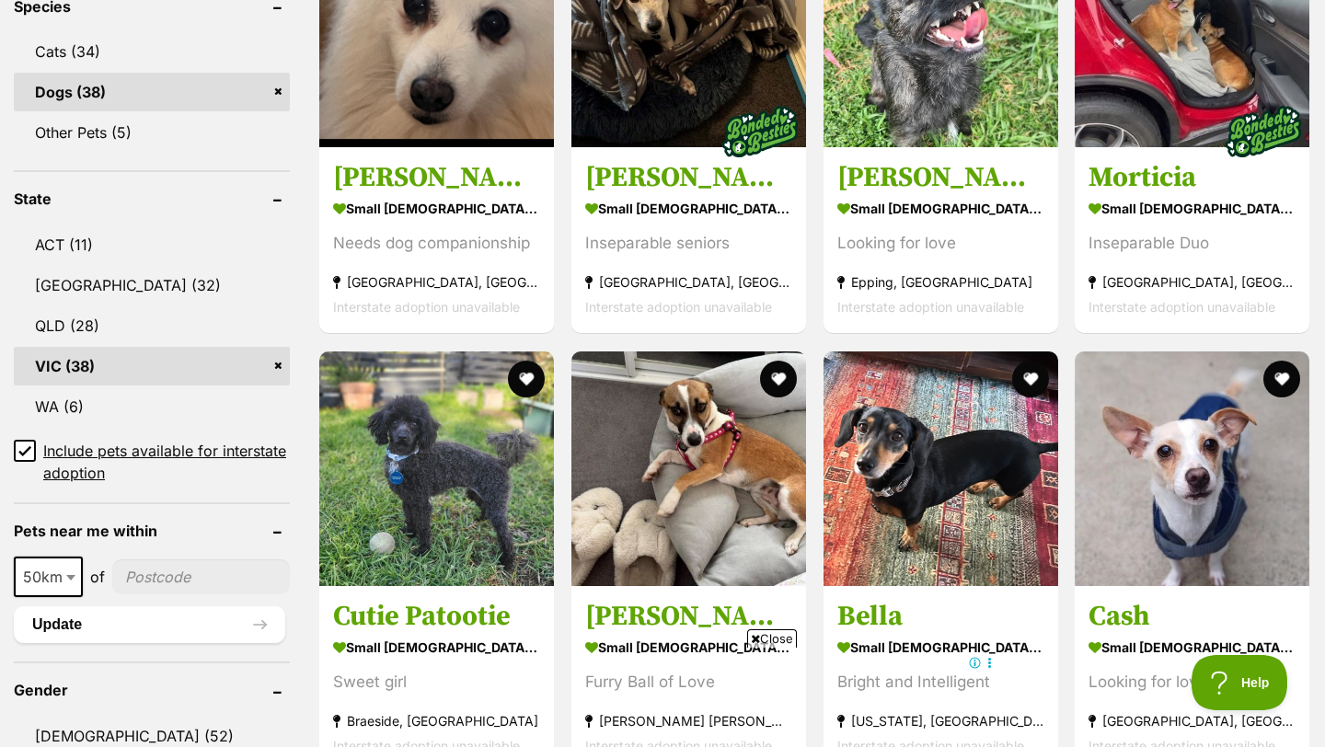
click at [267, 347] on link "VIC (38)" at bounding box center [152, 366] width 276 height 39
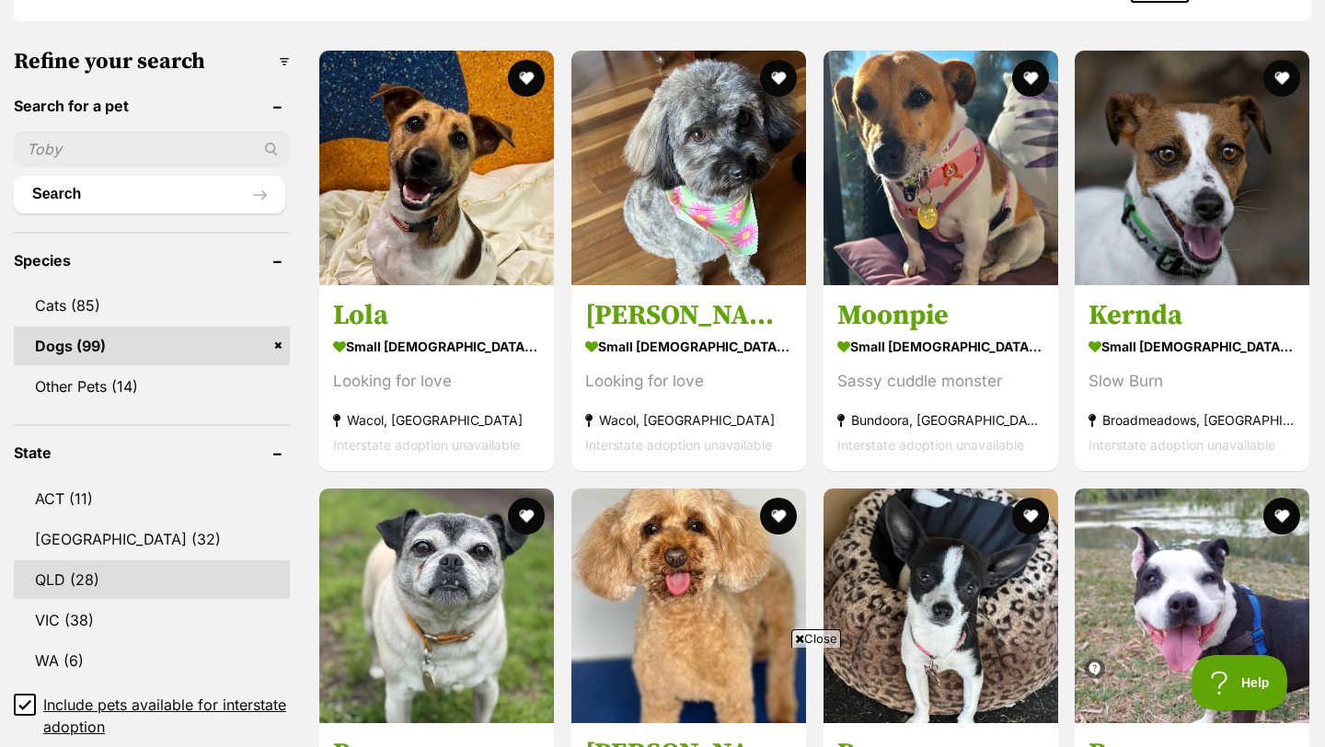
click at [146, 560] on link "QLD (28)" at bounding box center [152, 579] width 276 height 39
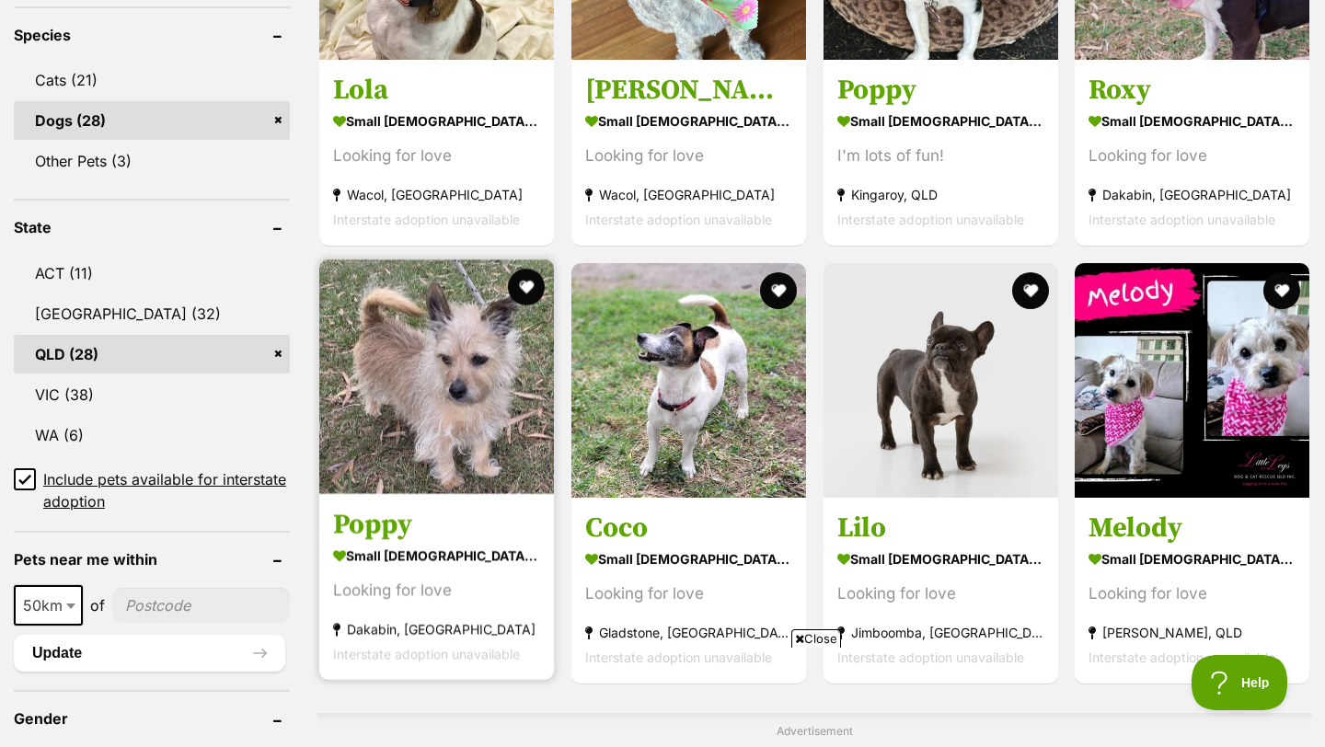
click at [459, 327] on img at bounding box center [436, 376] width 235 height 235
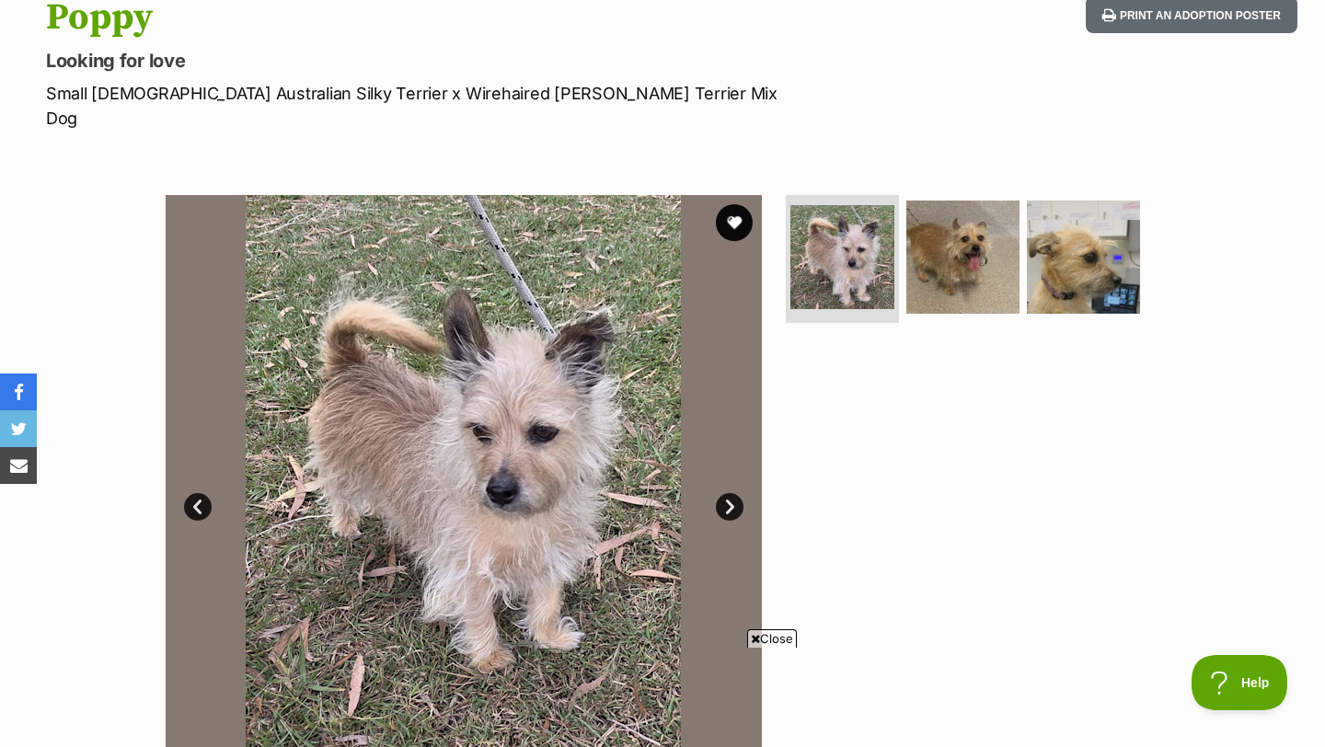
click at [722, 493] on link "Next" at bounding box center [730, 507] width 28 height 28
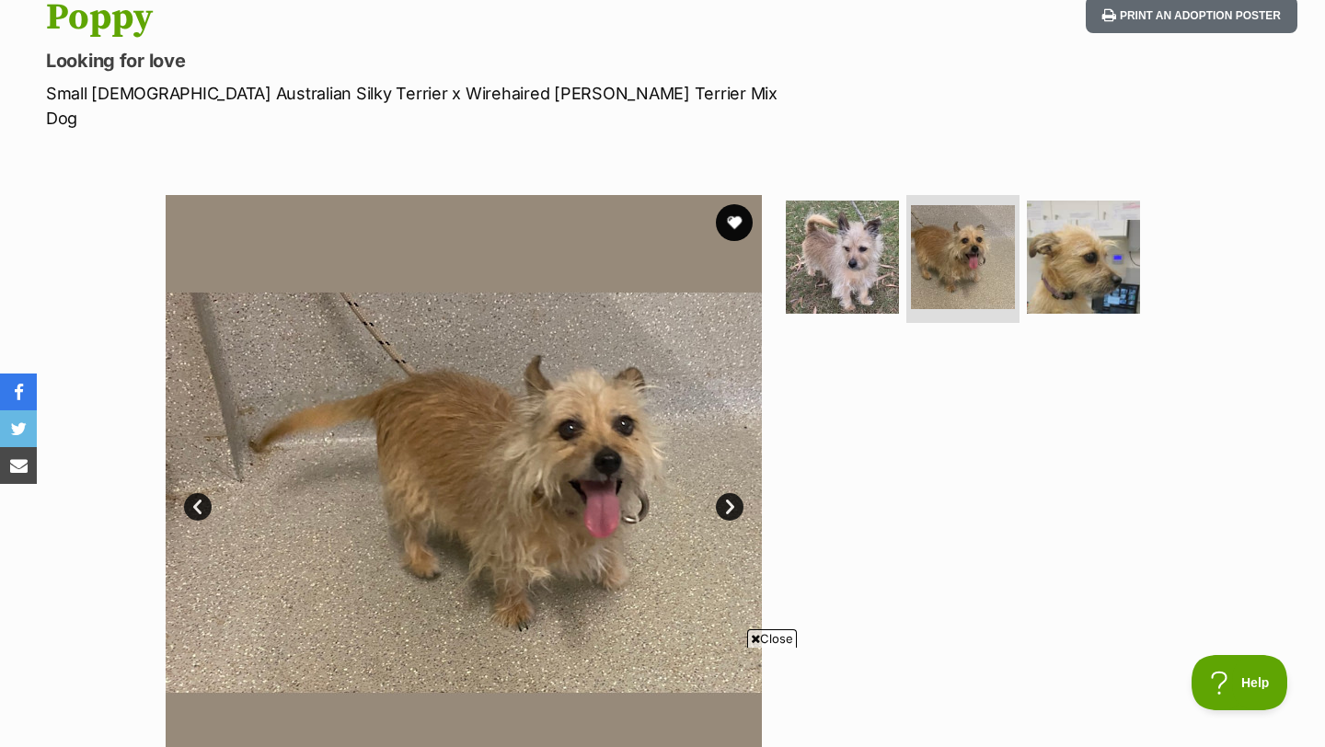
click at [722, 493] on link "Next" at bounding box center [730, 507] width 28 height 28
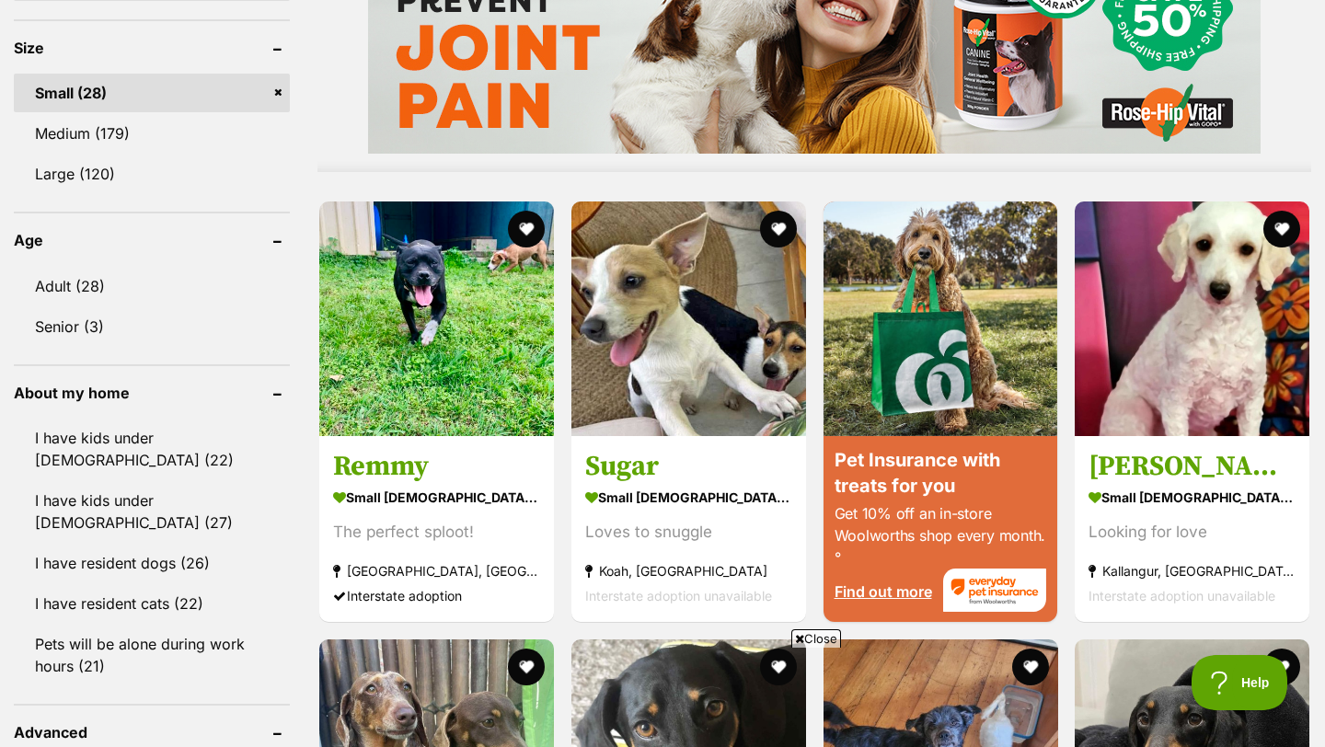
scroll to position [1648, 0]
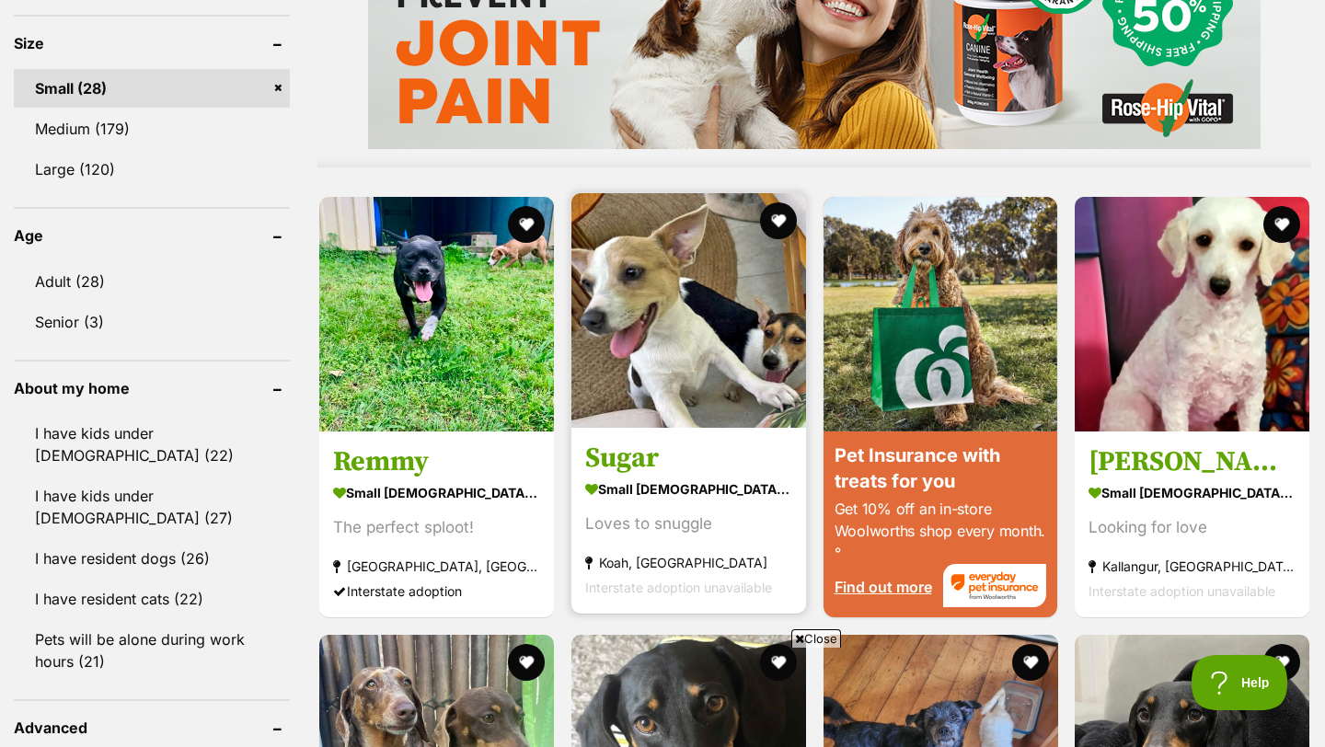
click at [684, 288] on img at bounding box center [688, 310] width 235 height 235
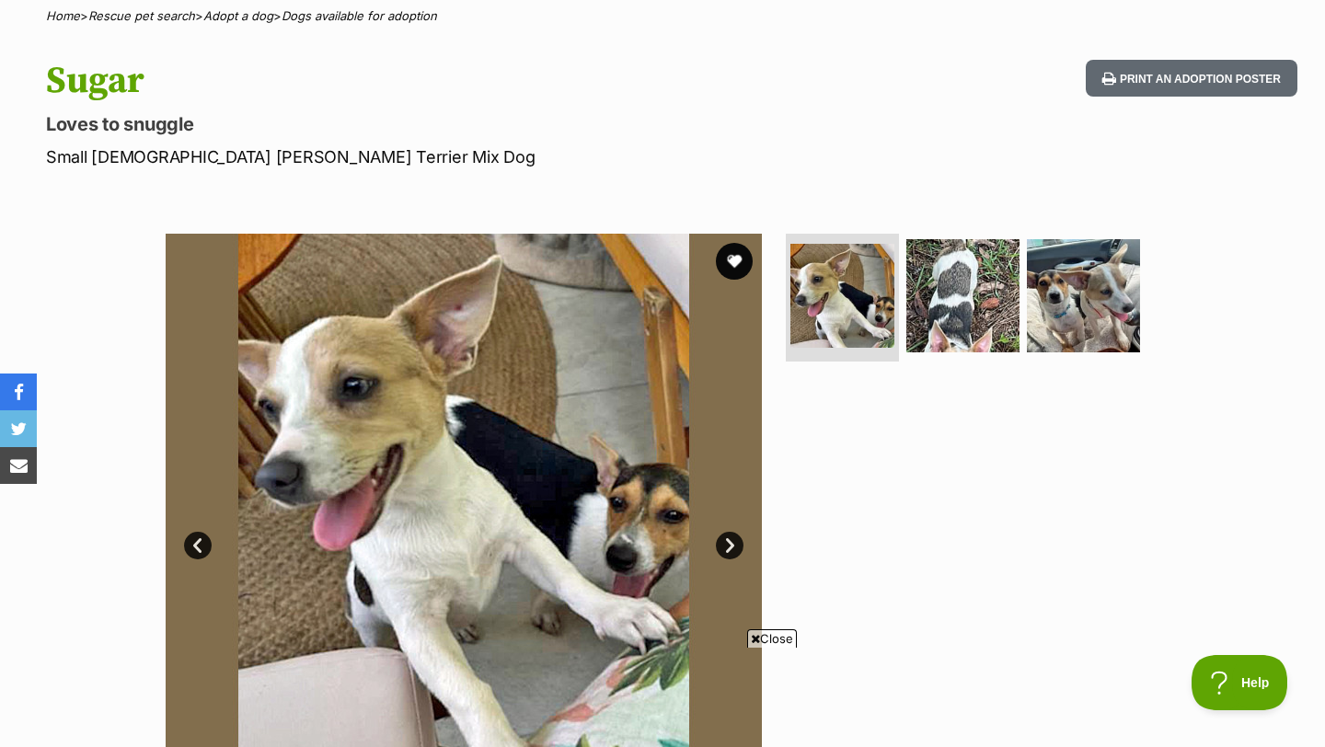
click at [731, 542] on link "Next" at bounding box center [730, 546] width 28 height 28
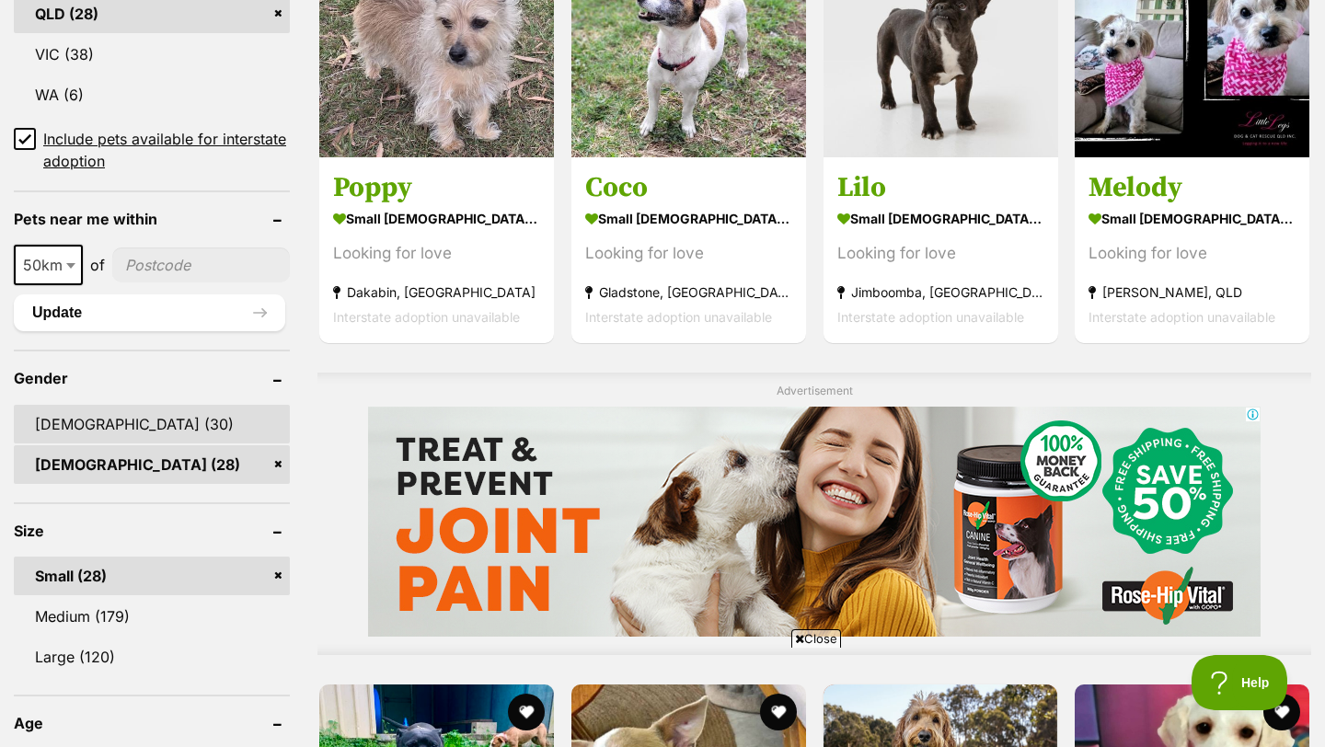
scroll to position [1284, 0]
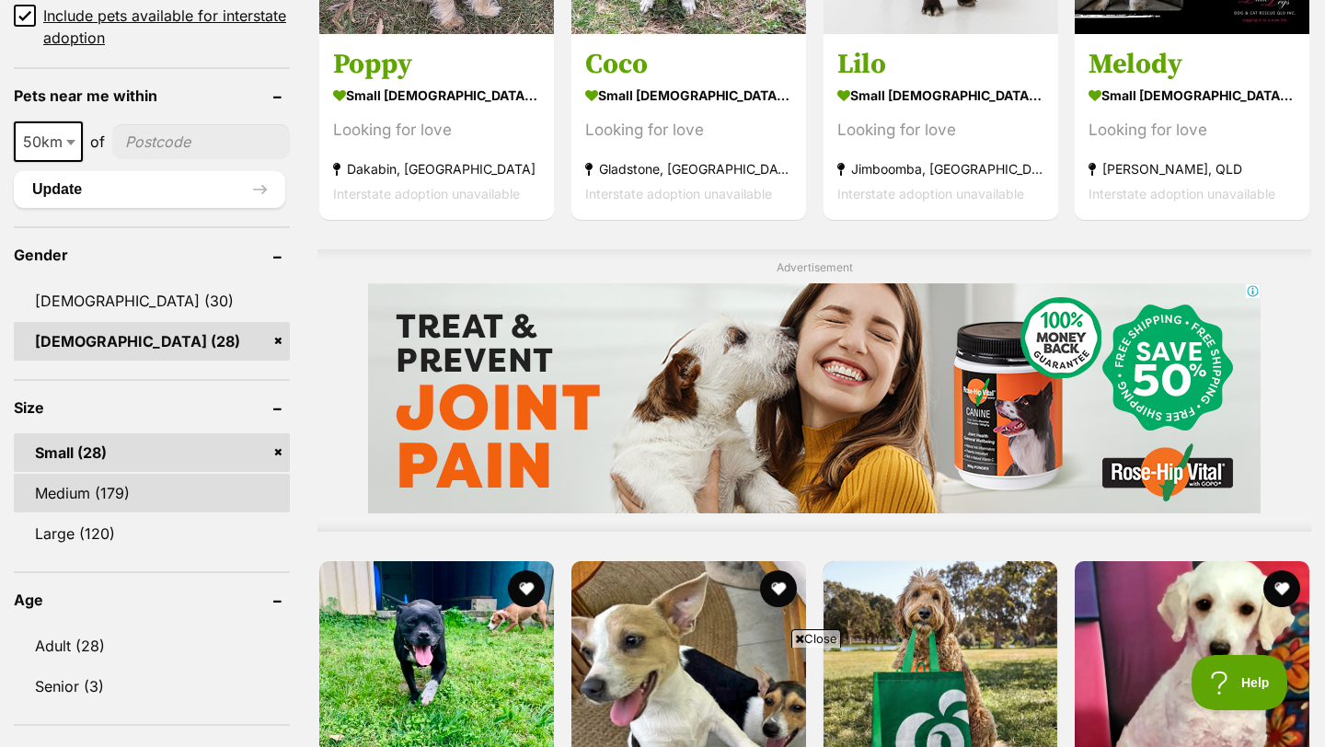
click at [141, 474] on link "Medium (179)" at bounding box center [152, 493] width 276 height 39
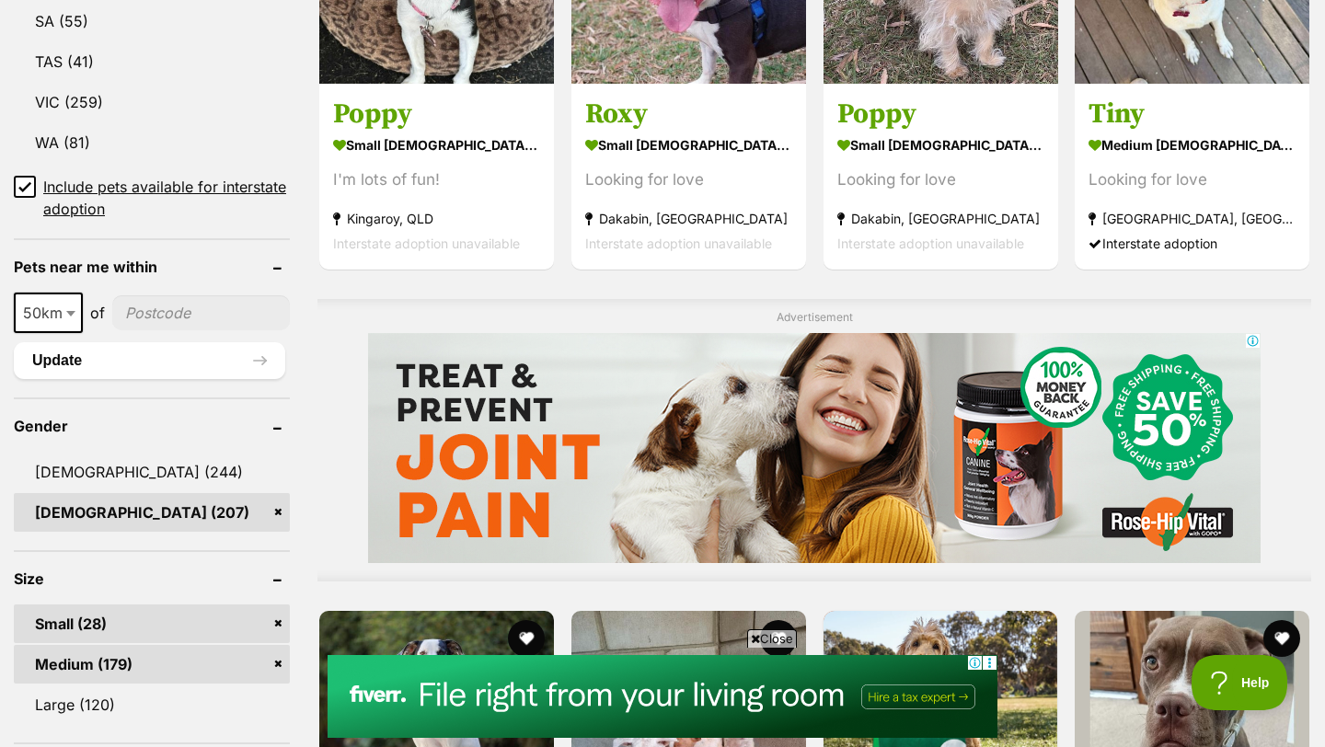
scroll to position [1236, 0]
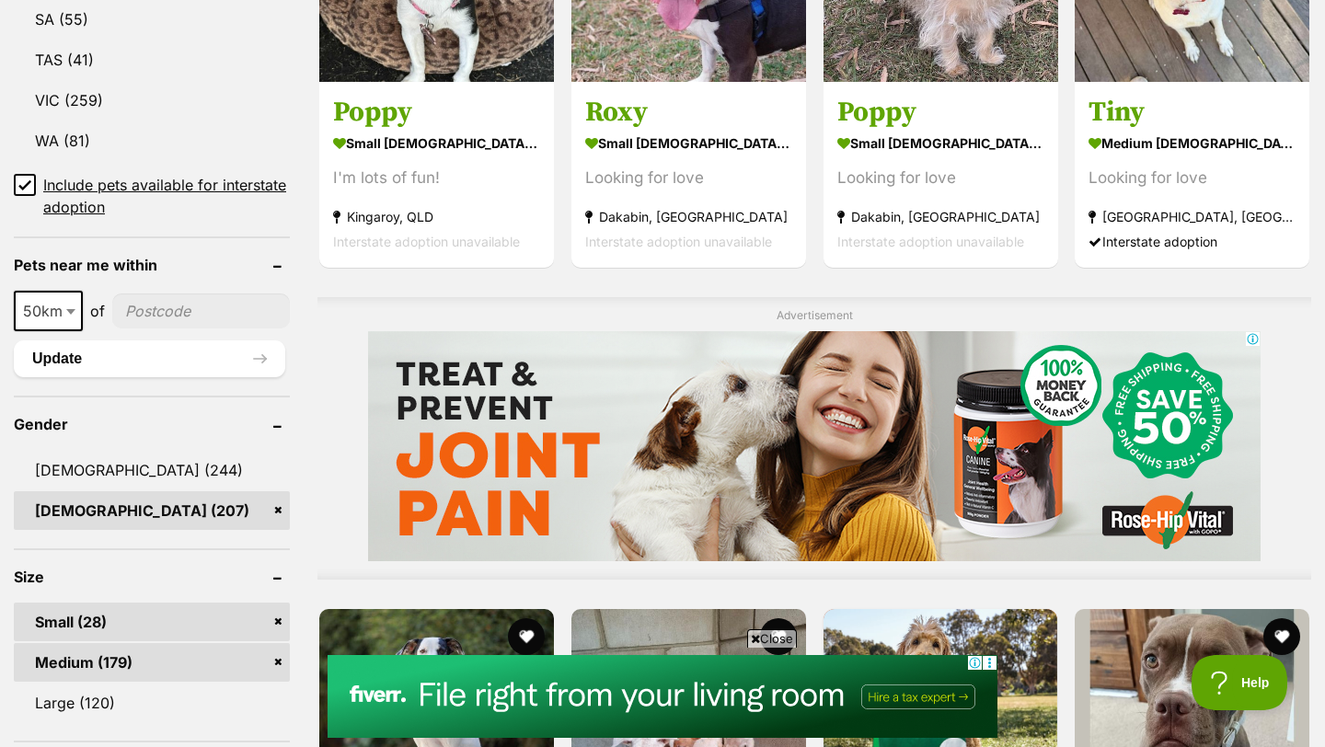
click at [278, 603] on link "Small (28)" at bounding box center [152, 622] width 276 height 39
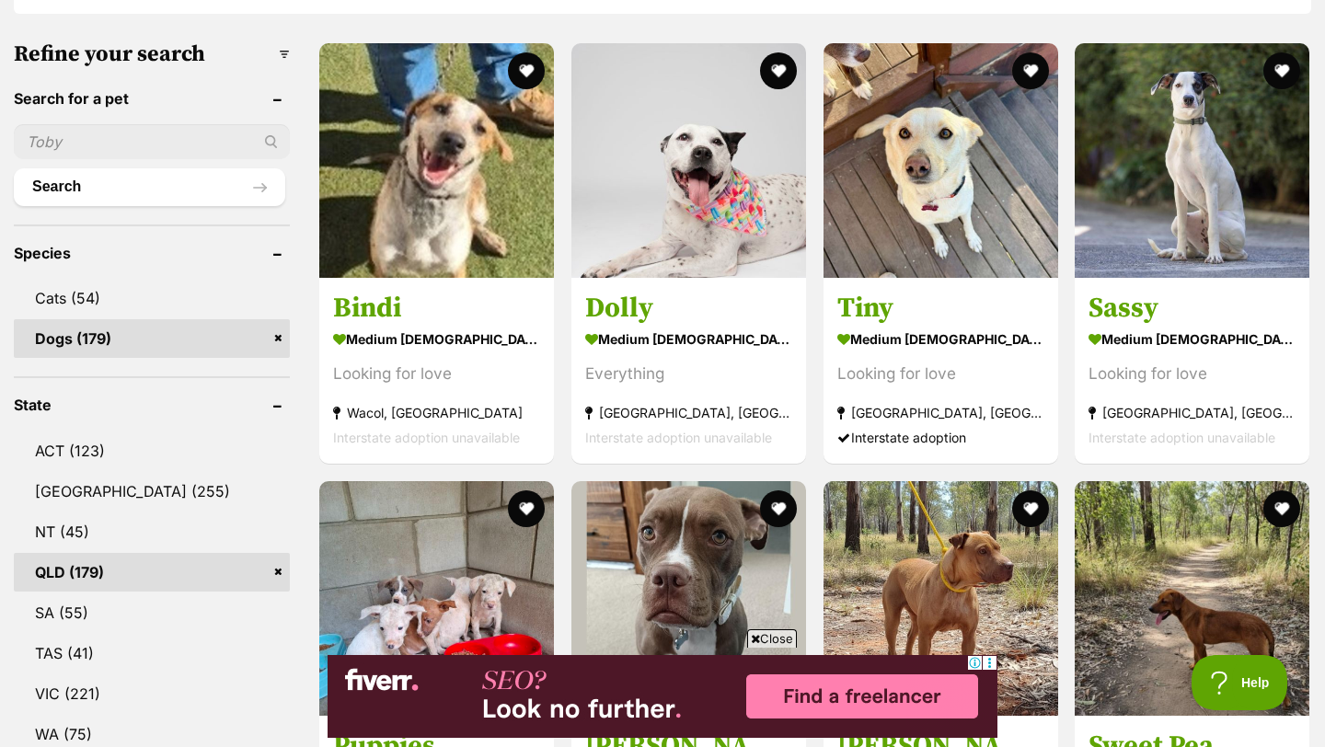
click at [282, 553] on link "QLD (179)" at bounding box center [152, 572] width 276 height 39
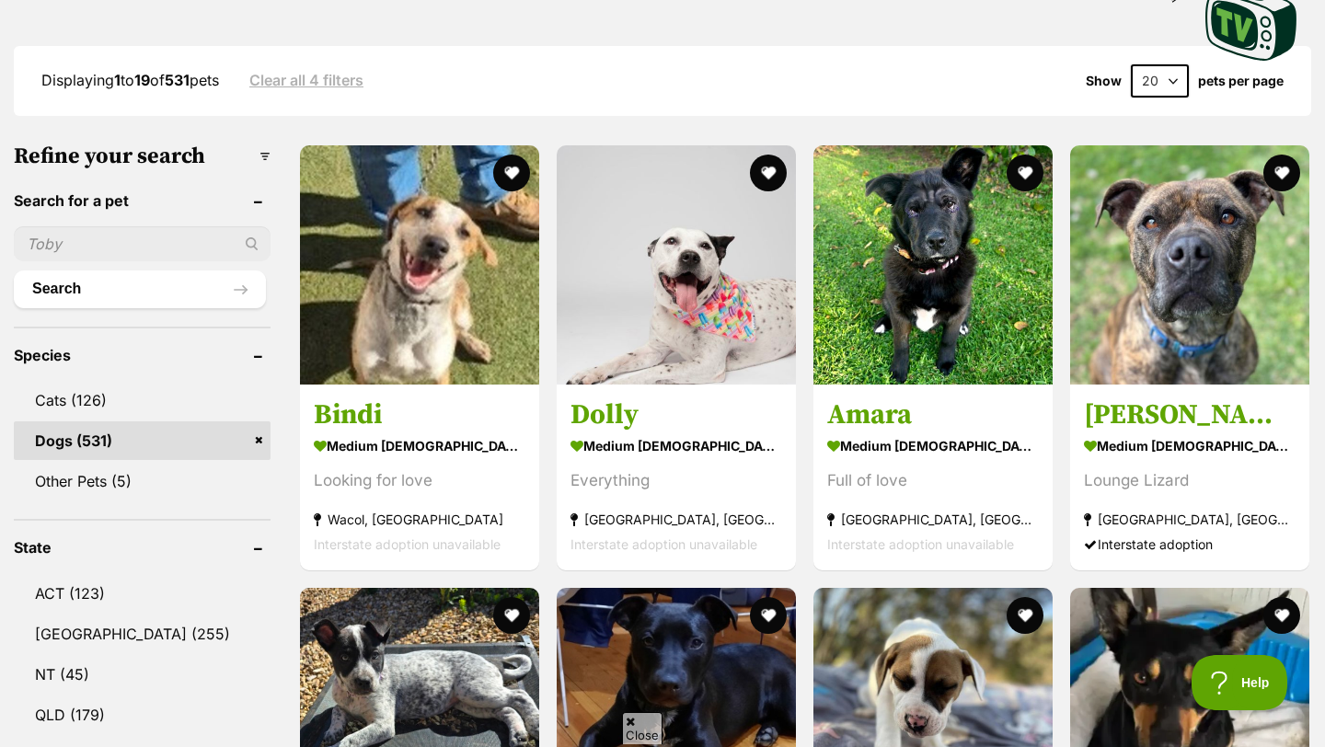
scroll to position [524, 0]
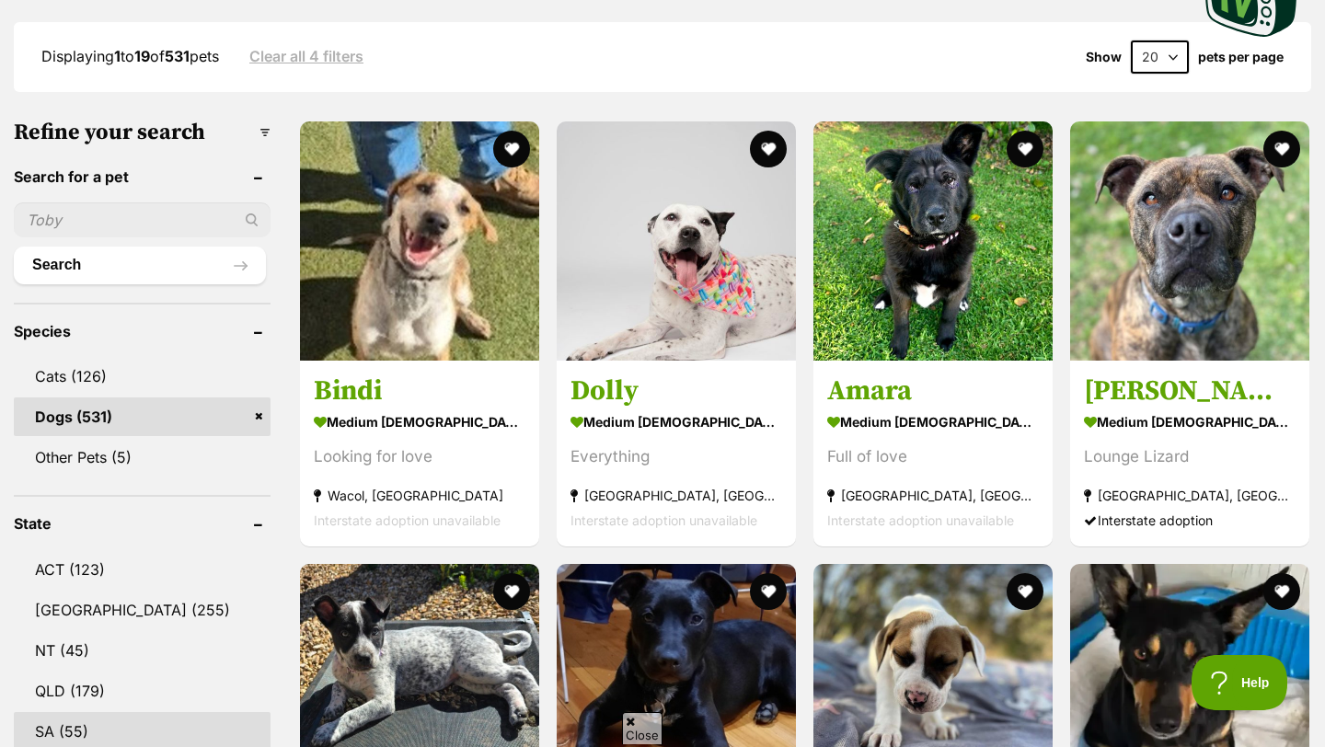
click at [160, 712] on link "SA (55)" at bounding box center [142, 731] width 257 height 39
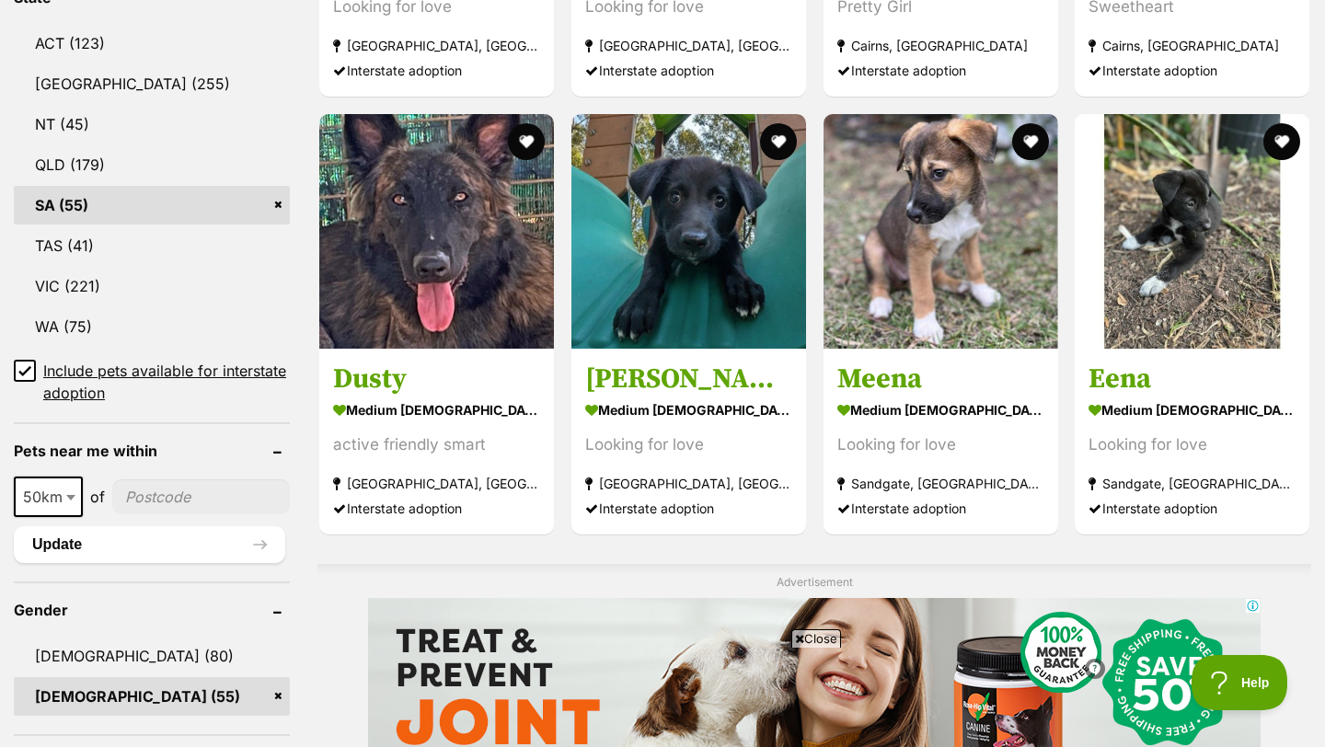
scroll to position [973, 0]
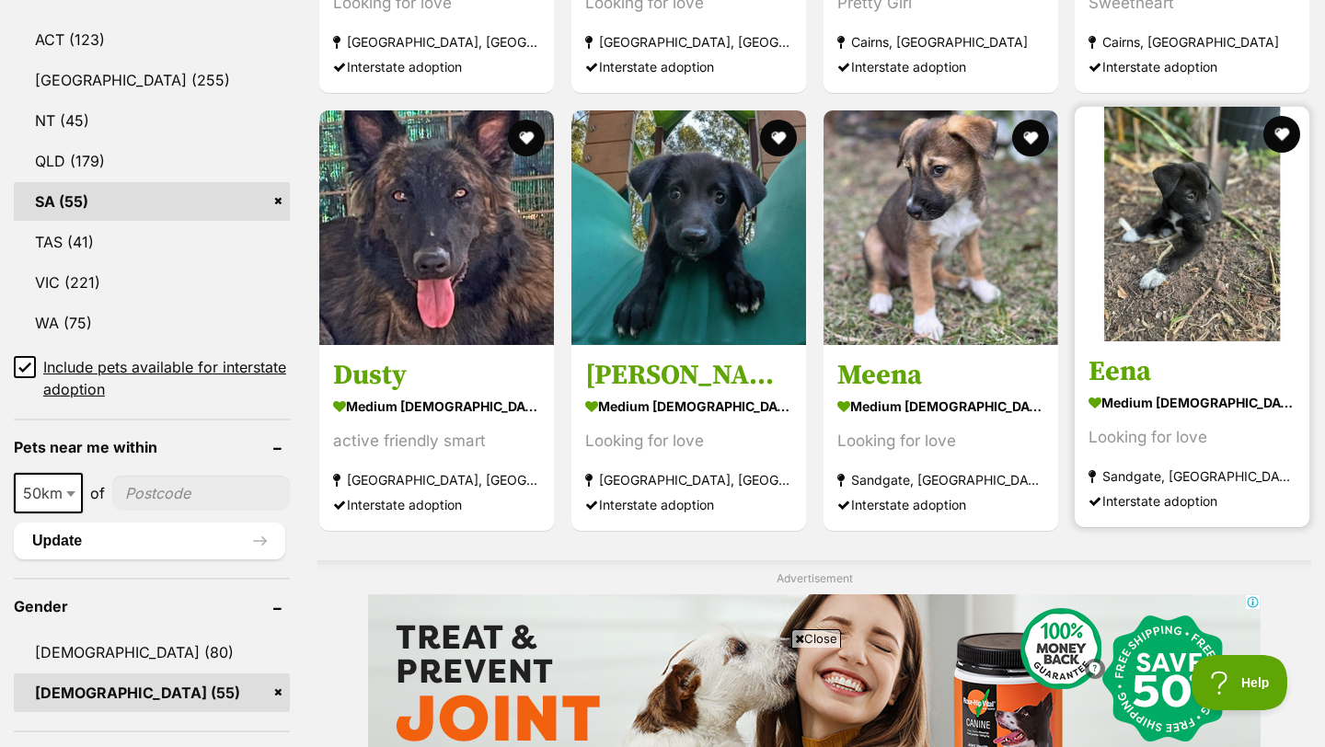
click at [1203, 195] on img at bounding box center [1192, 224] width 235 height 235
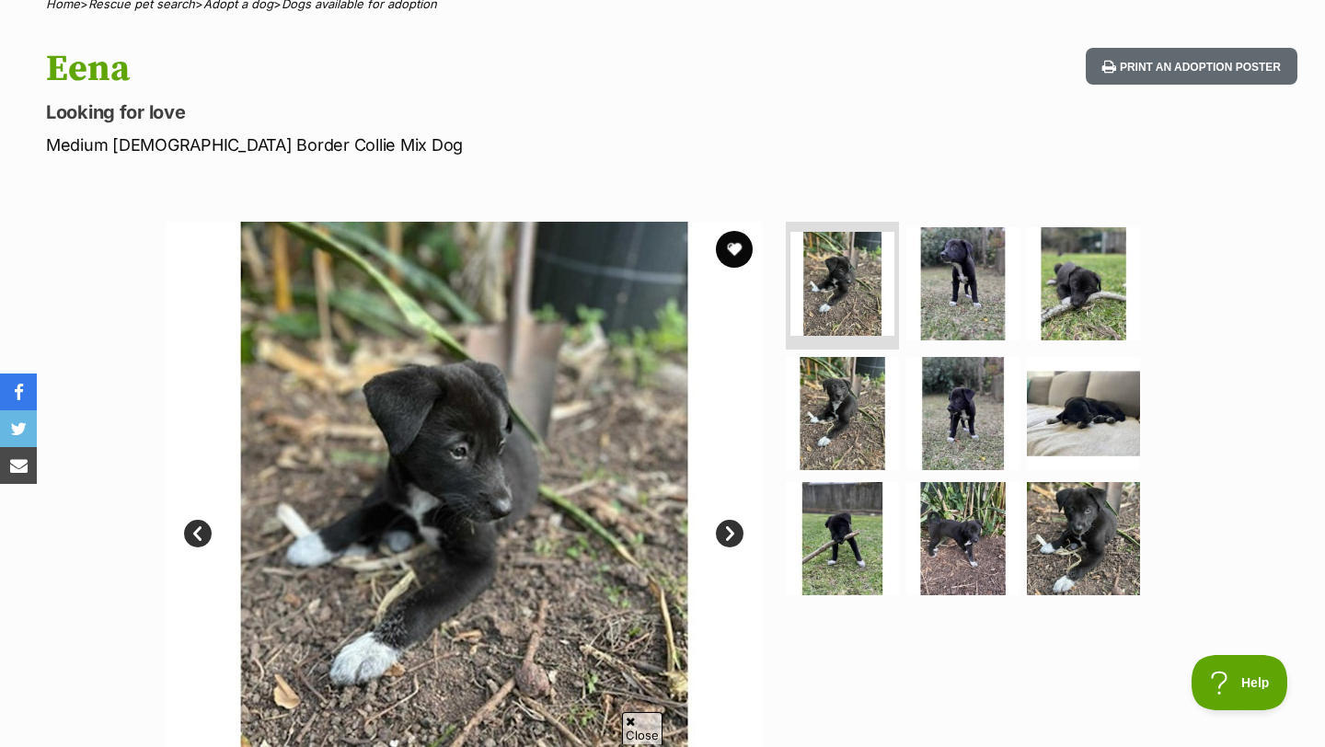
scroll to position [171, 0]
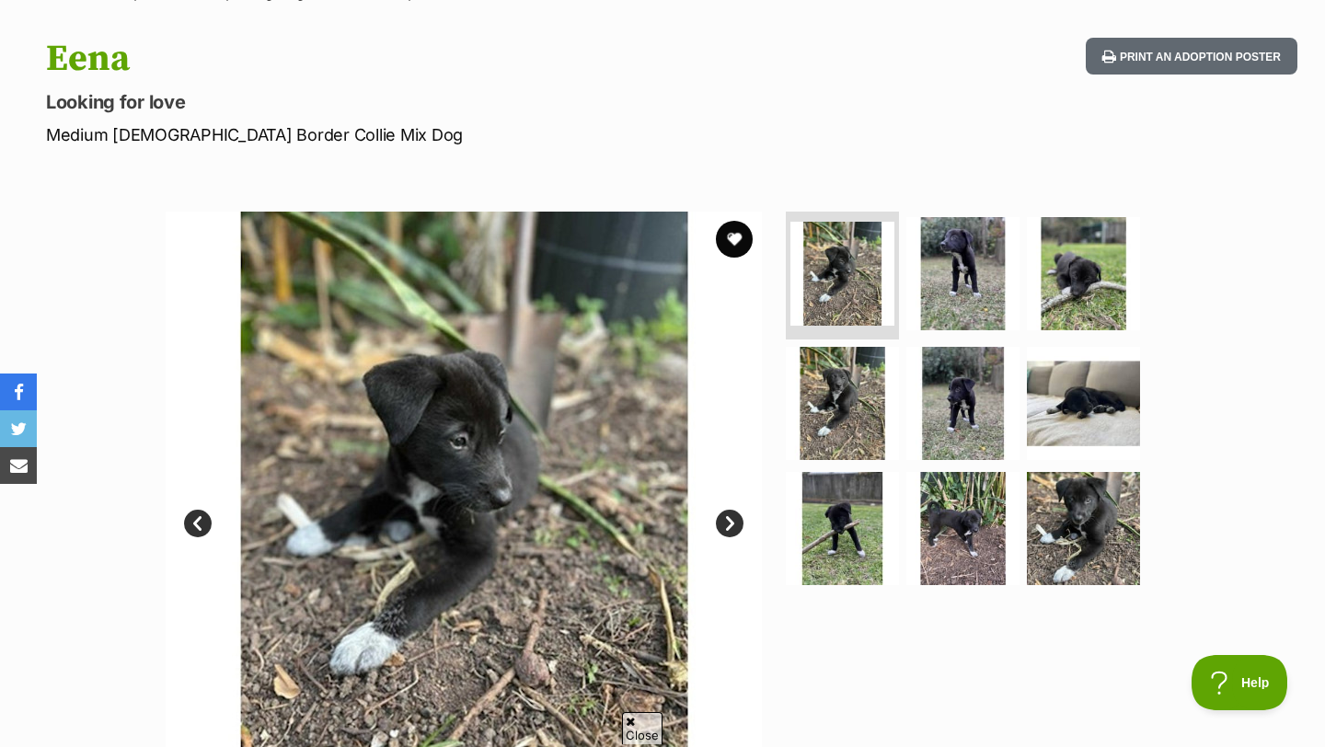
click at [733, 525] on link "Next" at bounding box center [730, 524] width 28 height 28
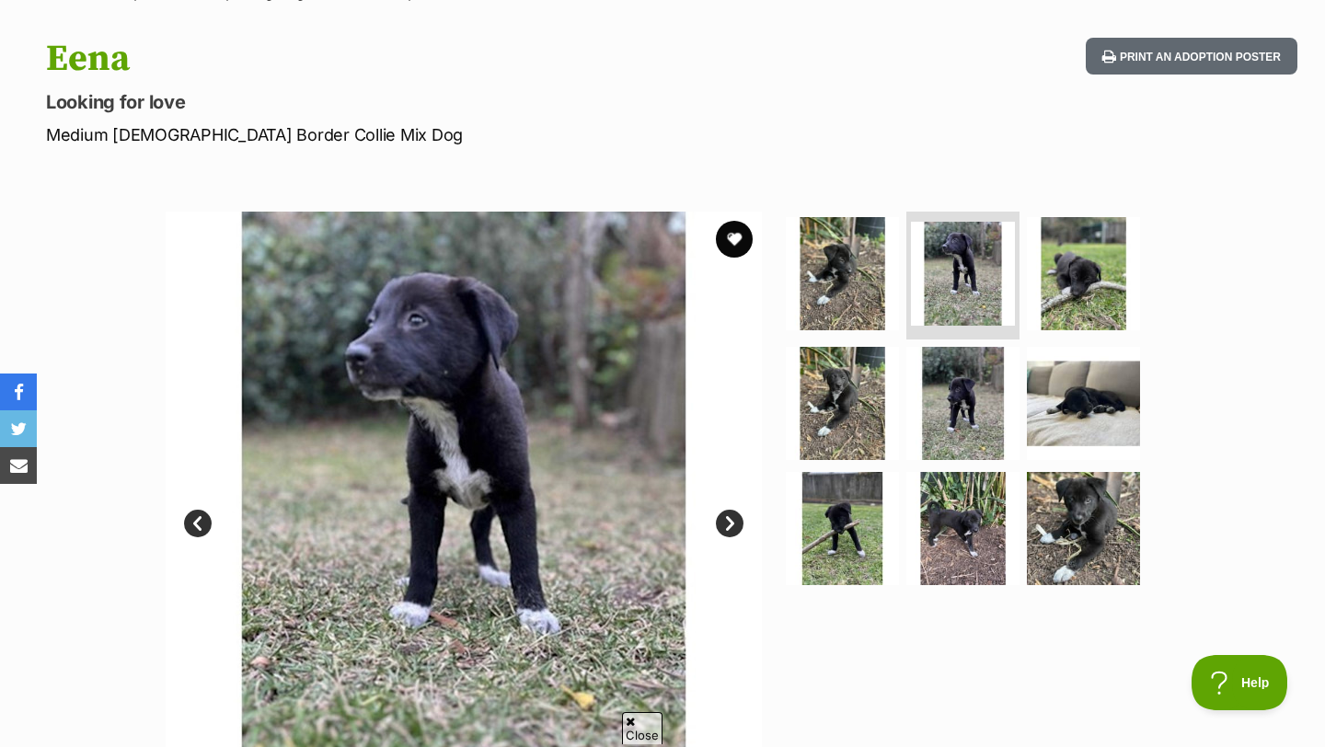
scroll to position [0, 0]
click at [733, 525] on link "Next" at bounding box center [730, 524] width 28 height 28
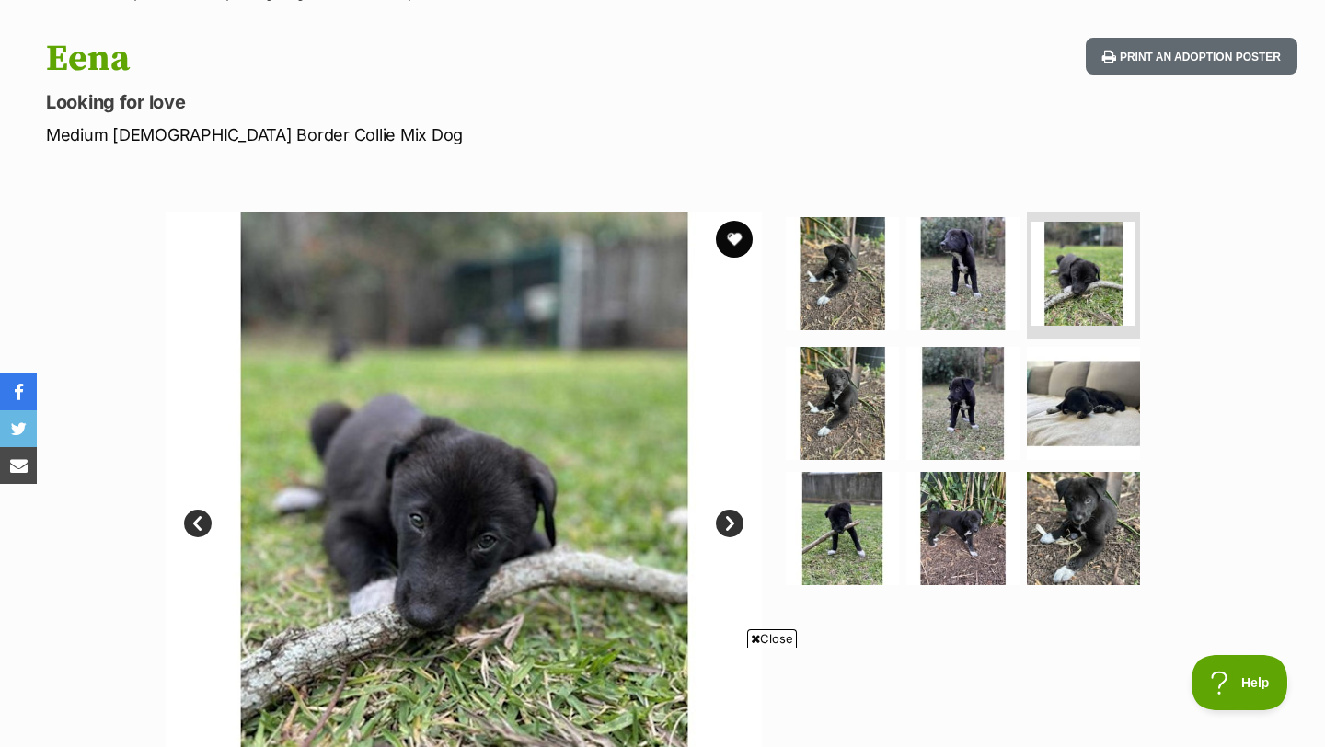
click at [733, 525] on link "Next" at bounding box center [730, 524] width 28 height 28
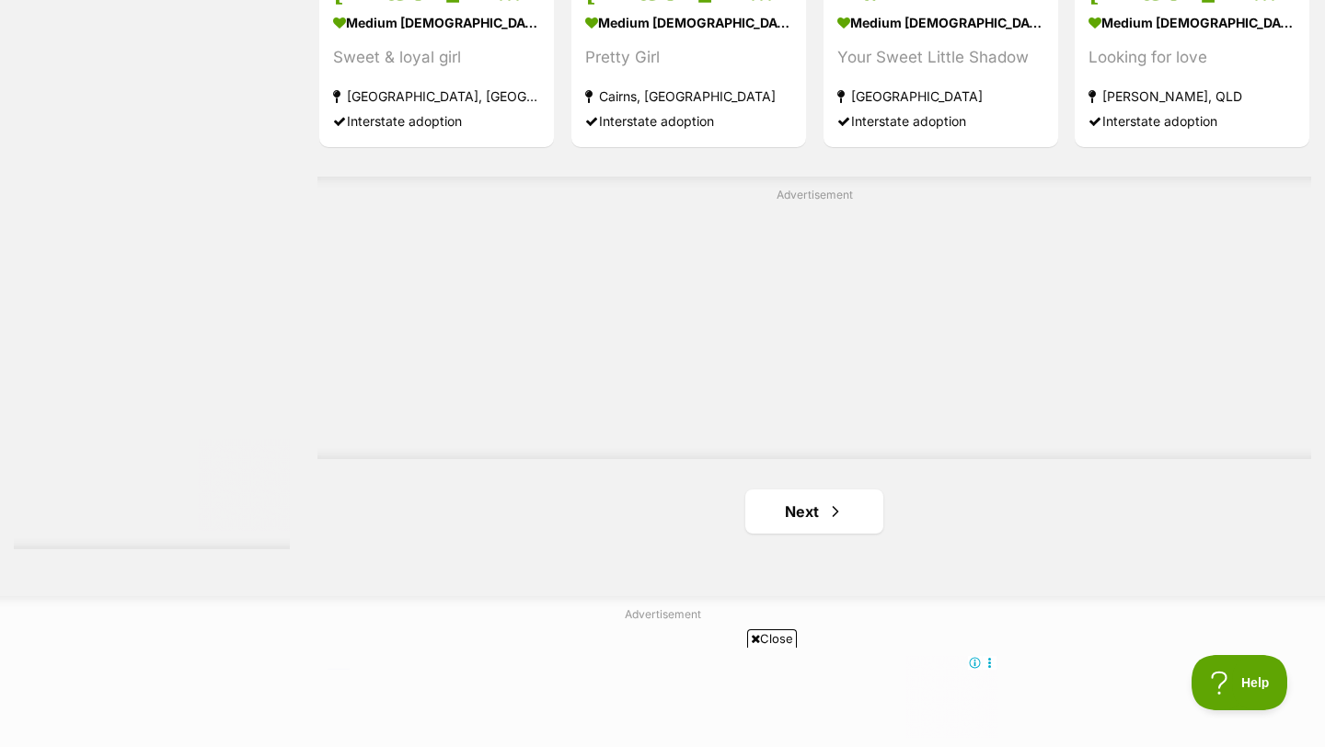
scroll to position [3187, 0]
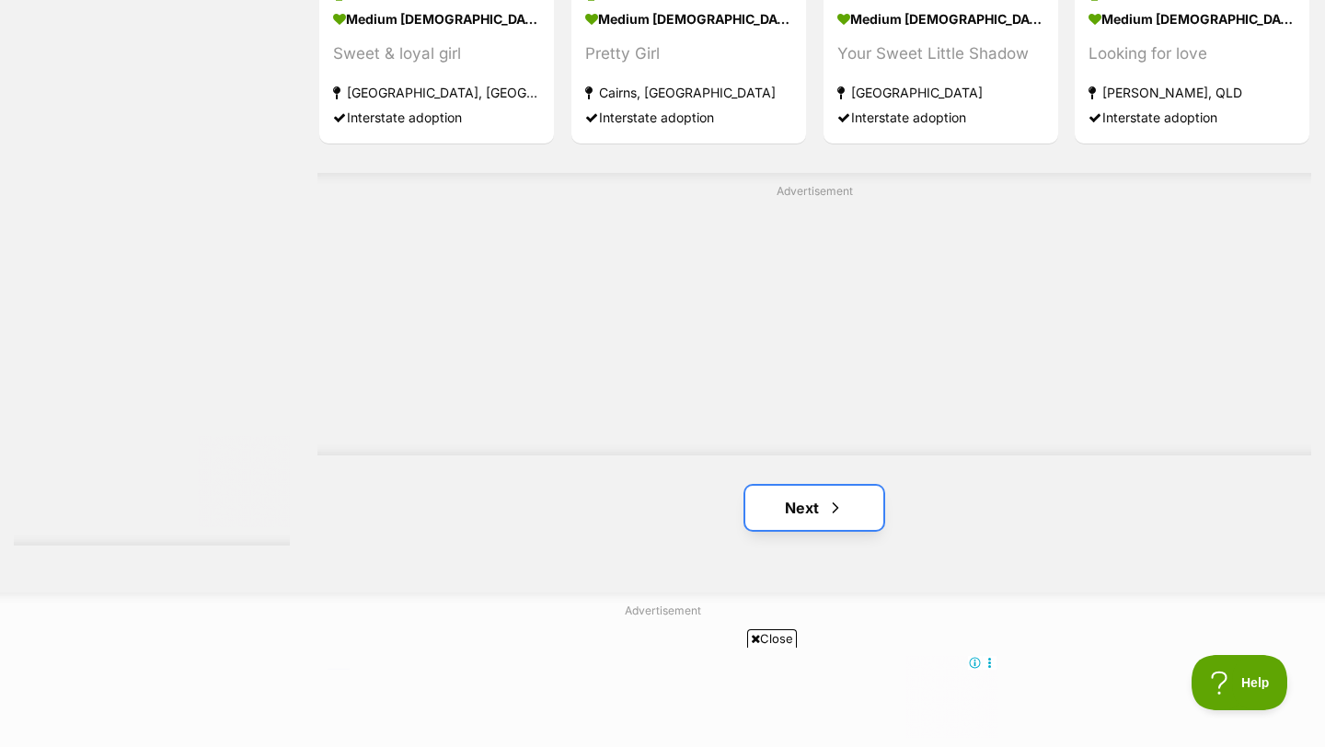
click at [815, 486] on link "Next" at bounding box center [814, 508] width 138 height 44
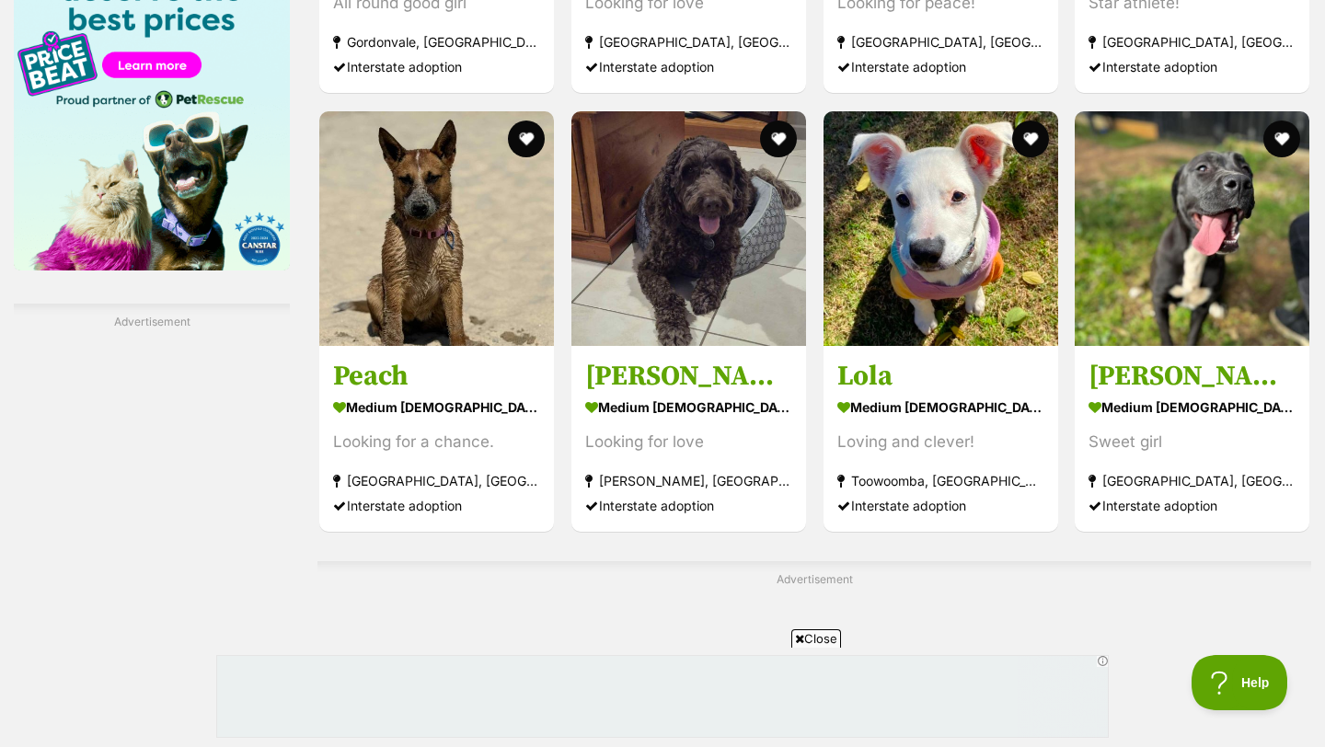
scroll to position [2807, 0]
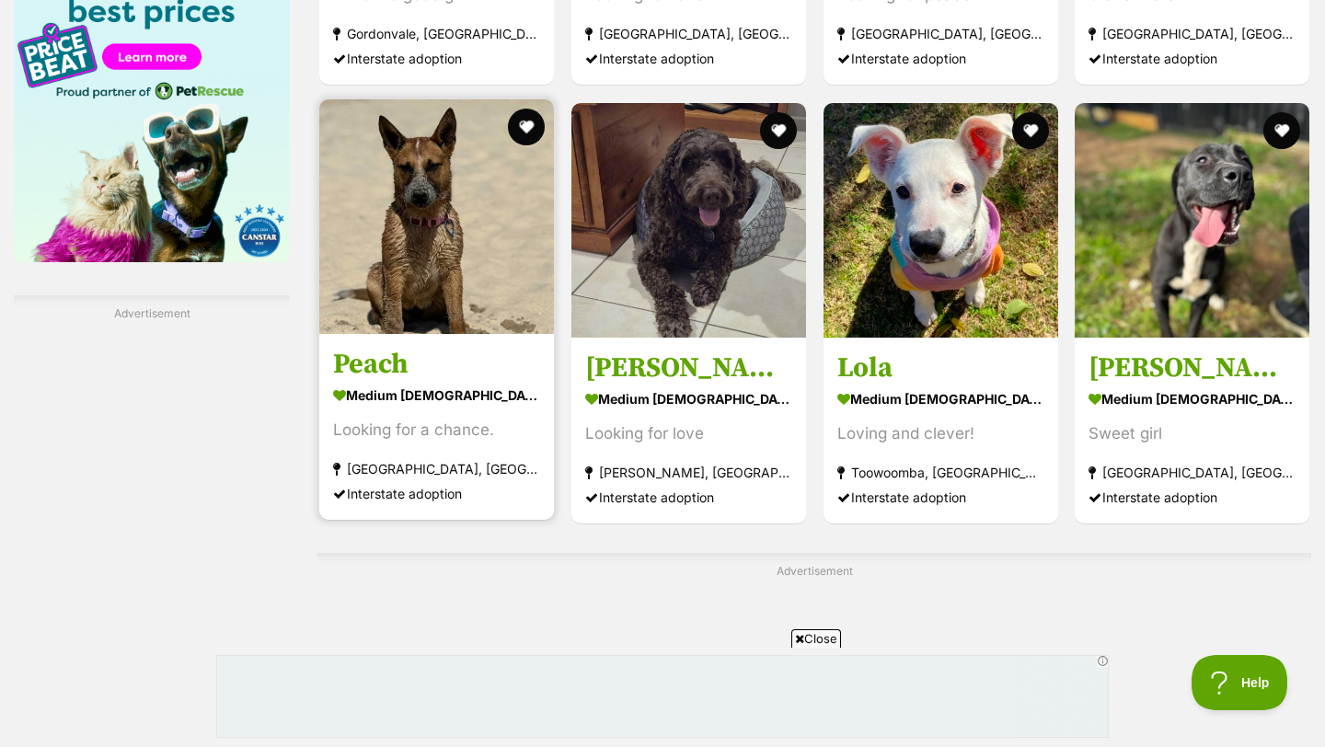
click at [437, 206] on img at bounding box center [436, 216] width 235 height 235
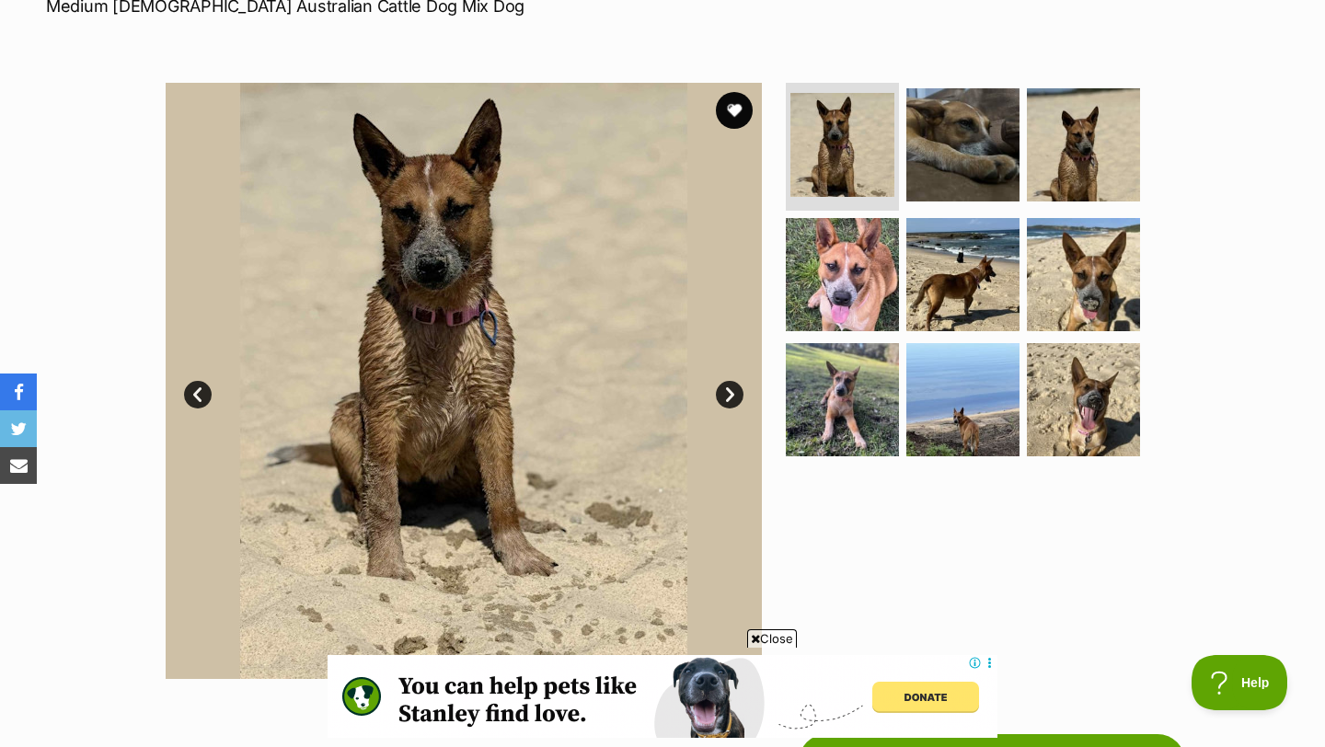
click at [725, 392] on link "Next" at bounding box center [730, 395] width 28 height 28
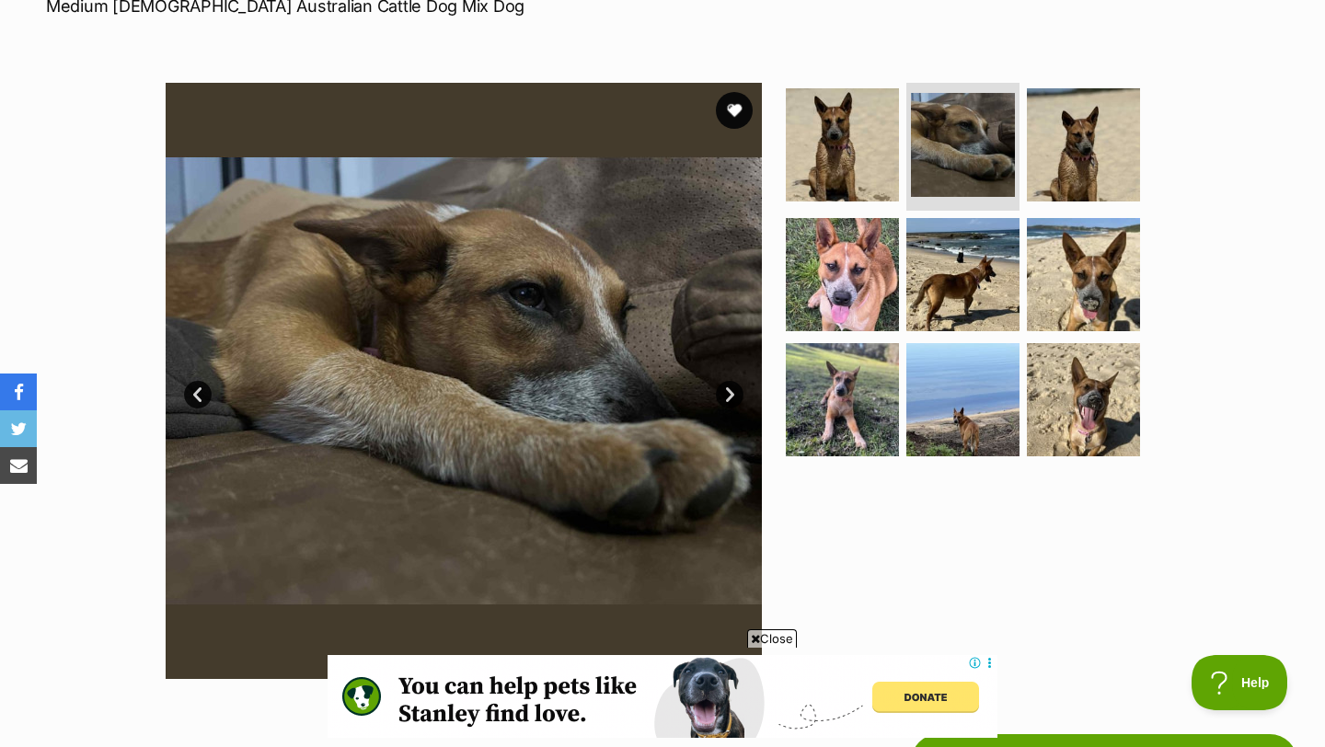
click at [725, 392] on link "Next" at bounding box center [730, 395] width 28 height 28
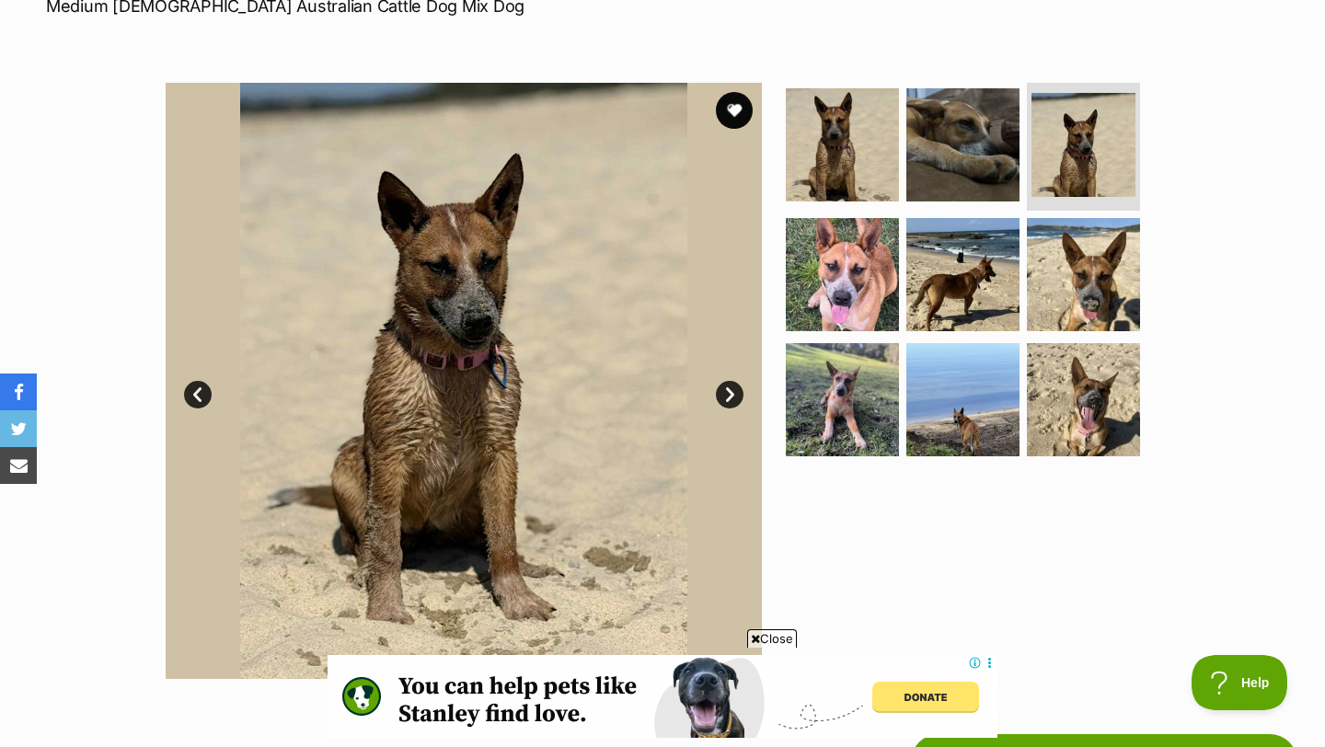
click at [725, 392] on link "Next" at bounding box center [730, 395] width 28 height 28
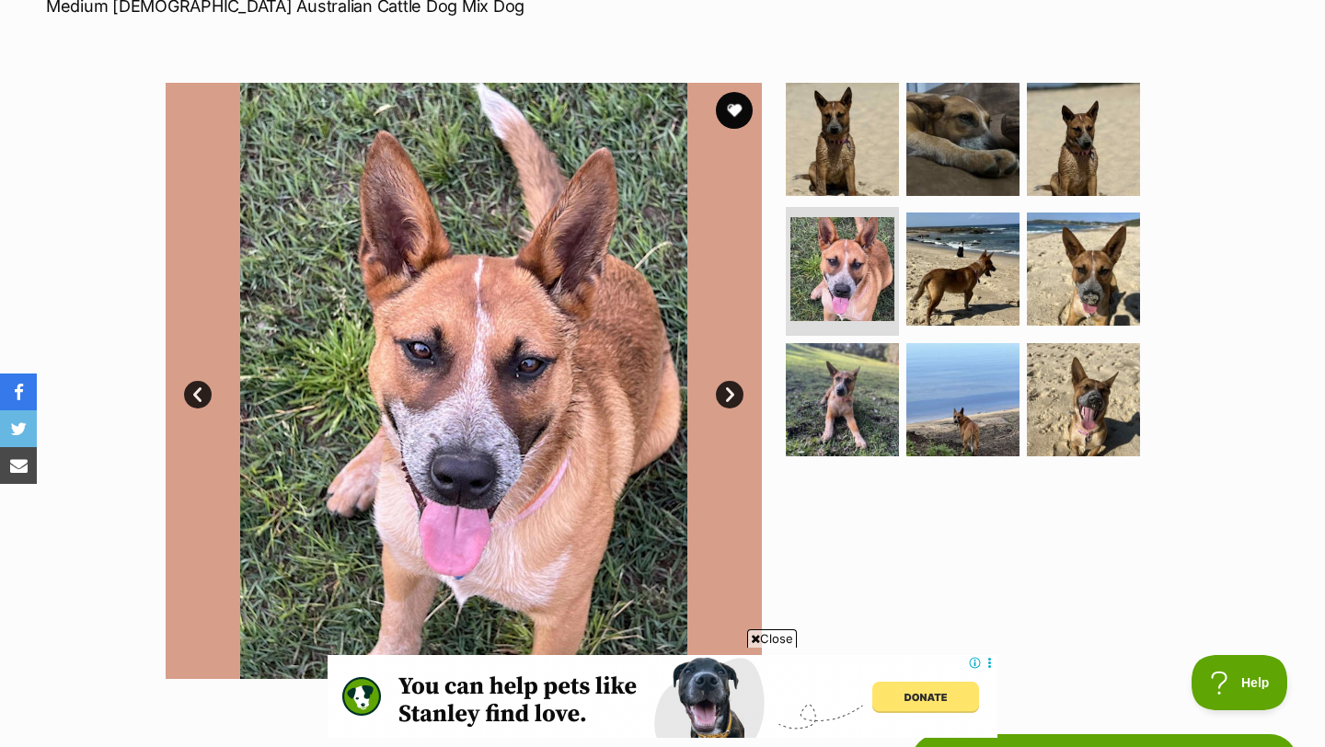
click at [725, 392] on link "Next" at bounding box center [730, 395] width 28 height 28
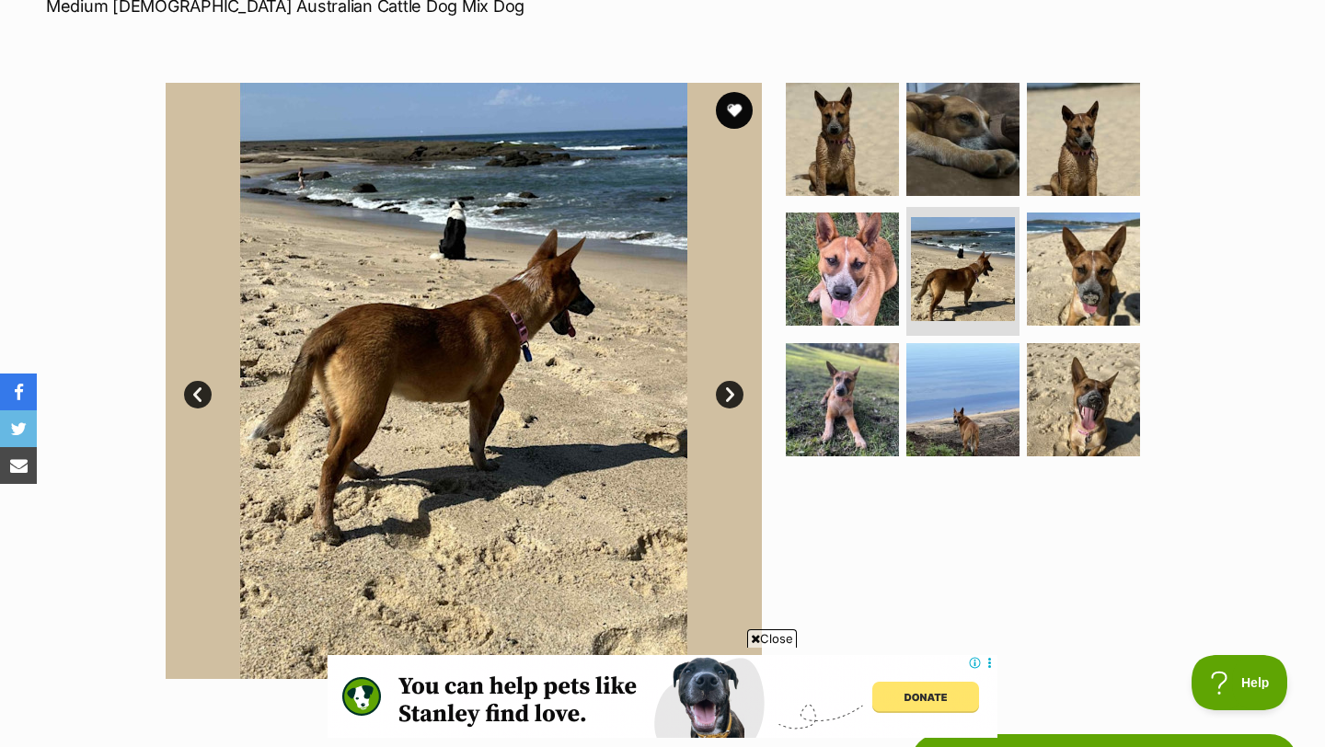
click at [725, 392] on link "Next" at bounding box center [730, 395] width 28 height 28
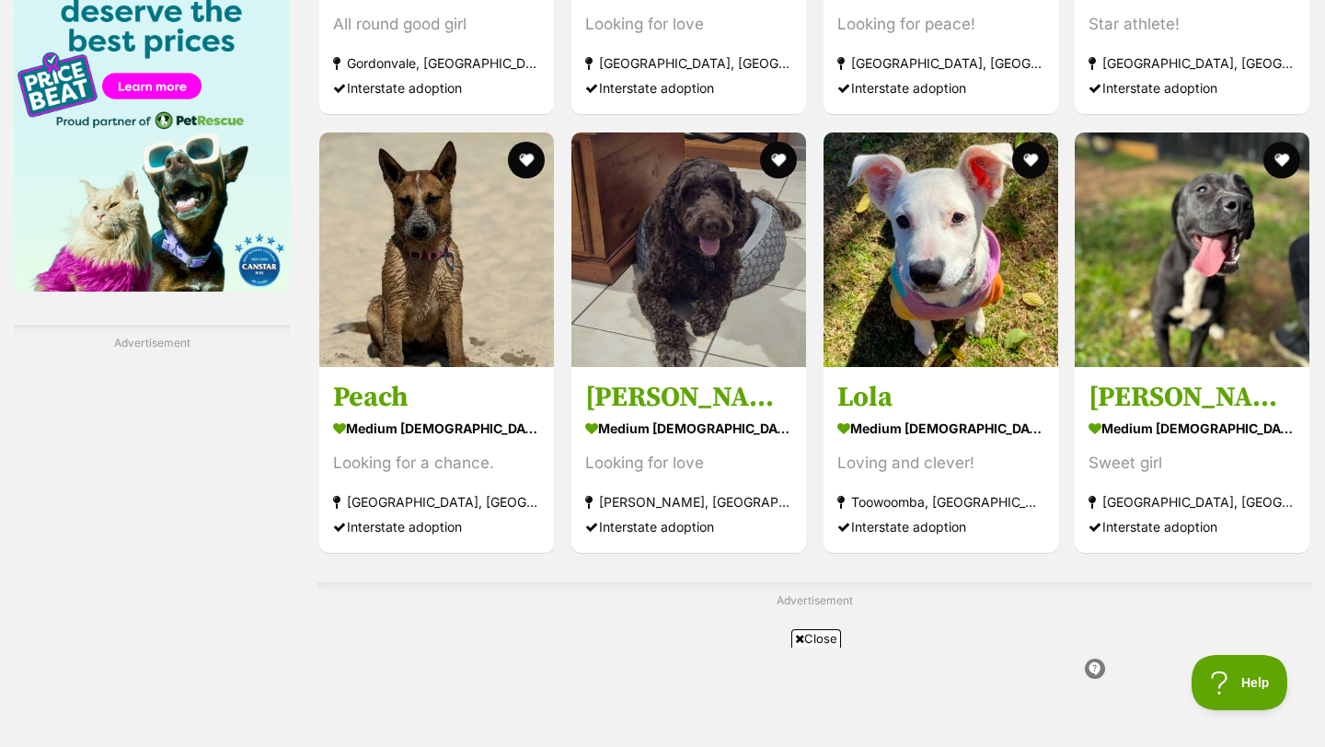
scroll to position [2804, 0]
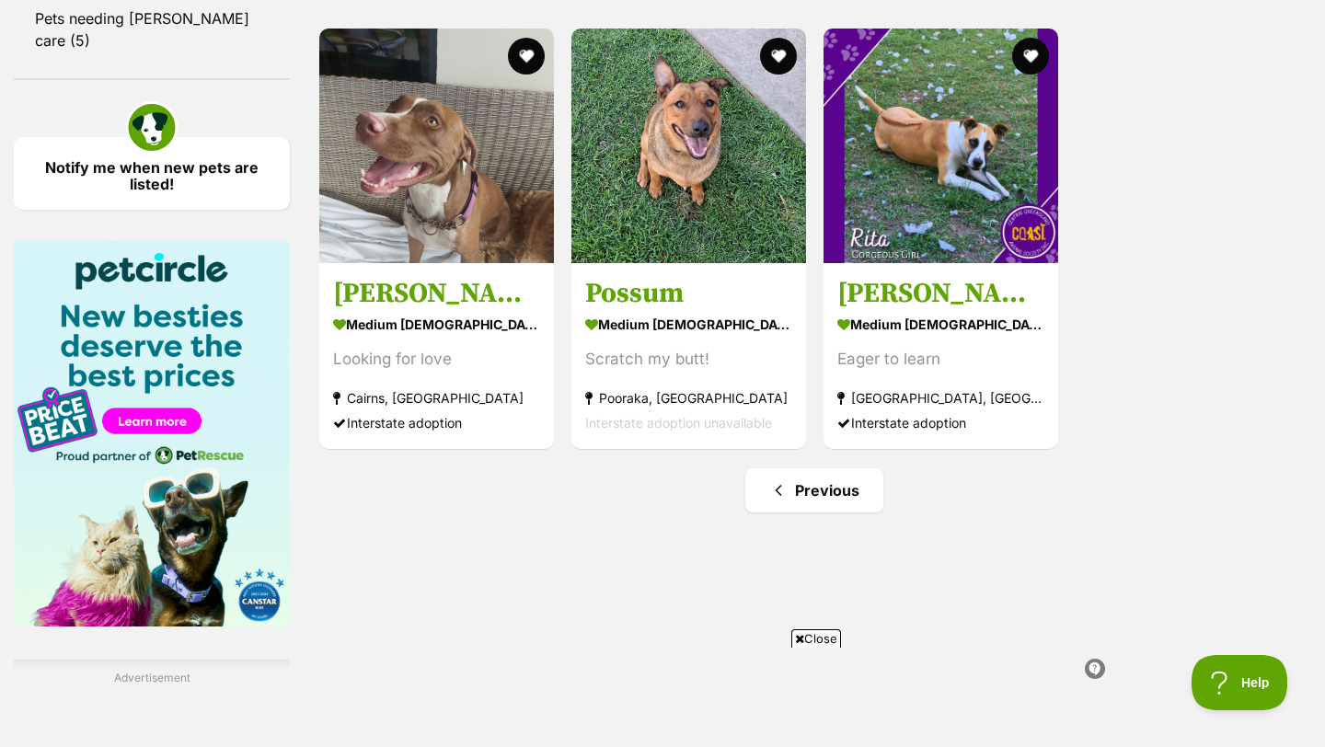
scroll to position [2440, 0]
